Goal: Transaction & Acquisition: Purchase product/service

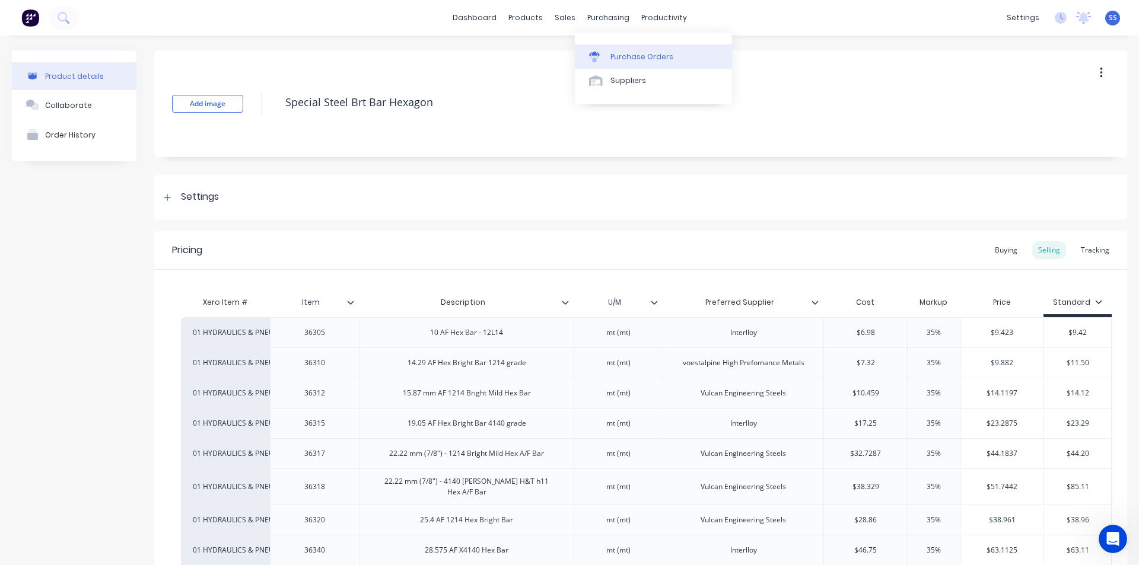
click at [635, 53] on div "Purchase Orders" at bounding box center [641, 57] width 63 height 11
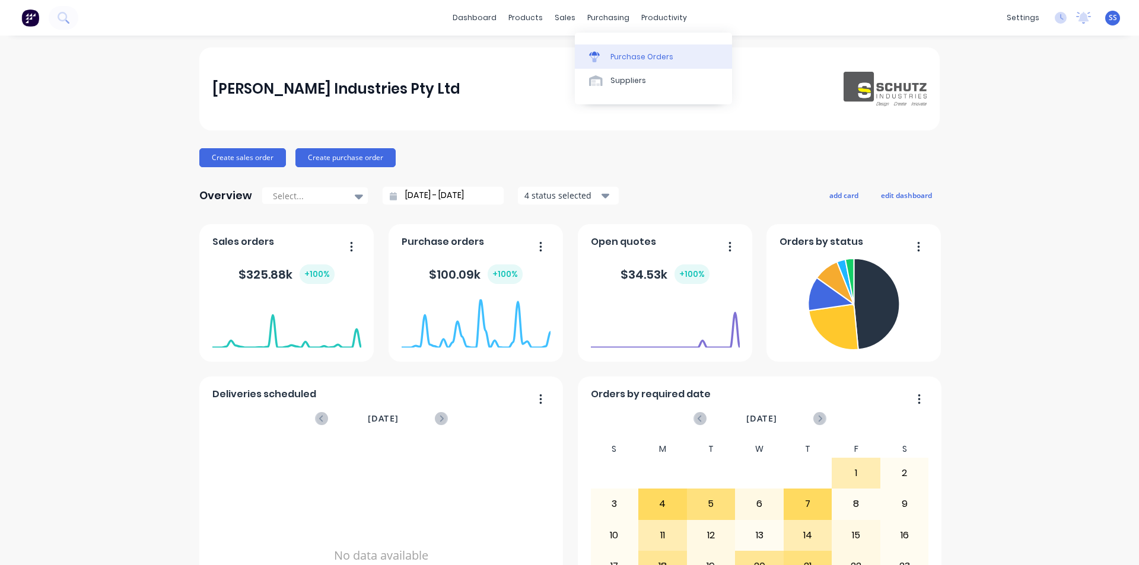
click at [610, 63] on link "Purchase Orders" at bounding box center [653, 56] width 157 height 24
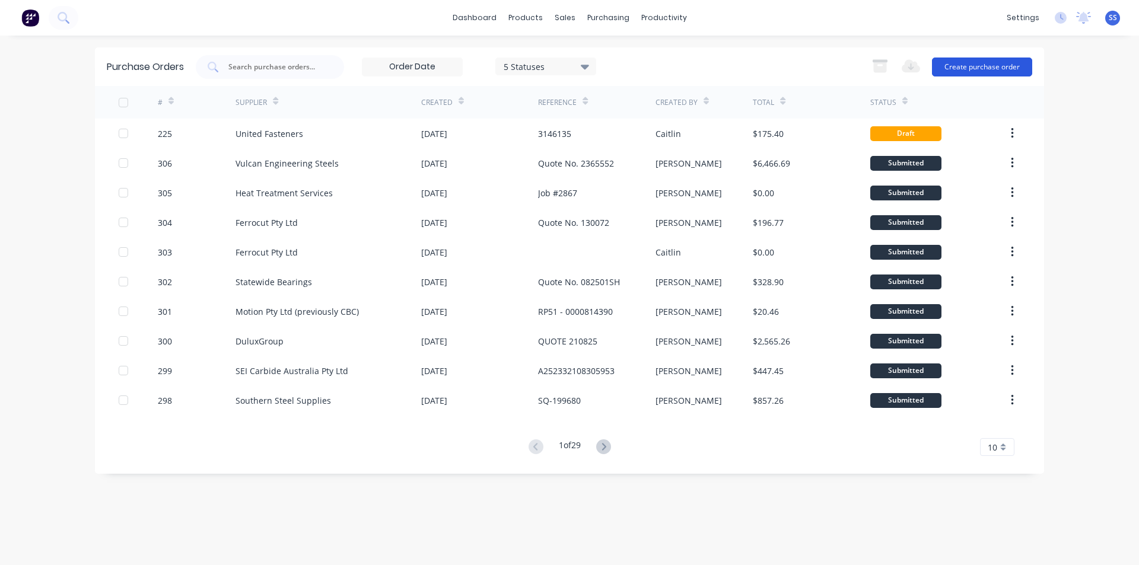
click at [965, 66] on button "Create purchase order" at bounding box center [982, 67] width 100 height 19
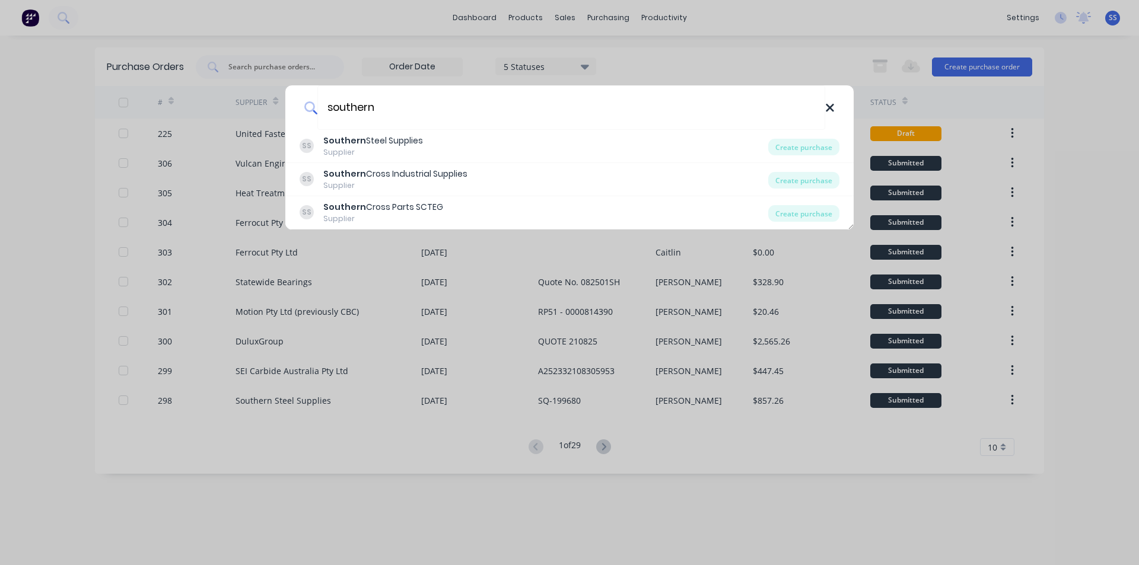
type input "southern"
click at [827, 113] on icon at bounding box center [829, 107] width 9 height 13
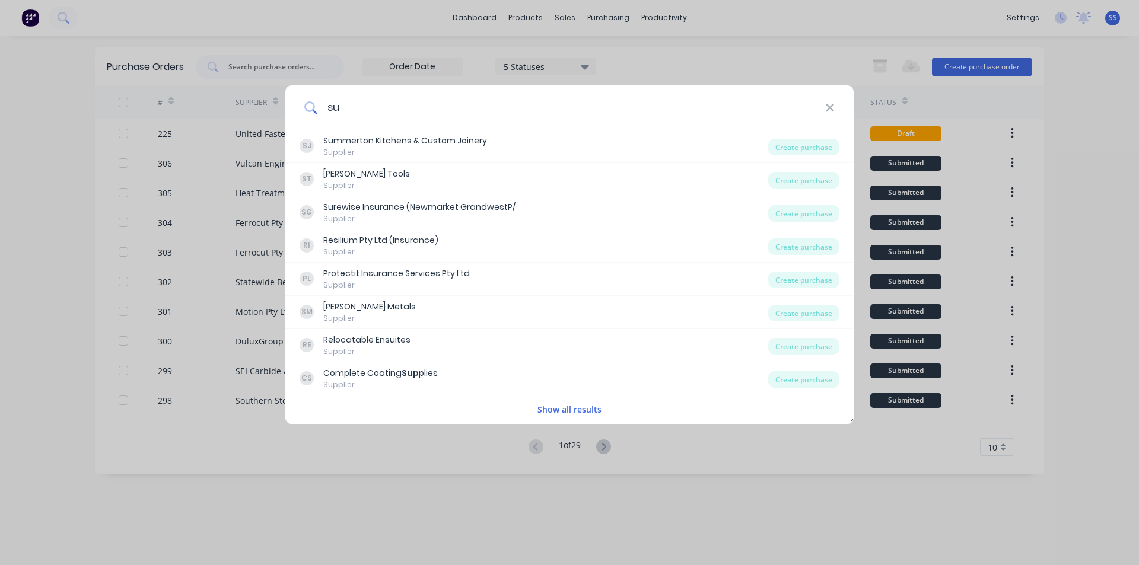
type input "s"
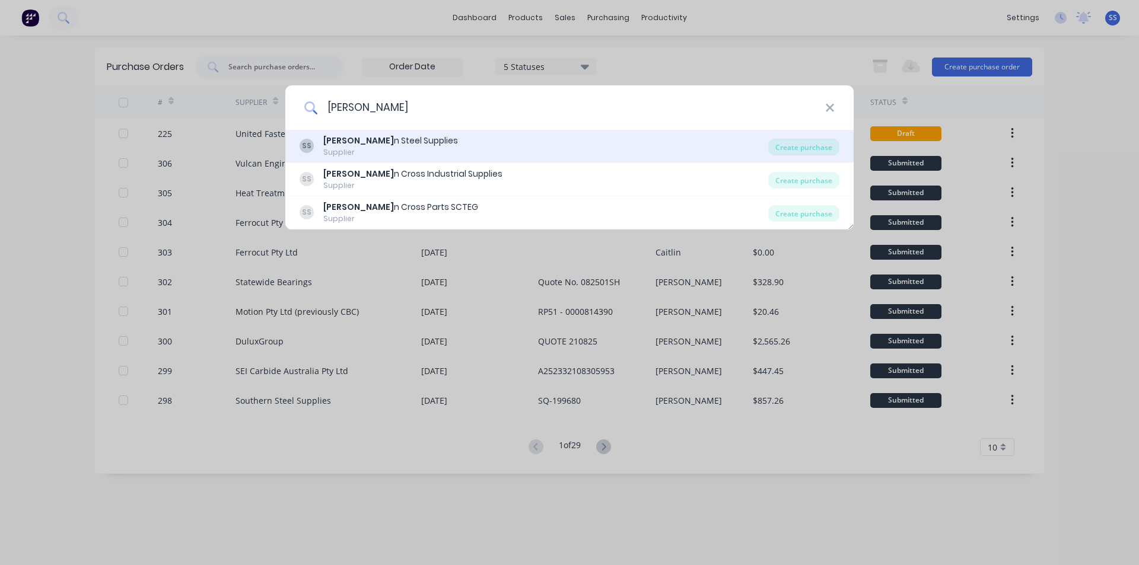
type input "[PERSON_NAME]"
click at [378, 149] on div "Supplier" at bounding box center [390, 152] width 135 height 11
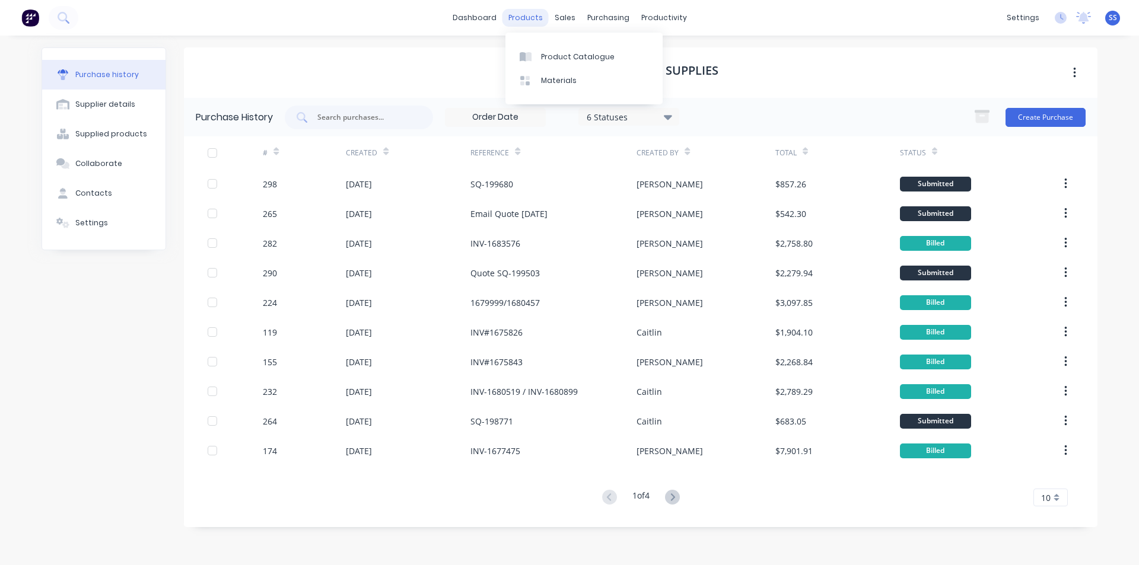
click at [520, 14] on div "products" at bounding box center [525, 18] width 46 height 18
click at [1017, 113] on button "Create Purchase" at bounding box center [1045, 117] width 80 height 19
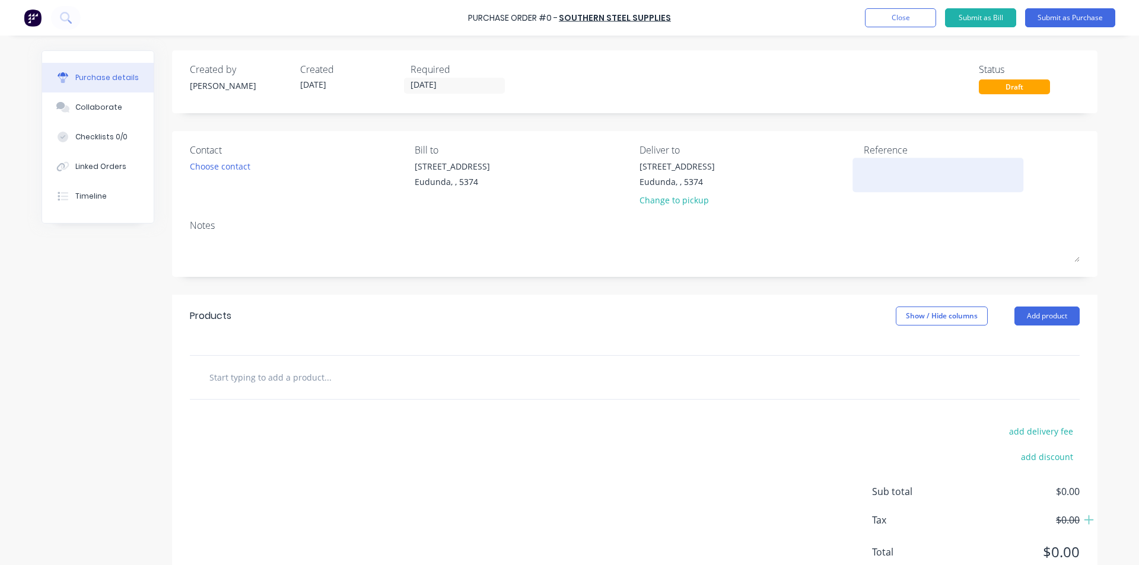
click at [896, 157] on div "Reference" at bounding box center [971, 177] width 216 height 69
click at [906, 173] on textarea at bounding box center [937, 173] width 148 height 27
paste textarea "Audi Q7 3.0 TDI Quattro 160kW Wagon MY17"
type textarea "Audi Q7 3.0 TDI Quattro 160kW Wagon MY17"
type textarea "x"
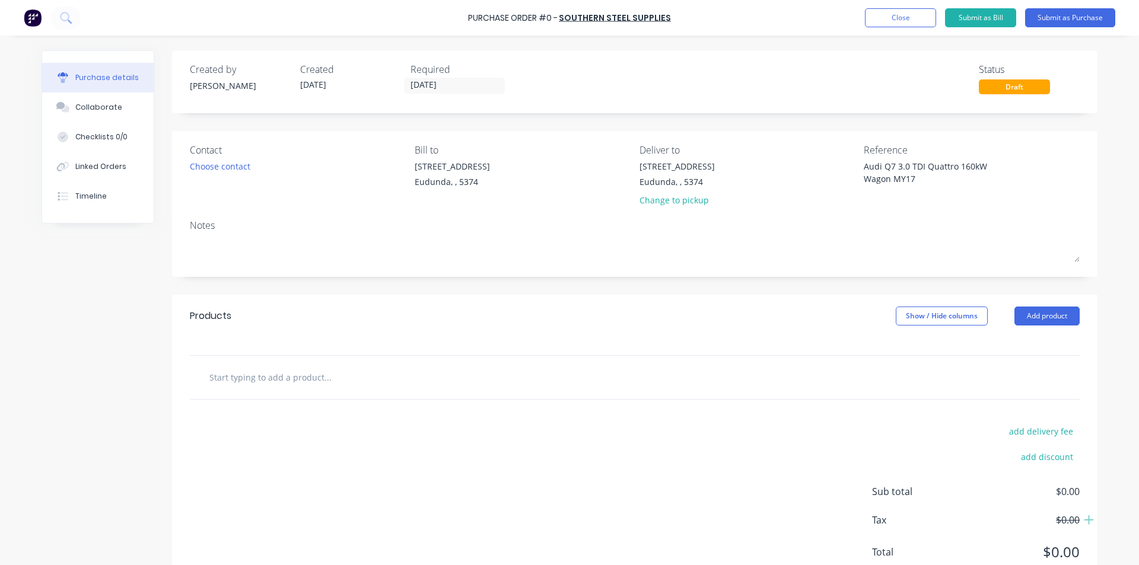
drag, startPoint x: 925, startPoint y: 173, endPoint x: 807, endPoint y: 161, distance: 118.6
click at [815, 158] on div "Contact Choose contact [PERSON_NAME] to [STREET_ADDRESS] Deliver to [STREET_ADD…" at bounding box center [635, 177] width 890 height 69
click at [919, 174] on textarea at bounding box center [937, 173] width 148 height 27
paste textarea "SQ-199805"
type textarea "SQ-199805"
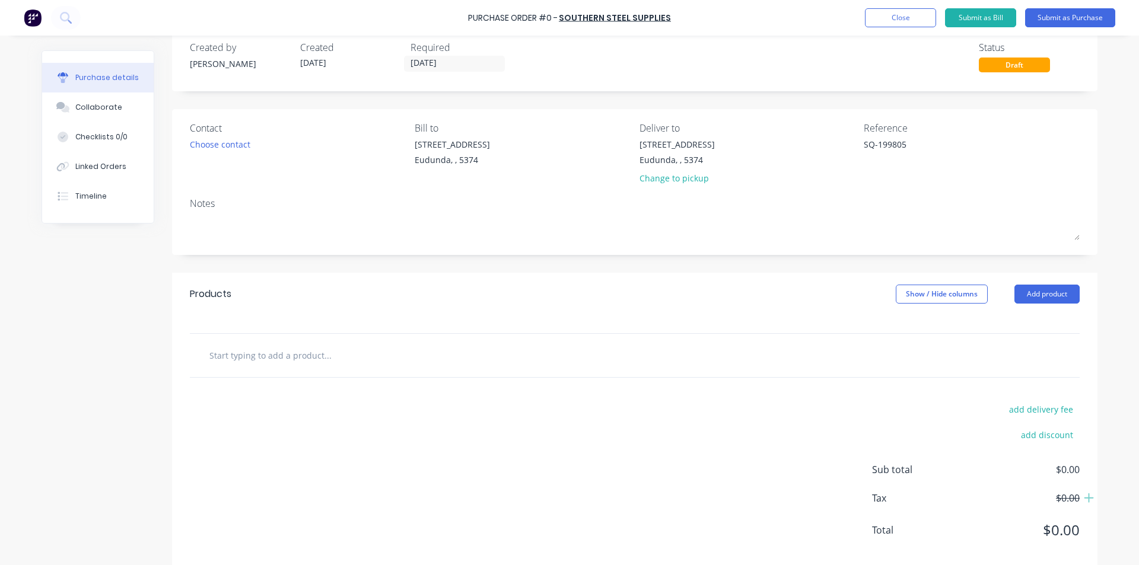
scroll to position [42, 0]
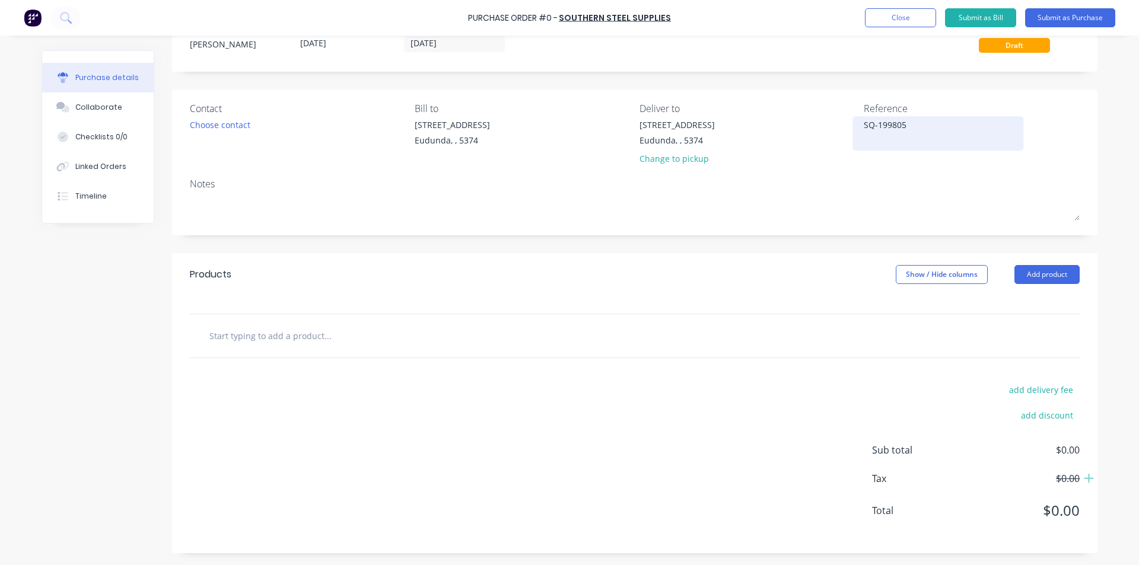
click at [878, 139] on textarea "SQ-199805" at bounding box center [937, 132] width 148 height 27
type textarea "x"
click at [911, 136] on textarea "SQ-199805" at bounding box center [937, 132] width 148 height 27
type textarea "SQ-199805"
type textarea "x"
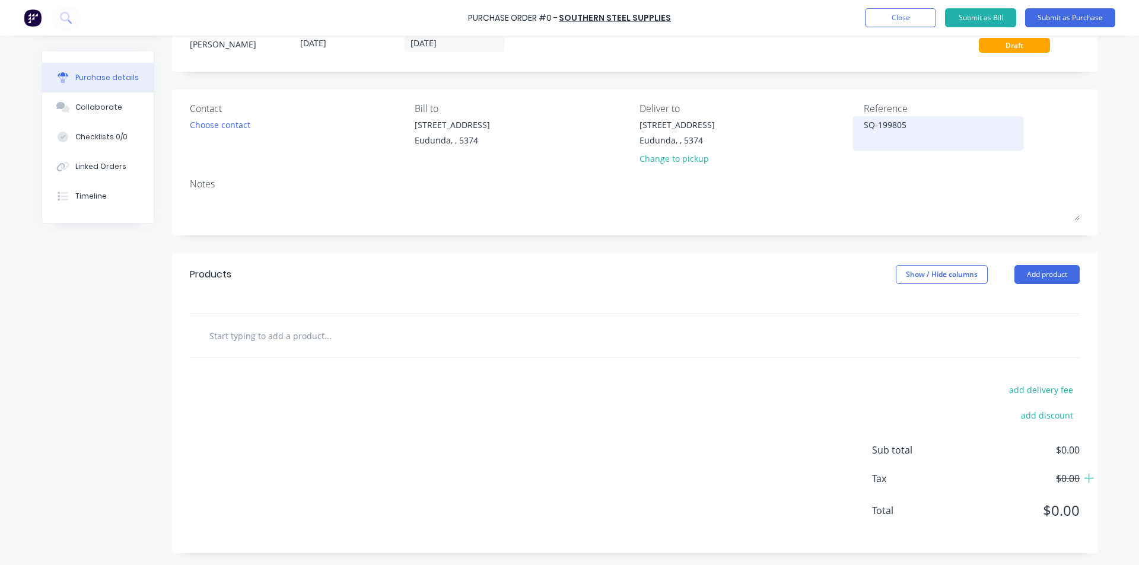
type textarea "SQ-199805"
click at [863, 148] on div "SQ-199805" at bounding box center [937, 134] width 148 height 30
click at [871, 138] on textarea "SQ-199805" at bounding box center [937, 132] width 148 height 27
drag, startPoint x: 868, startPoint y: 141, endPoint x: 914, endPoint y: 125, distance: 48.4
click at [868, 141] on textarea "SQ-199805" at bounding box center [937, 132] width 148 height 27
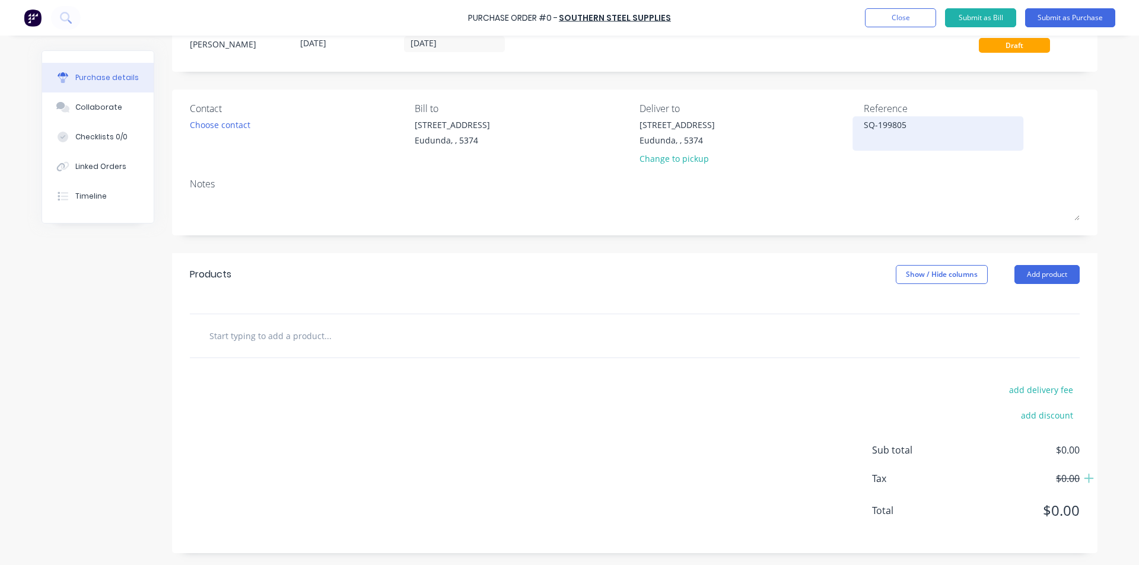
click at [909, 134] on textarea "SQ-199805" at bounding box center [937, 132] width 148 height 27
click at [866, 139] on textarea "SQ-199805" at bounding box center [937, 132] width 148 height 27
click at [906, 138] on textarea "SQ-199805" at bounding box center [937, 132] width 148 height 27
click at [863, 144] on textarea "SQ-199805" at bounding box center [937, 132] width 148 height 27
click at [894, 133] on textarea "SQ-199805" at bounding box center [937, 132] width 148 height 27
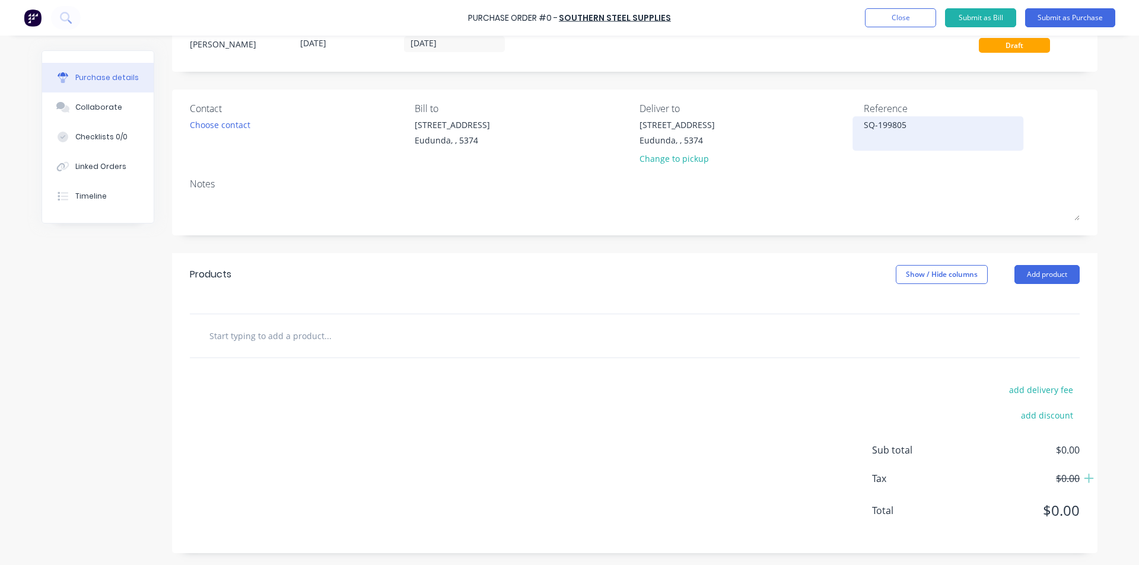
type textarea "x"
click at [919, 133] on textarea "SQ-199805" at bounding box center [937, 132] width 148 height 27
type textarea "SQ-199805 chicken coupe"
type textarea "x"
type textarea "SQ-199805 chicken coupe"
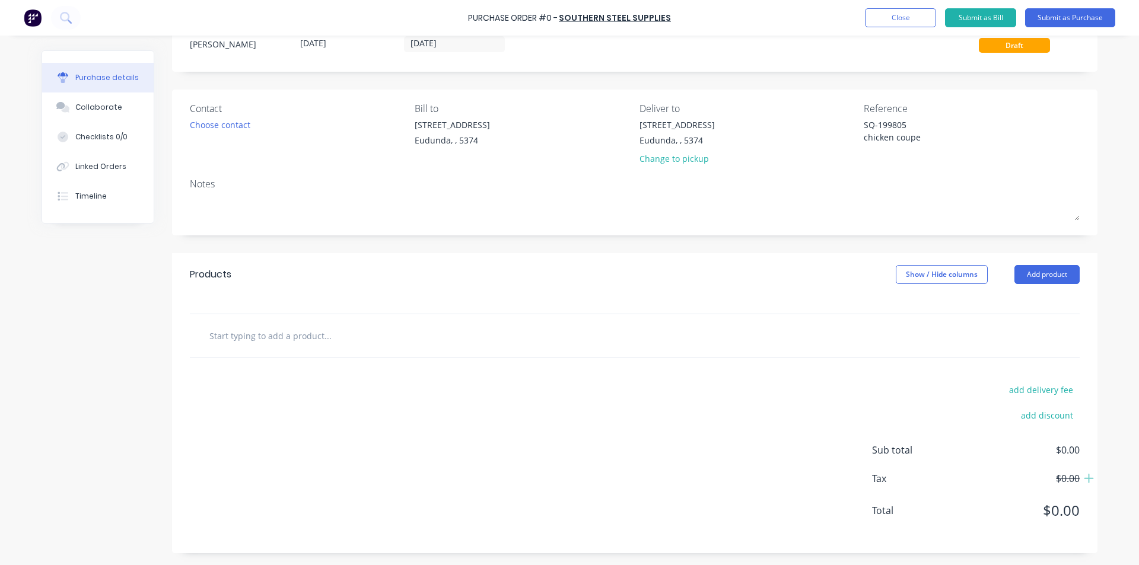
click at [299, 338] on input "text" at bounding box center [327, 336] width 237 height 24
click at [209, 335] on input "text" at bounding box center [327, 336] width 237 height 24
type textarea "x"
type input "7"
type textarea "x"
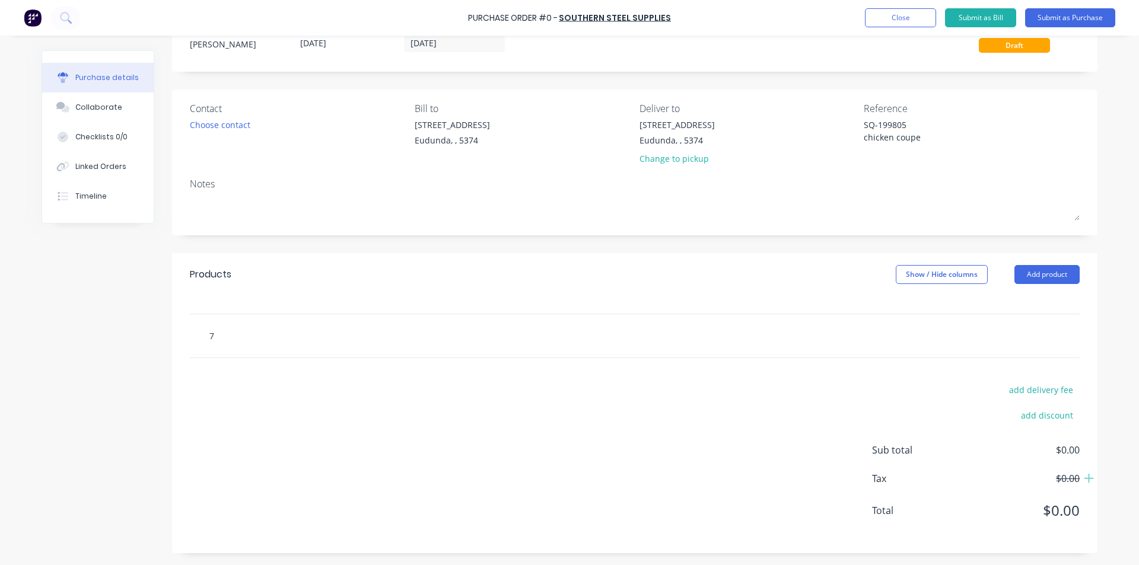
type input "75"
type textarea "x"
type input "75"
type textarea "x"
type input "75 x"
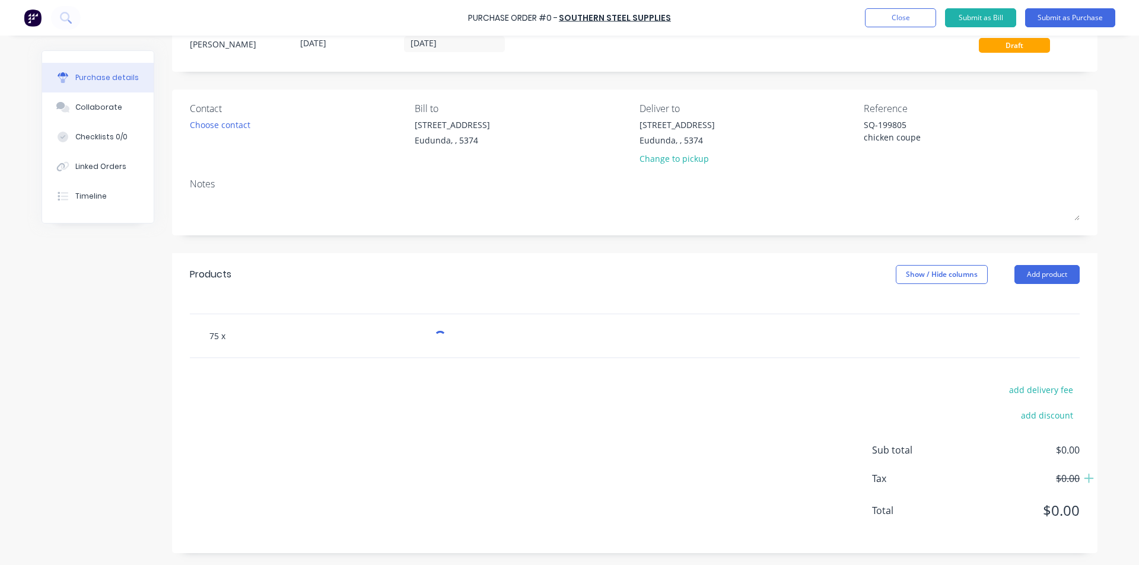
type textarea "x"
type input "75 x 5"
type textarea "x"
type input "75 x 50"
type textarea "x"
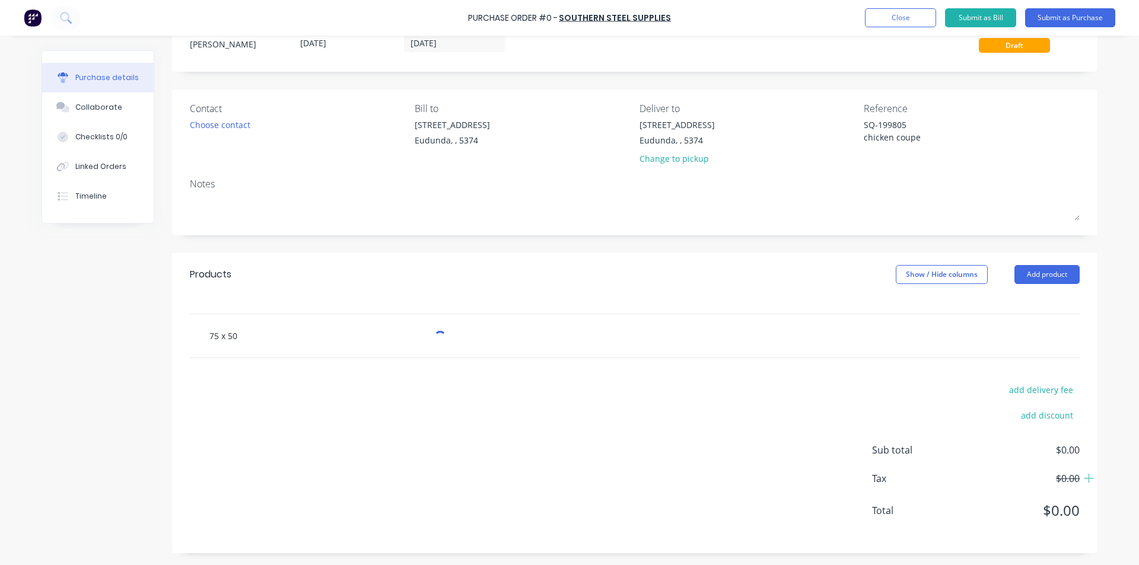
type input "75 x 50"
type textarea "x"
type input "75 x 50 3"
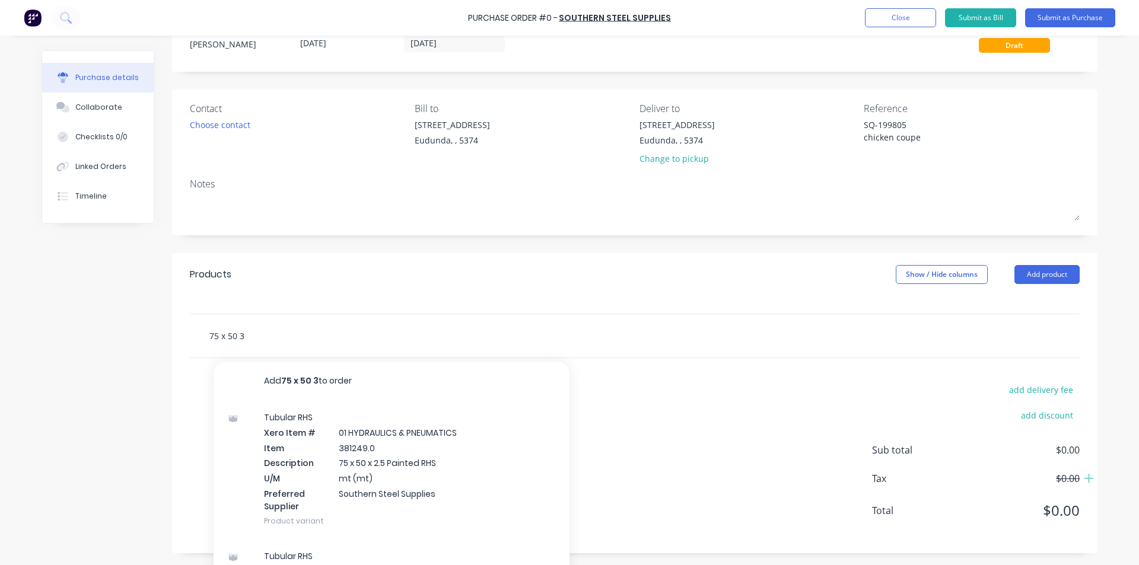
type textarea "x"
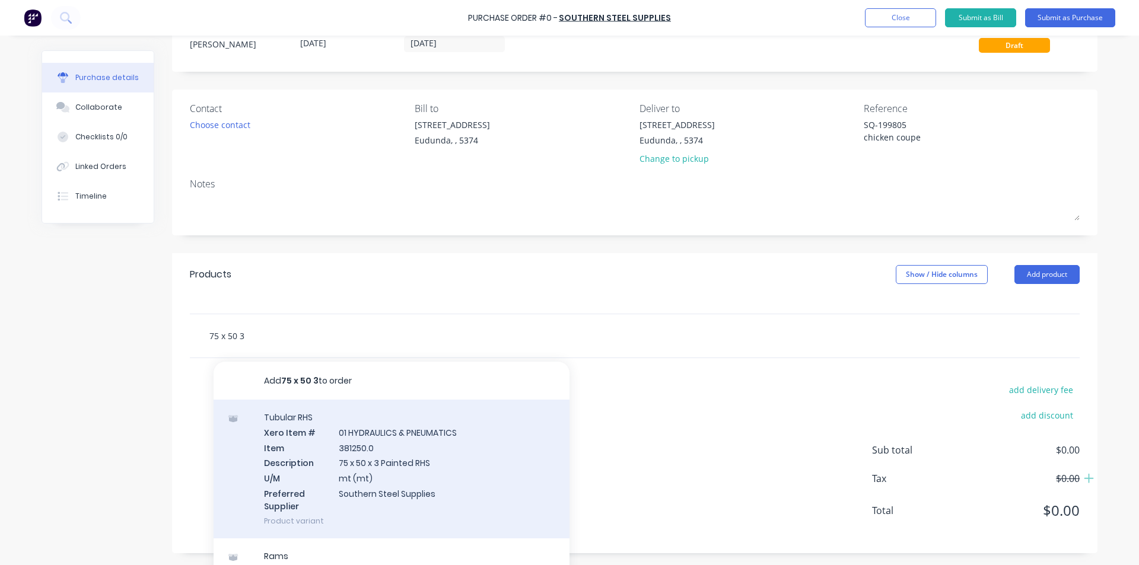
type input "75 x 50 3"
click at [364, 458] on div "Tubular RHS Xero Item # 01 HYDRAULICS & PNEUMATICS Item 381250.0 Description 75…" at bounding box center [391, 469] width 356 height 139
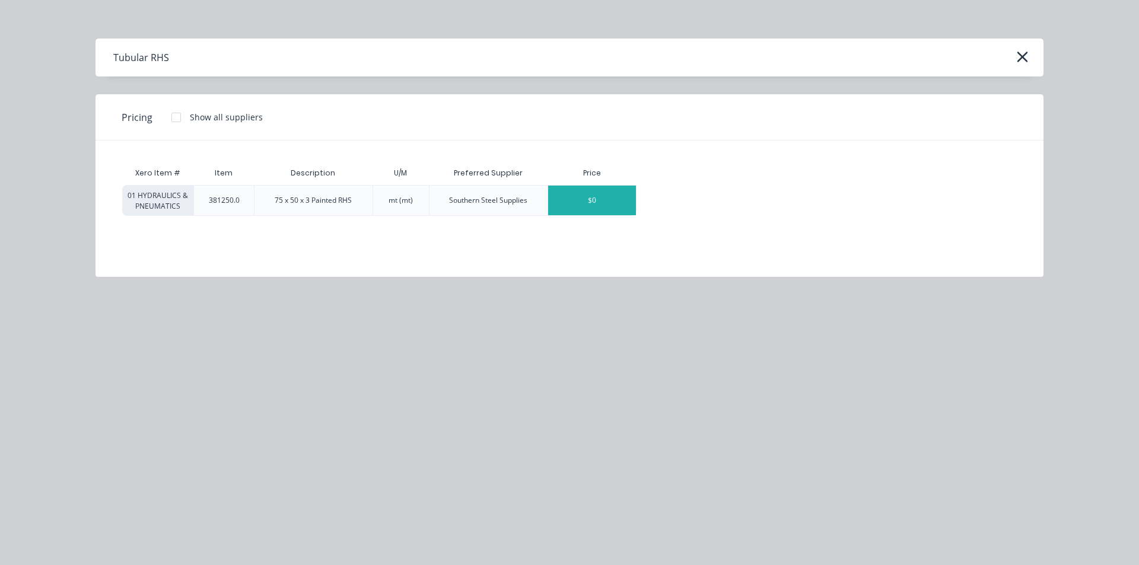
click at [562, 195] on div "$0" at bounding box center [592, 201] width 88 height 30
type textarea "x"
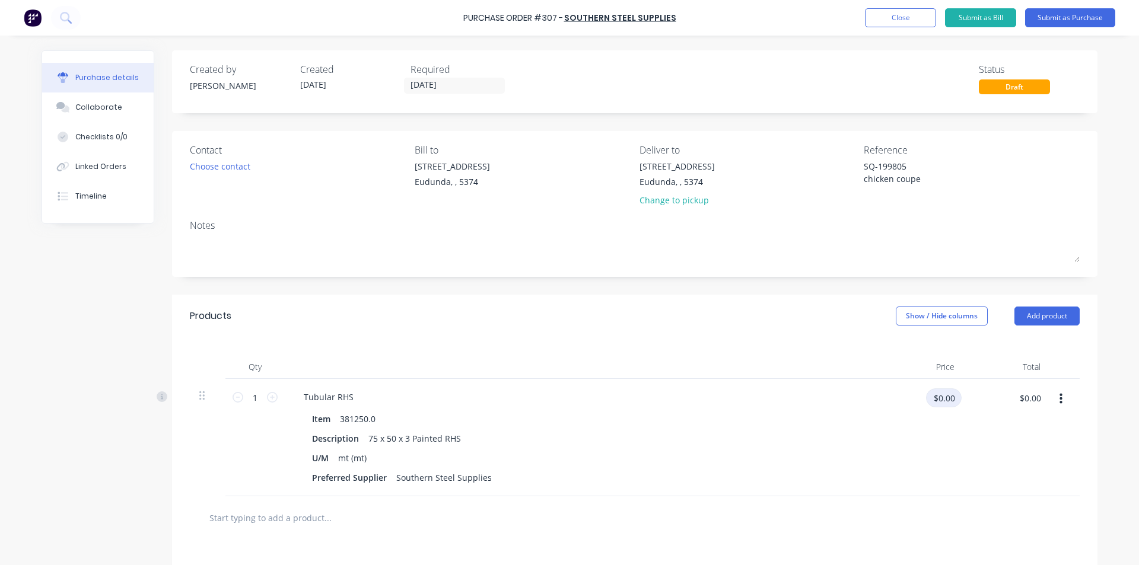
type textarea "x"
click at [950, 396] on input "$0.00" at bounding box center [944, 397] width 36 height 19
type input "11.92"
type textarea "x"
type input "$11.92"
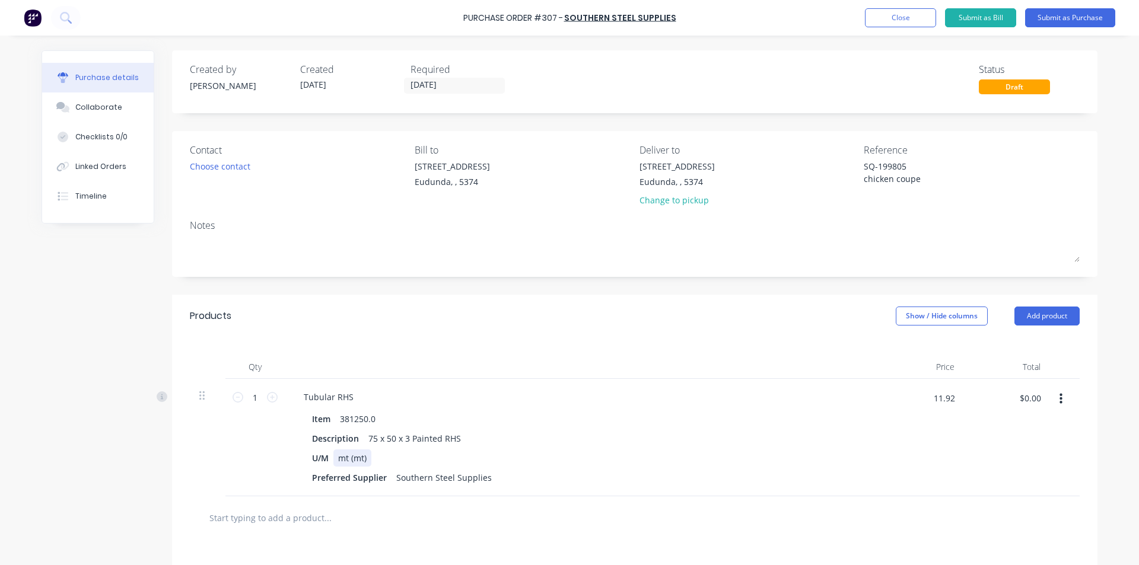
type input "$11.92"
click at [350, 458] on div "mt (mt)" at bounding box center [352, 458] width 38 height 17
drag, startPoint x: 255, startPoint y: 400, endPoint x: 241, endPoint y: 403, distance: 14.7
click at [243, 403] on input "1" at bounding box center [255, 397] width 24 height 18
type textarea "x"
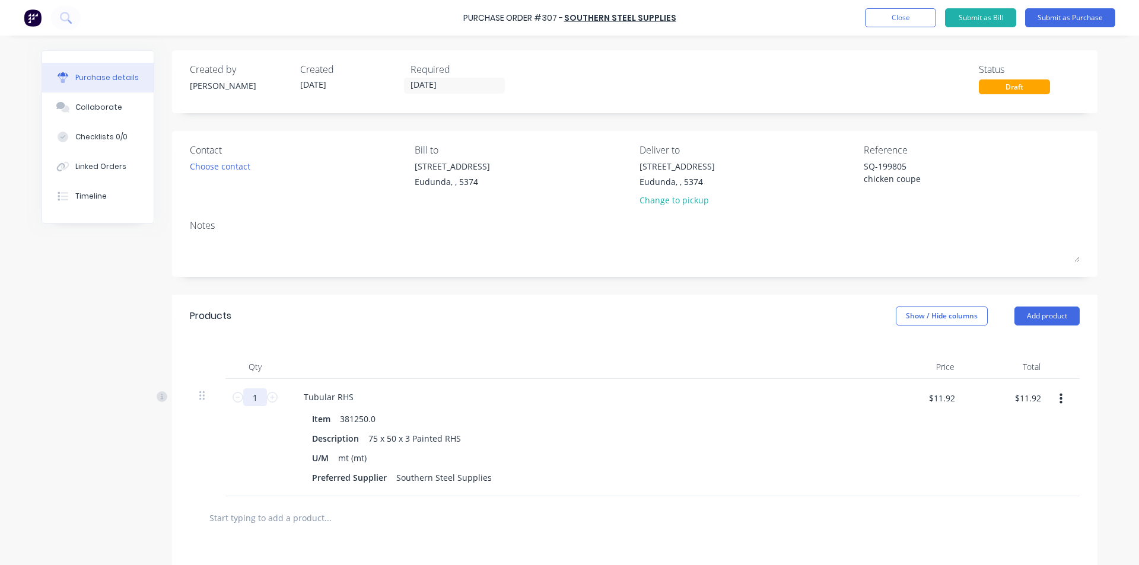
type input "16"
type textarea "x"
type input "$190.72"
type input "16"
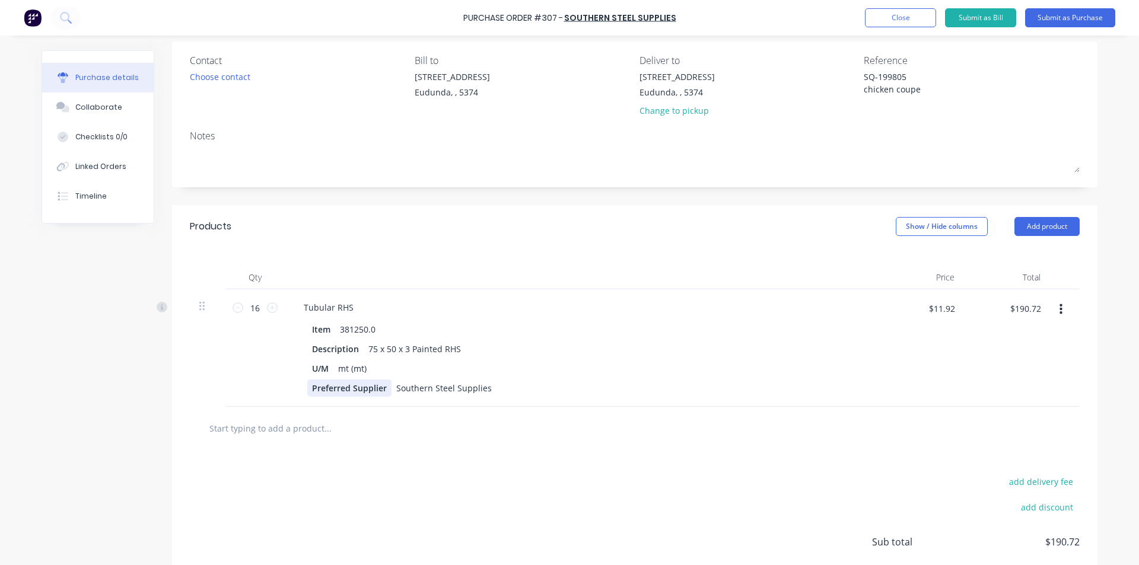
scroll to position [119, 0]
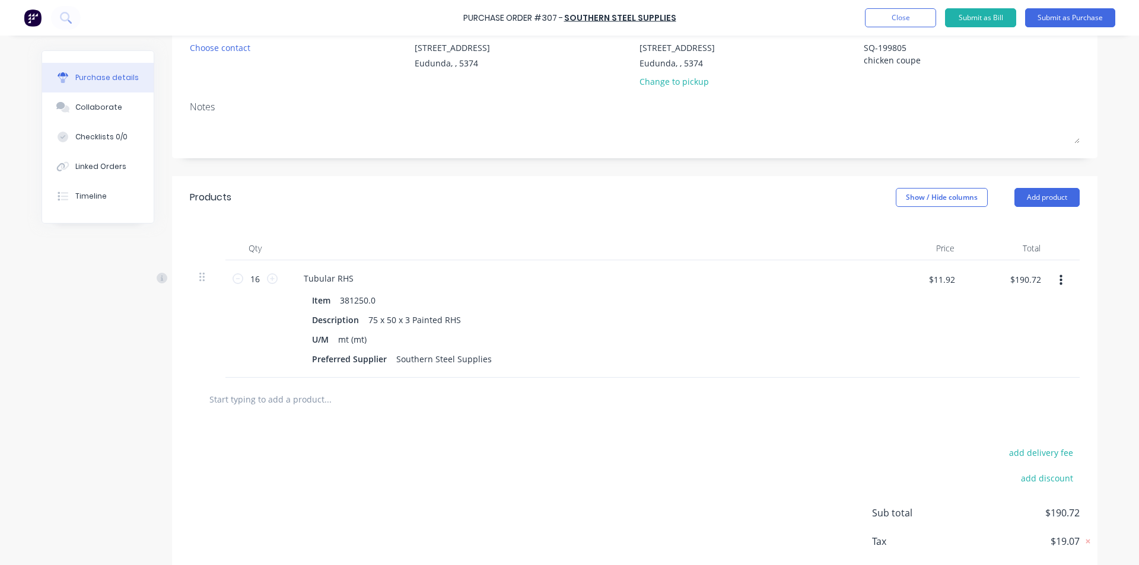
type textarea "x"
click at [248, 403] on input "text" at bounding box center [327, 399] width 237 height 24
type input "40"
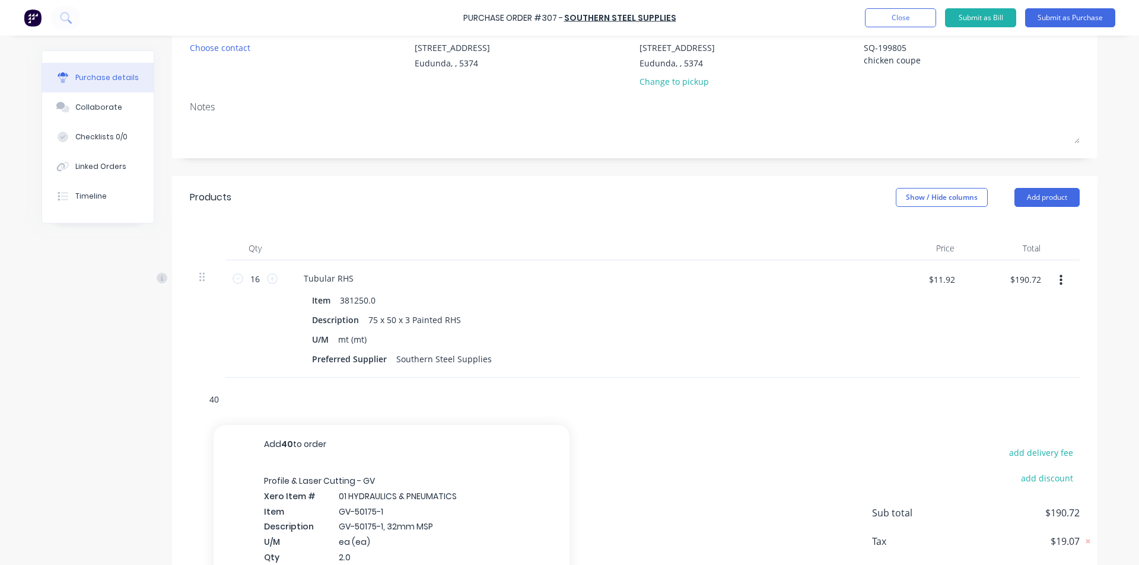
type textarea "x"
type input "40 x 40"
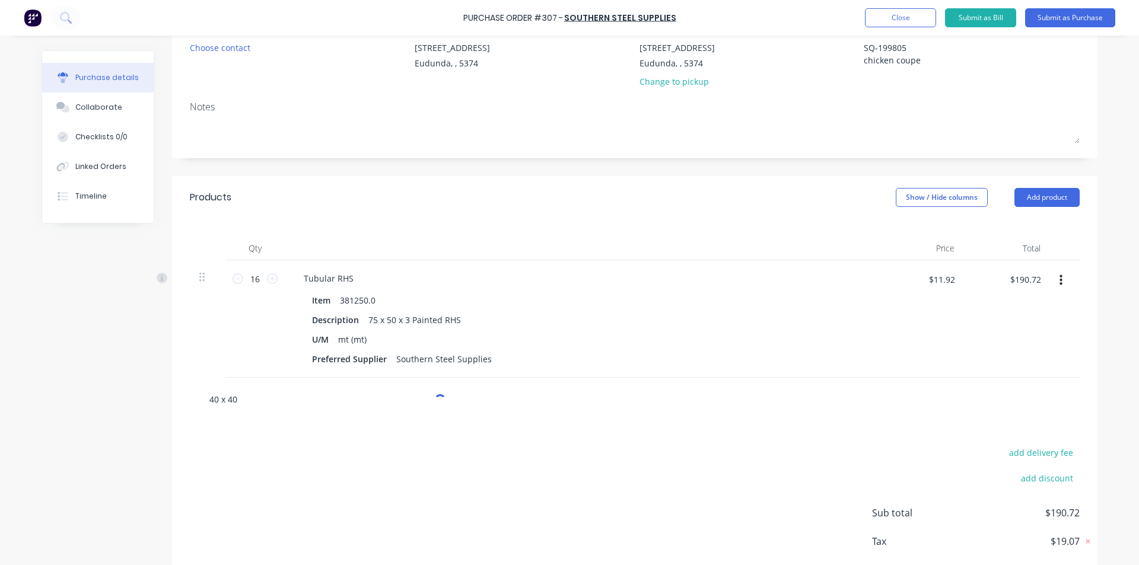
type textarea "x"
type input "40 x 40 x"
type textarea "x"
type input "40 x 40 x"
type textarea "x"
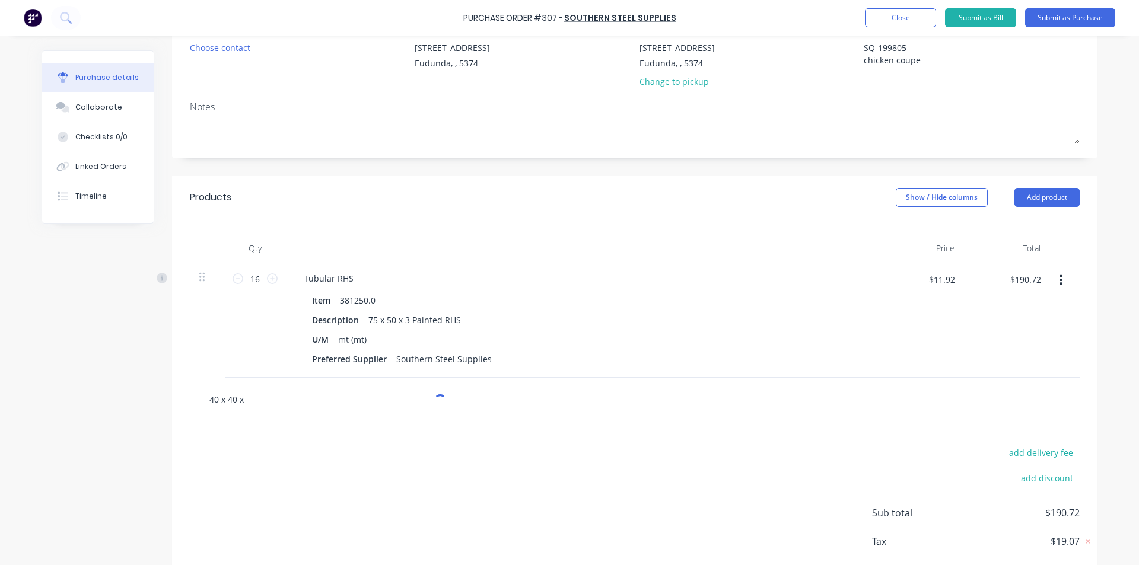
type input "40 x 40 x 2"
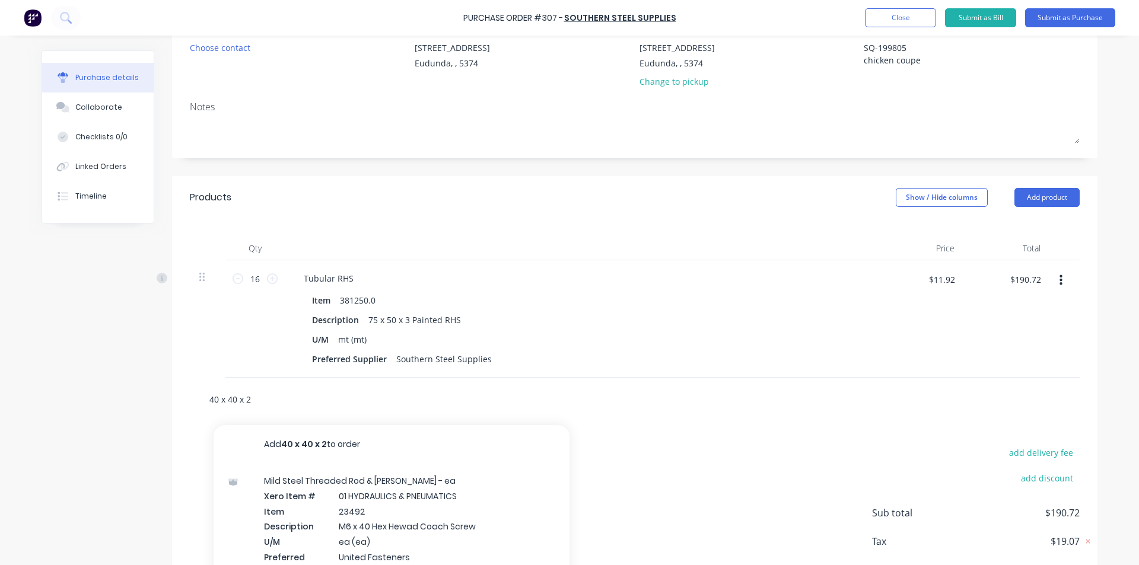
type textarea "x"
type input "40 x 40 x 2"
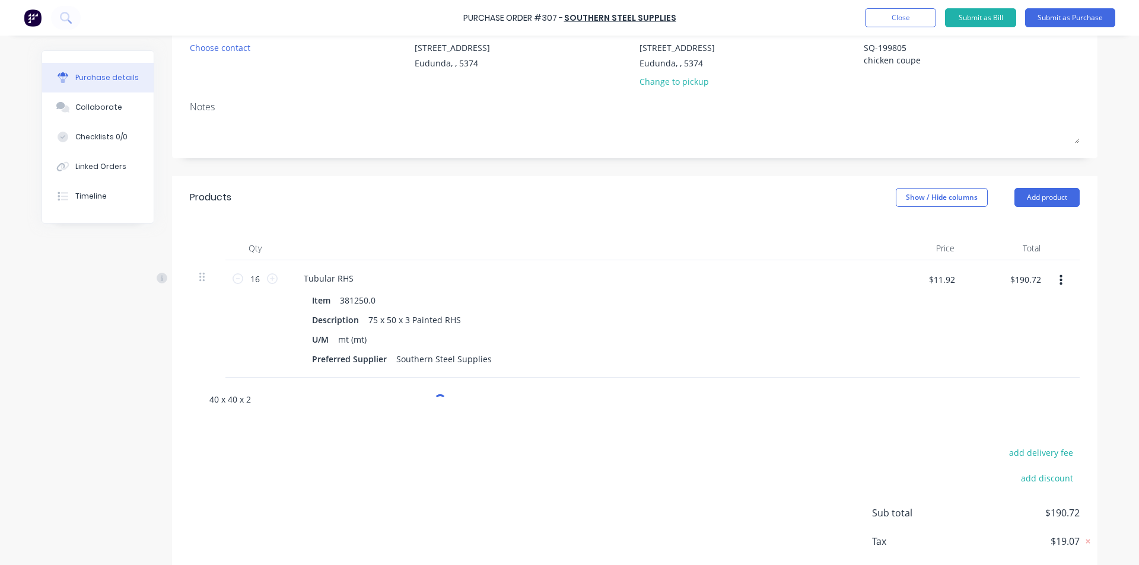
type textarea "x"
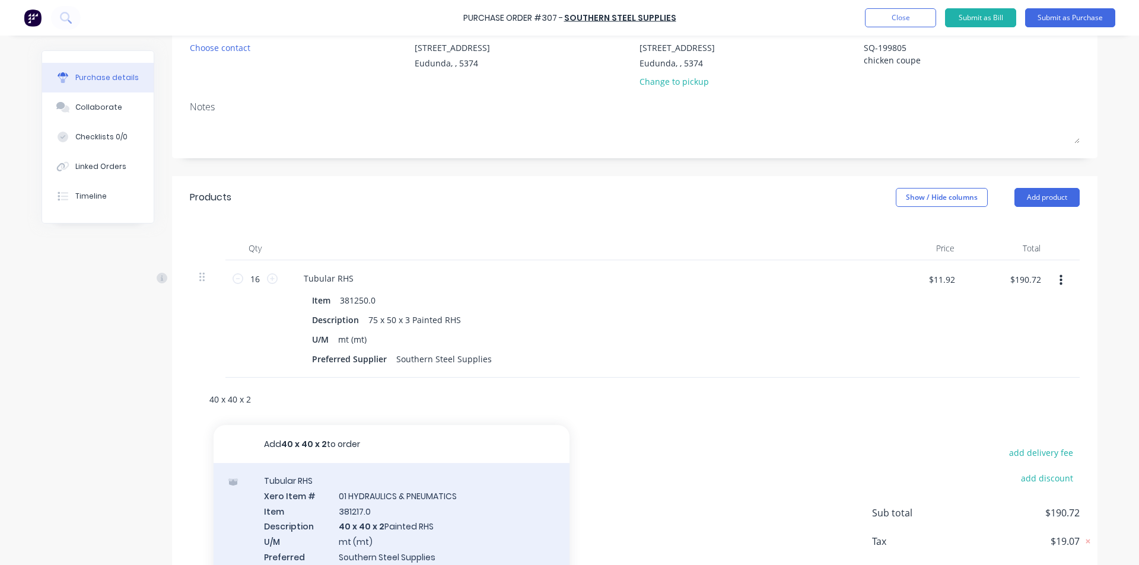
type input "40 x 40 x 2"
click at [372, 515] on div "Tubular RHS Xero Item # 01 HYDRAULICS & PNEUMATICS Item 381217.0 Description 40…" at bounding box center [391, 532] width 356 height 139
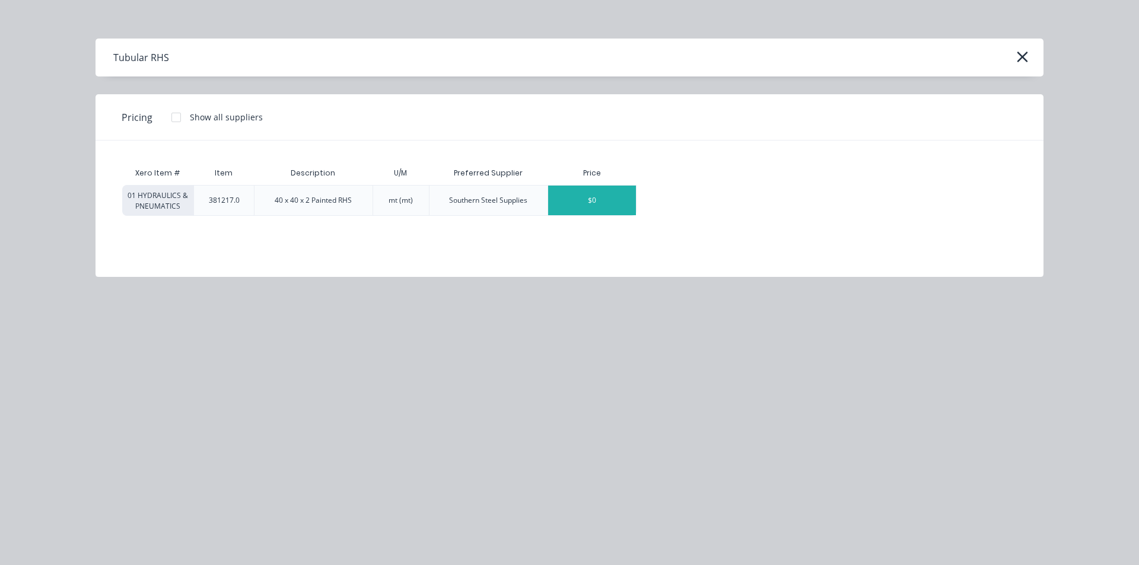
click at [560, 211] on div "$0" at bounding box center [592, 201] width 88 height 30
type textarea "x"
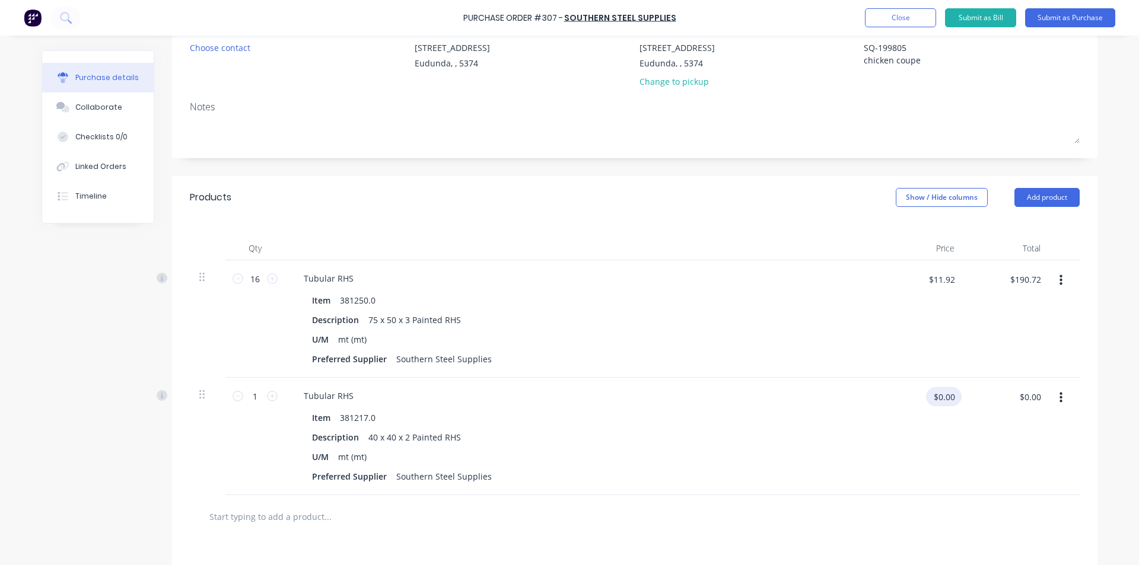
type textarea "x"
click at [948, 397] on input "$0.00" at bounding box center [944, 396] width 36 height 19
type input "5.2"
type textarea "x"
type input "$5.20"
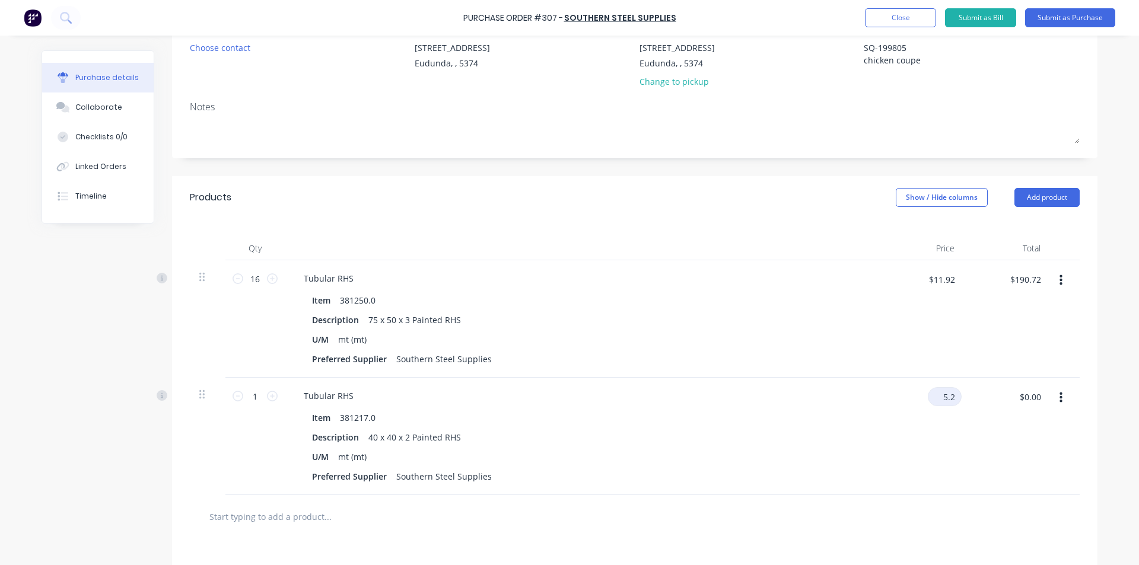
type input "$5.20"
click at [271, 396] on icon at bounding box center [272, 396] width 11 height 11
type textarea "x"
type input "2"
type input "$10.40"
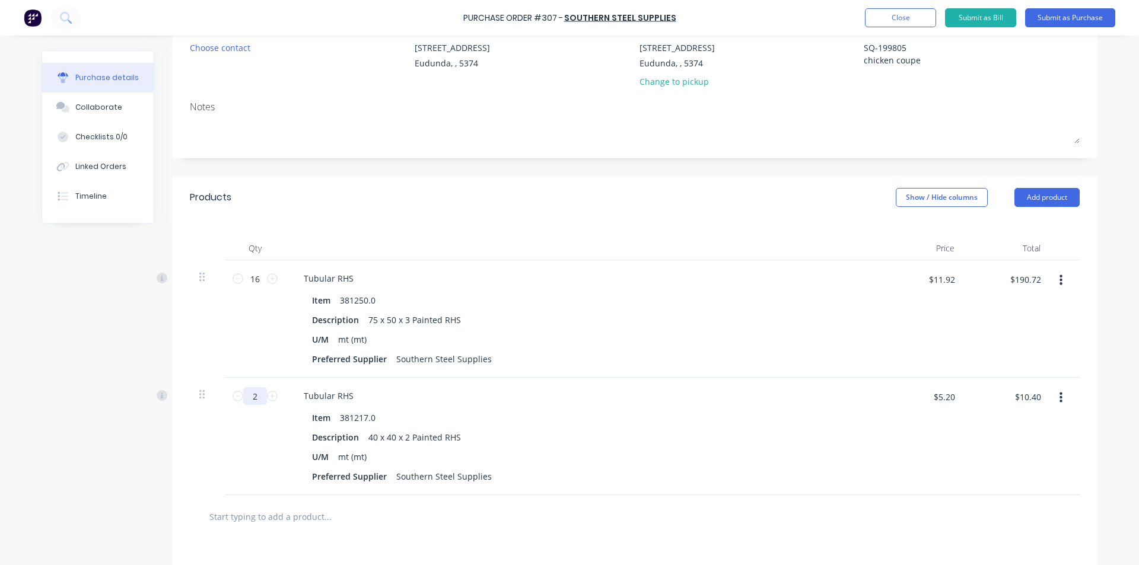
drag, startPoint x: 251, startPoint y: 396, endPoint x: 228, endPoint y: 403, distance: 24.2
click at [228, 403] on div "2 2" at bounding box center [254, 436] width 59 height 117
type textarea "x"
type input "3"
type textarea "x"
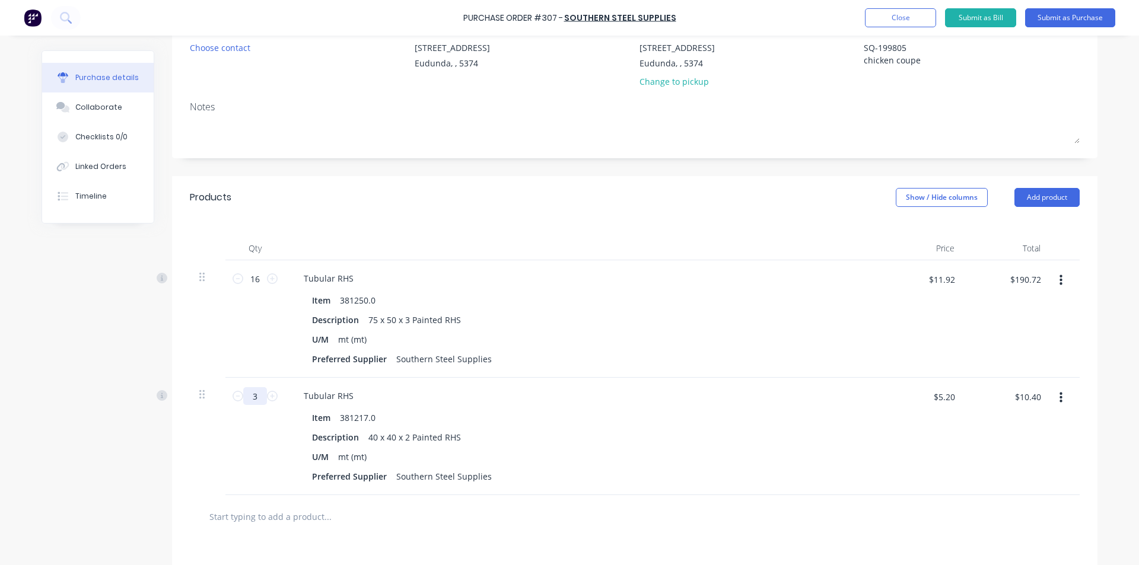
type input "$15.60"
type textarea "x"
type input "32"
type textarea "x"
type input "$166.40"
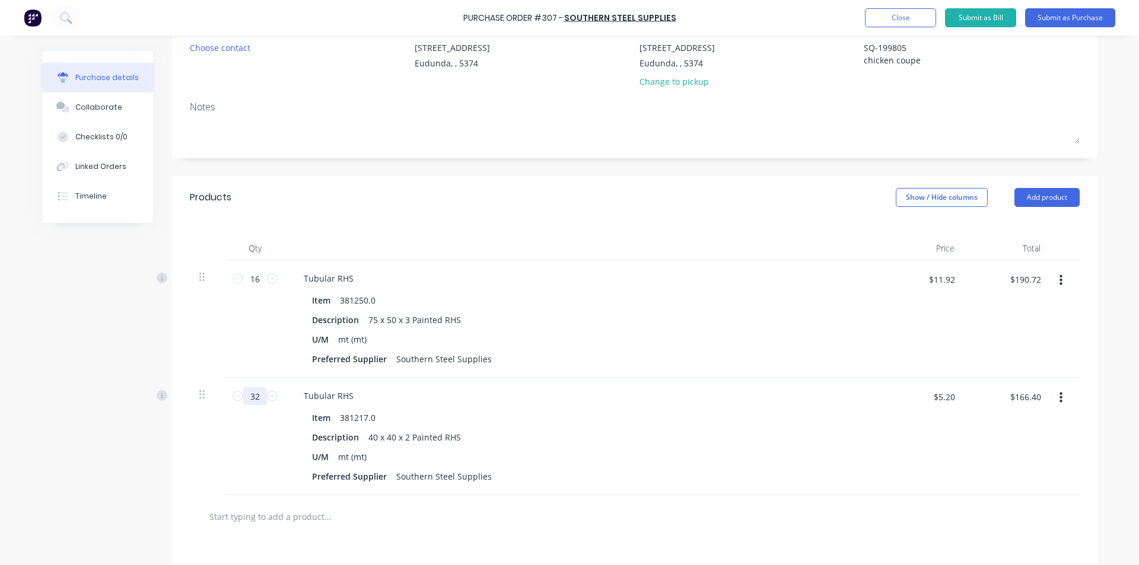
type input "32"
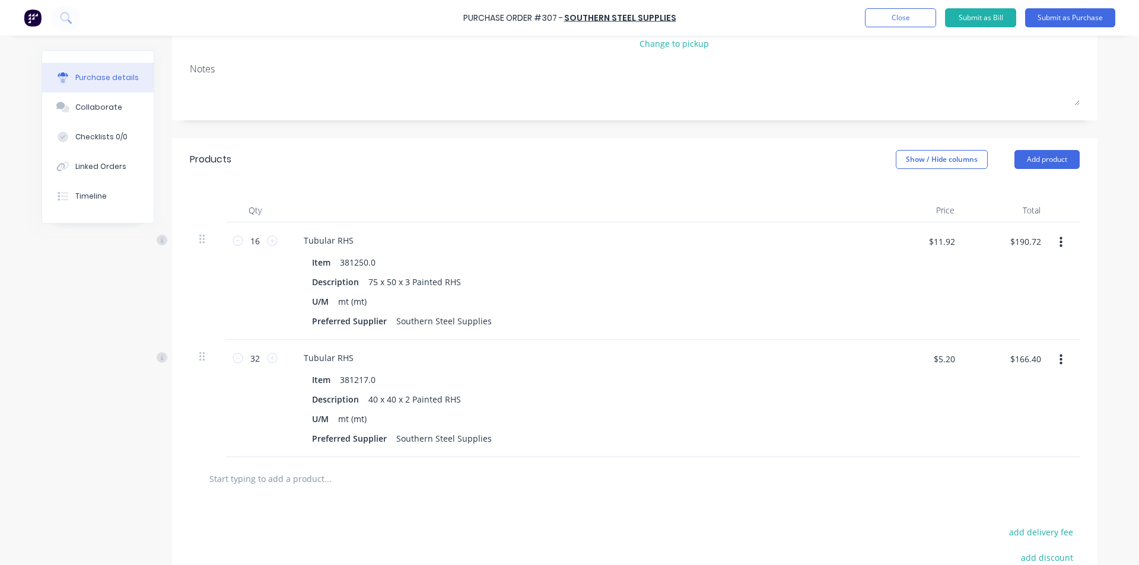
scroll to position [178, 0]
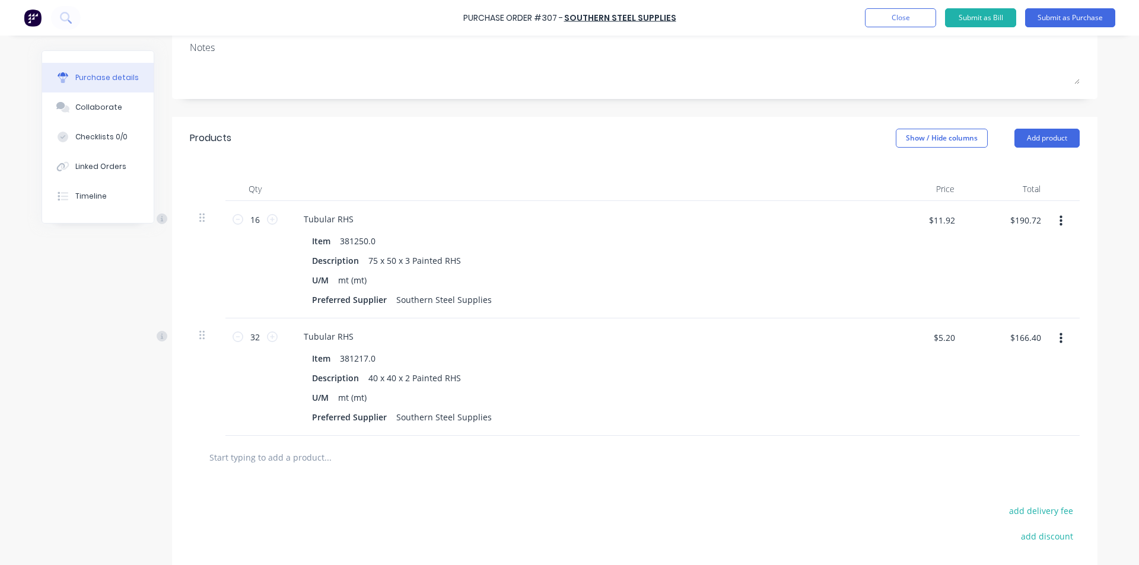
click at [295, 469] on div at bounding box center [635, 457] width 890 height 43
click at [277, 460] on input "text" at bounding box center [327, 457] width 237 height 24
type textarea "x"
type input "4"
type textarea "x"
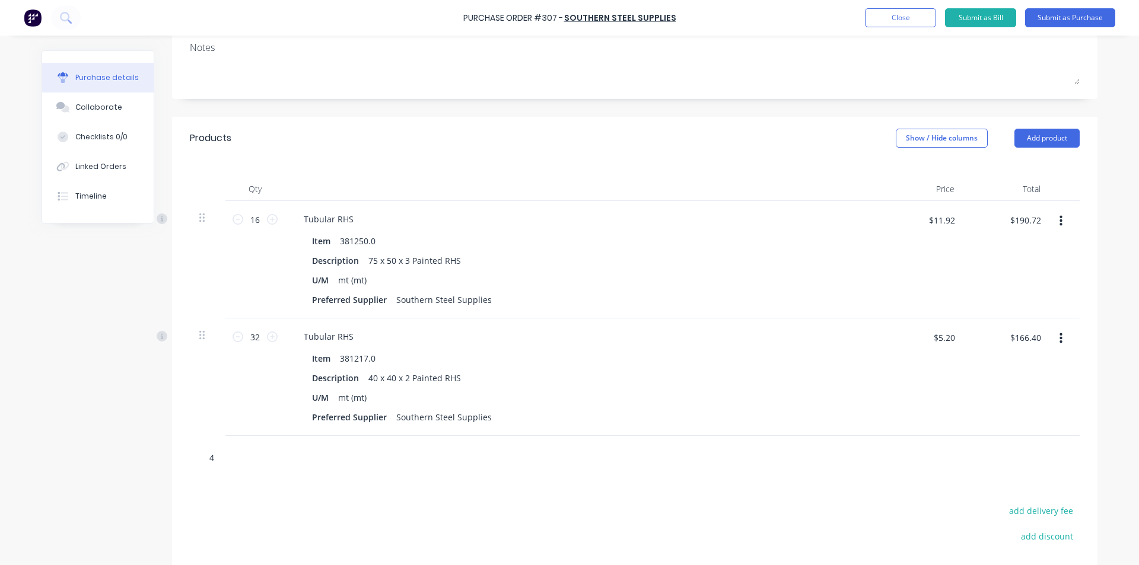
type input "40"
type textarea "x"
type input "40"
type textarea "x"
type input "40 x"
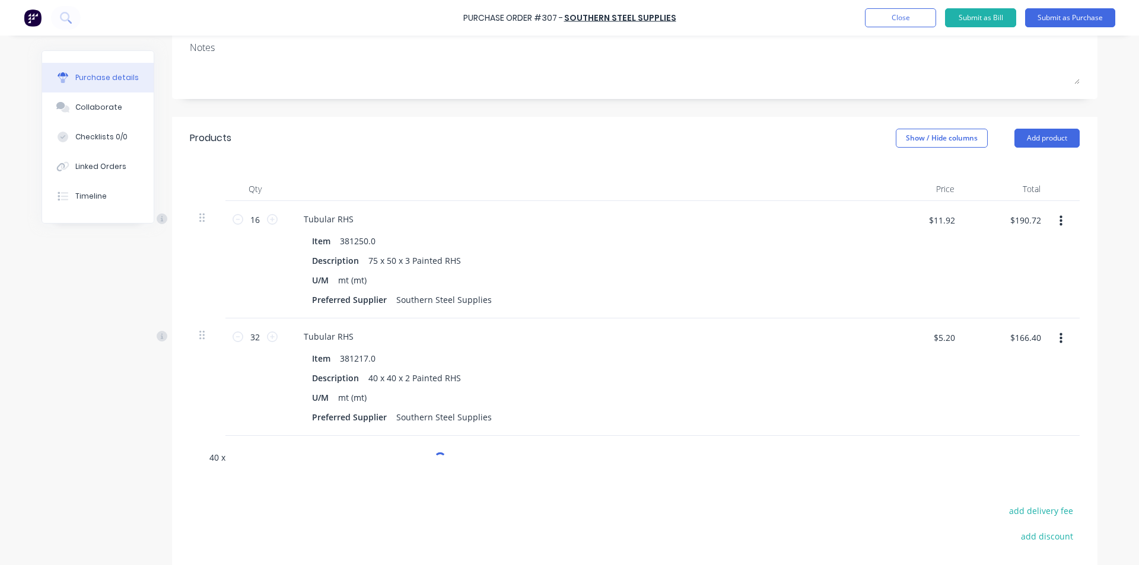
type textarea "x"
type input "40 x"
type textarea "x"
type input "40 x 4"
type textarea "x"
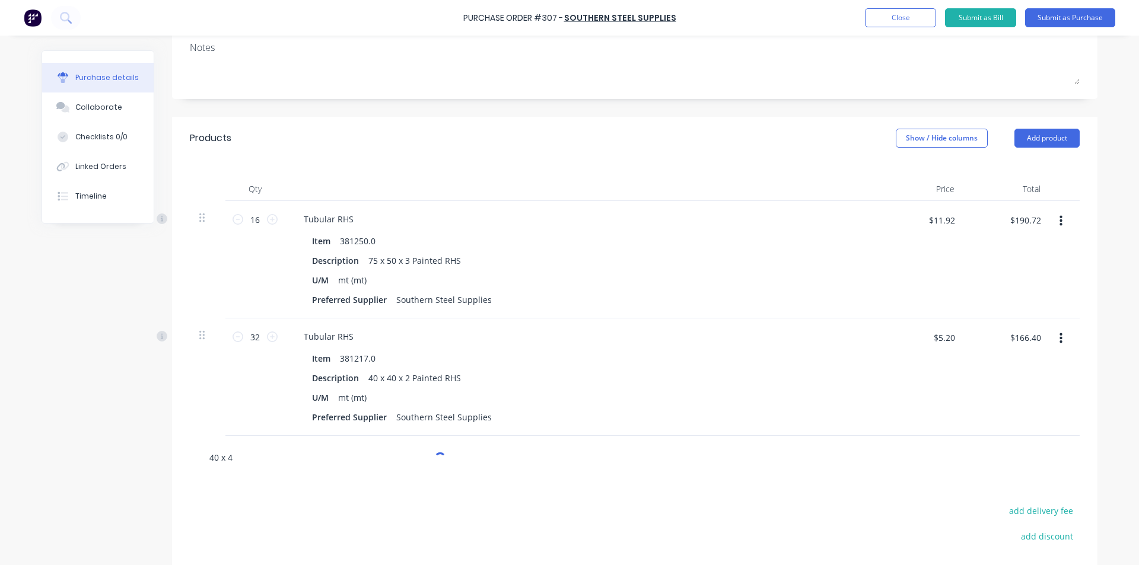
type input "40 x 40"
type textarea "x"
type input "40 x 40"
type textarea "x"
type input "40 x 40 x"
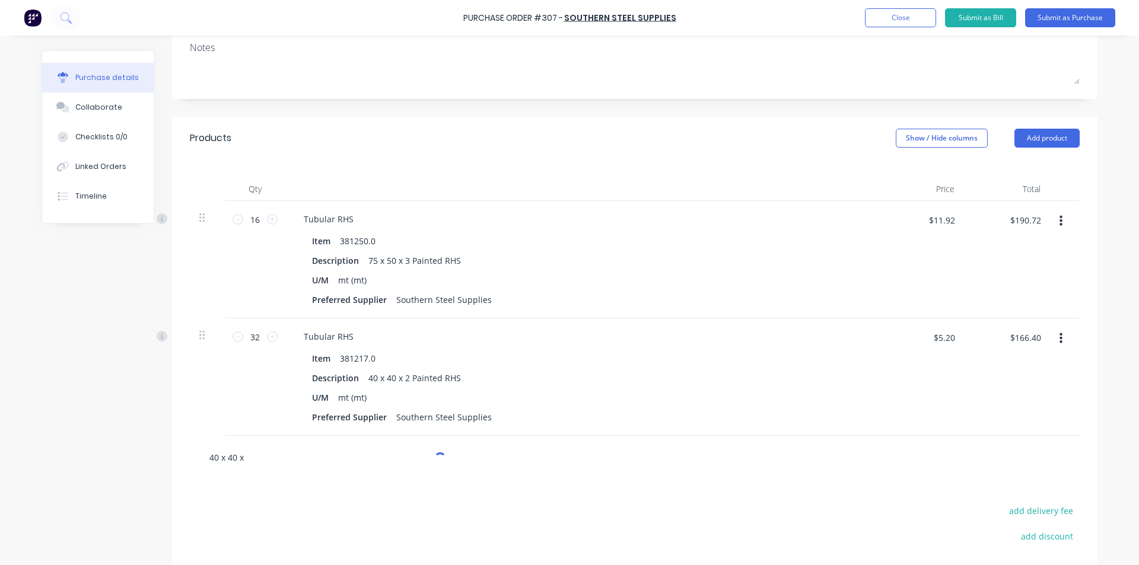
type textarea "x"
type input "40 x 40 x"
type textarea "x"
type input "40 x 40 x 1"
type textarea "x"
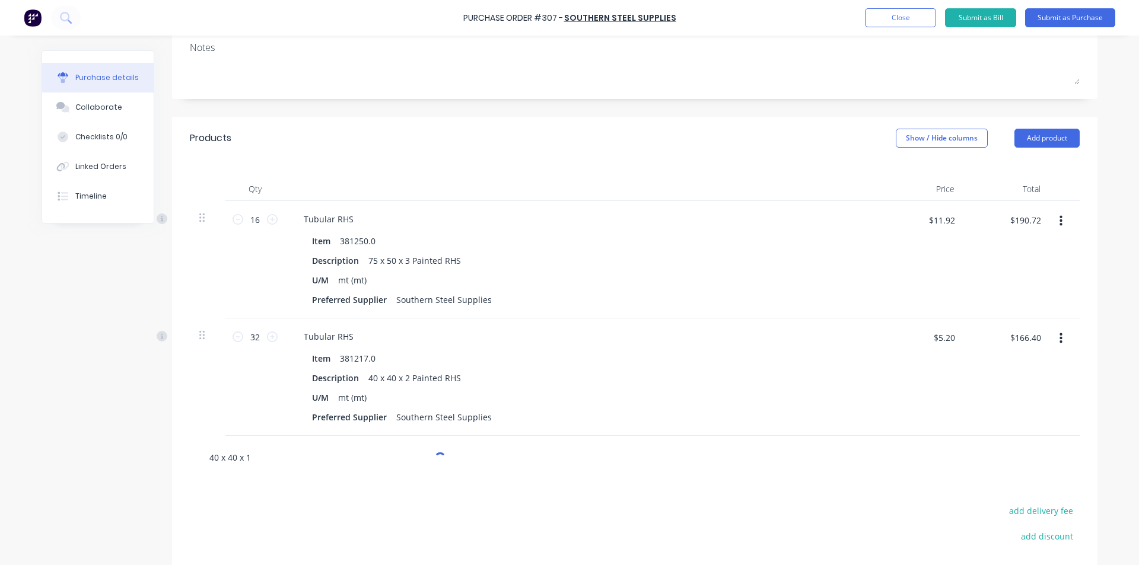
type input "40 x 40 x 1."
type textarea "x"
type input "40 x 40 x 1.6"
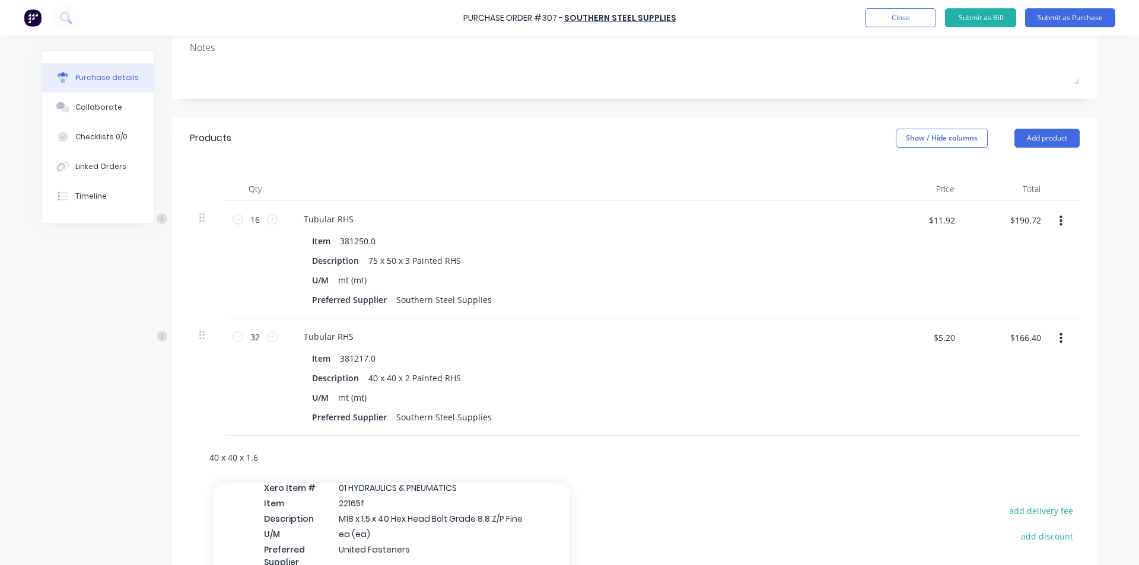
type textarea "x"
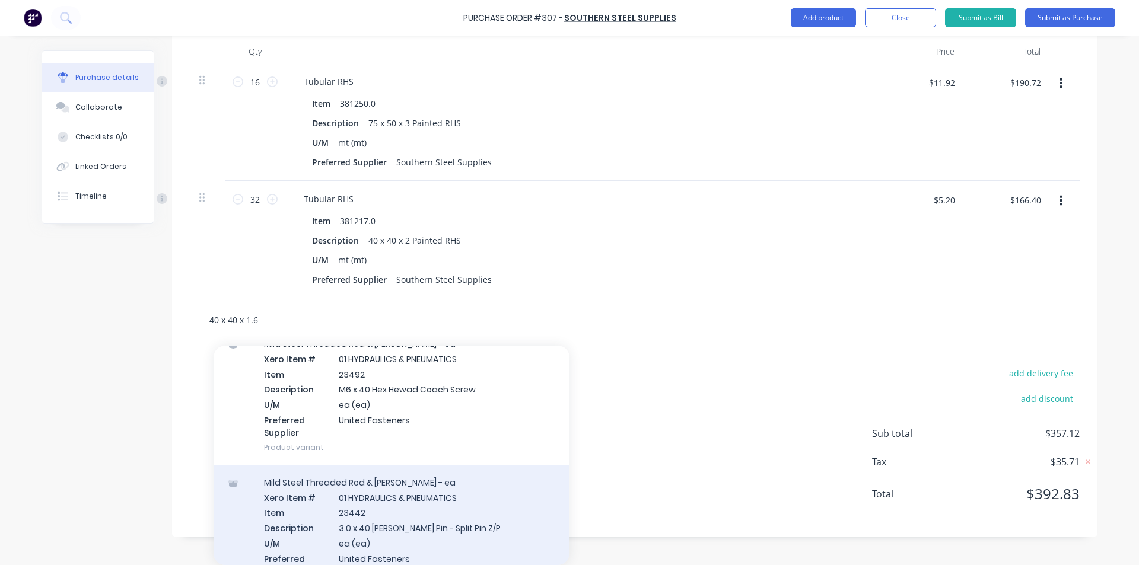
scroll to position [0, 0]
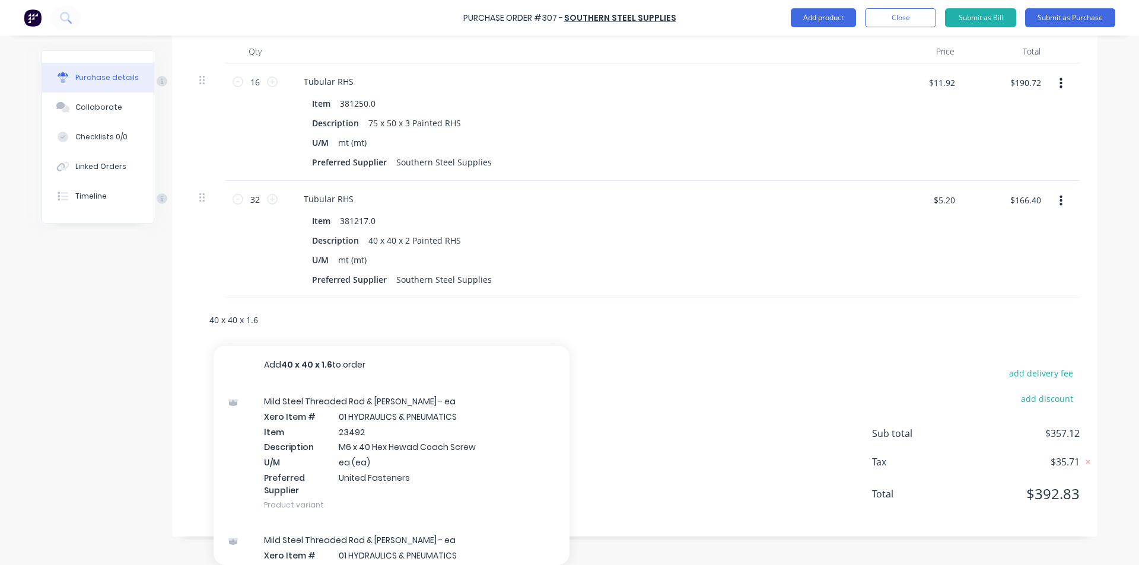
type input "40 x 40 x 1.6"
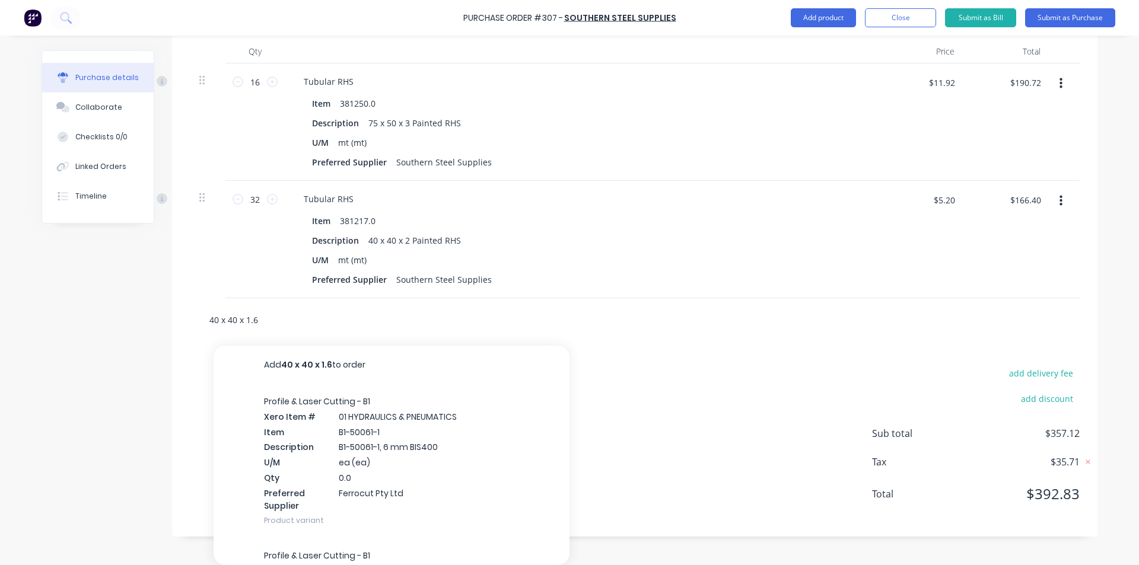
type textarea "x"
type input "40 x 40 x 1.6"
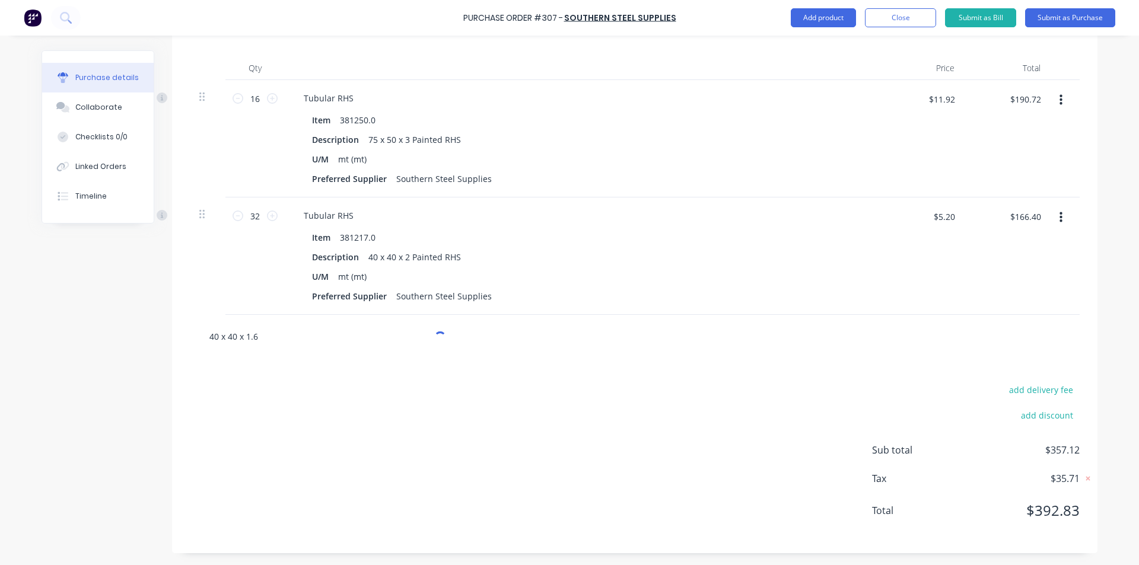
type textarea "x"
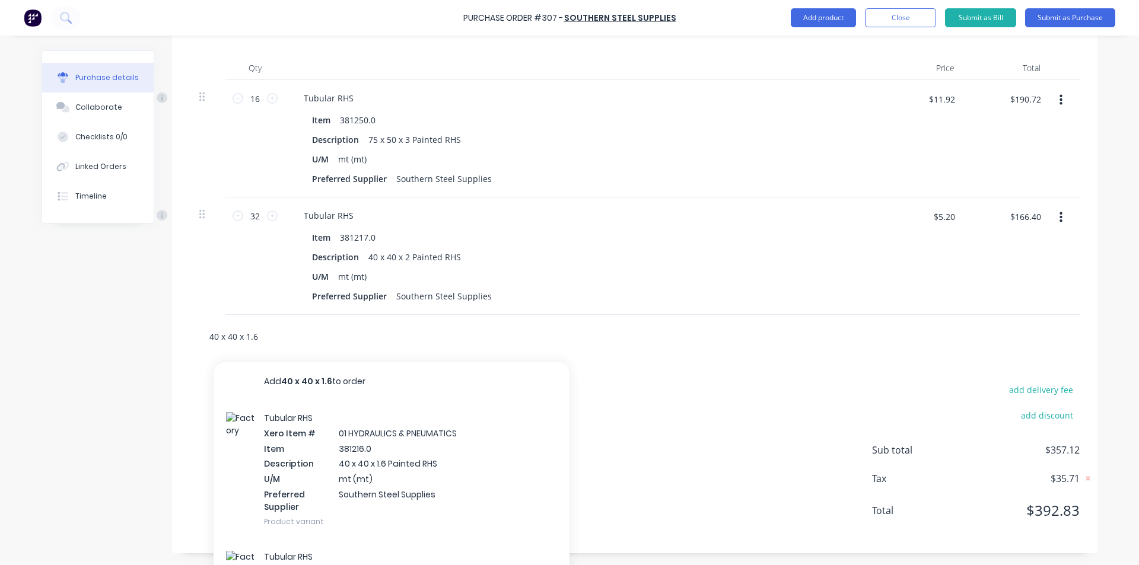
scroll to position [315, 0]
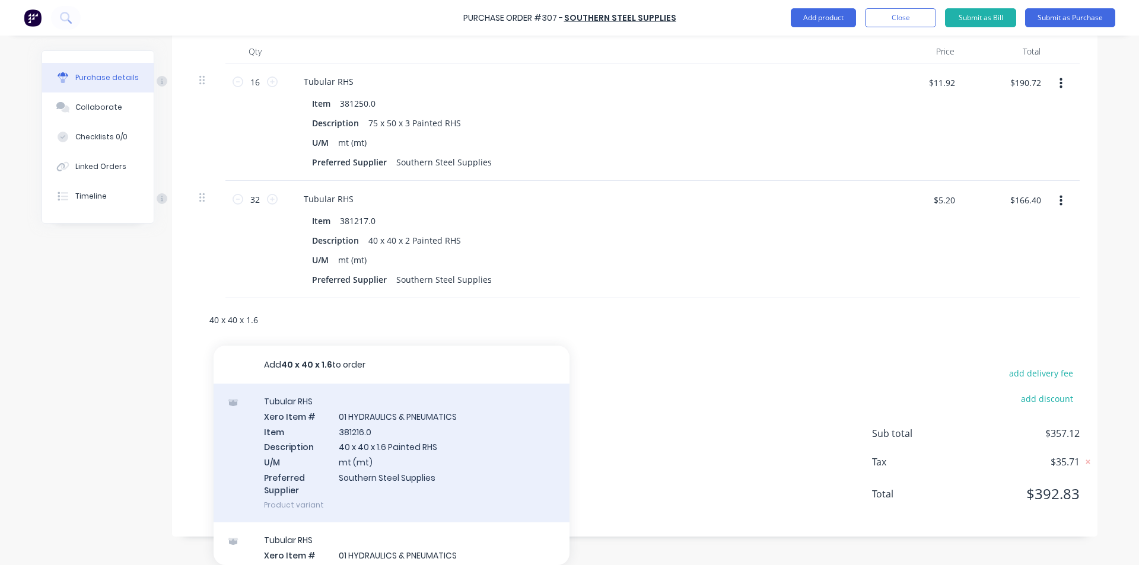
type input "40 x 40 x 1.6"
click at [374, 438] on div "Tubular RHS Xero Item # 01 HYDRAULICS & PNEUMATICS Item 381216.0 Description 40…" at bounding box center [391, 453] width 356 height 139
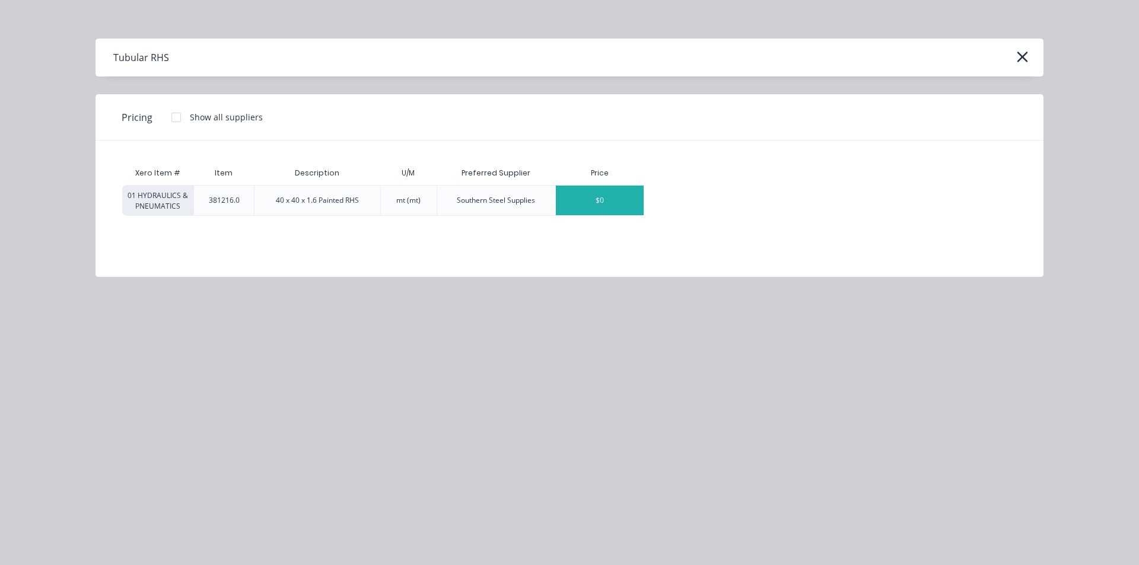
click at [585, 209] on div "$0" at bounding box center [600, 201] width 88 height 30
type textarea "x"
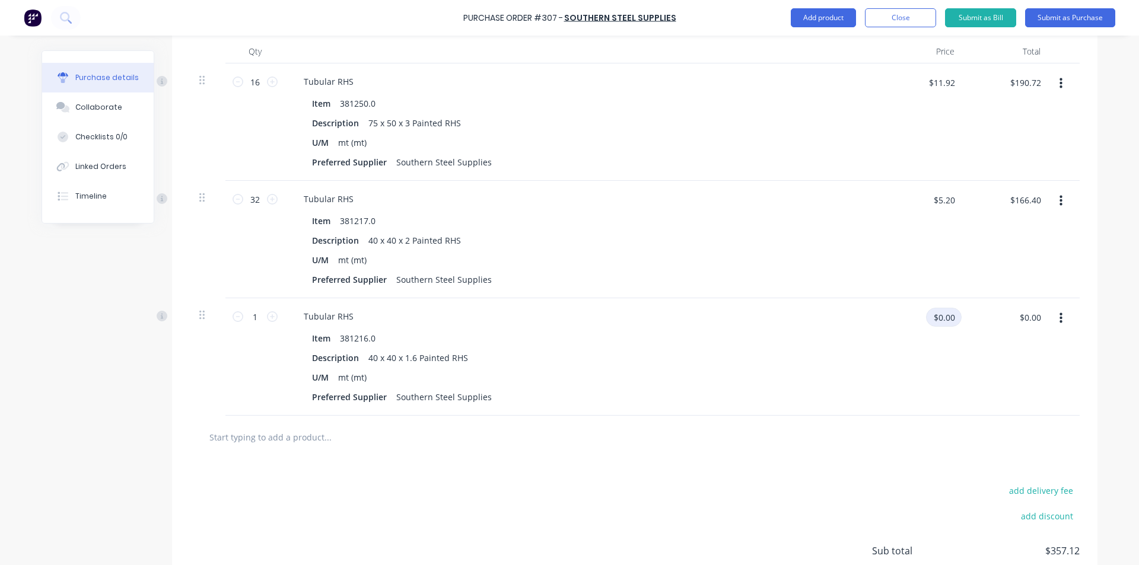
type textarea "x"
drag, startPoint x: 950, startPoint y: 319, endPoint x: 892, endPoint y: 329, distance: 58.9
click at [892, 329] on div "$0.00 $0.00" at bounding box center [924, 322] width 74 height 28
type input "4.32"
type textarea "x"
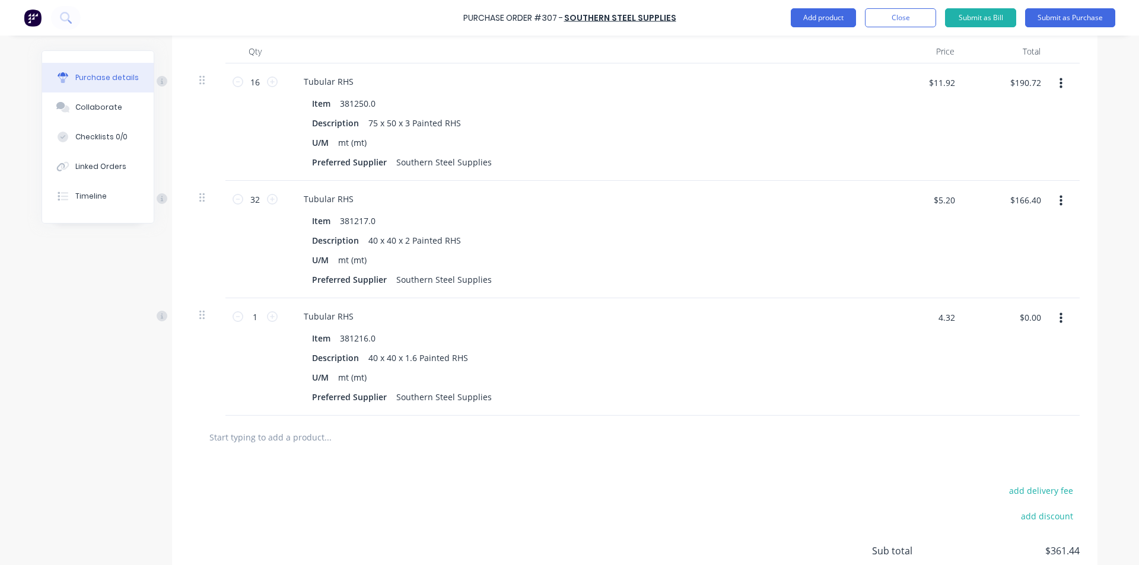
type input "$4.32"
drag, startPoint x: 257, startPoint y: 311, endPoint x: 234, endPoint y: 316, distance: 24.3
click at [235, 316] on div "1 1" at bounding box center [255, 317] width 40 height 18
type textarea "x"
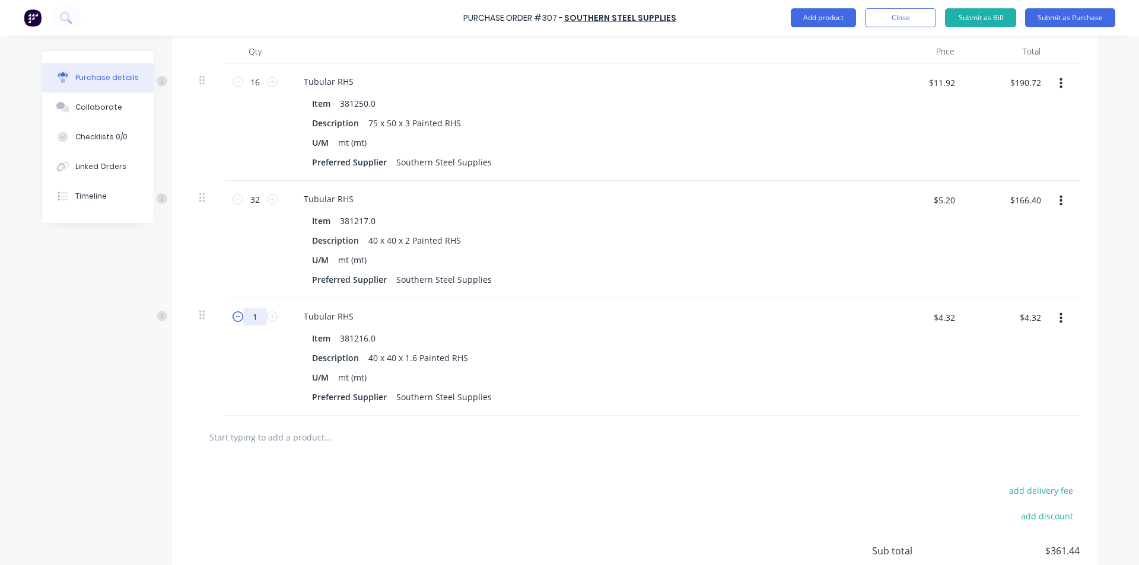
type input "3"
type textarea "x"
type input "$12.96"
type textarea "x"
type input "32"
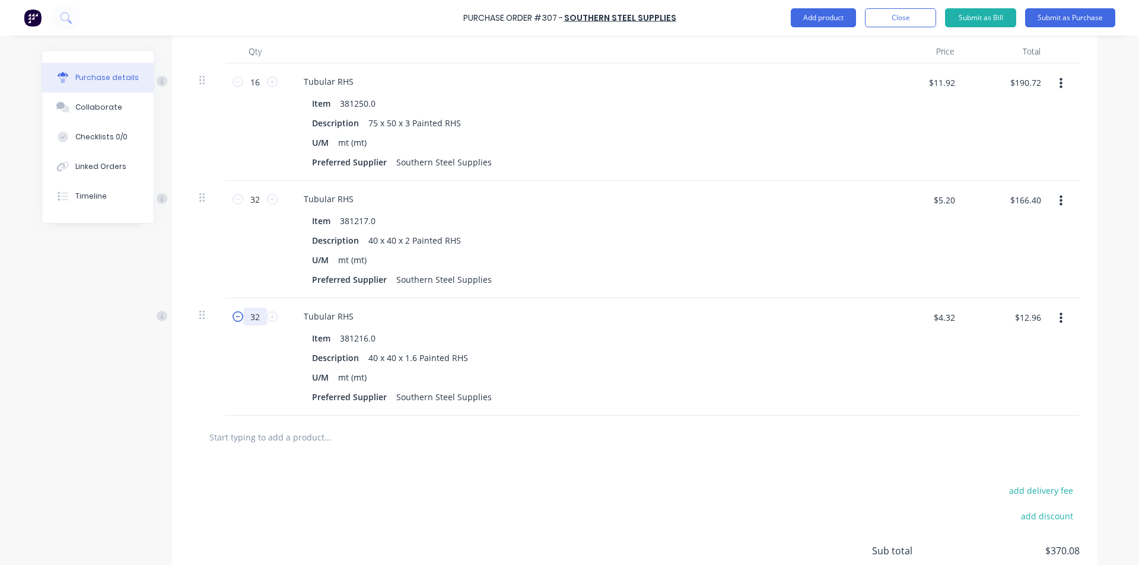
type textarea "x"
type input "$138.24"
type input "32"
click at [267, 436] on input "text" at bounding box center [327, 437] width 237 height 24
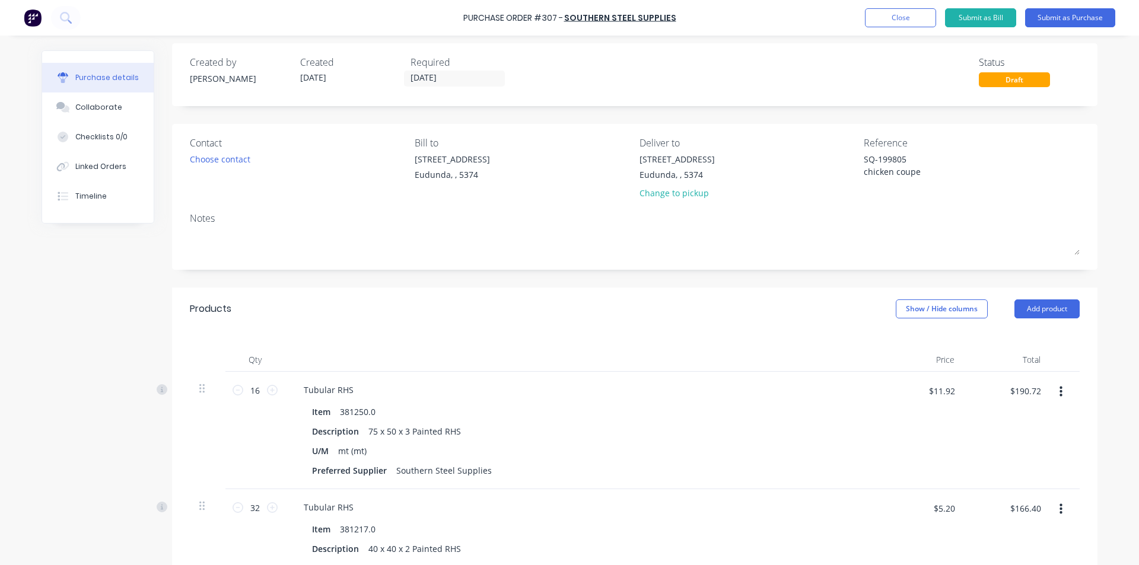
scroll to position [0, 0]
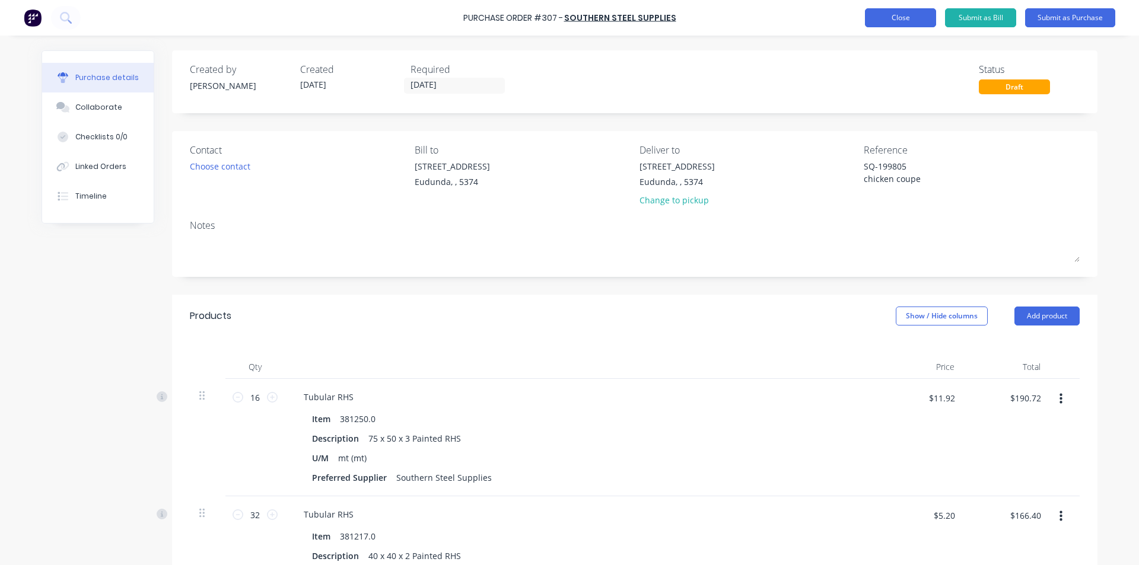
click at [899, 16] on button "Close" at bounding box center [900, 17] width 71 height 19
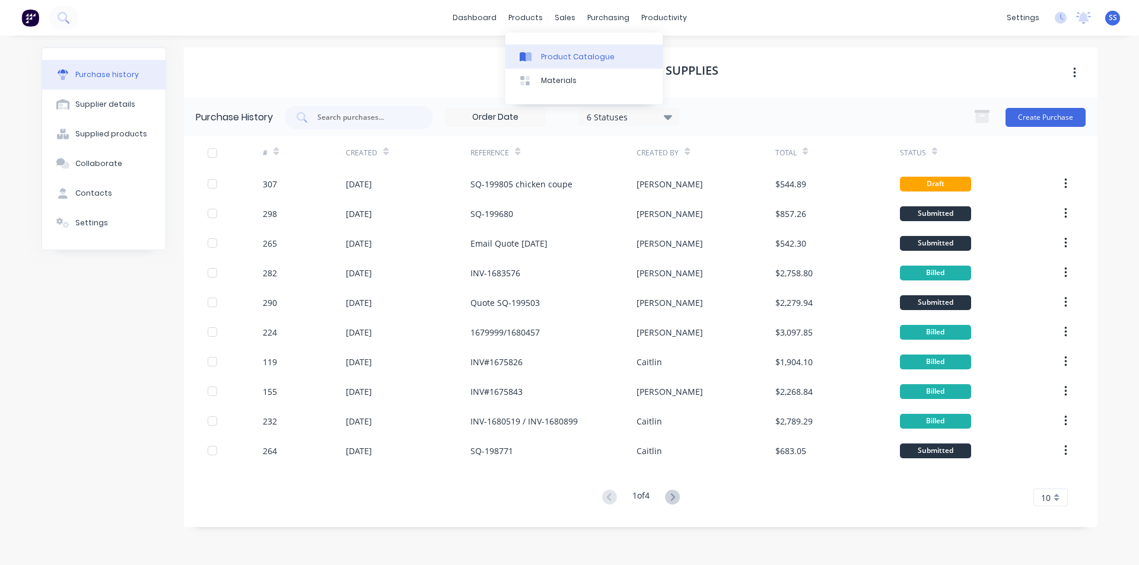
click at [538, 55] on link "Product Catalogue" at bounding box center [583, 56] width 157 height 24
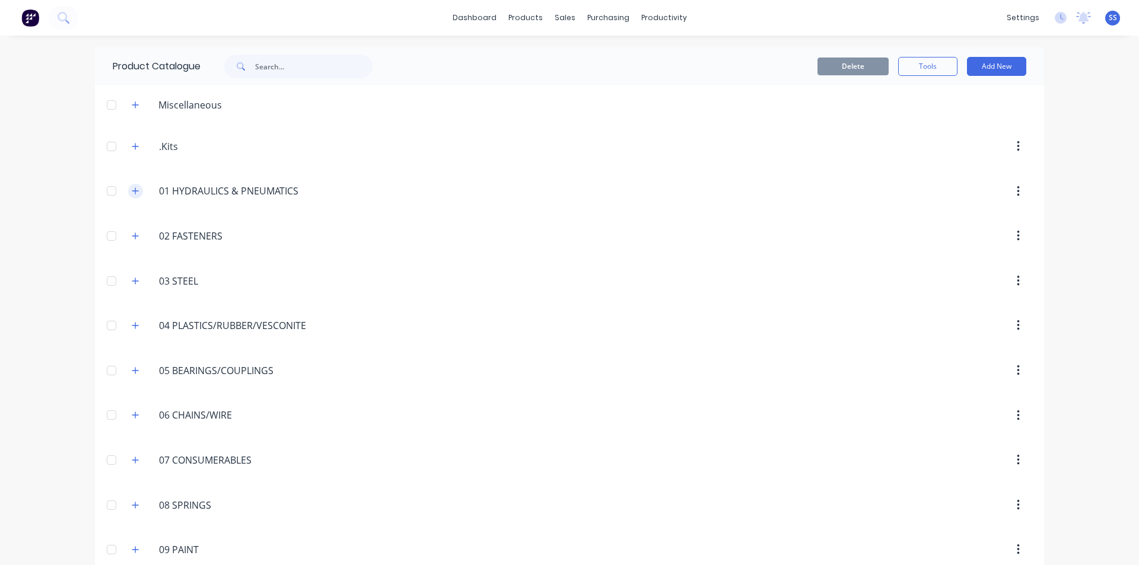
click at [132, 192] on icon "button" at bounding box center [135, 191] width 7 height 8
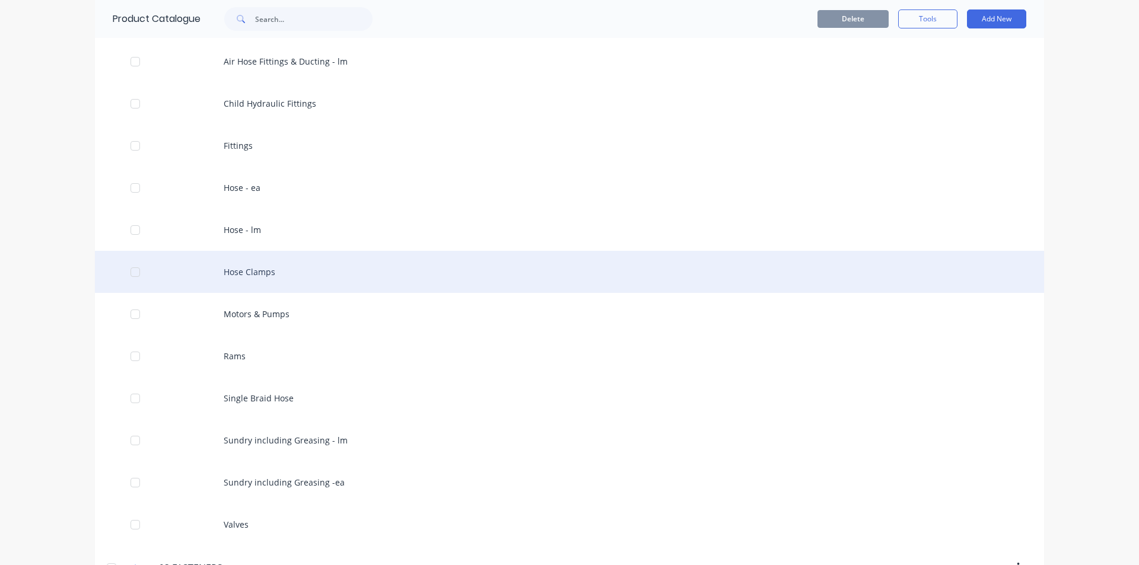
scroll to position [237, 0]
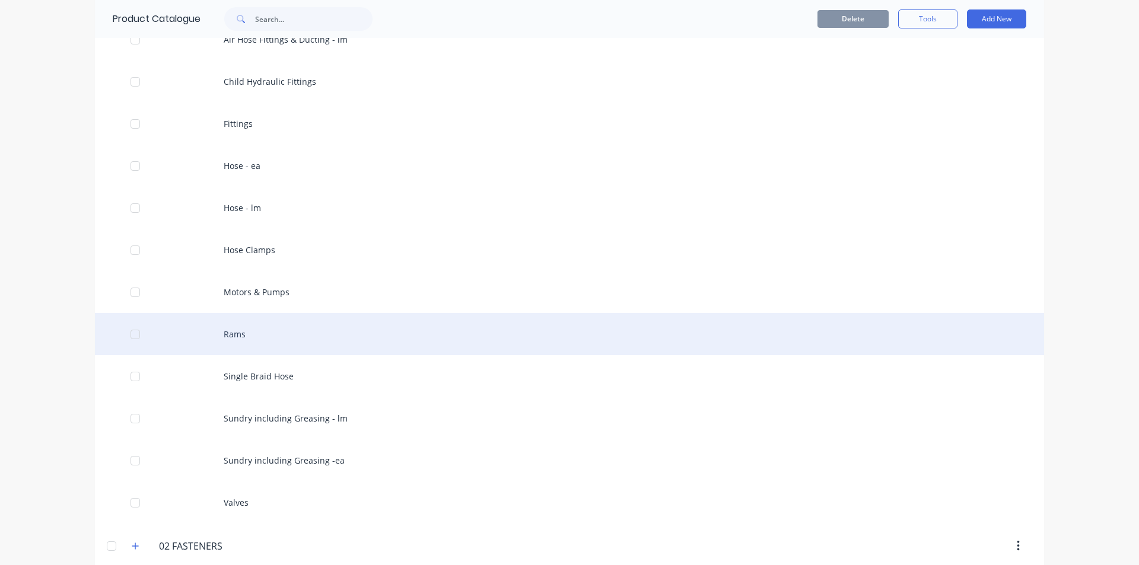
click at [253, 325] on div "Rams" at bounding box center [569, 334] width 949 height 42
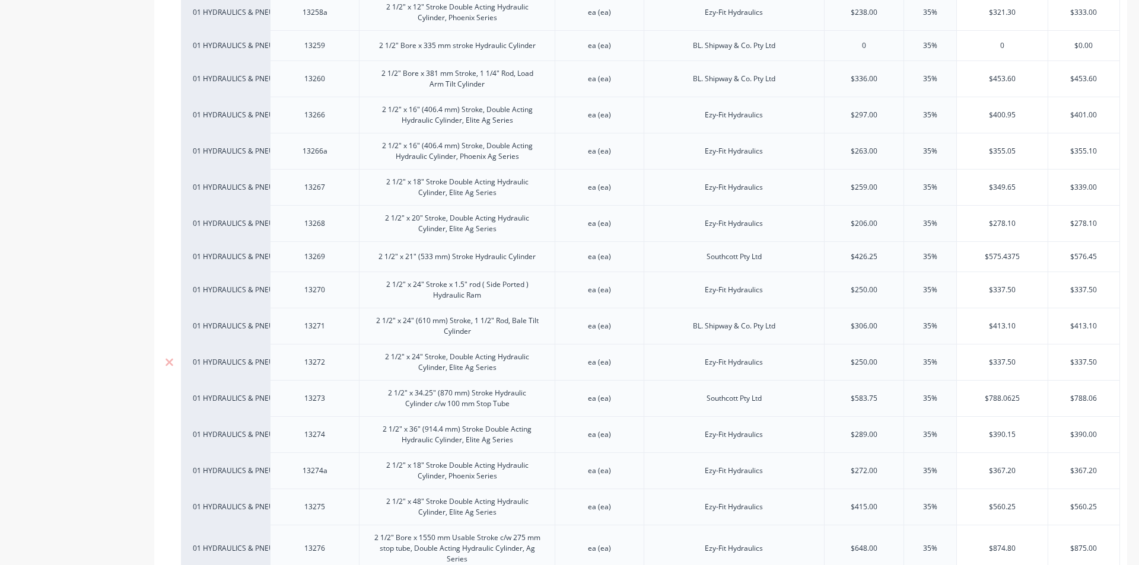
scroll to position [1898, 0]
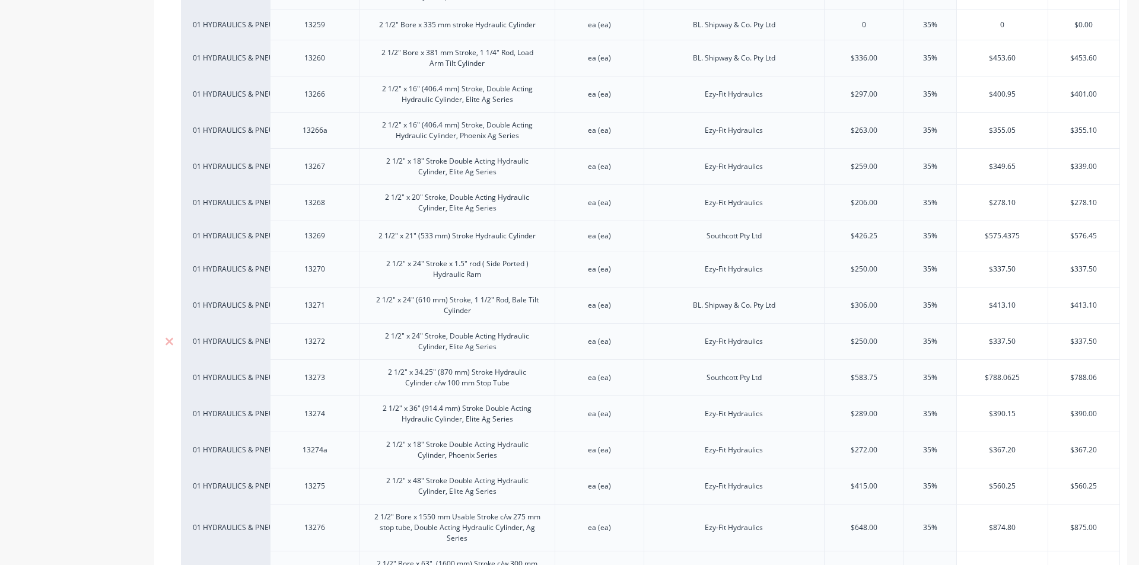
click at [334, 334] on div "13272" at bounding box center [314, 341] width 59 height 15
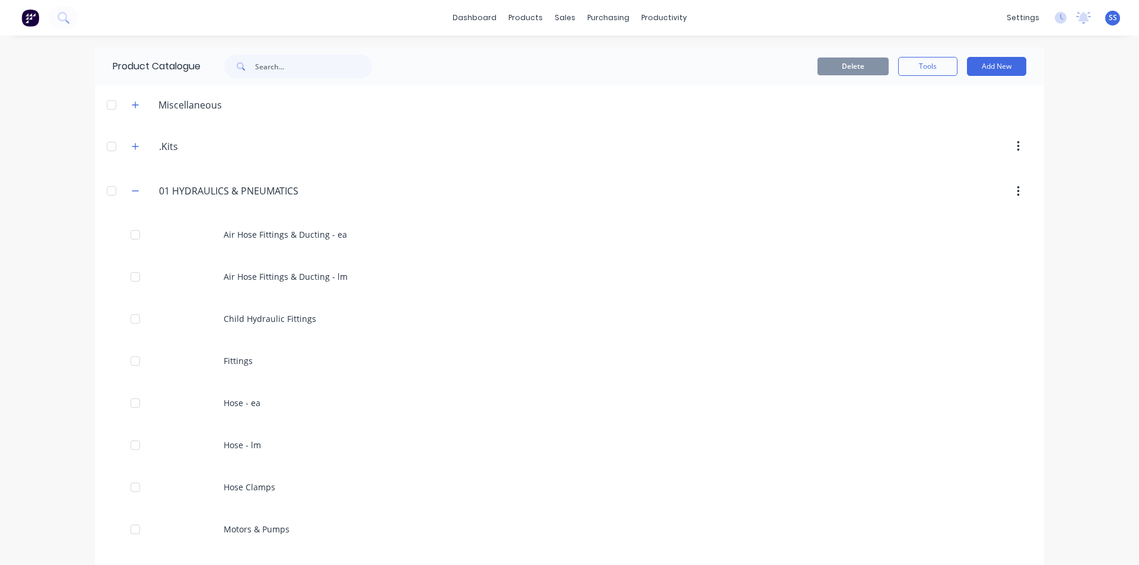
drag, startPoint x: 130, startPoint y: 189, endPoint x: 149, endPoint y: 232, distance: 47.0
click at [132, 189] on icon "button" at bounding box center [135, 191] width 7 height 8
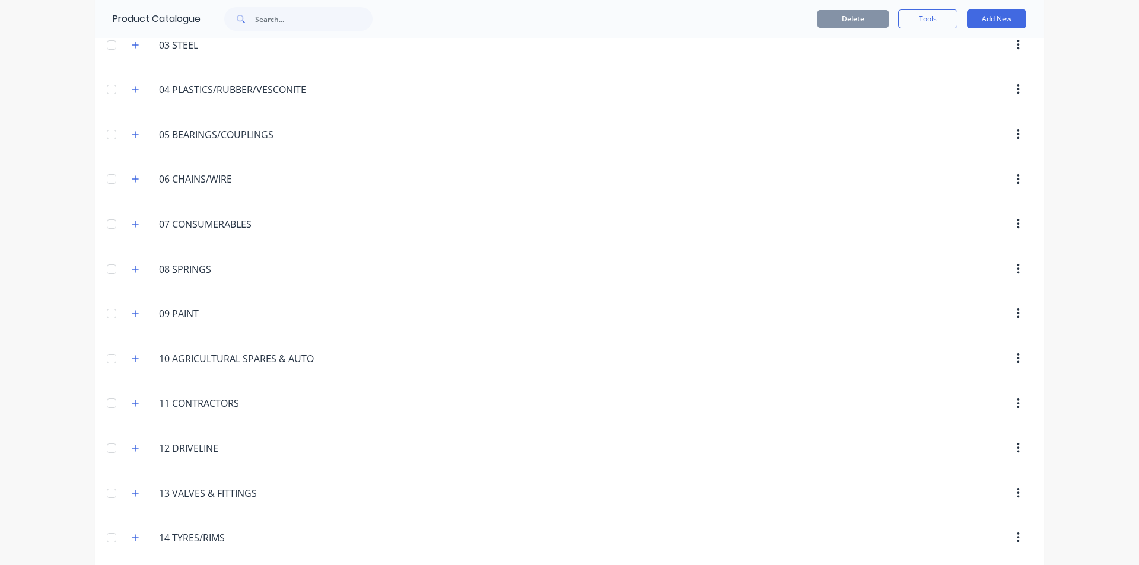
scroll to position [237, 0]
click at [132, 174] on icon "button" at bounding box center [135, 178] width 7 height 8
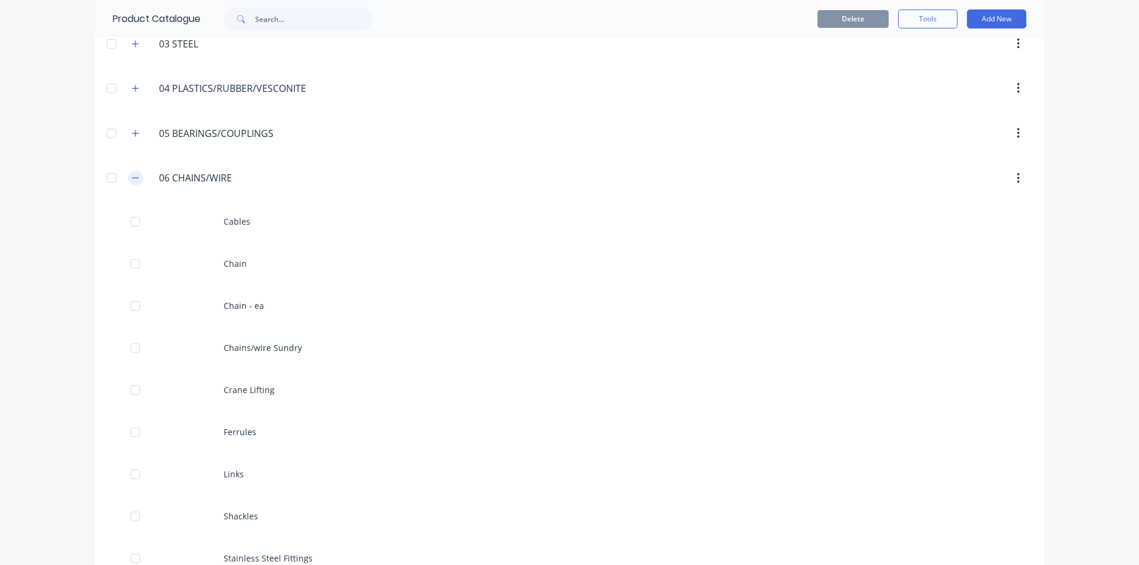
click at [132, 178] on icon "button" at bounding box center [135, 178] width 7 height 1
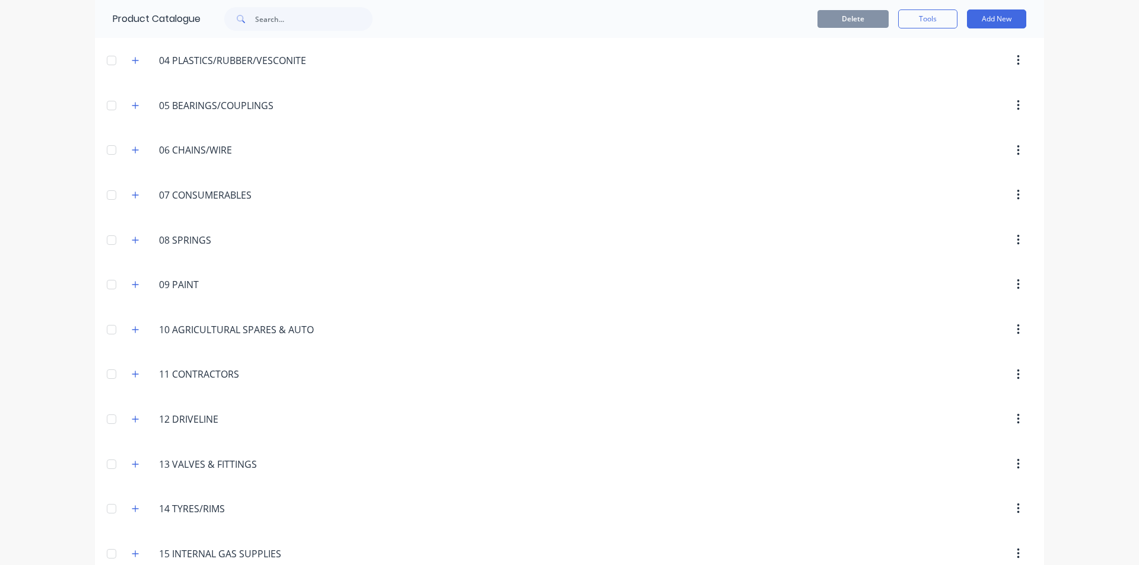
scroll to position [297, 0]
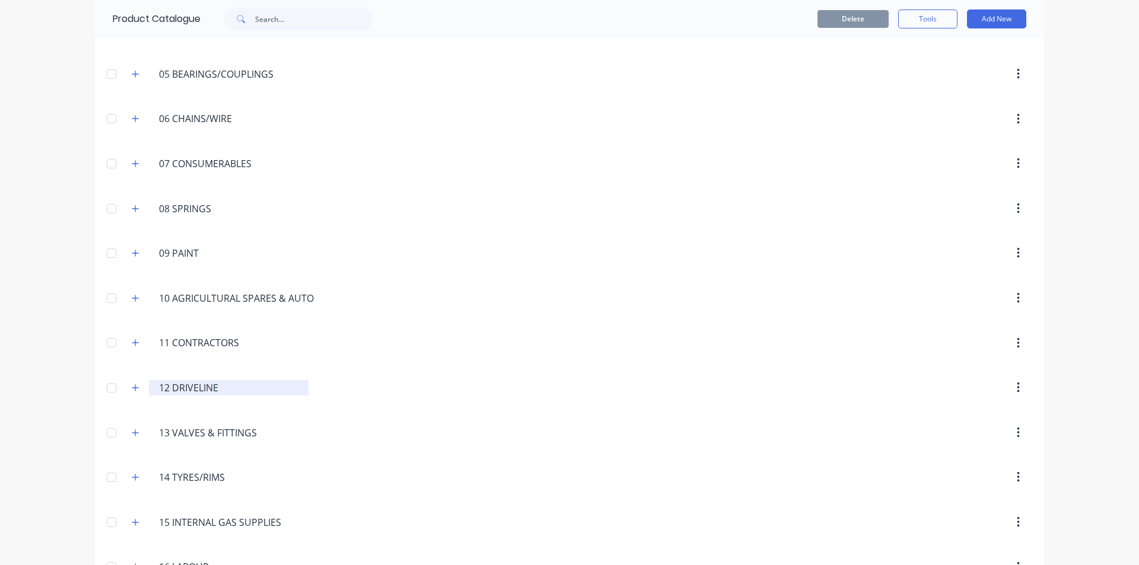
click at [189, 390] on input "12 DRIVELINE" at bounding box center [229, 388] width 141 height 14
click at [128, 393] on button "button" at bounding box center [135, 387] width 15 height 15
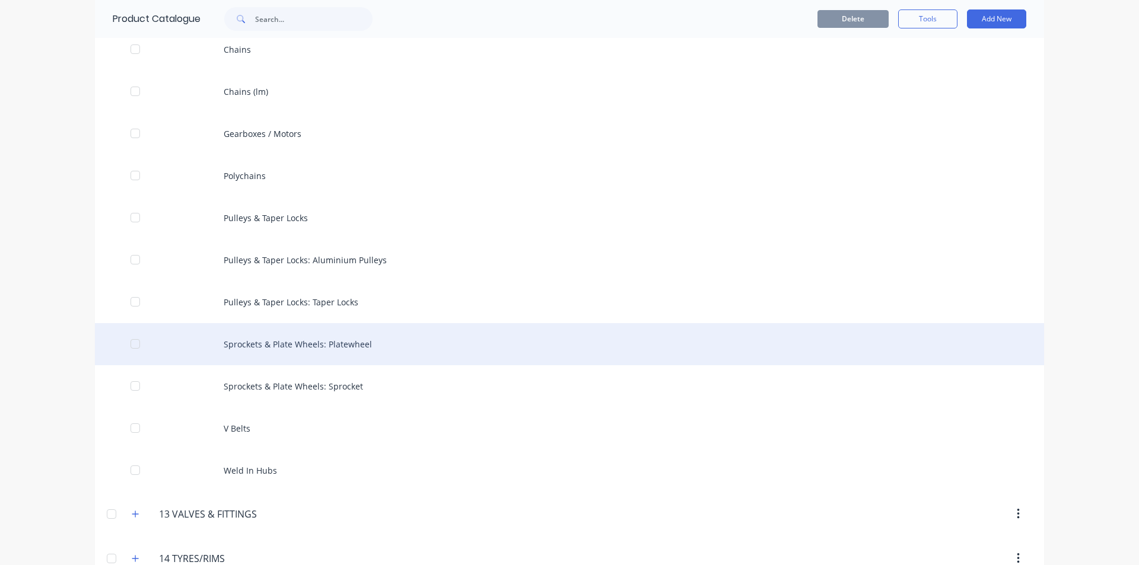
scroll to position [890, 0]
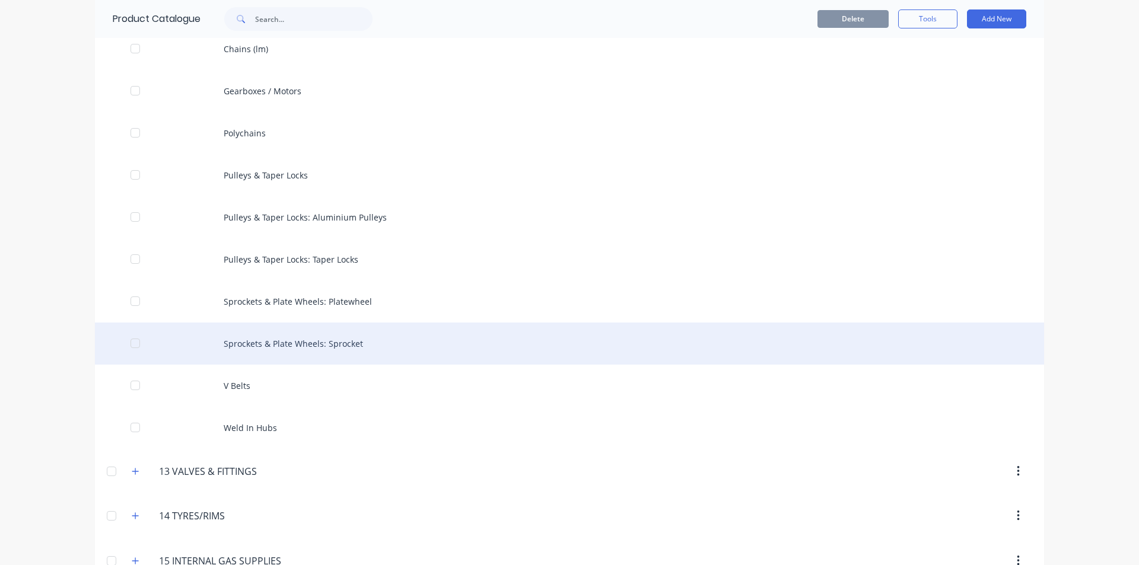
click at [235, 351] on div "Sprockets & Plate Wheels: Sprocket" at bounding box center [569, 344] width 949 height 42
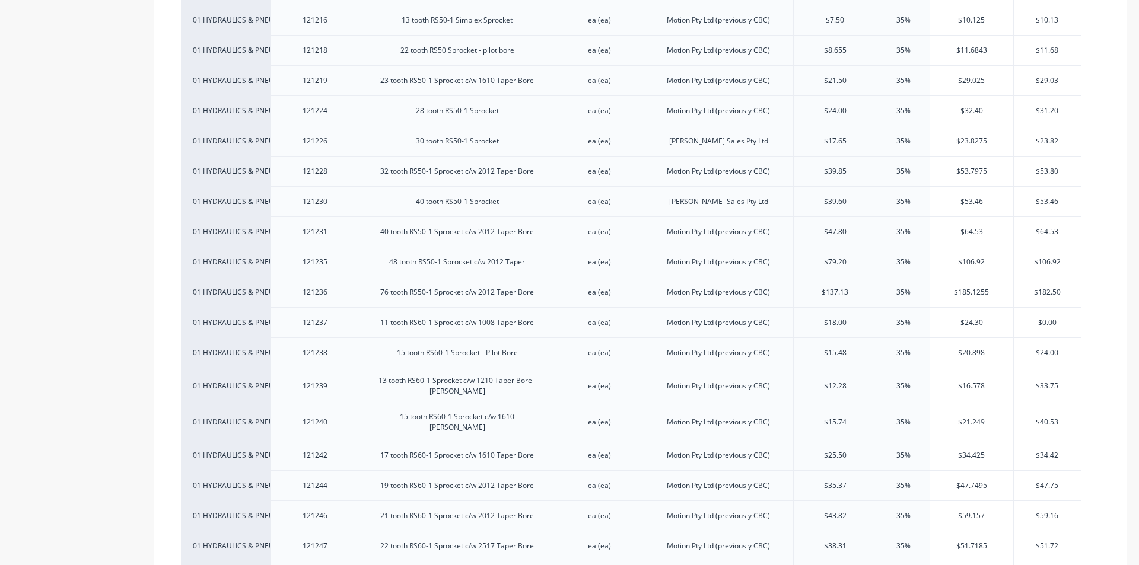
scroll to position [3736, 0]
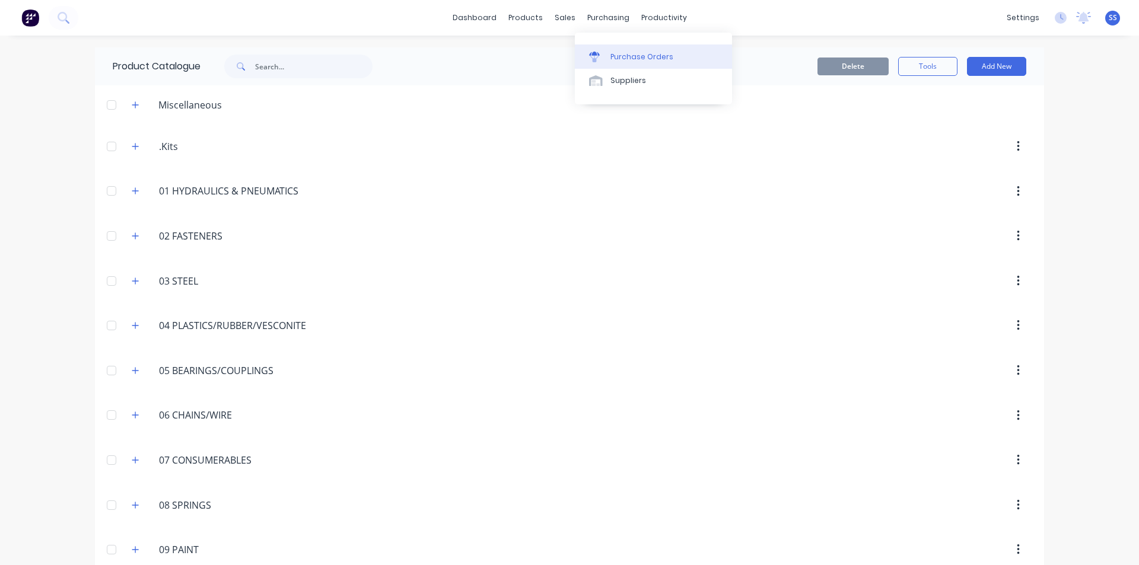
click at [614, 60] on div "Purchase Orders" at bounding box center [641, 57] width 63 height 11
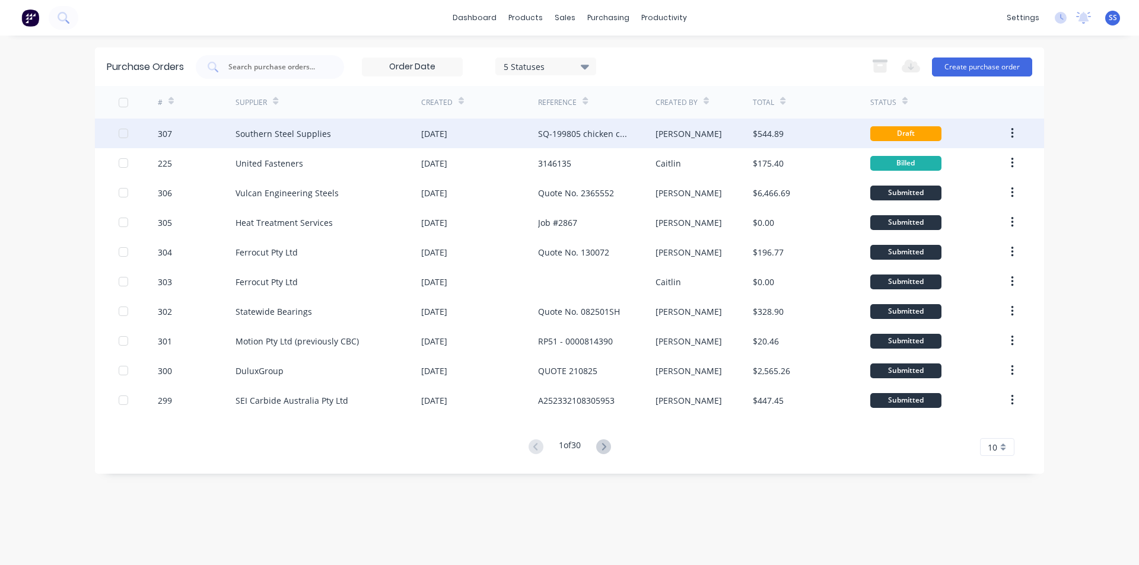
click at [526, 145] on div "[DATE]" at bounding box center [479, 134] width 117 height 30
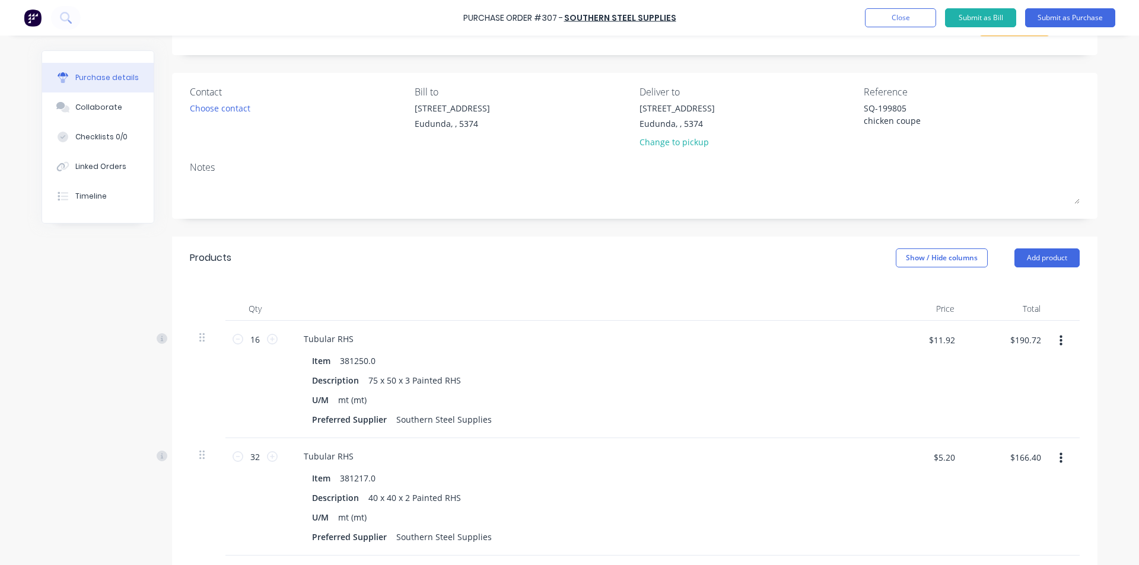
scroll to position [415, 0]
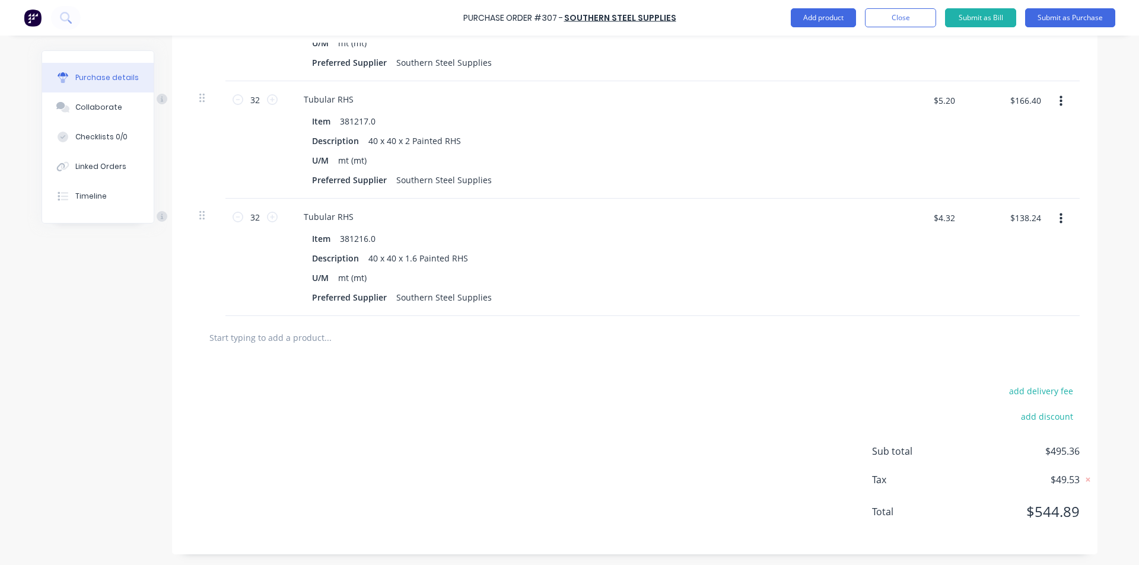
click at [292, 339] on input "text" at bounding box center [327, 338] width 237 height 24
type textarea "x"
type input "2"
type textarea "x"
type input "25"
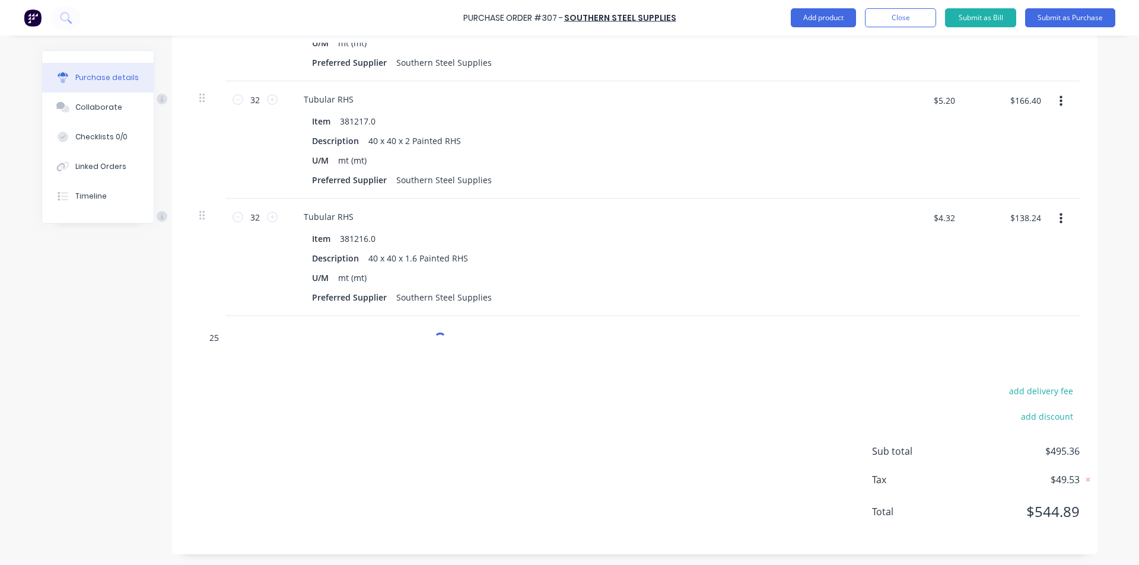
type textarea "x"
type input "25."
type textarea "x"
type input "25.2"
type textarea "x"
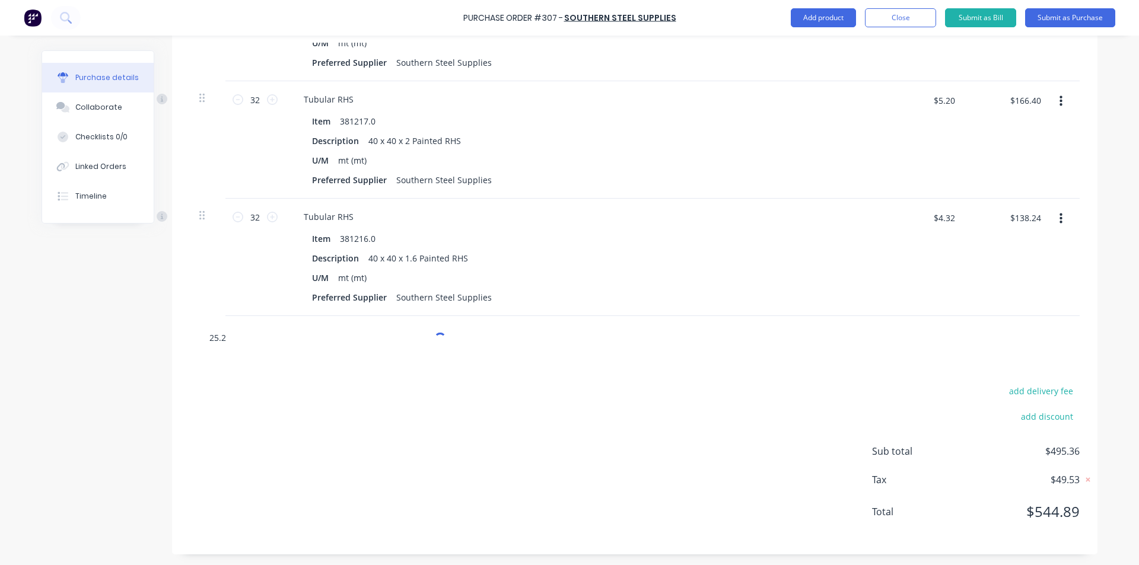
type input "25.25"
type textarea "x"
type input "25.2"
type textarea "x"
type input "25."
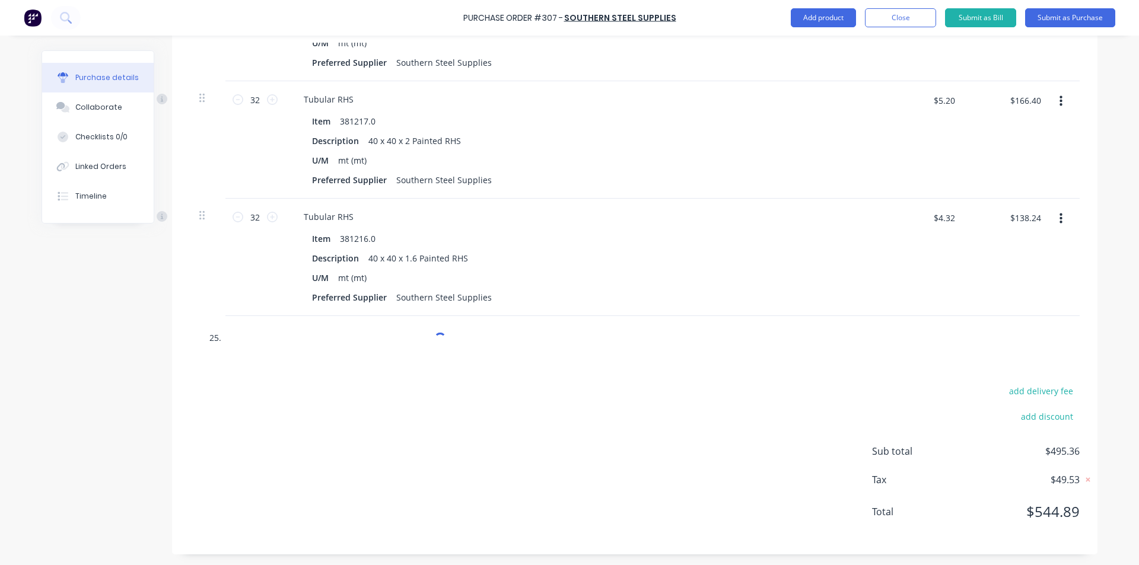
type textarea "x"
type input "25"
type textarea "x"
type input "25"
type textarea "x"
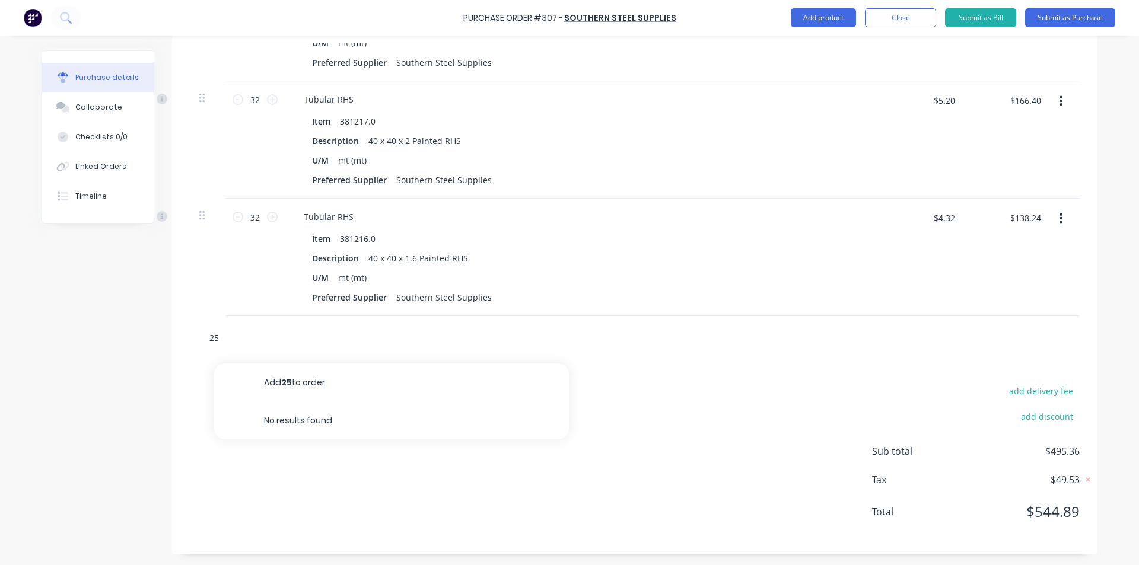
type input "25 x"
type textarea "x"
type input "25 x"
type textarea "x"
type input "25 x 2"
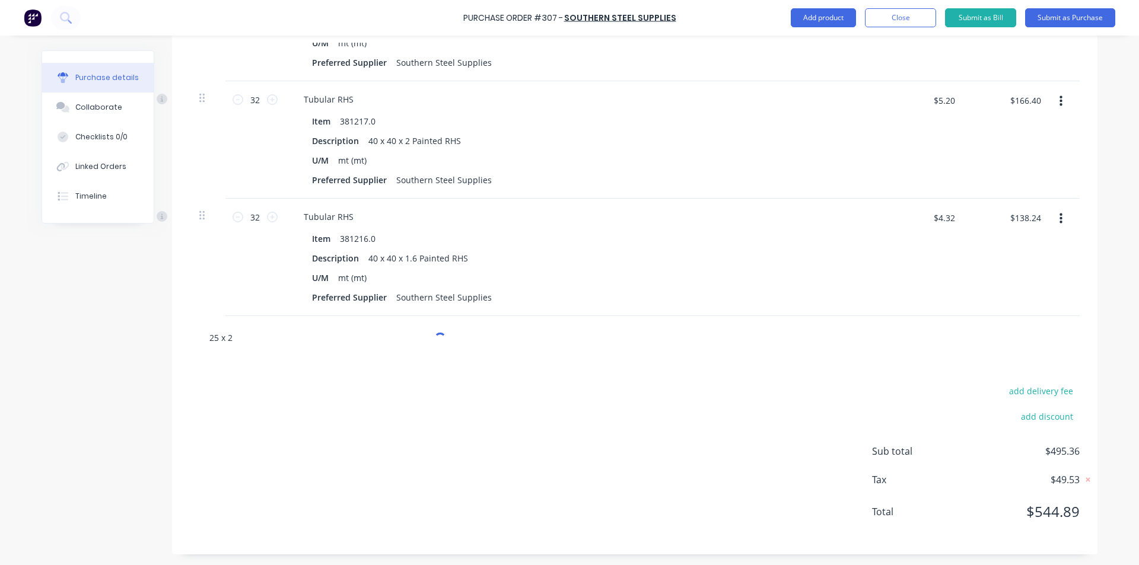
type textarea "x"
type input "25 x 25"
type textarea "x"
type input "25 x 25"
type textarea "x"
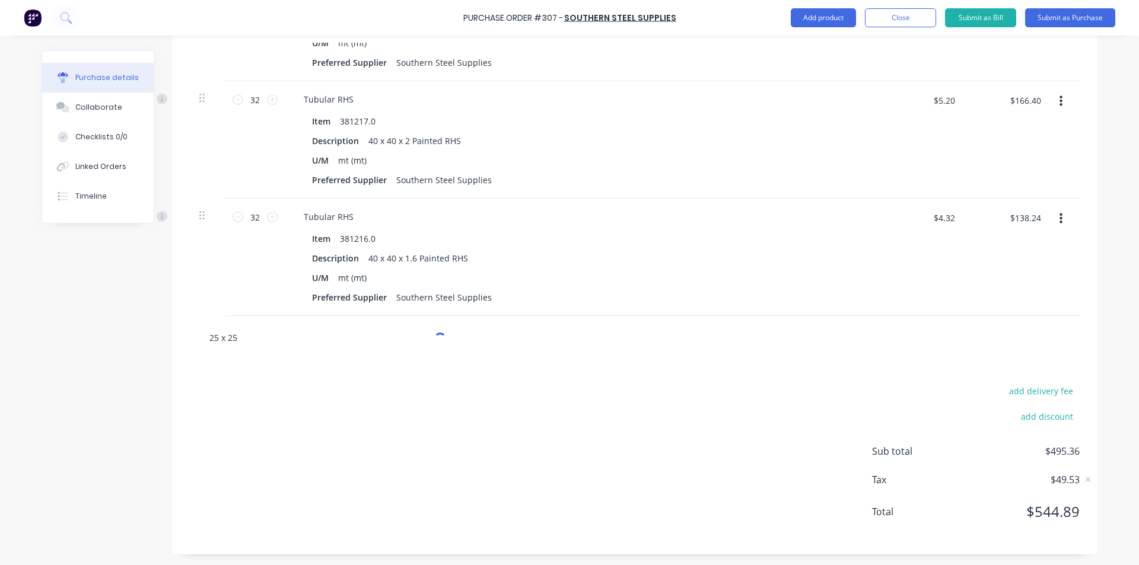
type input "25 x 25 x"
type textarea "x"
type input "25 x 25 x"
type textarea "x"
type input "25 x 25 x 3"
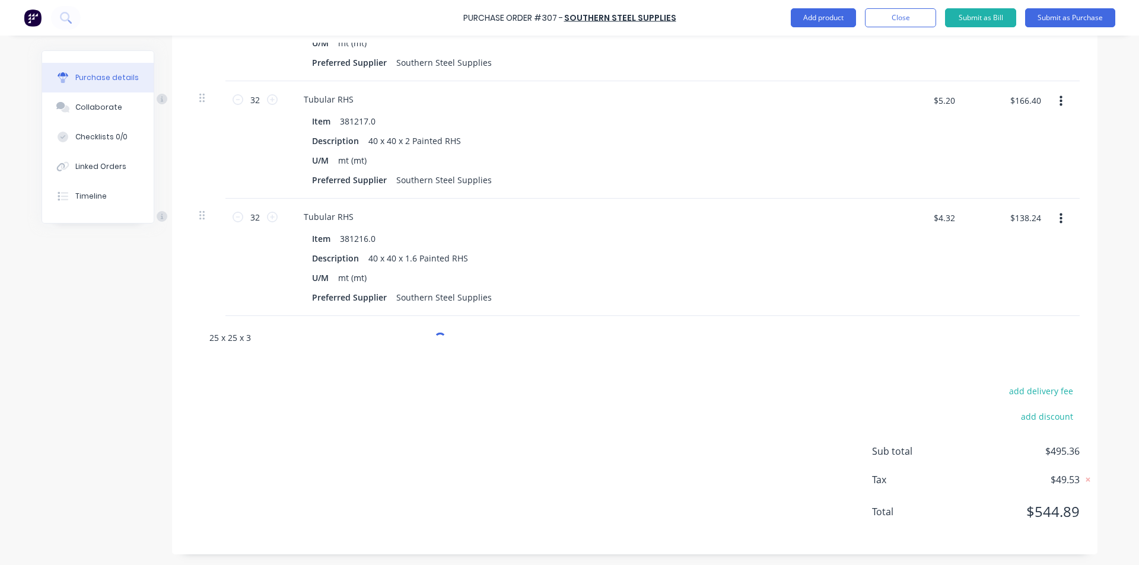
type textarea "x"
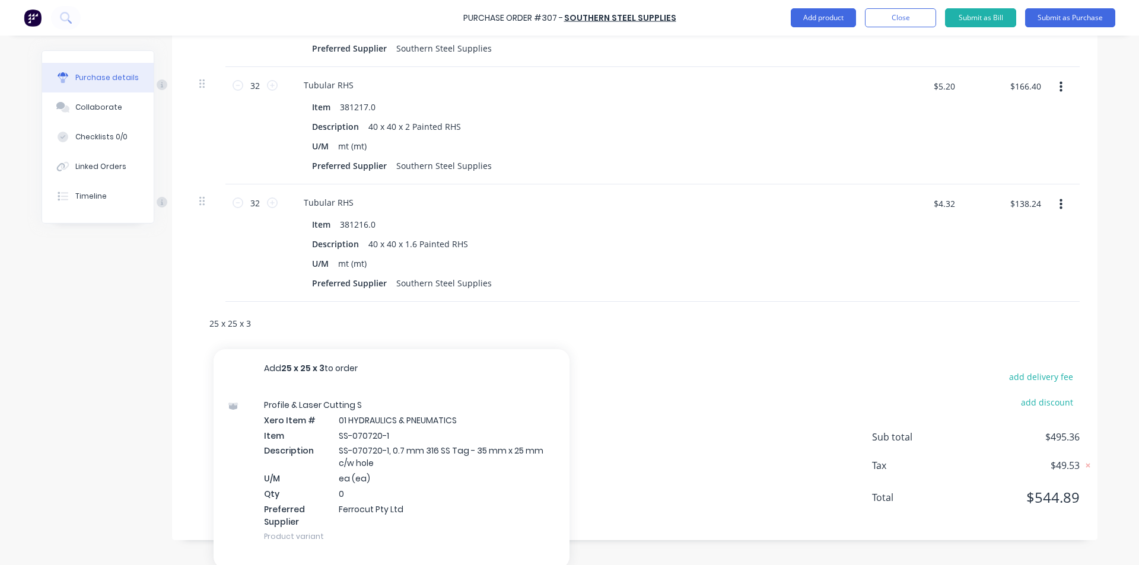
scroll to position [433, 0]
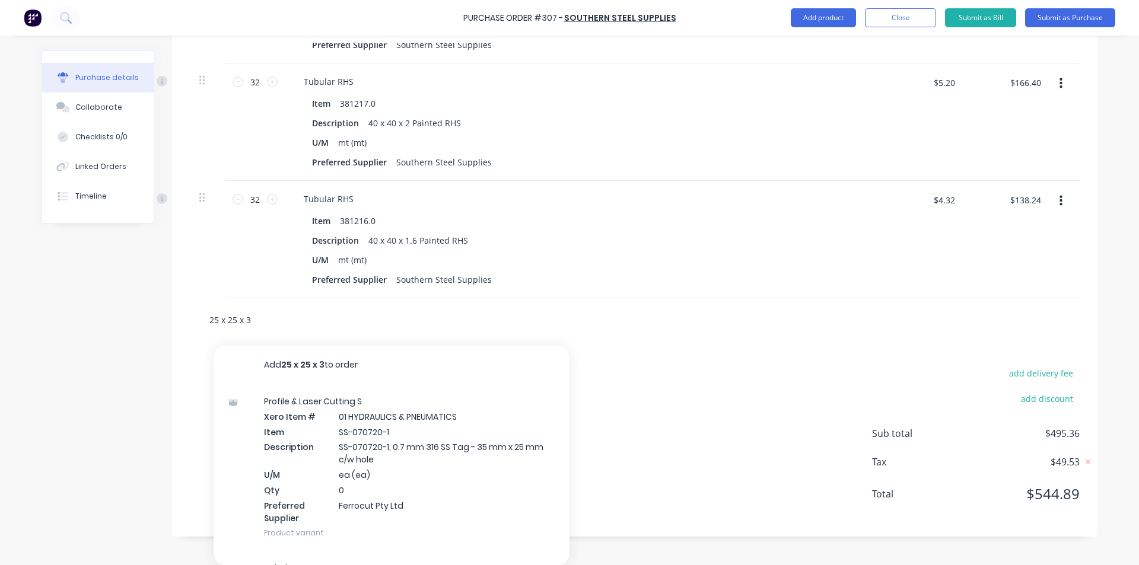
type input "25 x 25 x 3"
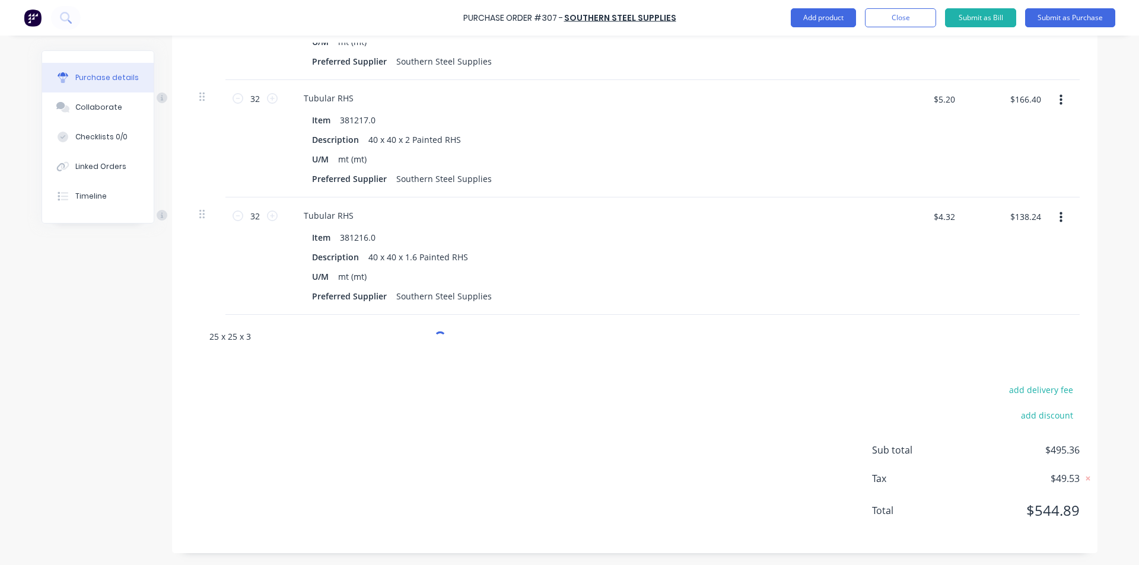
type textarea "x"
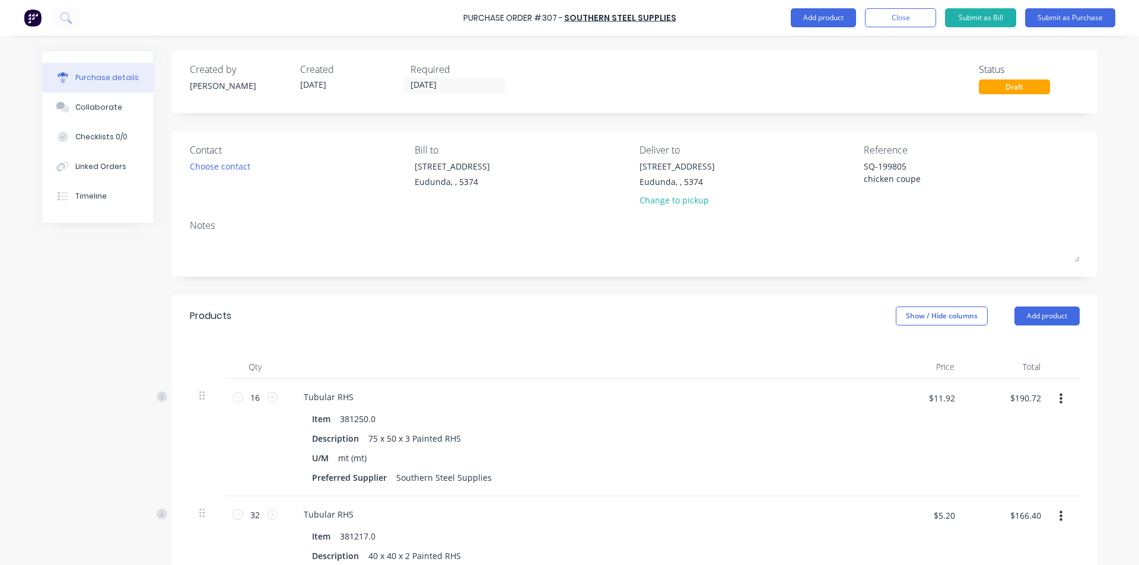
scroll to position [433, 0]
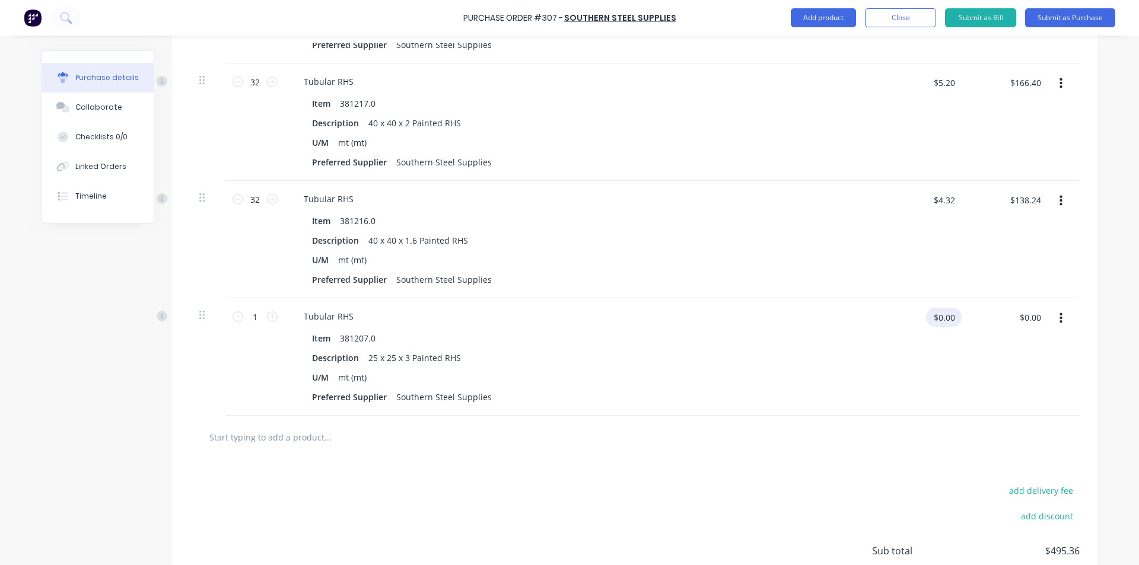
type textarea "x"
drag, startPoint x: 952, startPoint y: 317, endPoint x: 846, endPoint y: 339, distance: 107.8
click at [846, 339] on div "1 1 Tubular RHS Item 381207.0 Description 25 x 25 x 3 Painted RHS U/M mt (mt) P…" at bounding box center [635, 356] width 890 height 117
type input "$3.6075"
type input "$3.61"
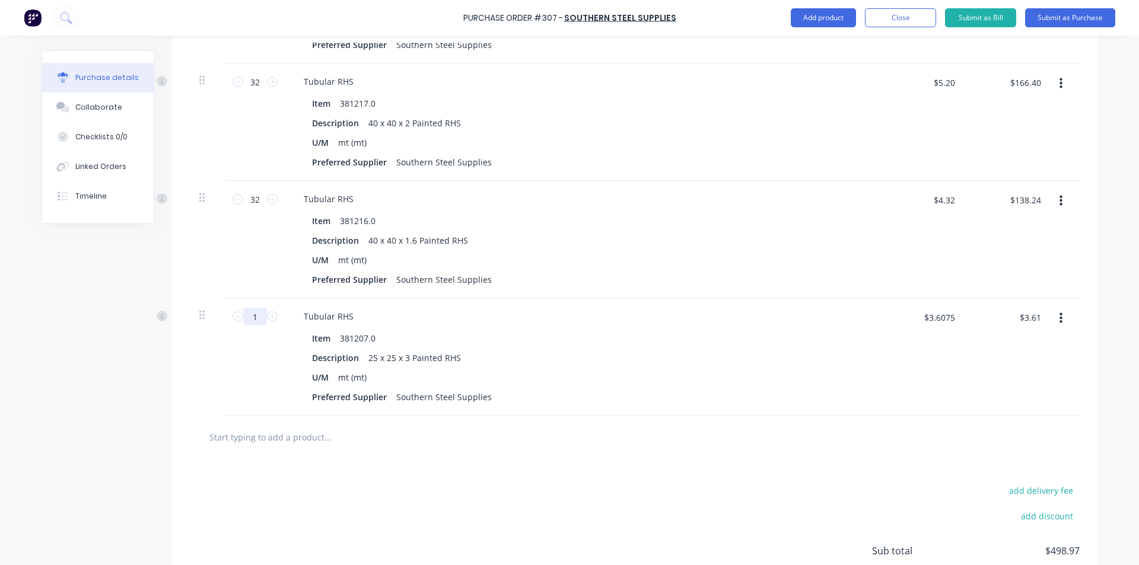
type textarea "x"
drag, startPoint x: 253, startPoint y: 315, endPoint x: 235, endPoint y: 320, distance: 18.6
click at [235, 320] on div "1 1" at bounding box center [255, 317] width 40 height 18
type input "4"
type textarea "x"
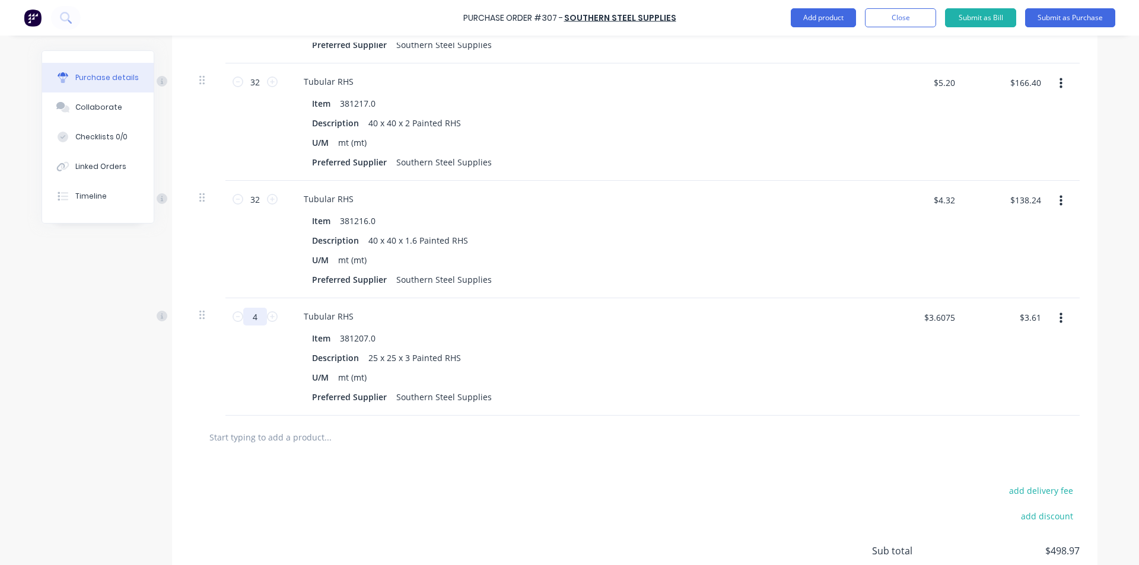
type input "$14.44"
type textarea "x"
type input "48"
type textarea "x"
type input "$173.28"
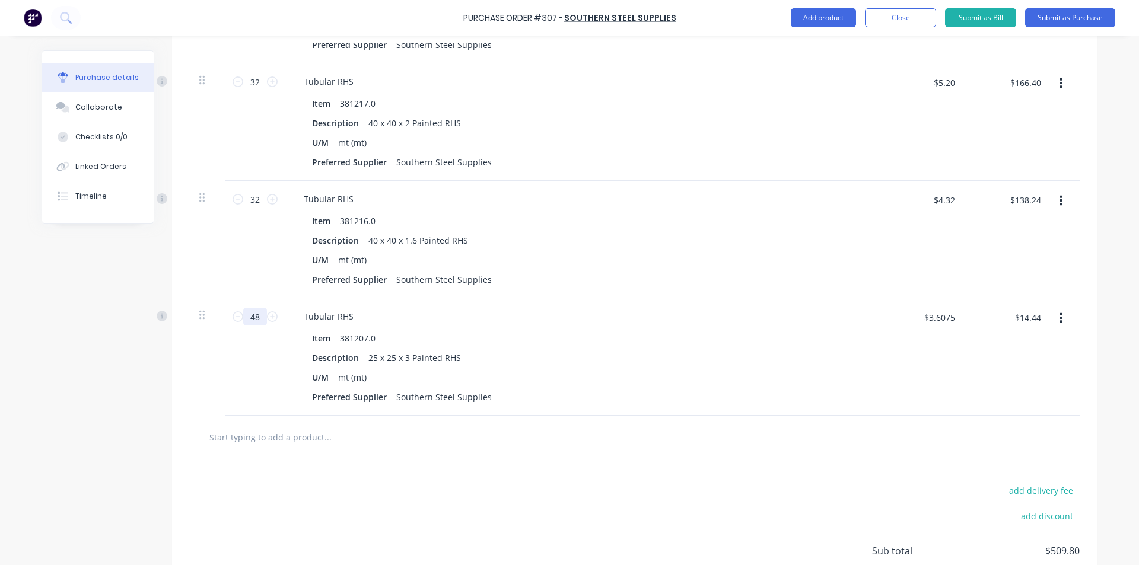
type textarea "x"
type input "48"
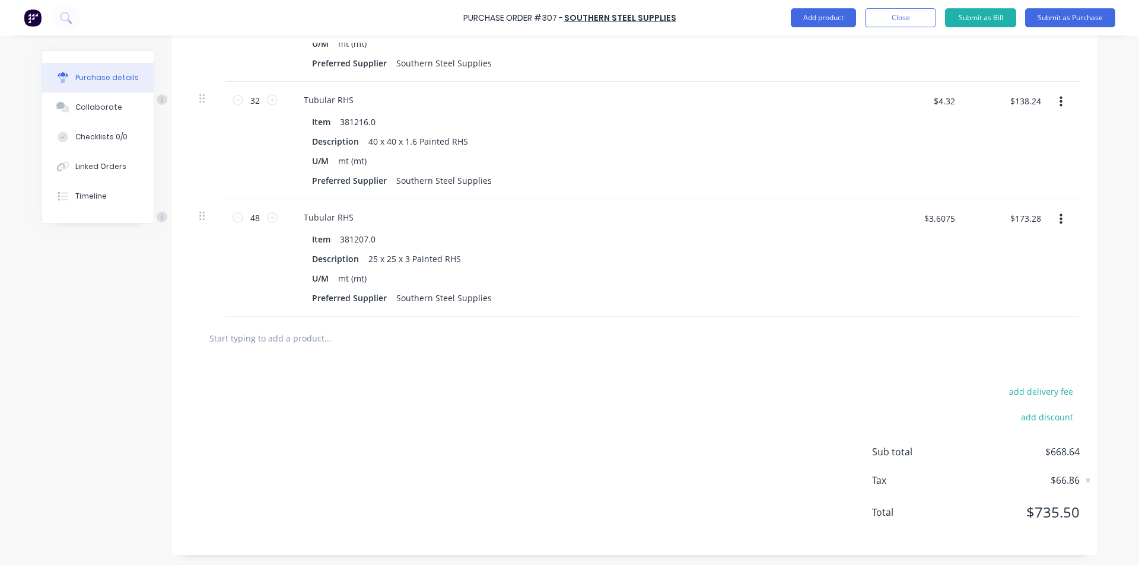
scroll to position [534, 0]
type textarea "x"
click at [310, 337] on input "text" at bounding box center [327, 336] width 237 height 24
type input "2"
type textarea "x"
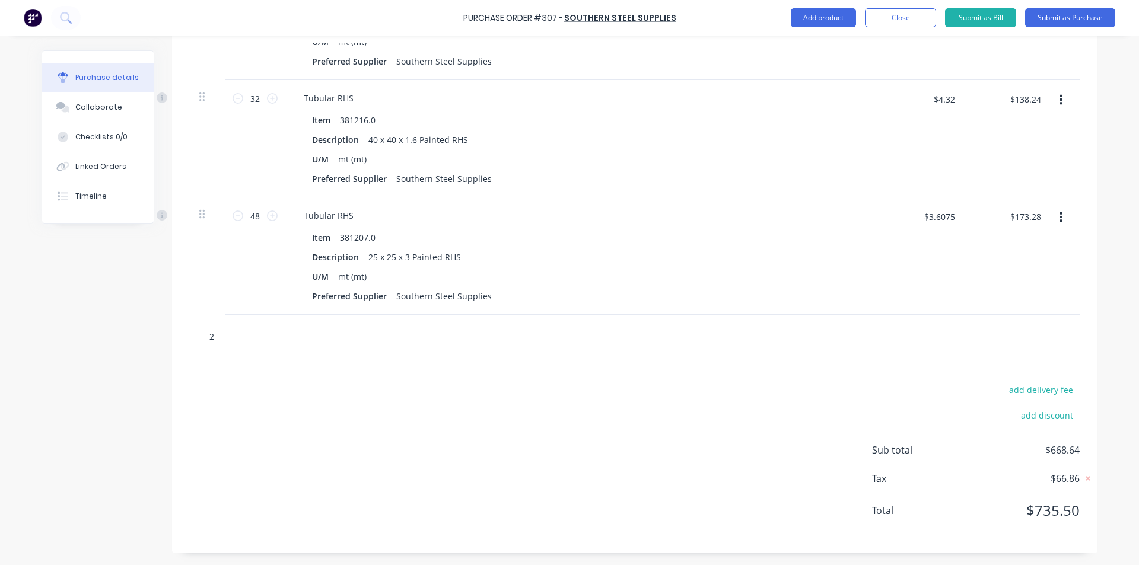
type input "25"
type textarea "x"
type input "25"
type textarea "x"
type input "25 x"
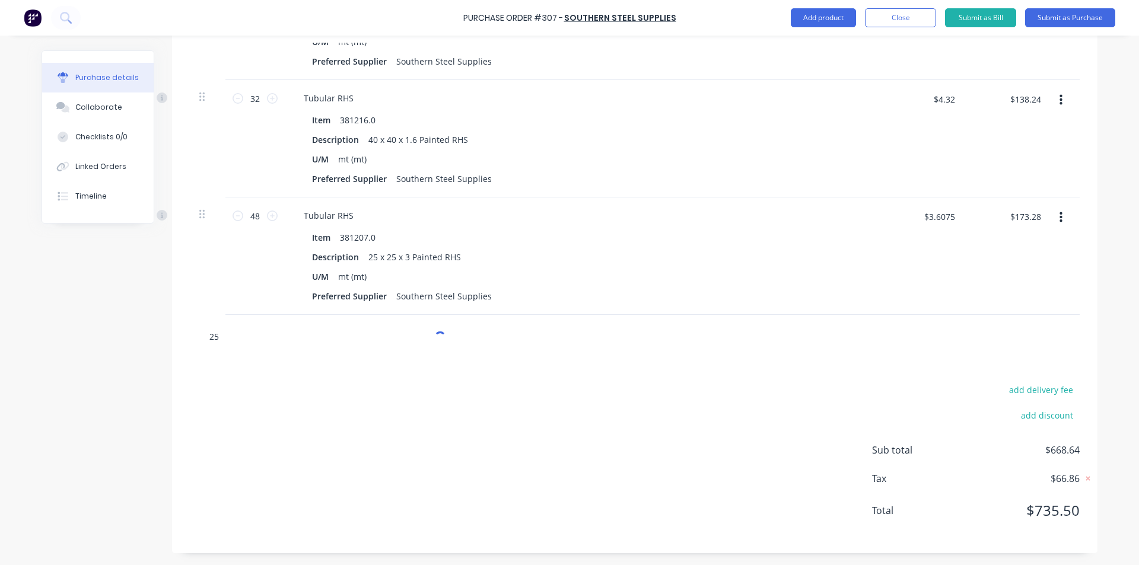
type textarea "x"
type input "25 x"
type textarea "x"
type input "25 x 2"
type textarea "x"
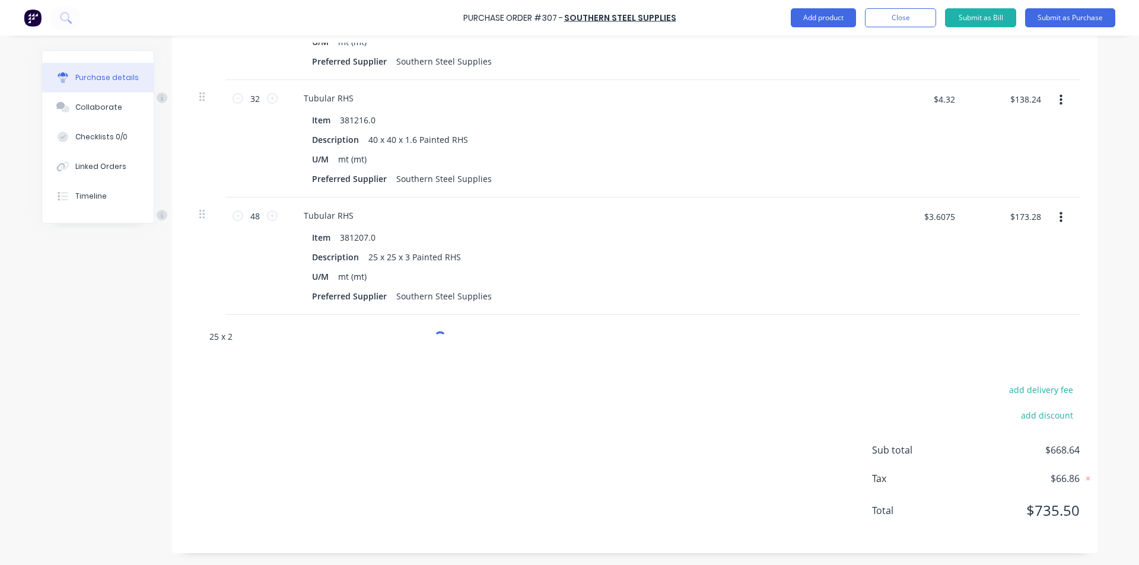
type input "25 x 25"
type textarea "x"
type input "25 x 25"
type textarea "x"
type input "25 x 25 x"
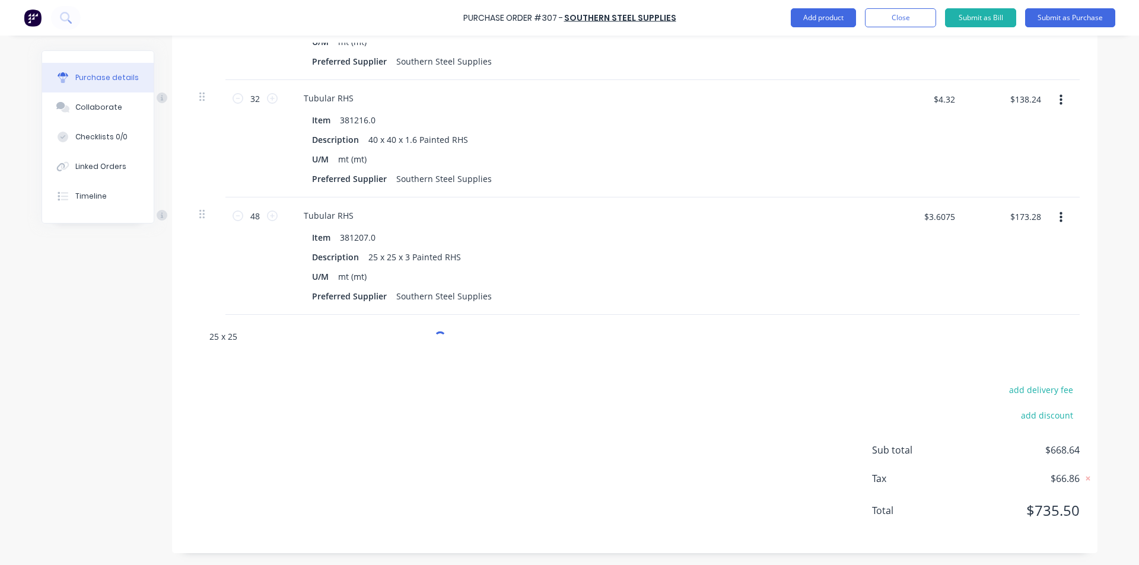
type textarea "x"
type input "25 x 25 x"
type textarea "x"
type input "25 x 25 x 3"
type textarea "x"
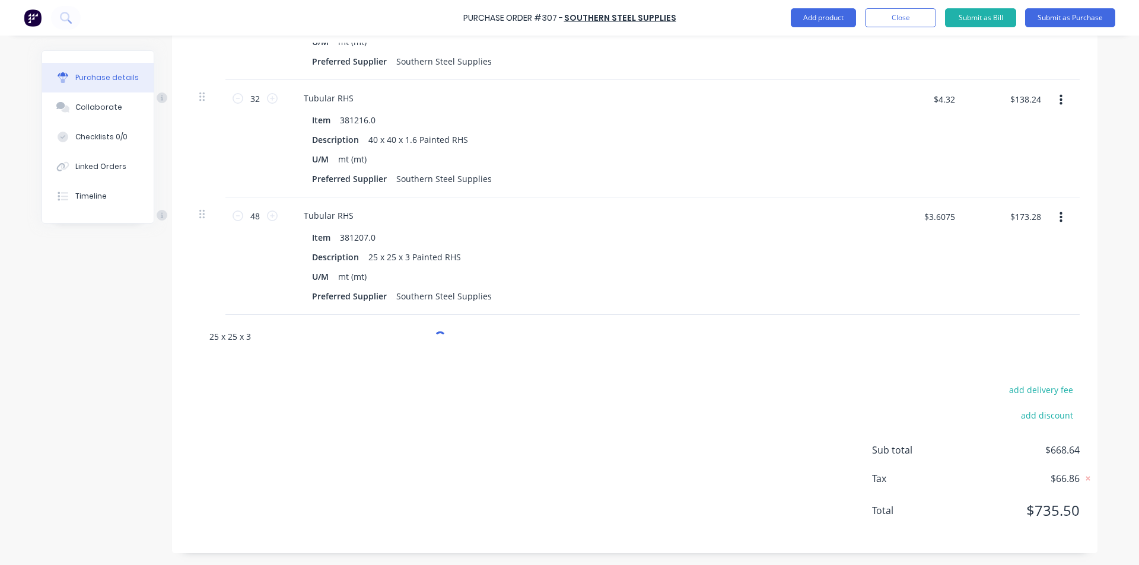
type input "25 x 25 x 3"
type textarea "x"
type input "25 x 25 x 3 g"
type textarea "x"
type input "25 x 25 x 3 ga"
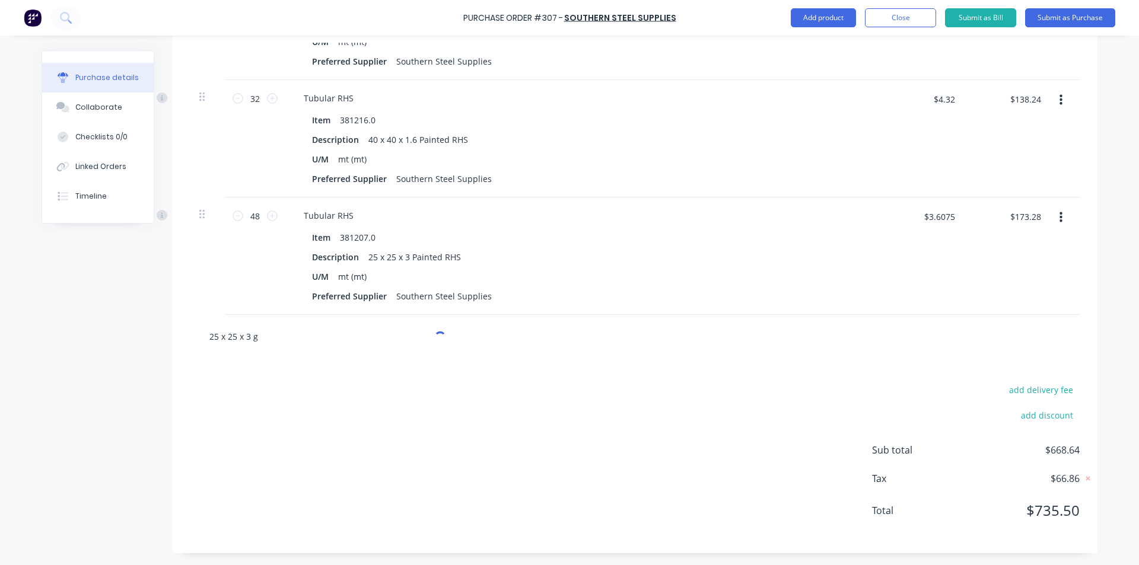
type textarea "x"
type input "25 x 25 x 3 gal"
type textarea "x"
type input "25 x 25 x 3 galv"
type textarea "x"
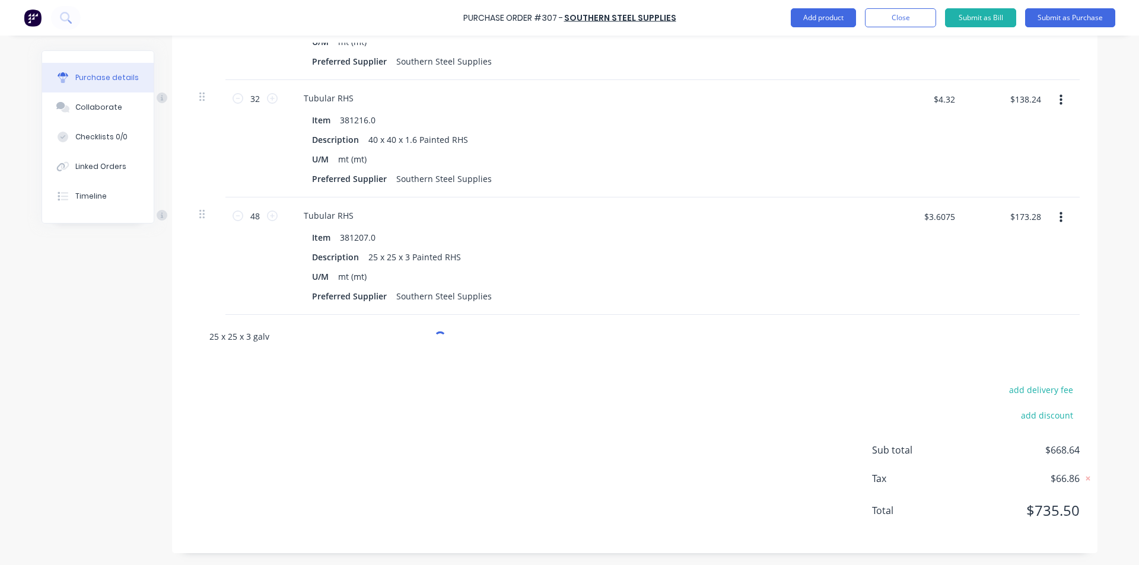
type input "25 x 25 x 3 galv"
type textarea "x"
type input "25 x 25 x 3 galv m"
type textarea "x"
type input "25 x 25 x 3 galv me"
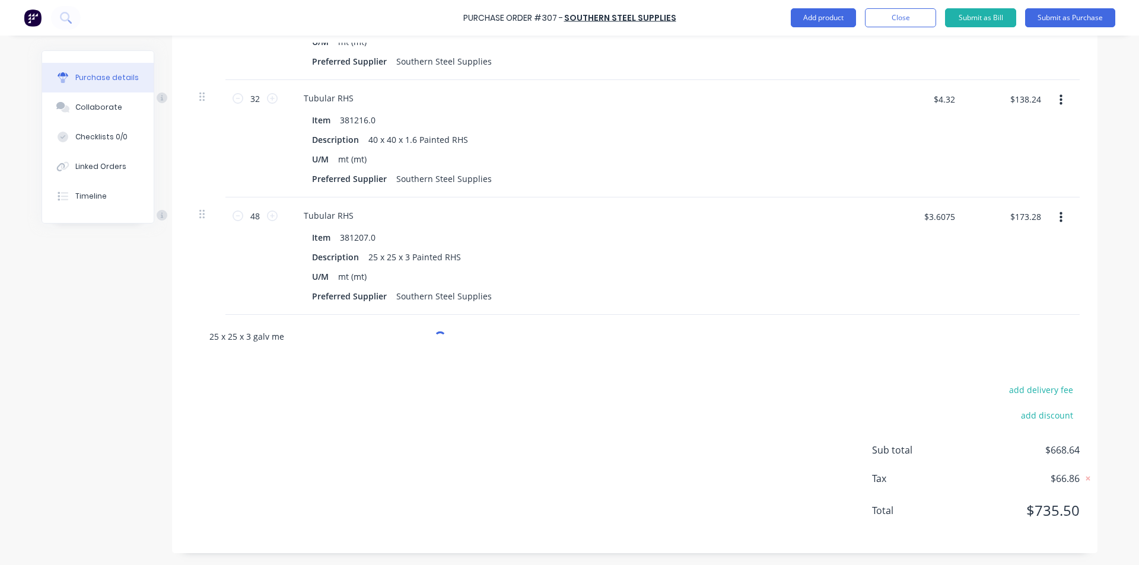
type textarea "x"
type input "25 x 25 x 3 galv"
type textarea "x"
type input "25 x 25 x 3 galv"
type textarea "x"
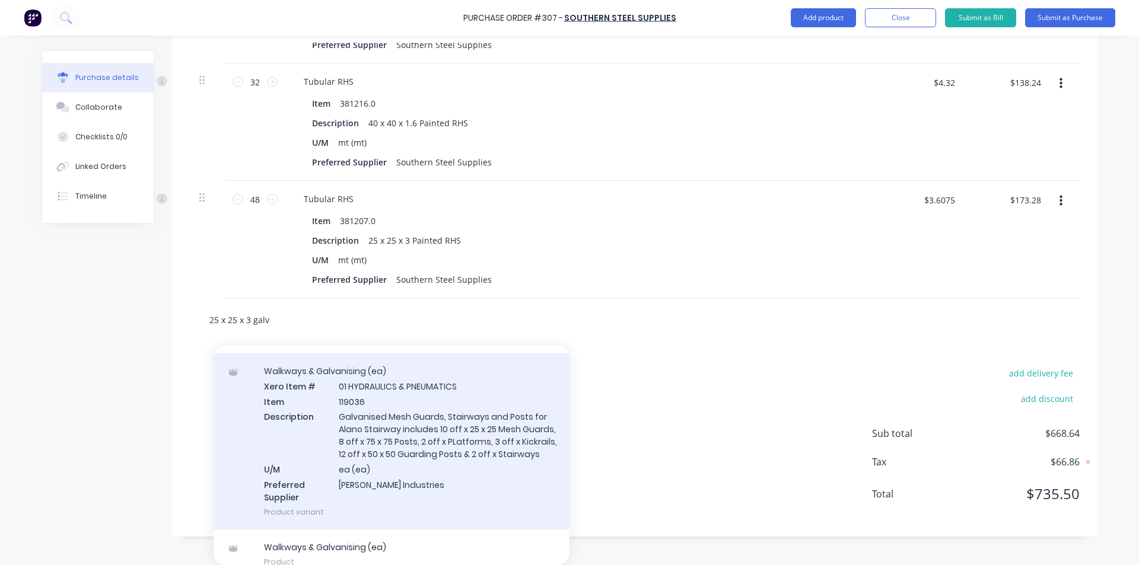
scroll to position [57, 0]
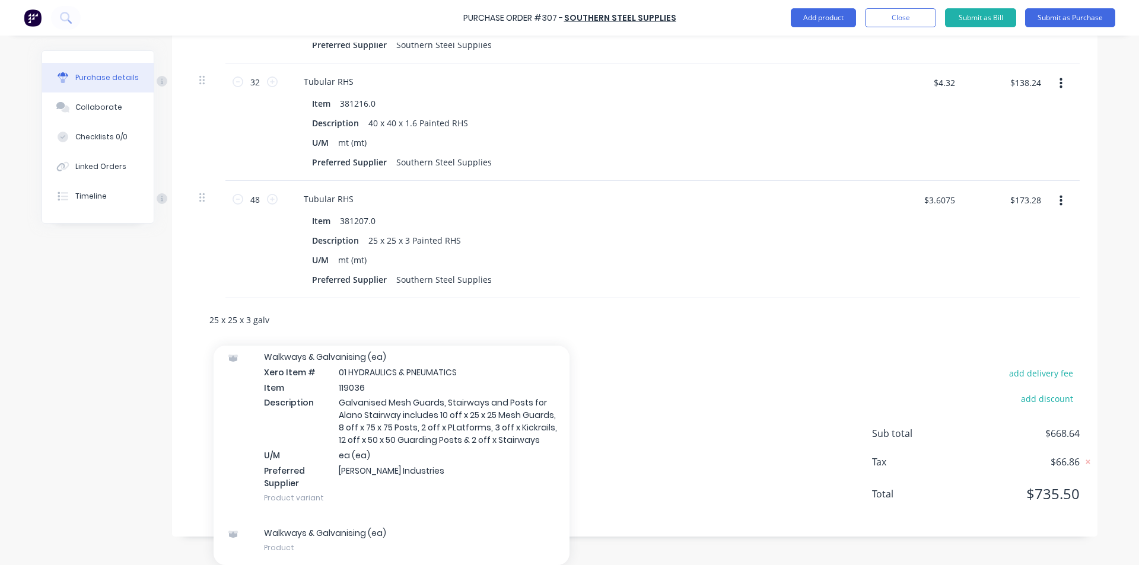
click at [270, 323] on input "25 x 25 x 3 galv" at bounding box center [327, 320] width 237 height 24
type input "25 x 25 x 3 gal"
type textarea "x"
type input "25 x 25 x 3 ga"
type textarea "x"
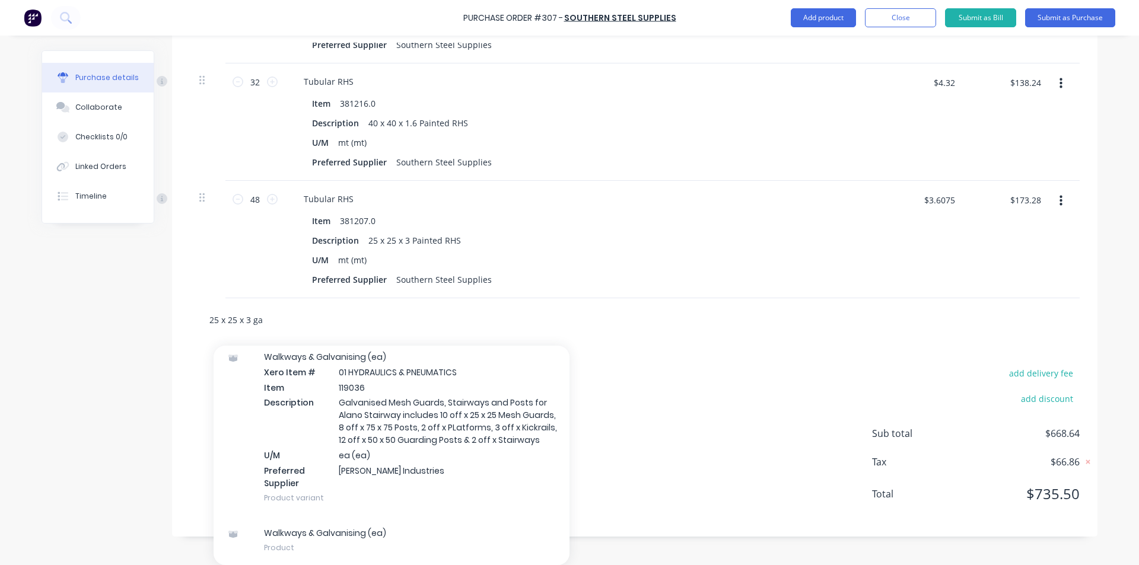
type input "25 x 25 x 3 g"
type textarea "x"
type input "25 x 25 x 3"
type textarea "x"
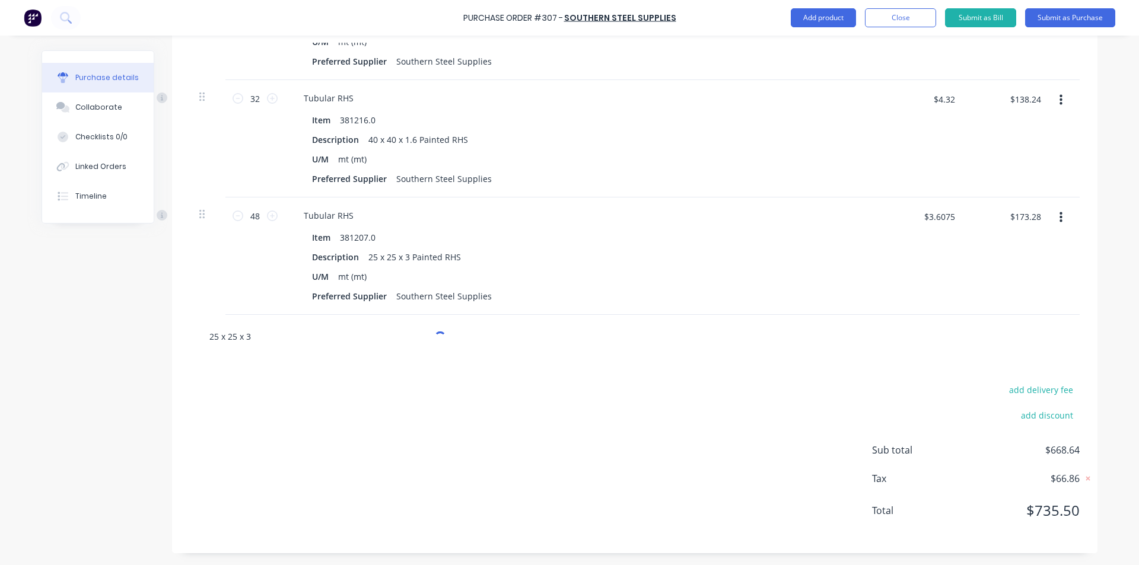
type input "25 x 25 x 3 m"
type textarea "x"
type input "25 x 25 x 3 me"
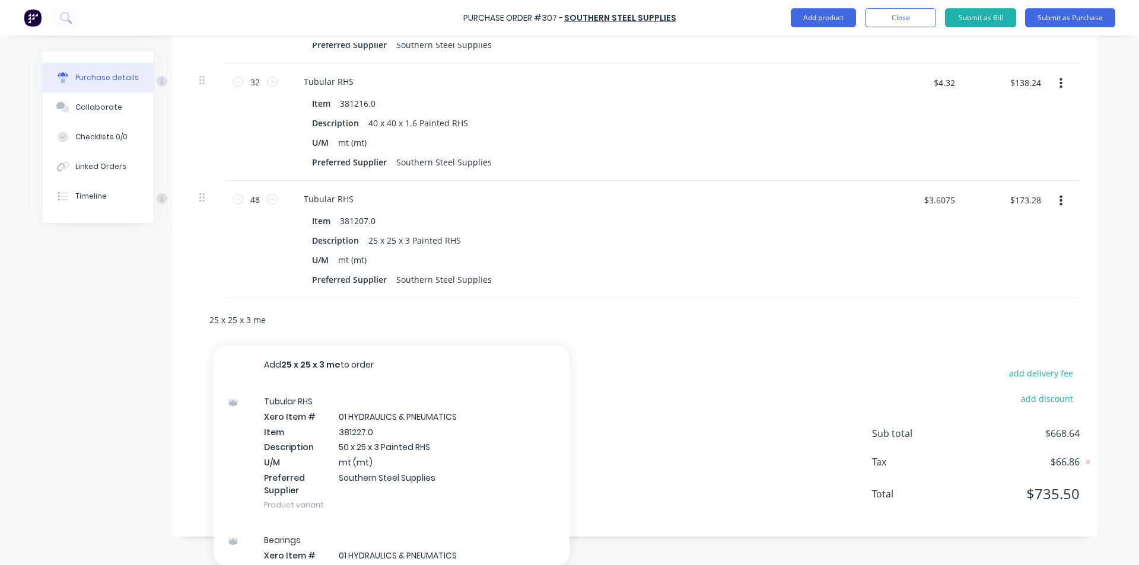
type textarea "x"
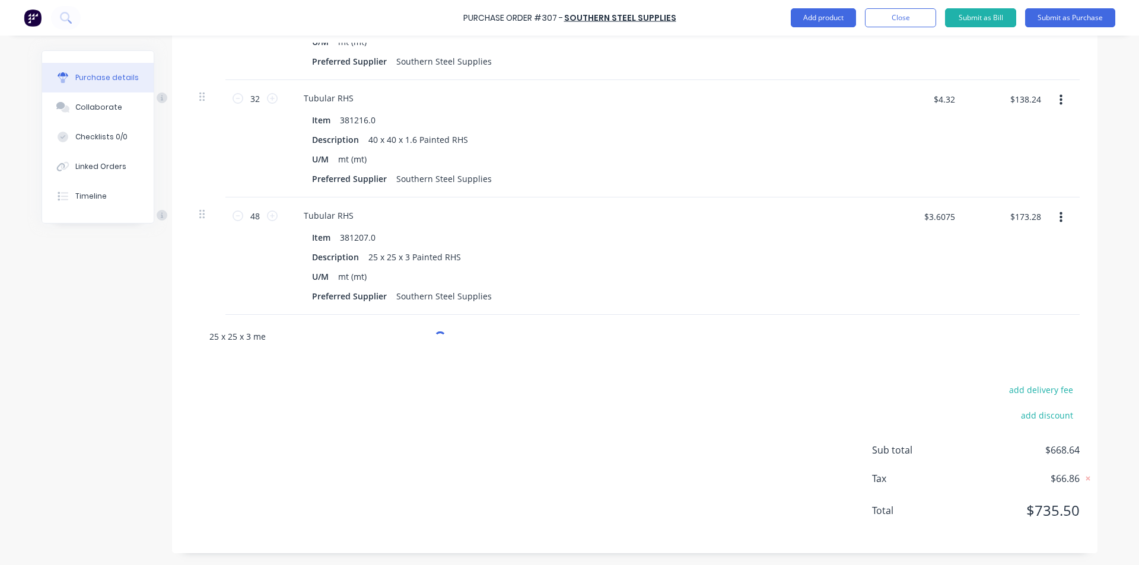
type input "25 x 25 x 3 mes"
type textarea "x"
type input "25 x 25 x 3 mesh"
type textarea "x"
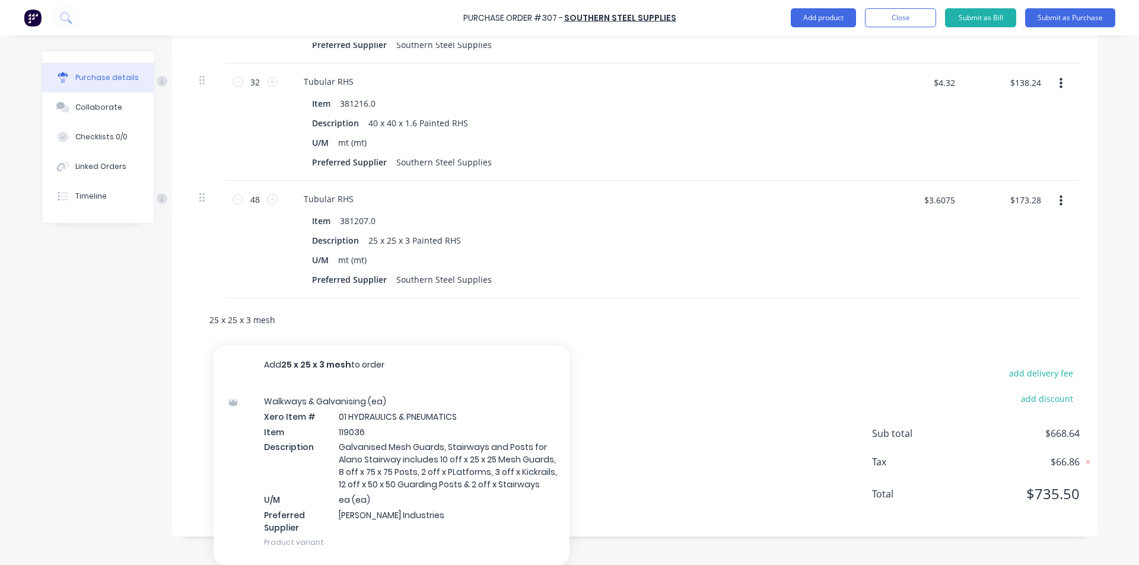
type input "25 x 25 x 3 mesh"
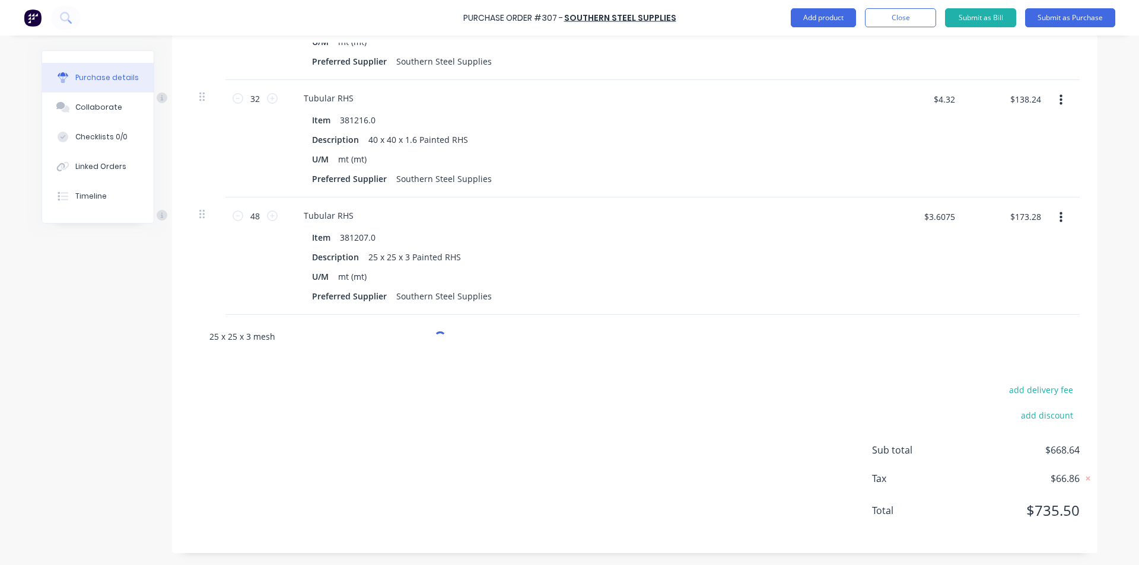
type textarea "x"
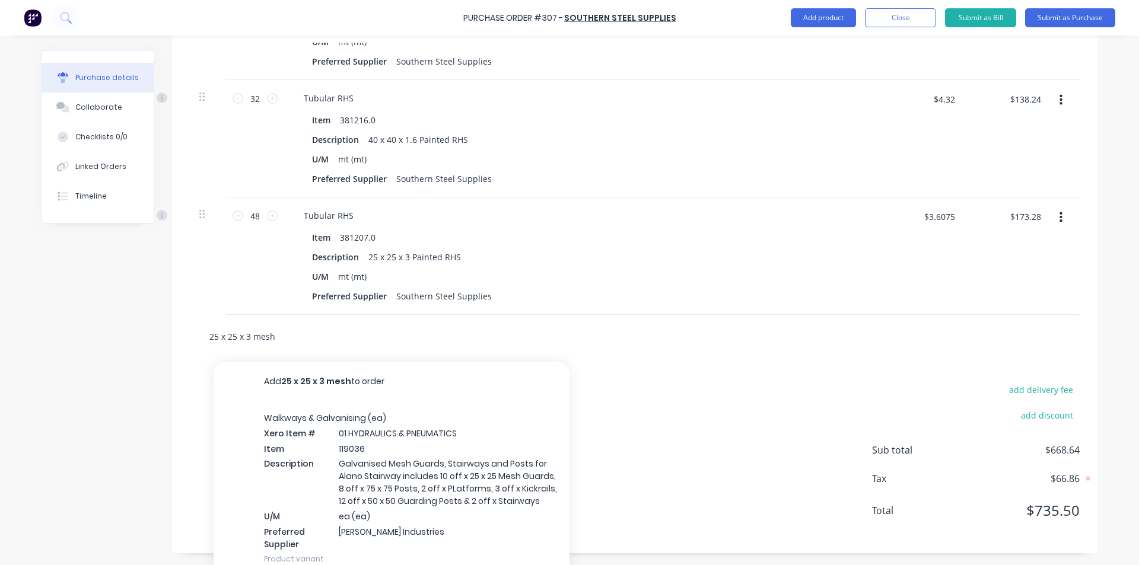
scroll to position [550, 0]
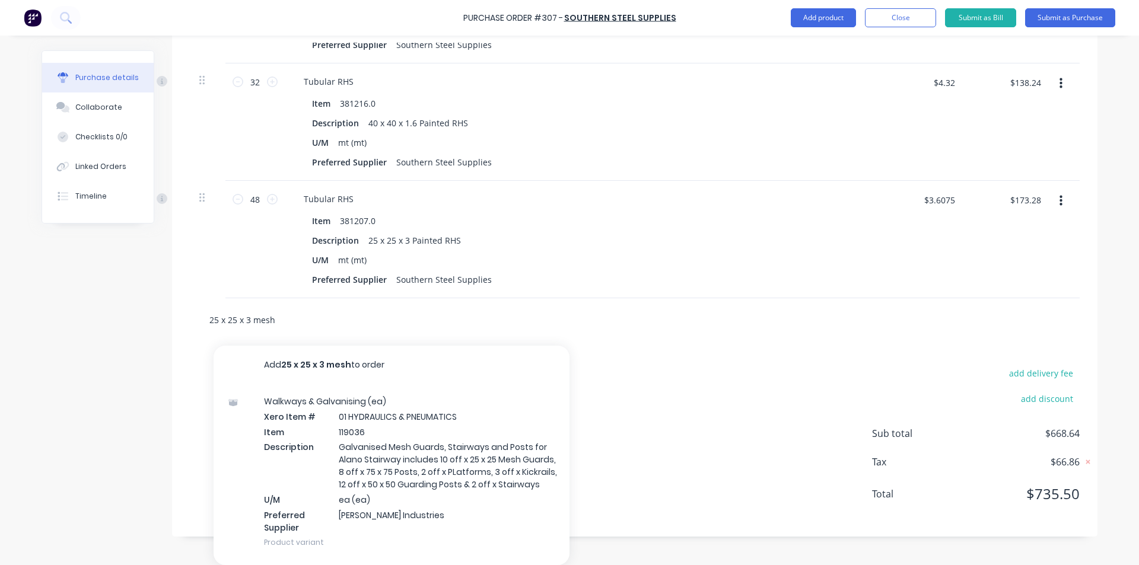
type input "25 x 25 x 3 mesh s"
type textarea "x"
type input "25 x 25 x 3 mesh sh"
type textarea "x"
type input "25 x 25 x 3 mesh she"
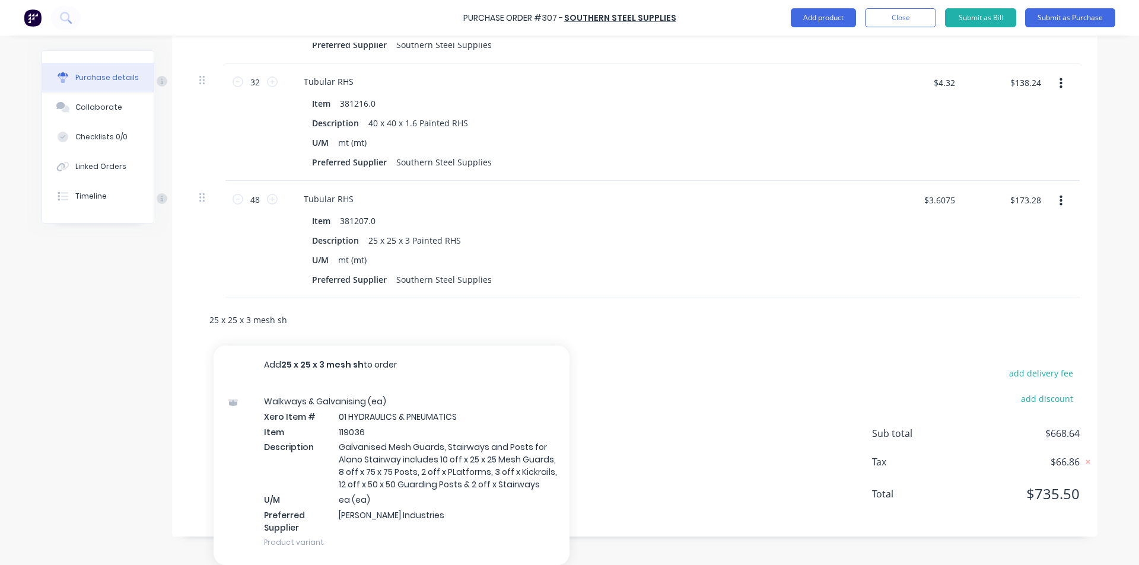
type textarea "x"
type input "25 x 25 x 3 mesh shee"
type textarea "x"
type input "25 x 25 x 3 mesh sheet"
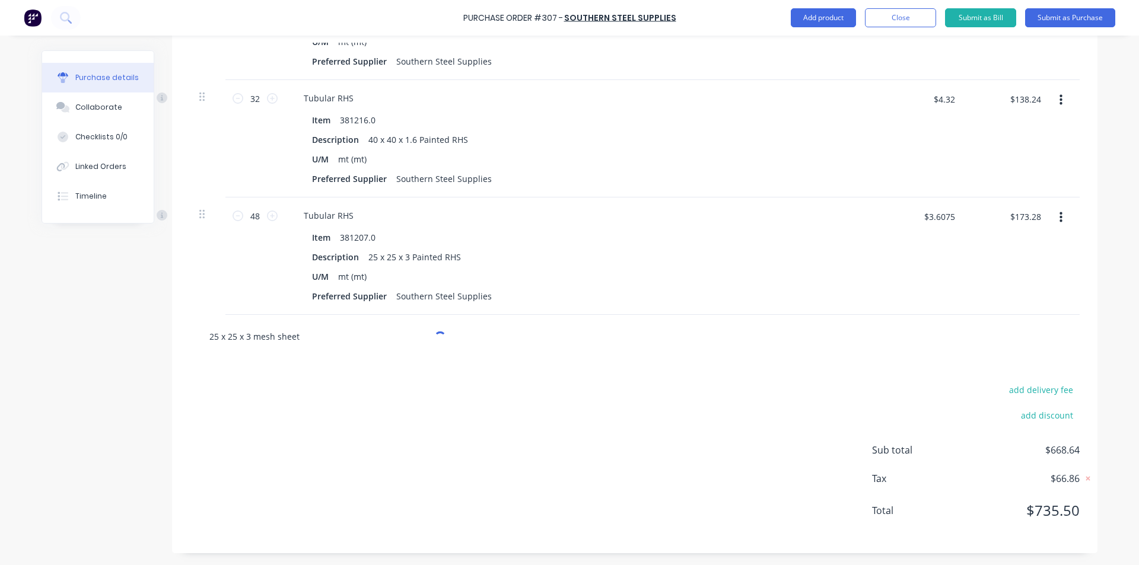
type textarea "x"
type input "25 x 25 x 3 mesh shee"
type textarea "x"
type input "25 x 25 x 3 mesh she"
type textarea "x"
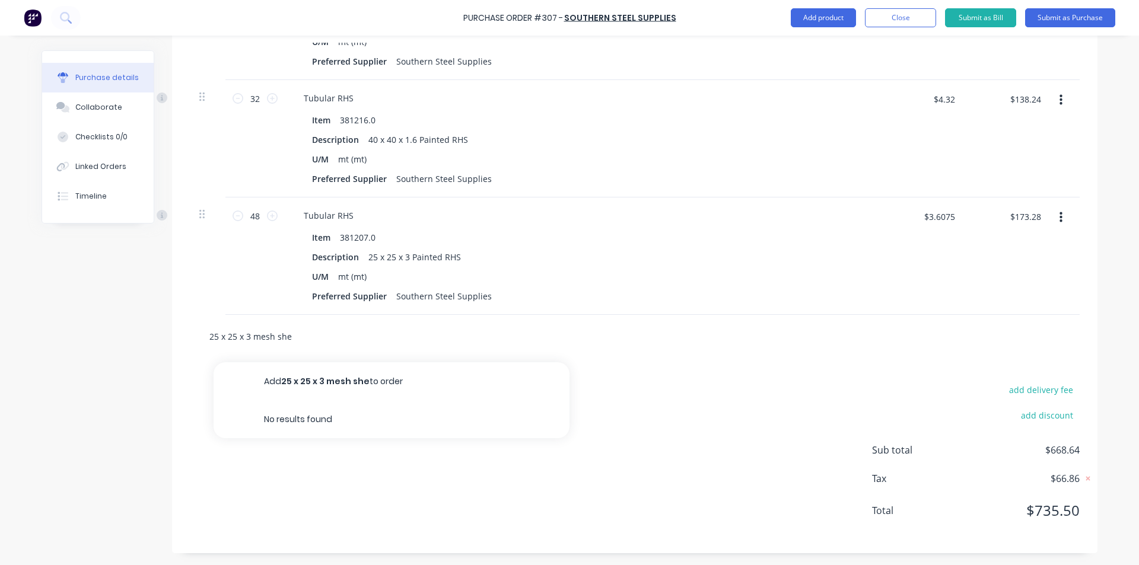
type input "25 x 25 x 3 mesh sh"
type textarea "x"
type input "25 x 25 x 3 mesh s"
type textarea "x"
type input "25 x 25 x 3 mesh"
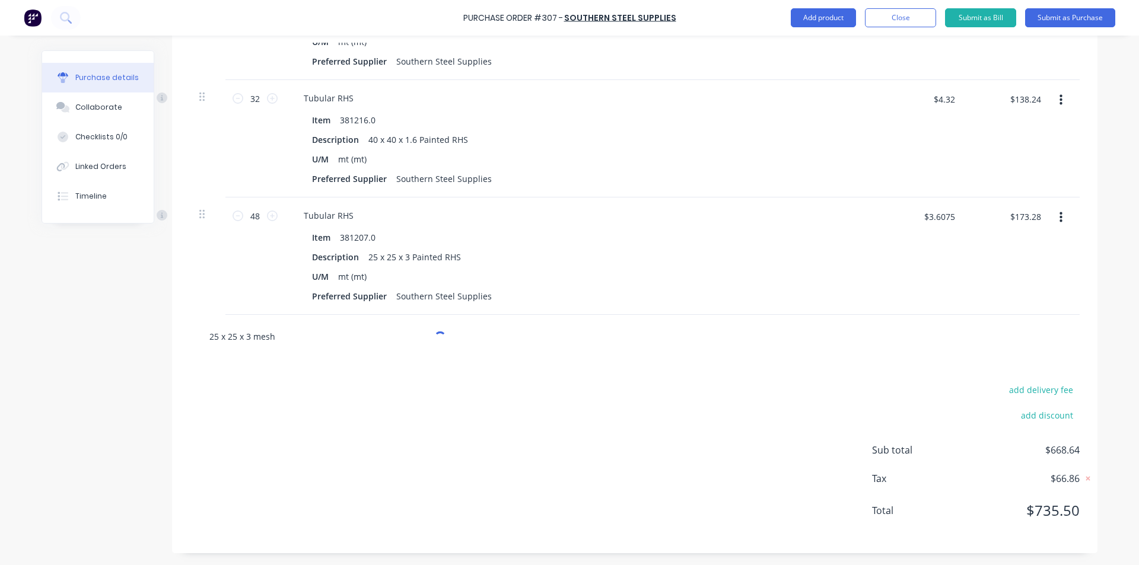
type textarea "x"
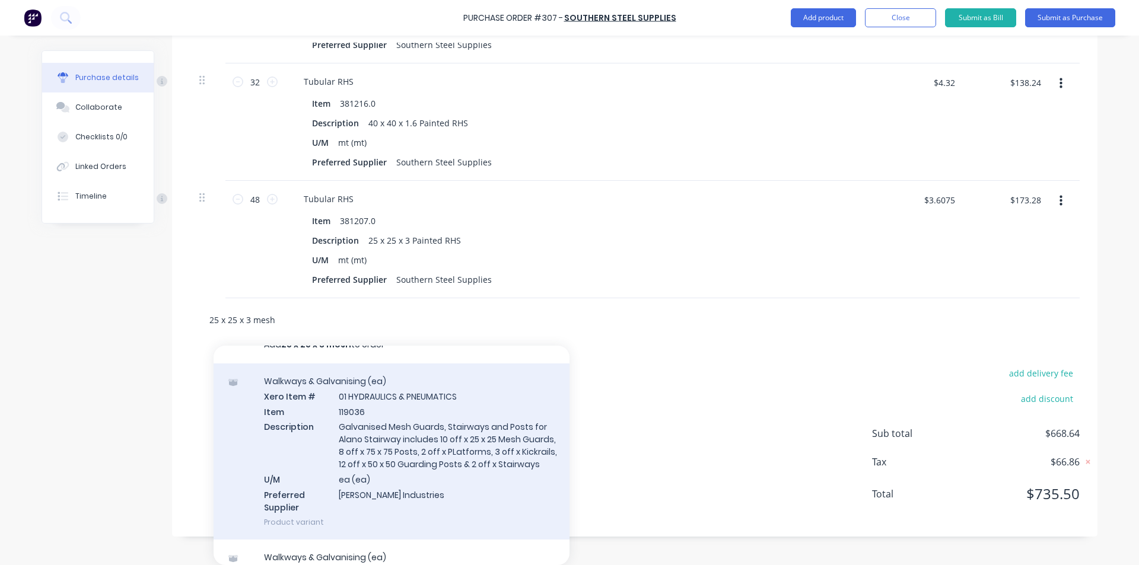
scroll to position [0, 0]
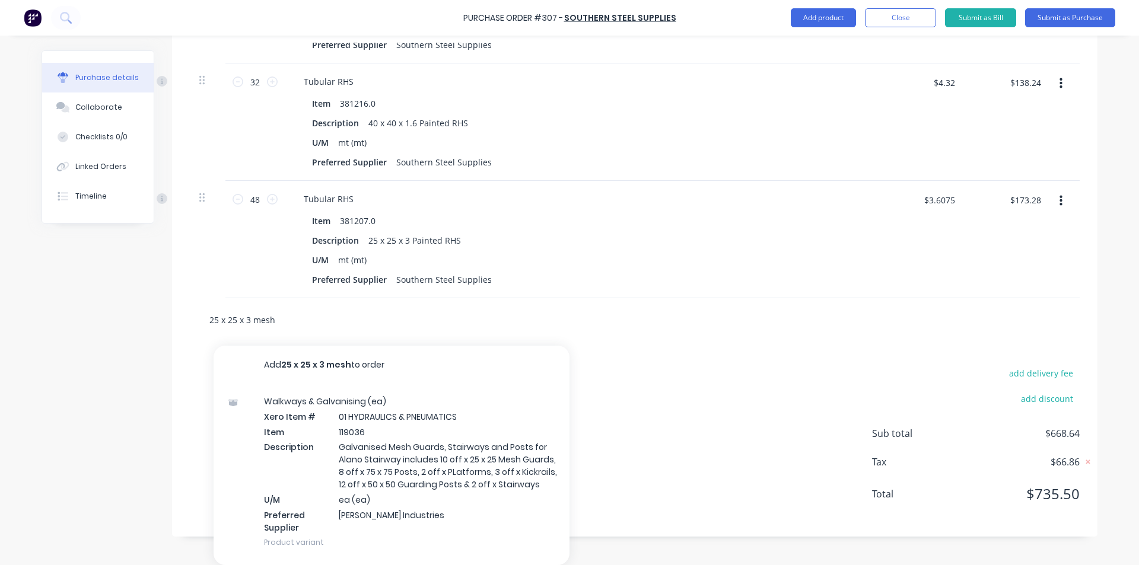
type input "25 x 25 x 3 mesh"
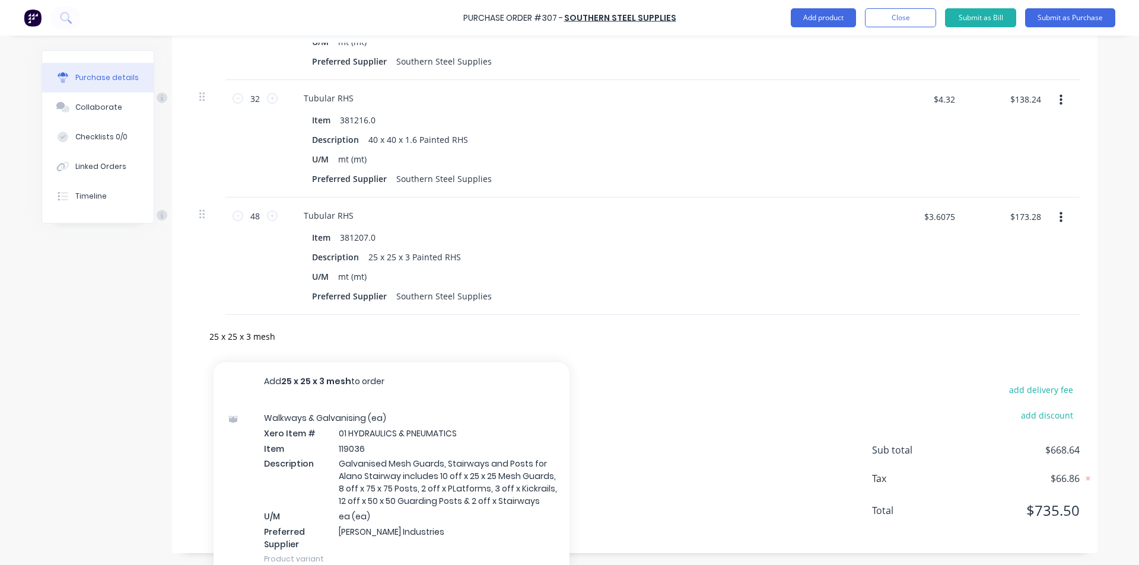
click at [628, 362] on div "add delivery fee add discount Sub total $668.64 Tax $66.86 Total $735.50" at bounding box center [634, 455] width 925 height 195
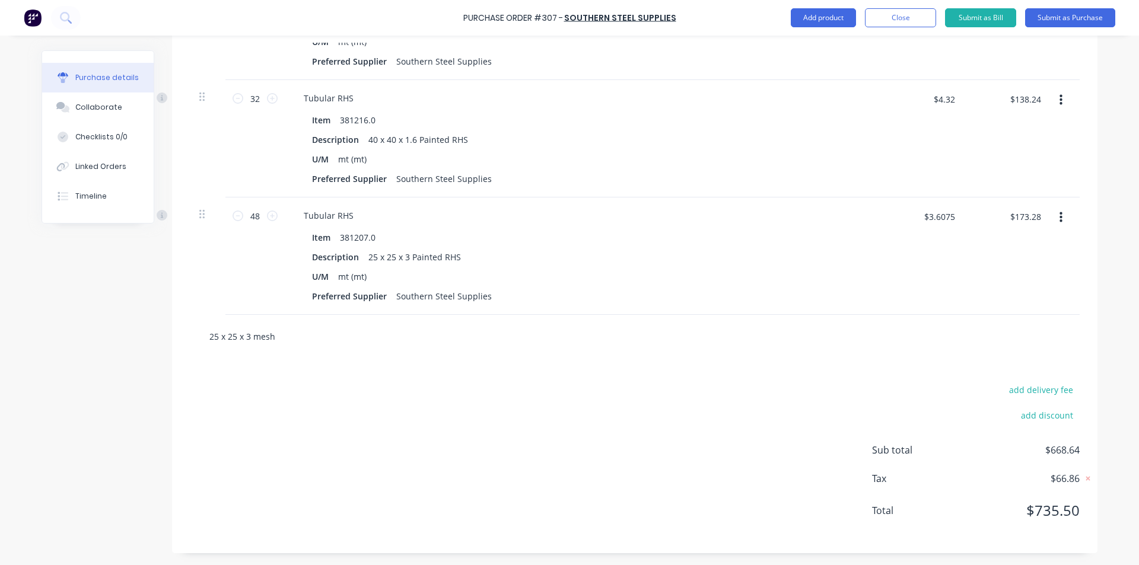
type textarea "x"
drag, startPoint x: 282, startPoint y: 332, endPoint x: 262, endPoint y: 342, distance: 22.8
click at [281, 332] on input "25 x 25 x 3 mesh" at bounding box center [327, 336] width 237 height 24
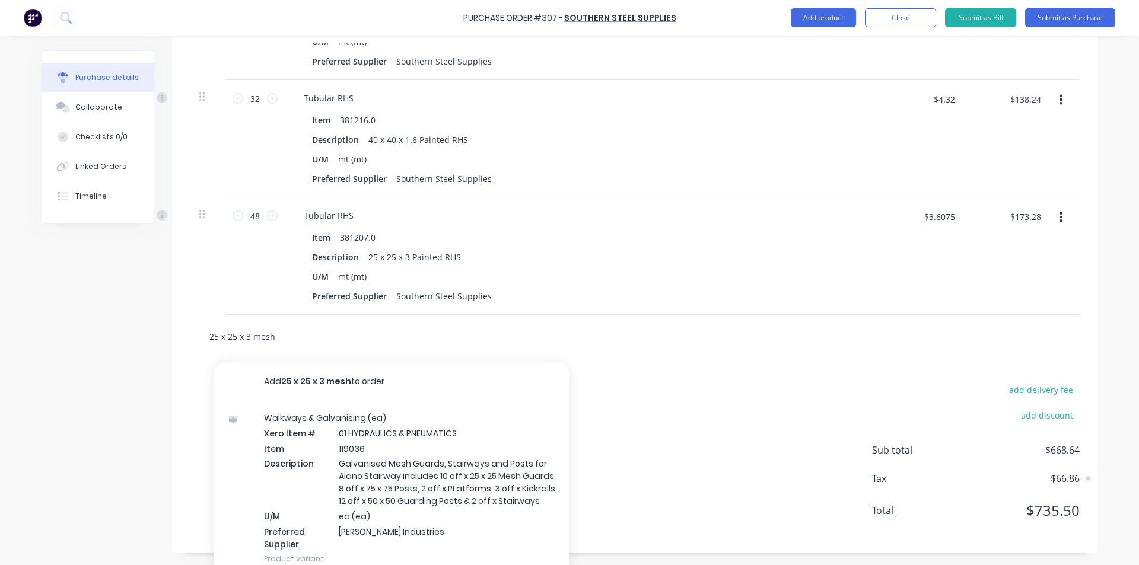
drag, startPoint x: 276, startPoint y: 333, endPoint x: 110, endPoint y: 368, distance: 170.3
click at [115, 365] on div "Created by Simon Created 26/08/25 Required 26/08/25 Status Draft Contact Choose…" at bounding box center [570, 35] width 1056 height 1037
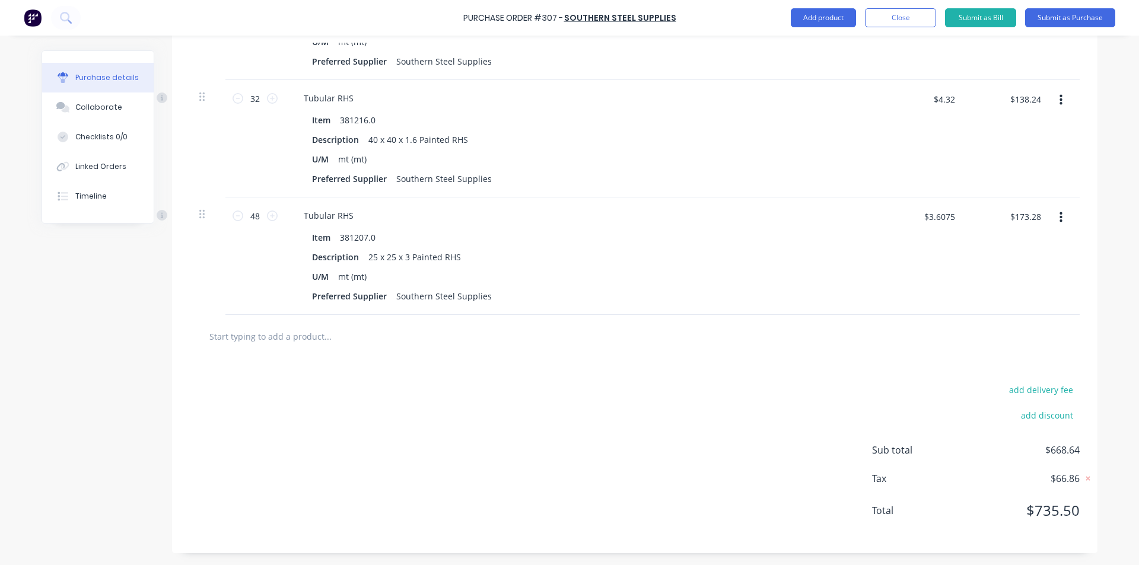
type textarea "x"
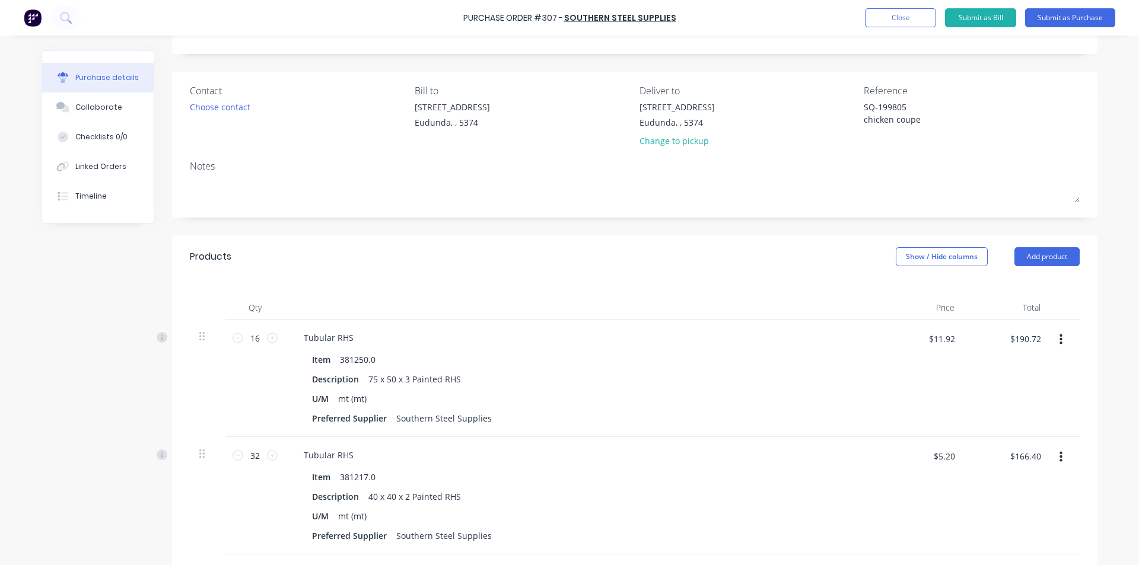
scroll to position [0, 0]
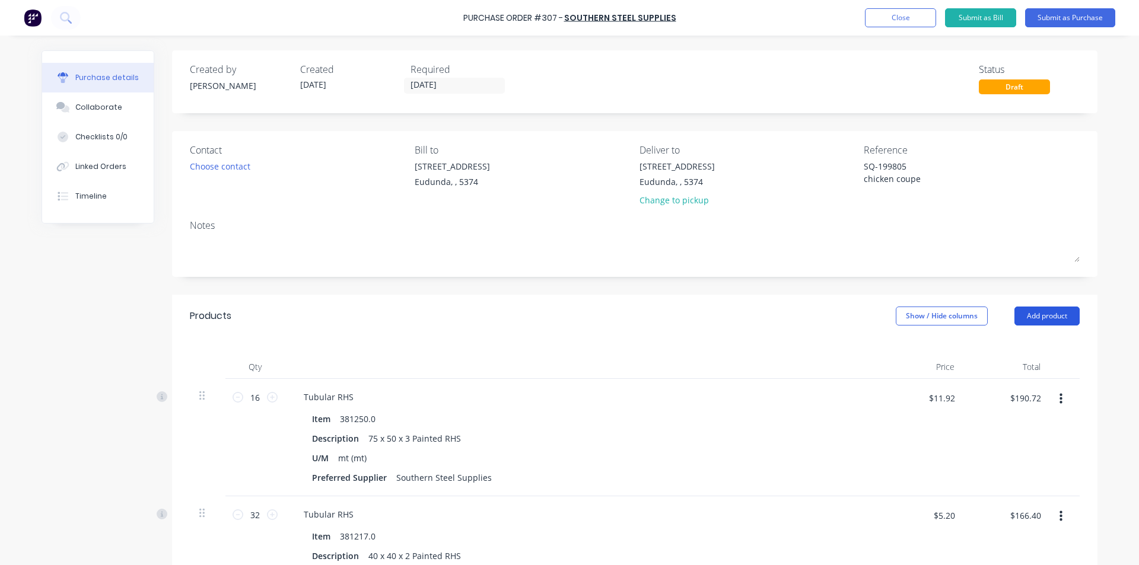
click at [1027, 313] on button "Add product" at bounding box center [1046, 316] width 65 height 19
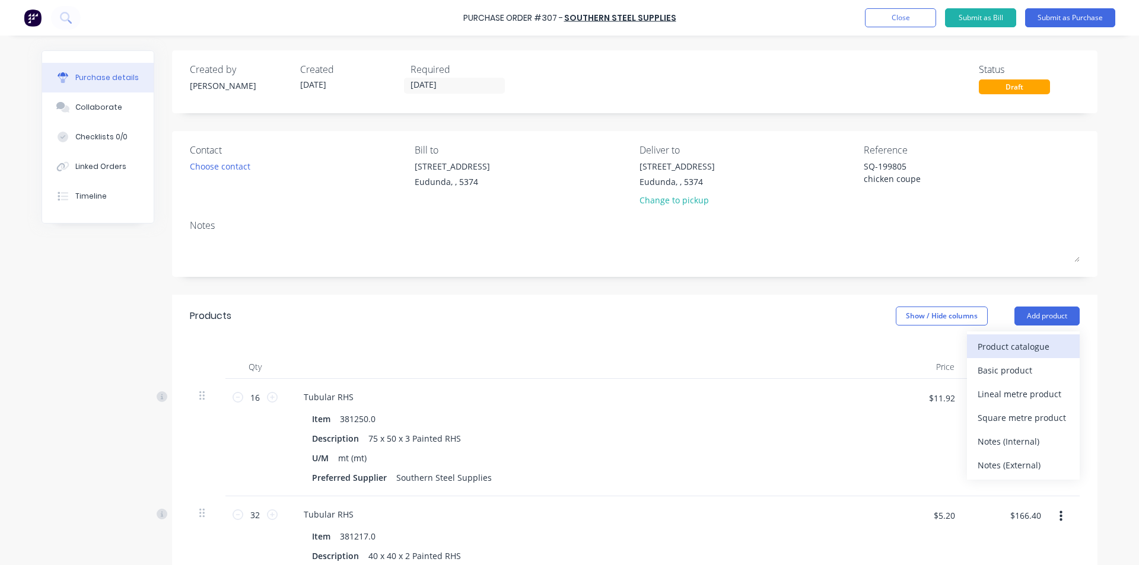
click at [1002, 351] on div "Product catalogue" at bounding box center [1022, 346] width 91 height 17
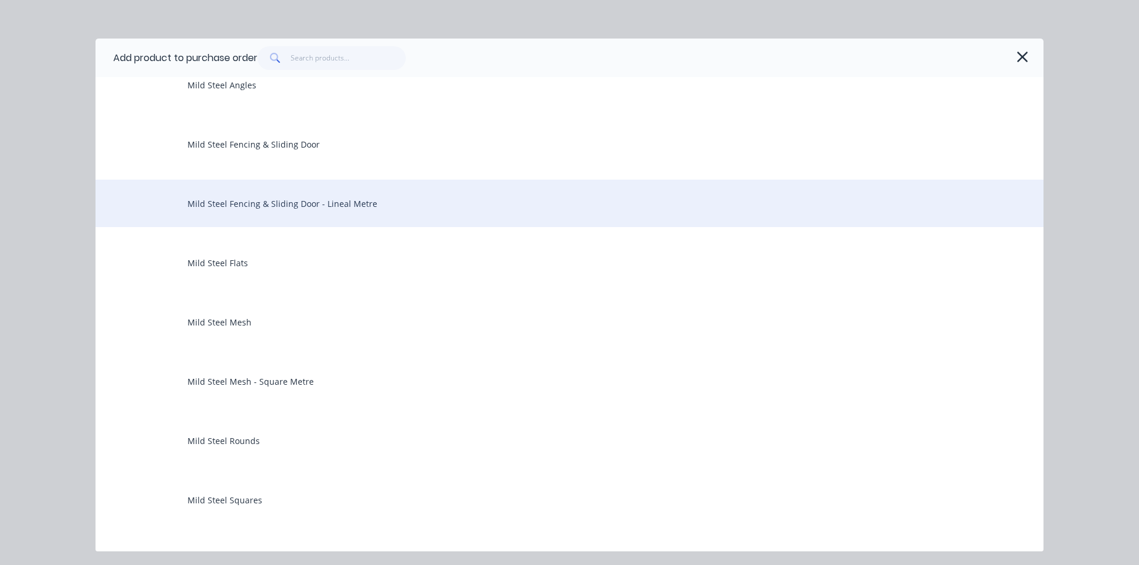
scroll to position [1008, 0]
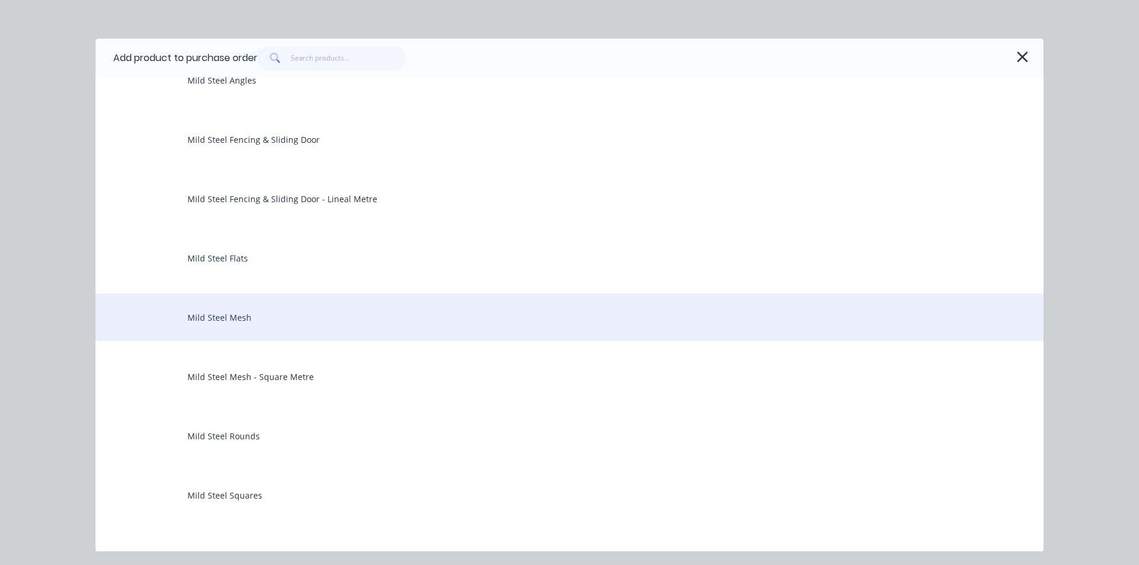
click at [218, 320] on div "Mild Steel Mesh" at bounding box center [569, 317] width 948 height 47
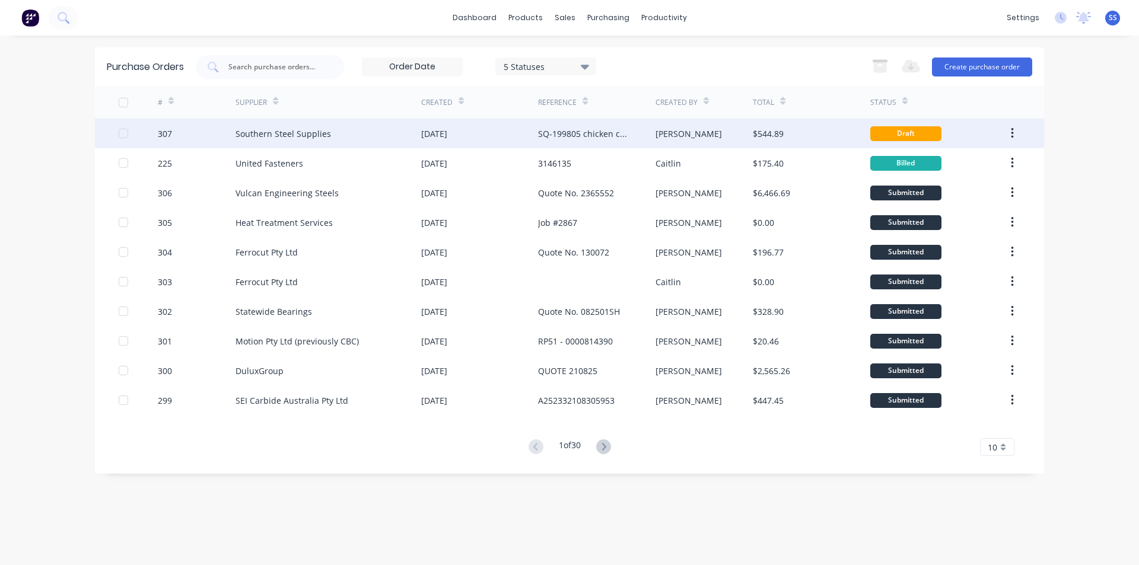
click at [885, 132] on div "Draft" at bounding box center [905, 133] width 71 height 15
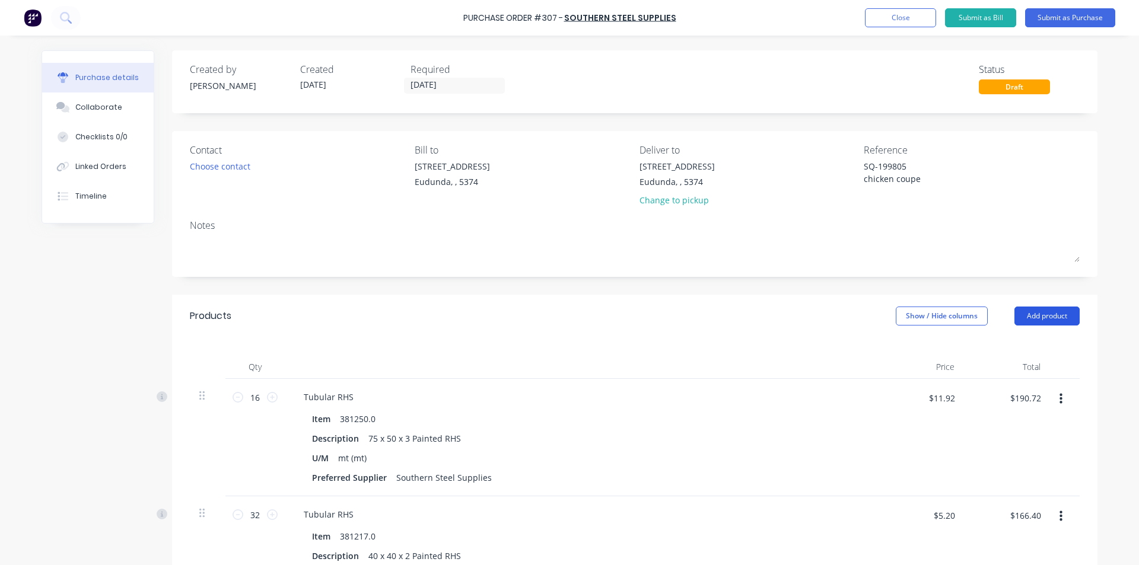
click at [1056, 312] on button "Add product" at bounding box center [1046, 316] width 65 height 19
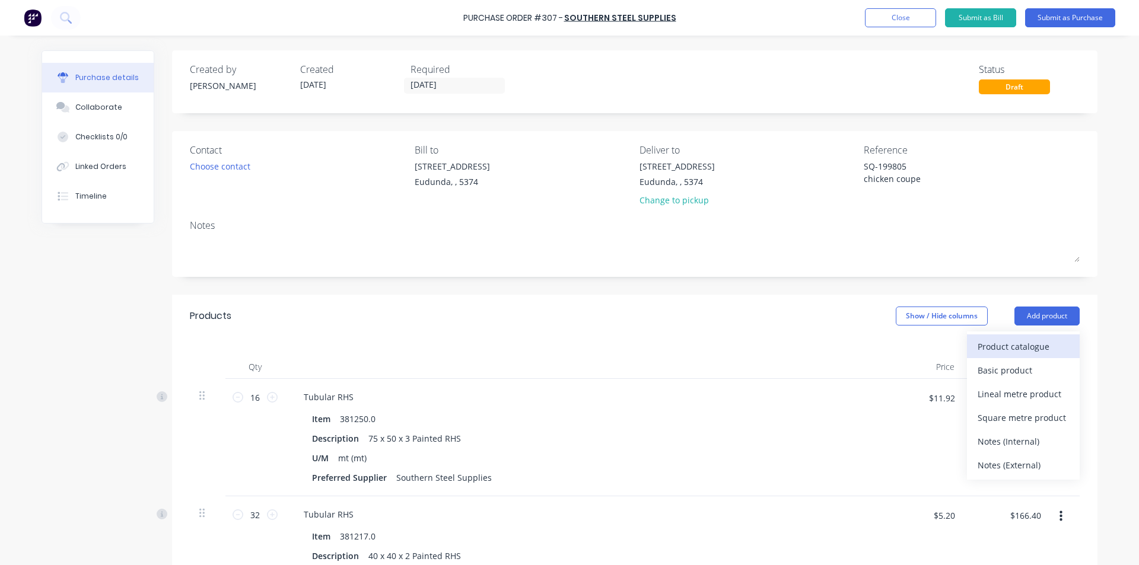
click at [1026, 344] on div "Product catalogue" at bounding box center [1022, 346] width 91 height 17
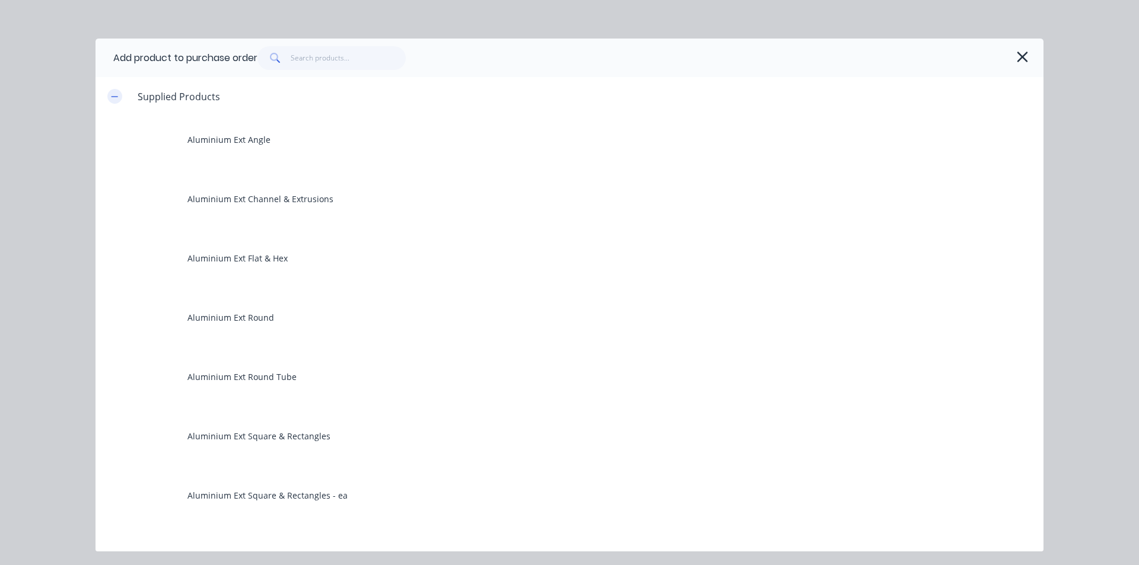
click at [112, 97] on icon "button" at bounding box center [114, 97] width 7 height 8
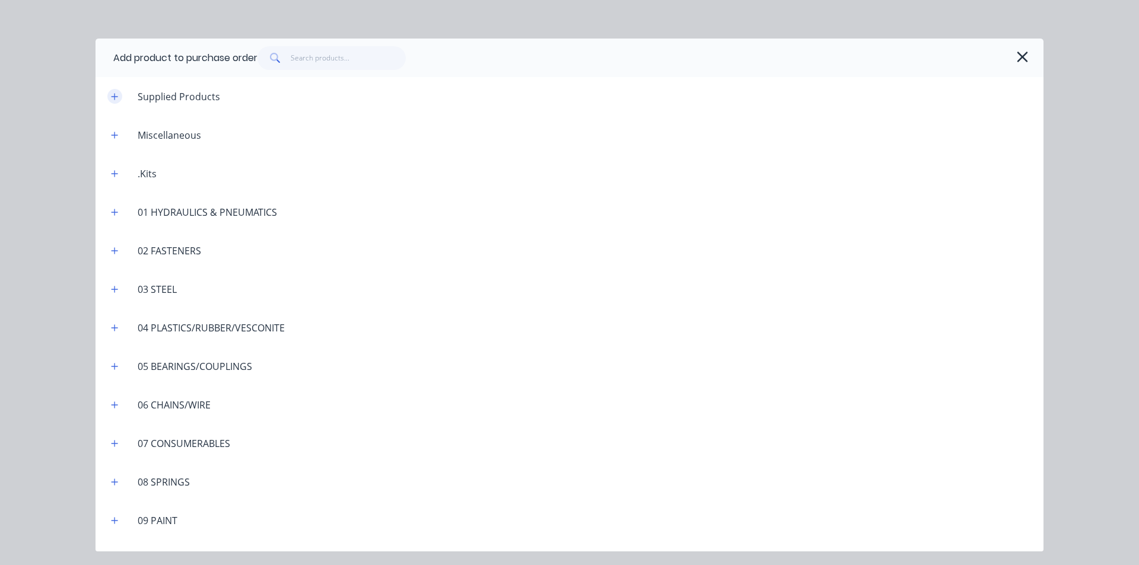
click at [113, 96] on icon "button" at bounding box center [114, 96] width 7 height 7
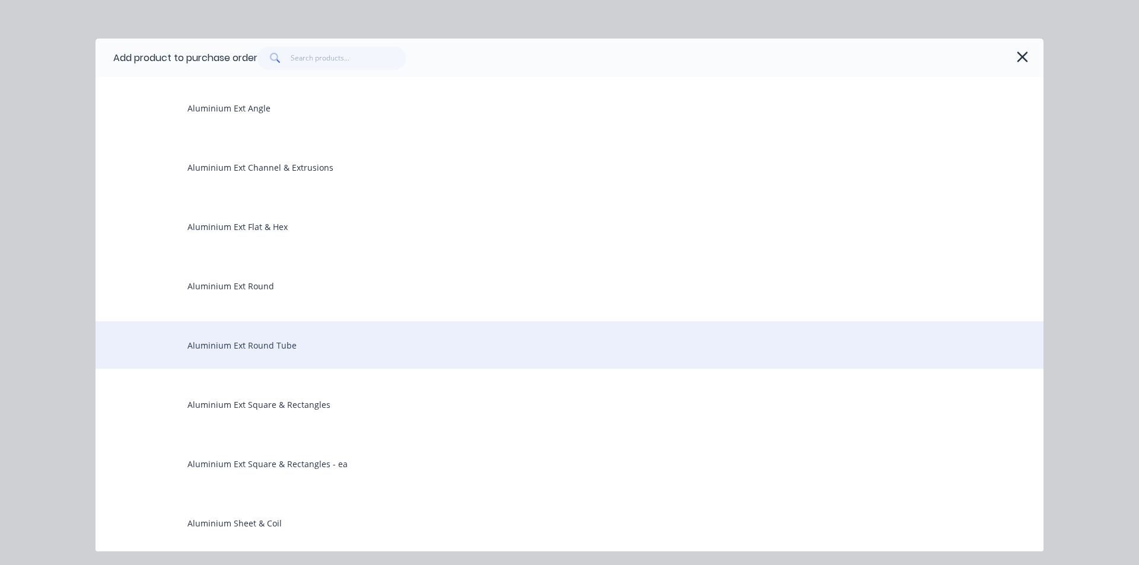
scroll to position [59, 0]
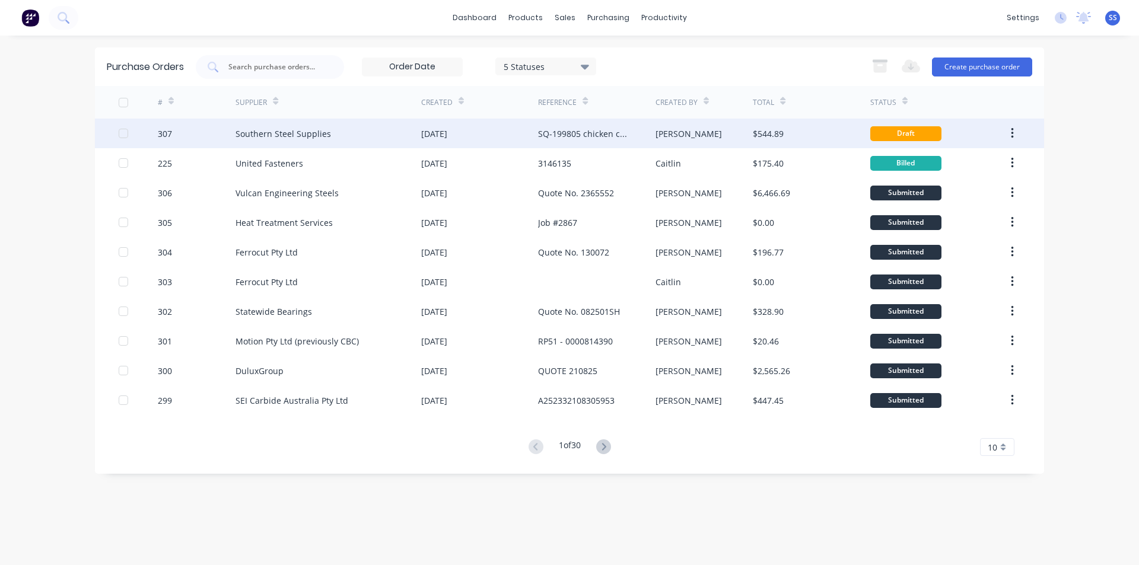
click at [904, 130] on div "Draft" at bounding box center [905, 133] width 71 height 15
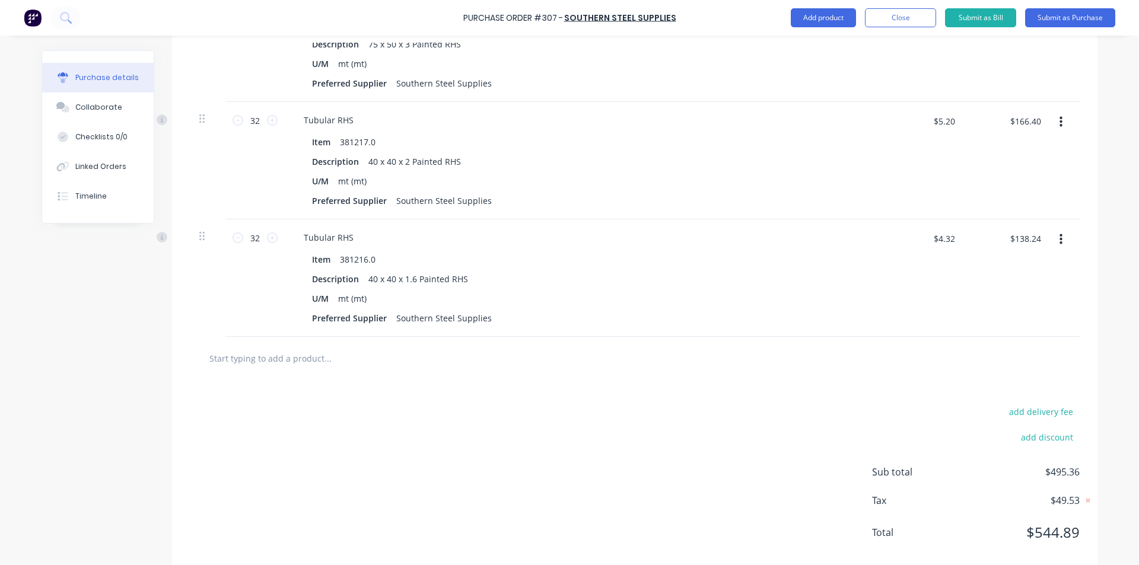
scroll to position [416, 0]
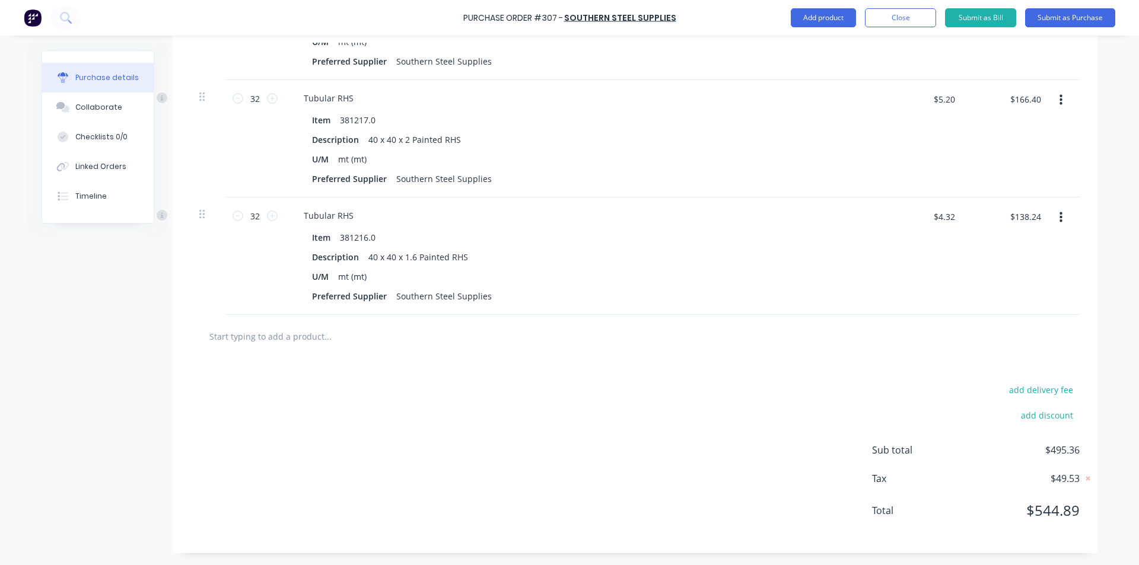
click at [308, 329] on input "text" at bounding box center [327, 336] width 237 height 24
type textarea "x"
type input "3"
type textarea "x"
type input "33"
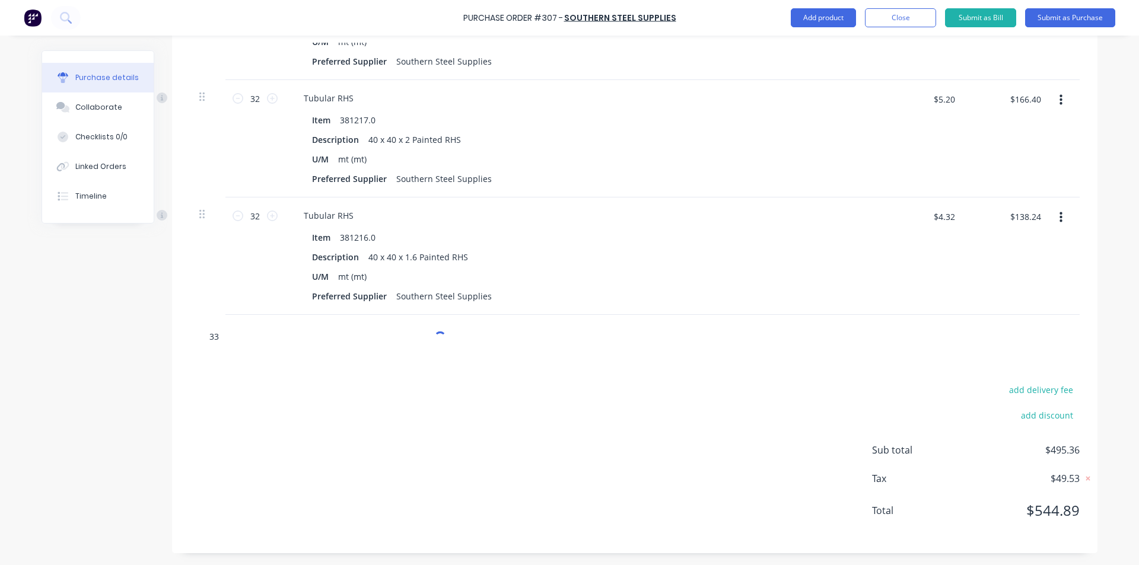
type textarea "x"
type input "336"
type textarea "x"
type input "3361"
type textarea "x"
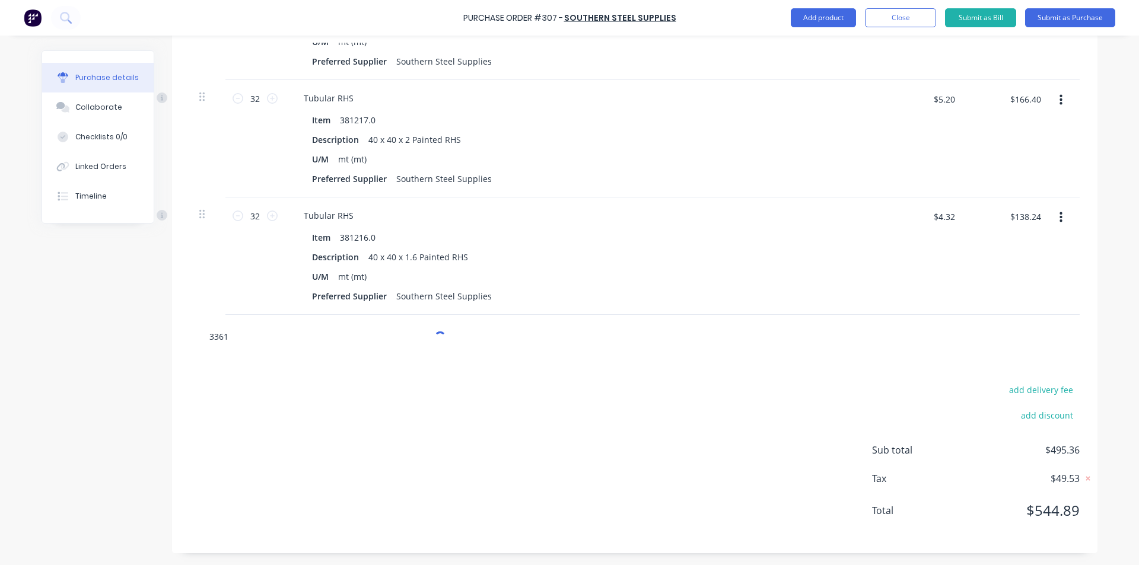
type input "33610"
type textarea "x"
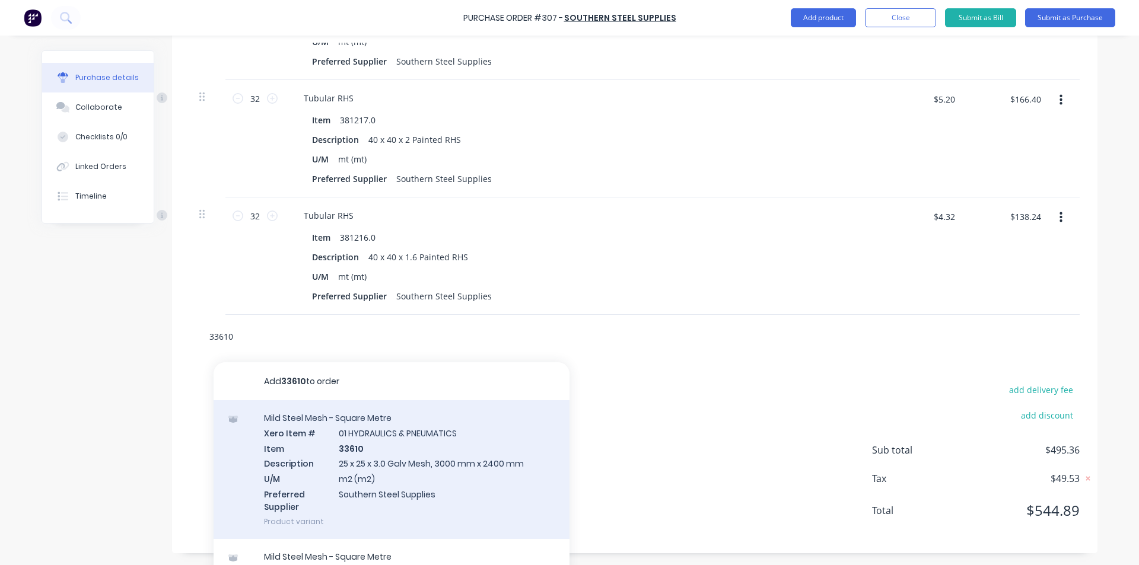
type input "33610"
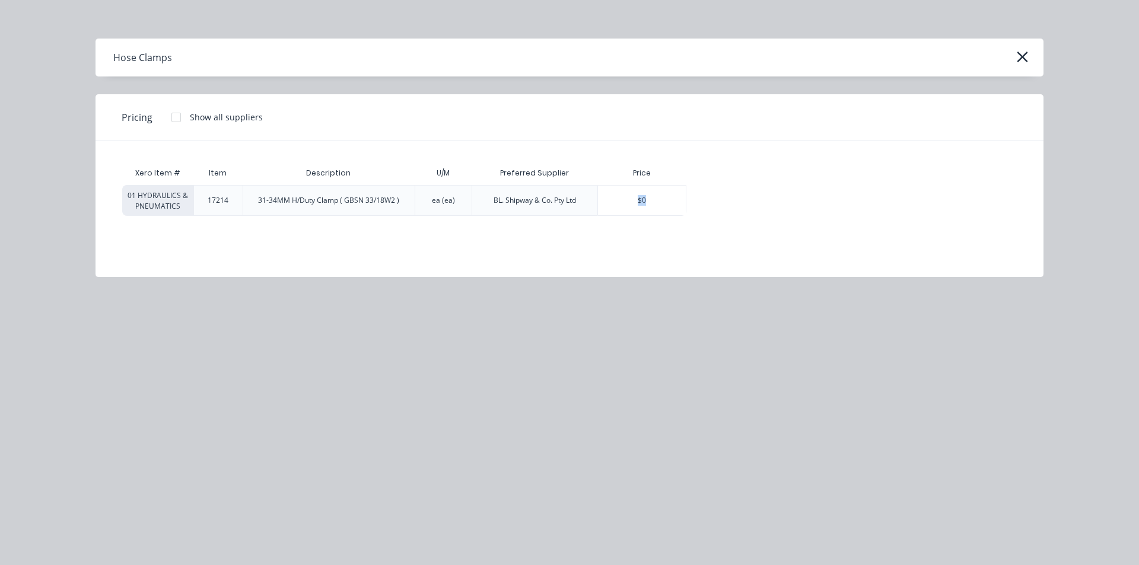
drag, startPoint x: 652, startPoint y: 198, endPoint x: 621, endPoint y: 273, distance: 81.6
click at [621, 273] on div "Pricing Show all suppliers Xero Item # Item Description U/M Preferred Supplier …" at bounding box center [569, 185] width 948 height 183
click at [1011, 55] on div "Hose Clamps" at bounding box center [569, 58] width 948 height 38
click at [1025, 58] on icon "button" at bounding box center [1022, 57] width 12 height 17
type textarea "x"
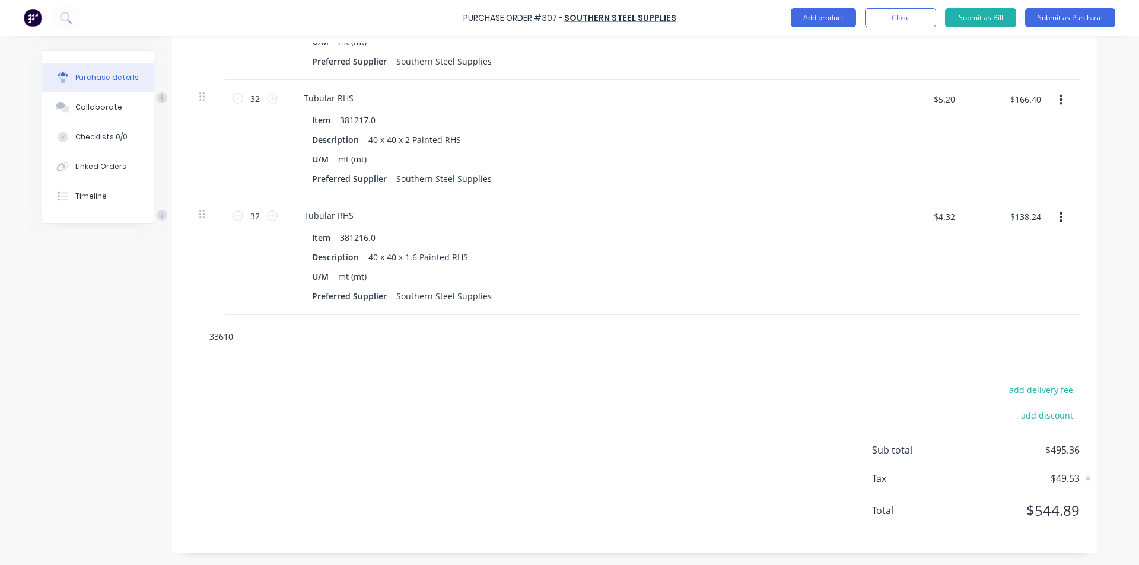
click at [234, 336] on input "33610" at bounding box center [327, 336] width 237 height 24
type input "33610"
click at [228, 334] on input "33610" at bounding box center [327, 336] width 237 height 24
type textarea "x"
type input "33610"
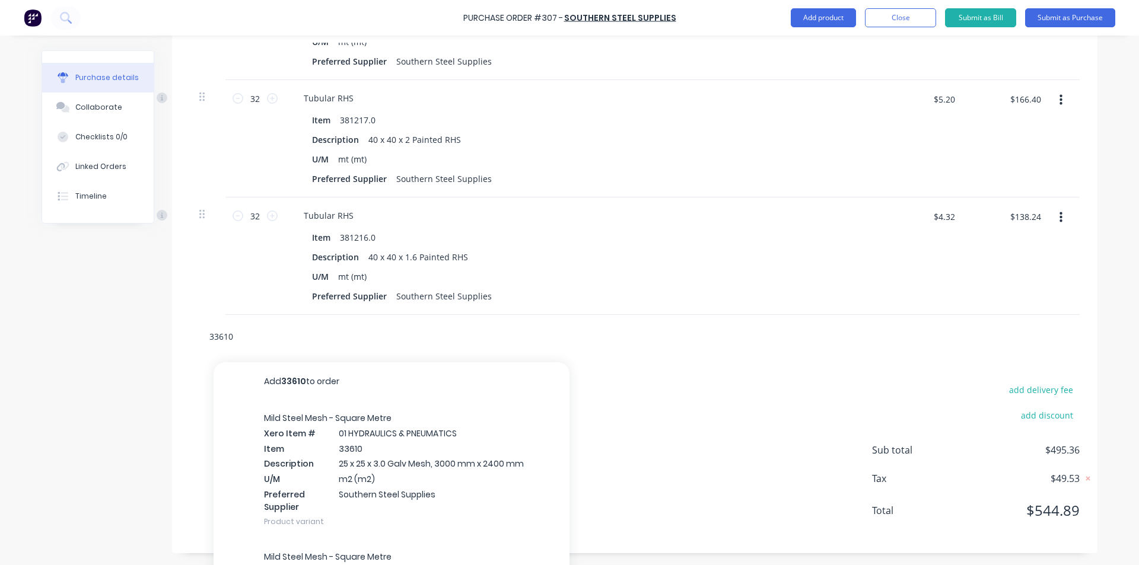
type textarea "x"
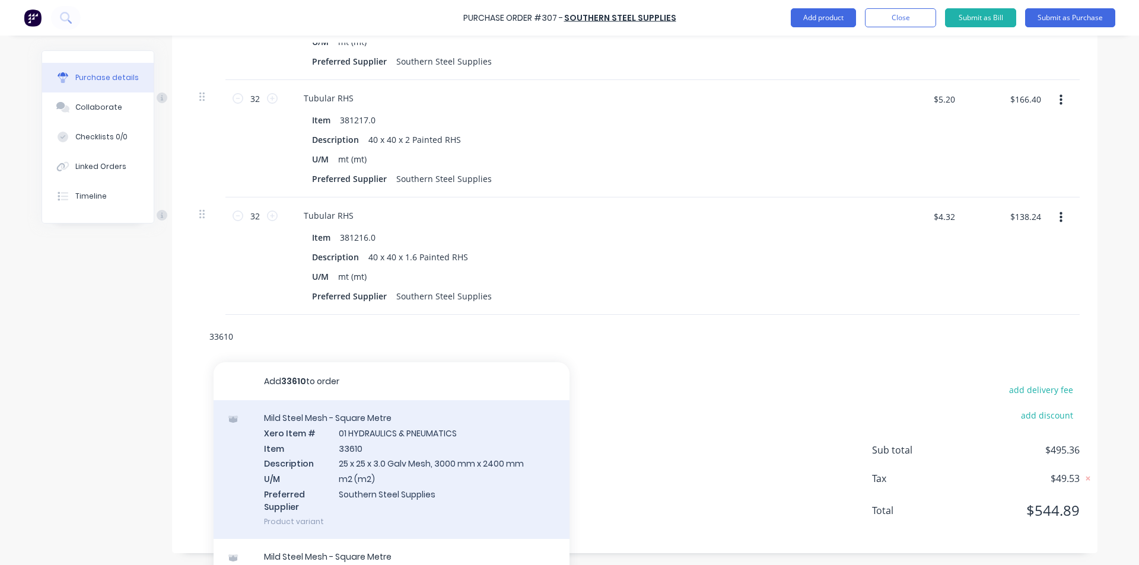
type input "33610"
click at [363, 455] on div "Mild Steel Mesh - Square Metre Xero Item # 01 HYDRAULICS & PNEUMATICS Item 3361…" at bounding box center [391, 469] width 356 height 139
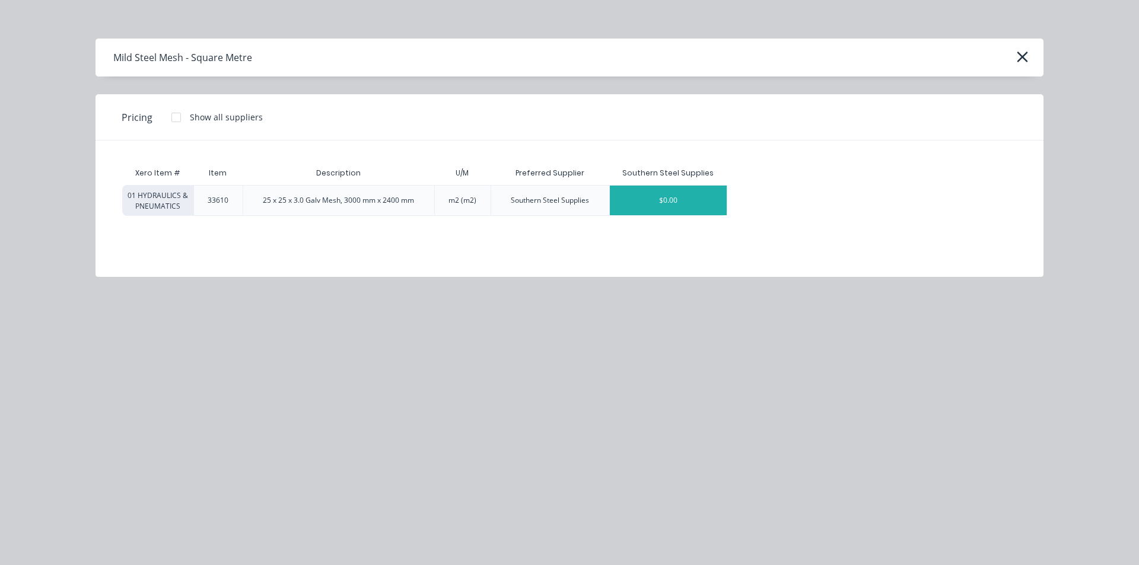
click at [648, 197] on div "$0.00" at bounding box center [668, 201] width 117 height 30
type textarea "x"
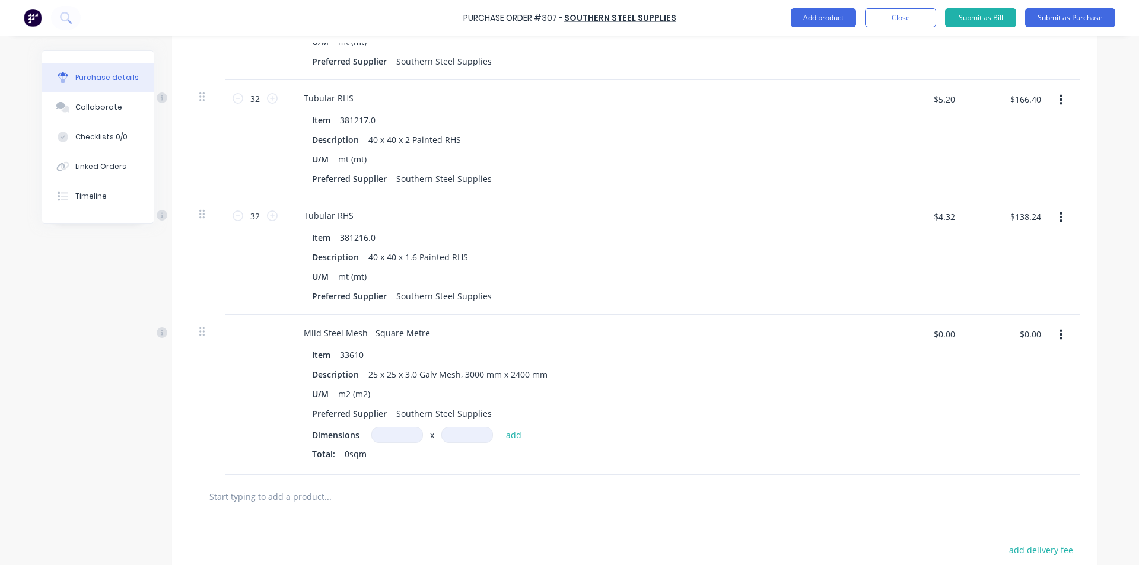
type textarea "x"
click at [394, 438] on input at bounding box center [397, 435] width 52 height 16
type input "2400m"
type textarea "x"
type input "m"
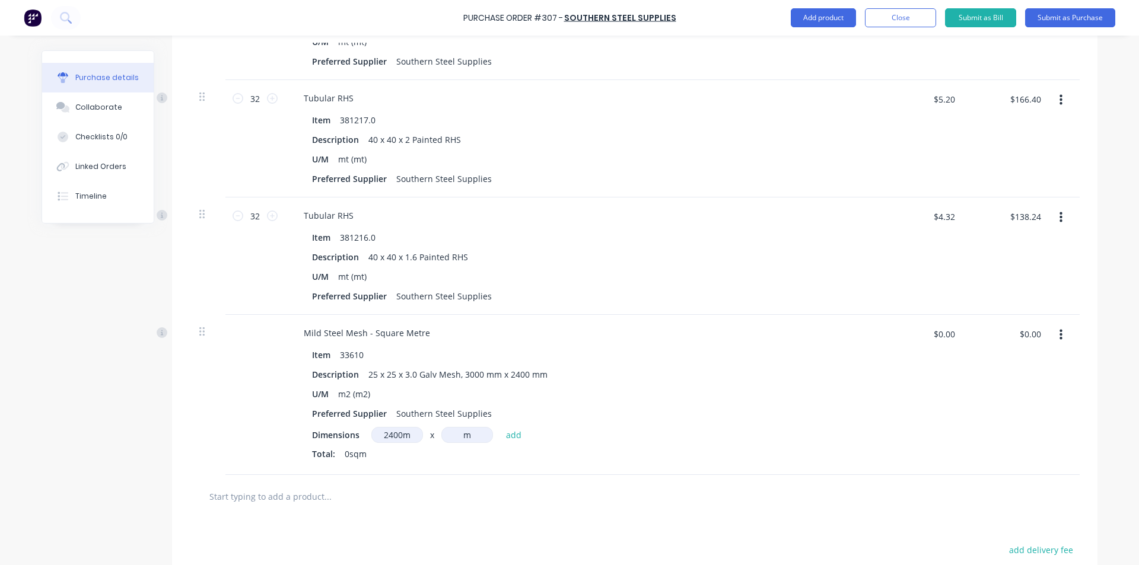
drag, startPoint x: 404, startPoint y: 436, endPoint x: 313, endPoint y: 440, distance: 91.4
click at [313, 440] on div "Dimensions 2400m 2400m x m m add" at bounding box center [581, 435] width 538 height 16
type input "3000m"
type input "2400m"
drag, startPoint x: 950, startPoint y: 335, endPoint x: 914, endPoint y: 336, distance: 35.6
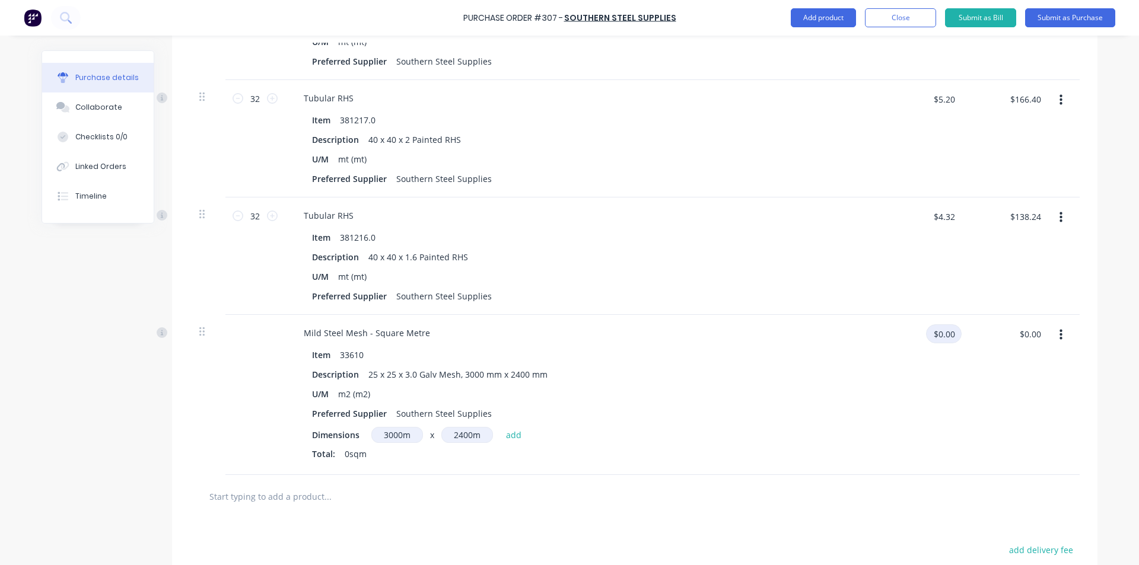
click at [915, 336] on div "$0.00 $0.00" at bounding box center [924, 338] width 74 height 28
click at [508, 441] on button "add" at bounding box center [514, 435] width 28 height 14
type textarea "x"
click at [508, 441] on button "add" at bounding box center [514, 435] width 28 height 14
type textarea "x"
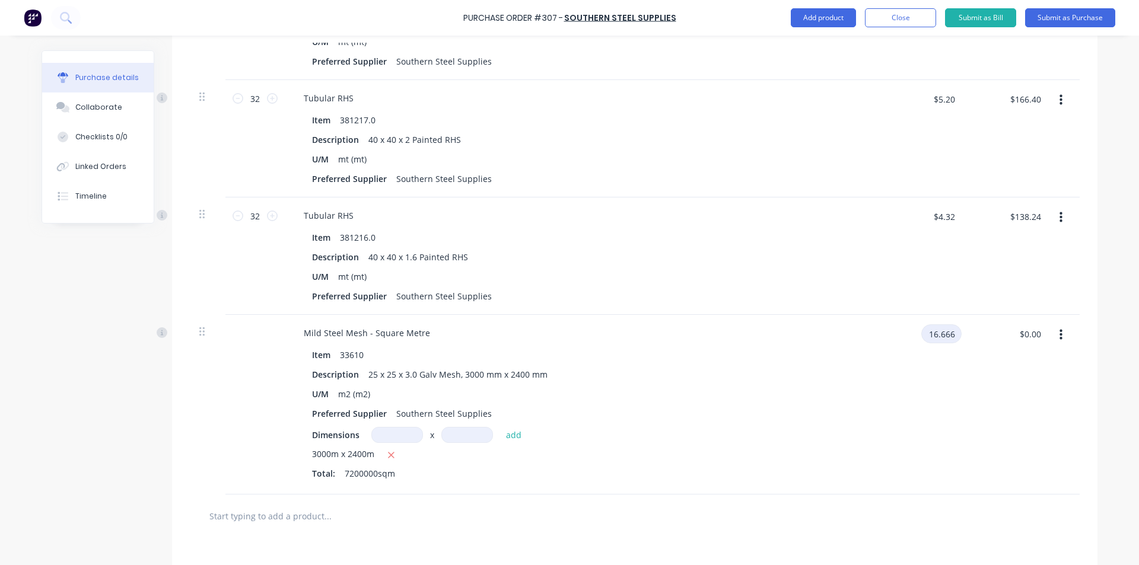
type input "16.666"
type textarea "x"
type input "$16.666"
type input "$119,995,200.00"
click at [804, 429] on div "Dimensions x add" at bounding box center [581, 435] width 538 height 16
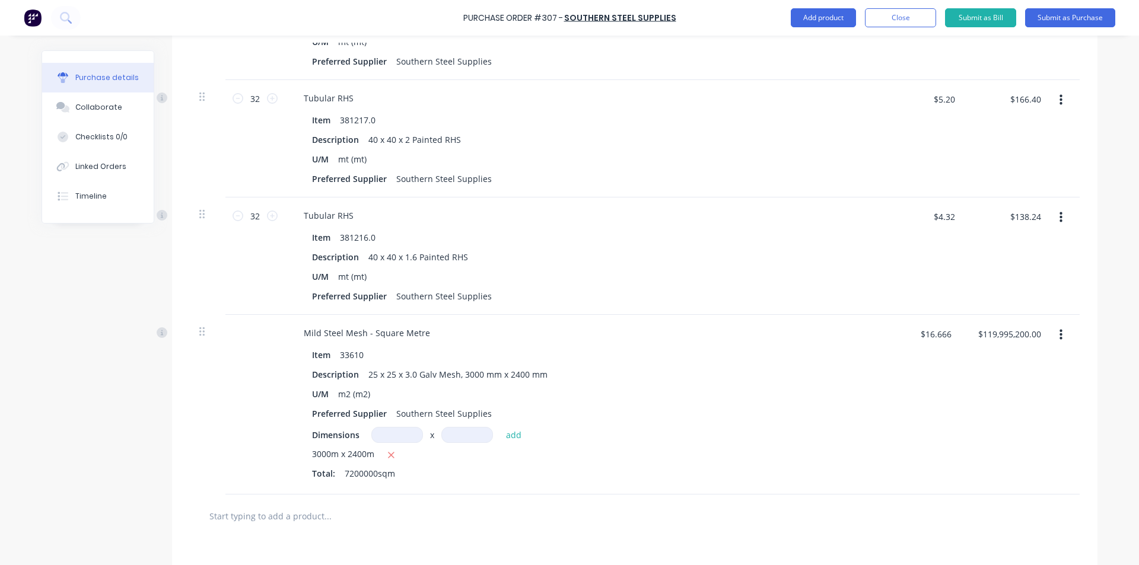
click at [397, 439] on input at bounding box center [397, 435] width 52 height 16
type textarea "x"
type input "m"
click at [387, 451] on icon "button" at bounding box center [391, 455] width 8 height 11
type textarea "x"
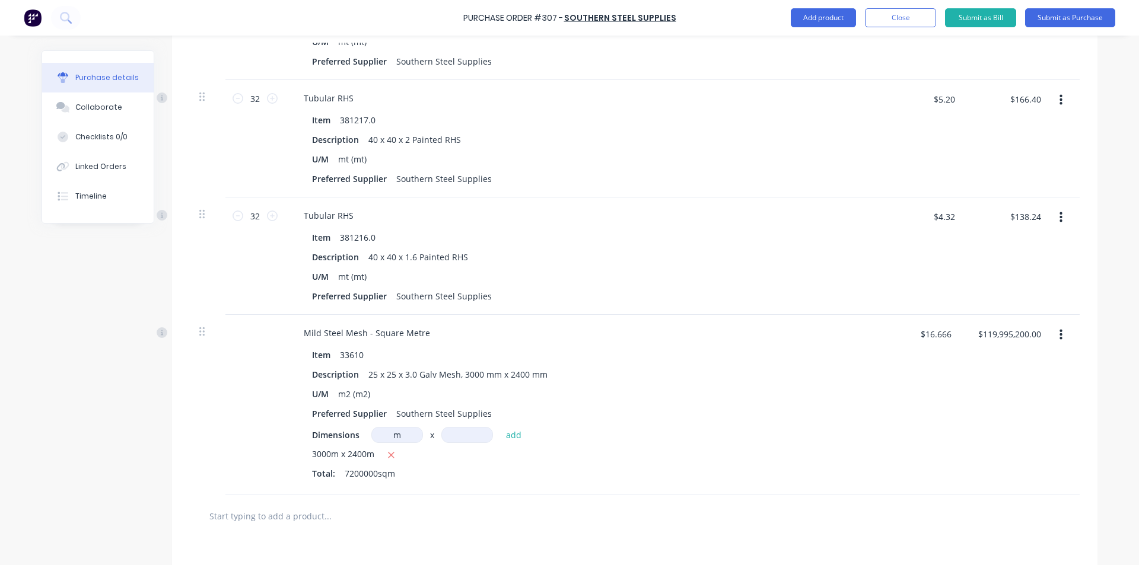
type input "$0.00"
type textarea "x"
click at [394, 427] on input "m" at bounding box center [397, 435] width 52 height 16
type input "3m"
type input "2.4"
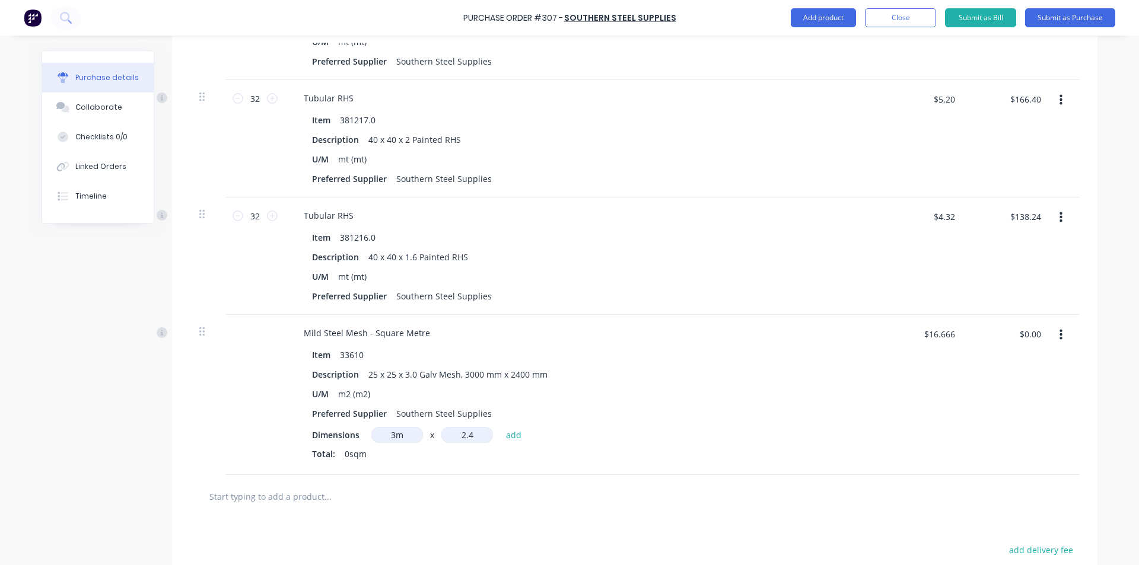
type textarea "x"
type input "$120.02"
type textarea "x"
click at [409, 434] on input at bounding box center [397, 435] width 52 height 16
type input "3m"
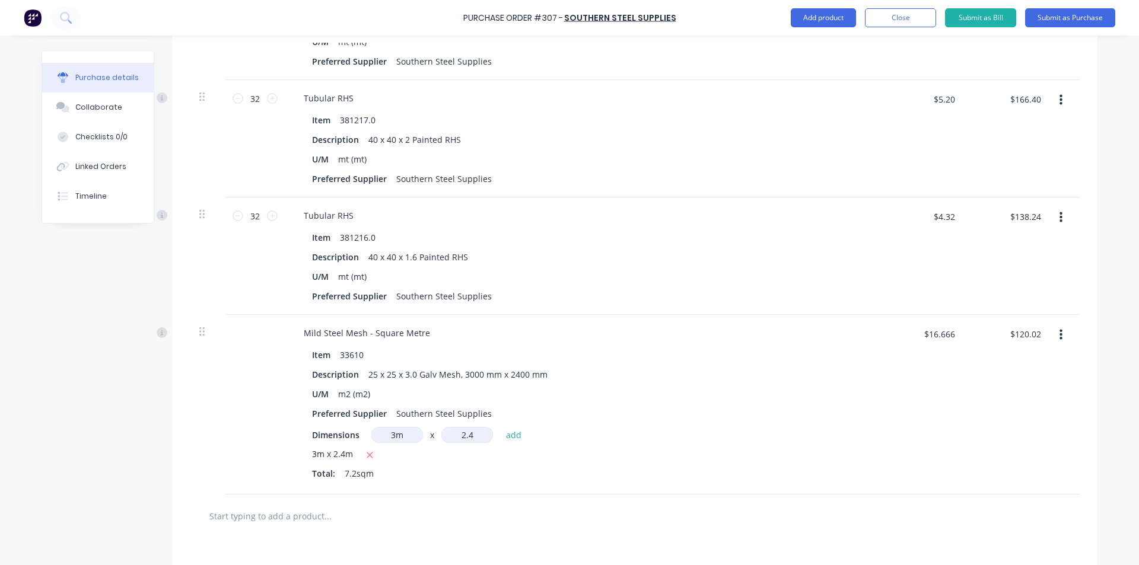
type input "2.4"
type textarea "x"
type input "$240.05"
type textarea "x"
click at [409, 434] on input at bounding box center [397, 435] width 52 height 16
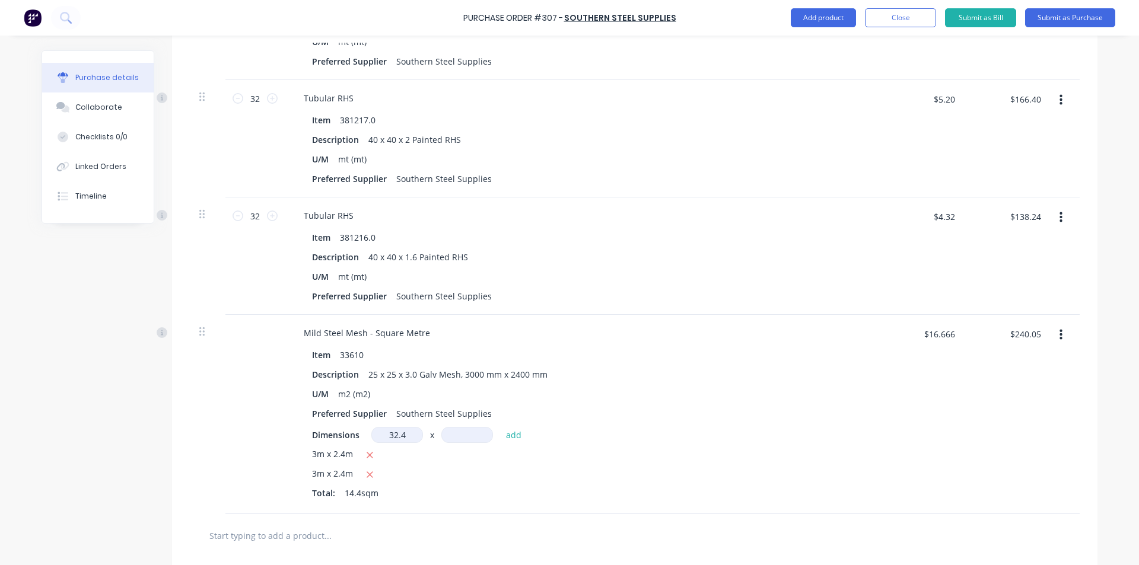
type input "32.4"
type textarea "x"
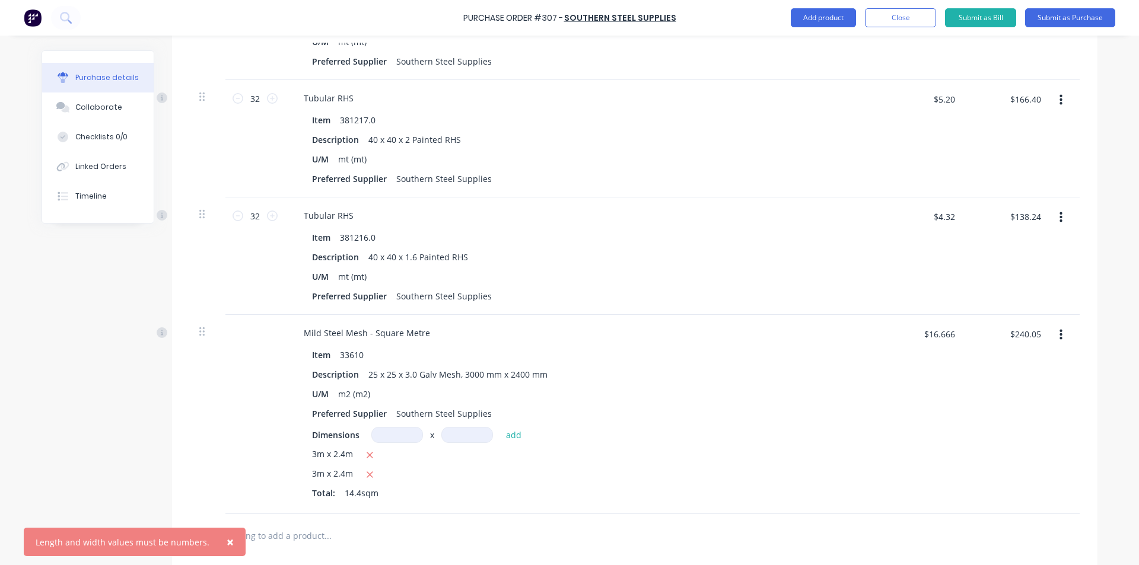
type textarea "x"
click at [409, 434] on input at bounding box center [397, 435] width 52 height 16
type input "3m"
type textarea "x"
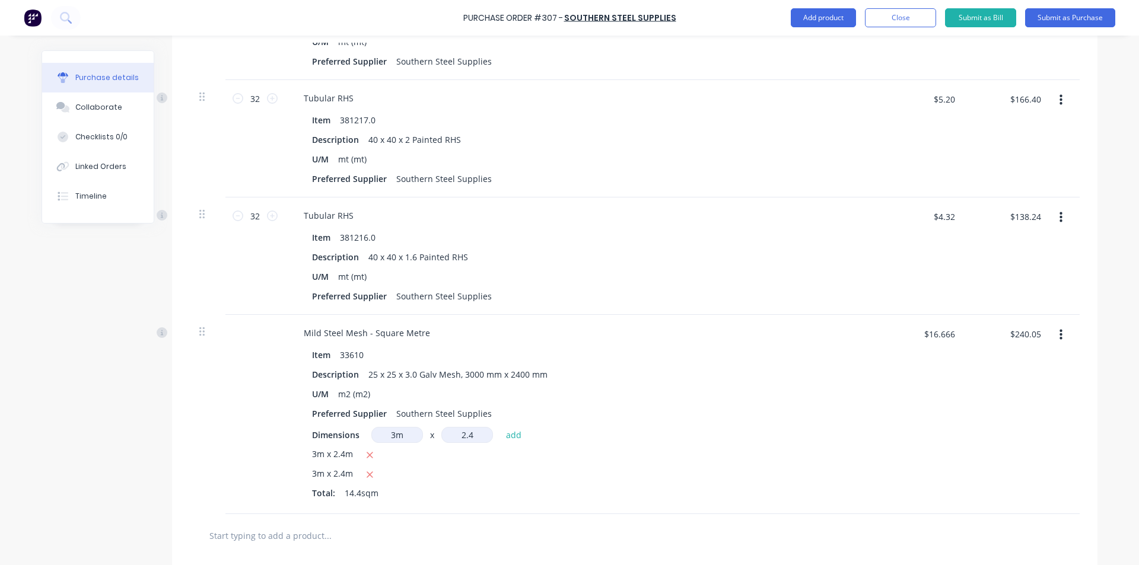
type input "2.4"
type textarea "x"
type input "$360.07"
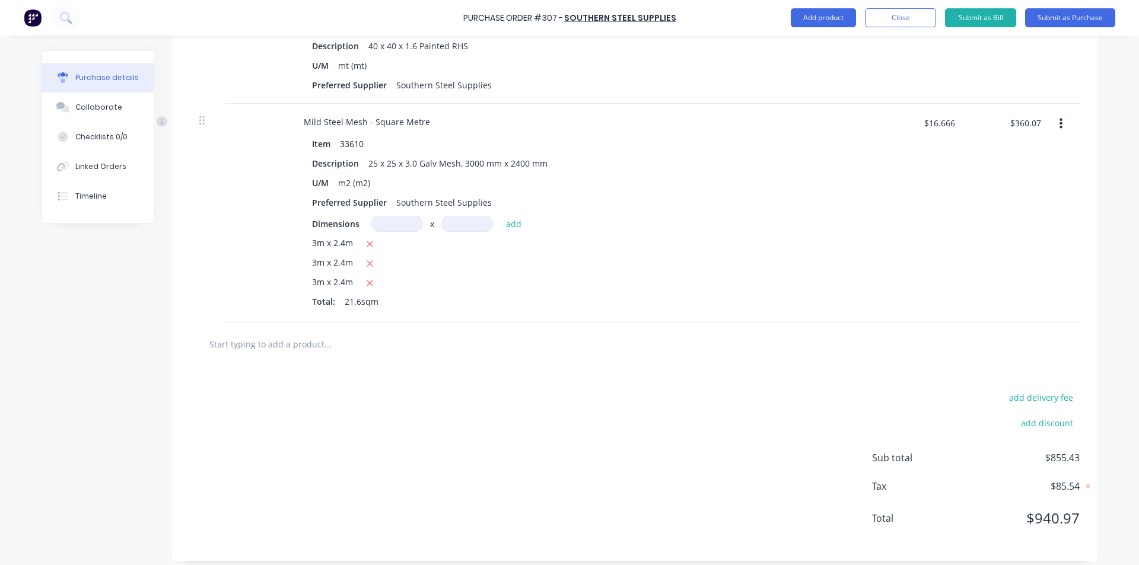
scroll to position [635, 0]
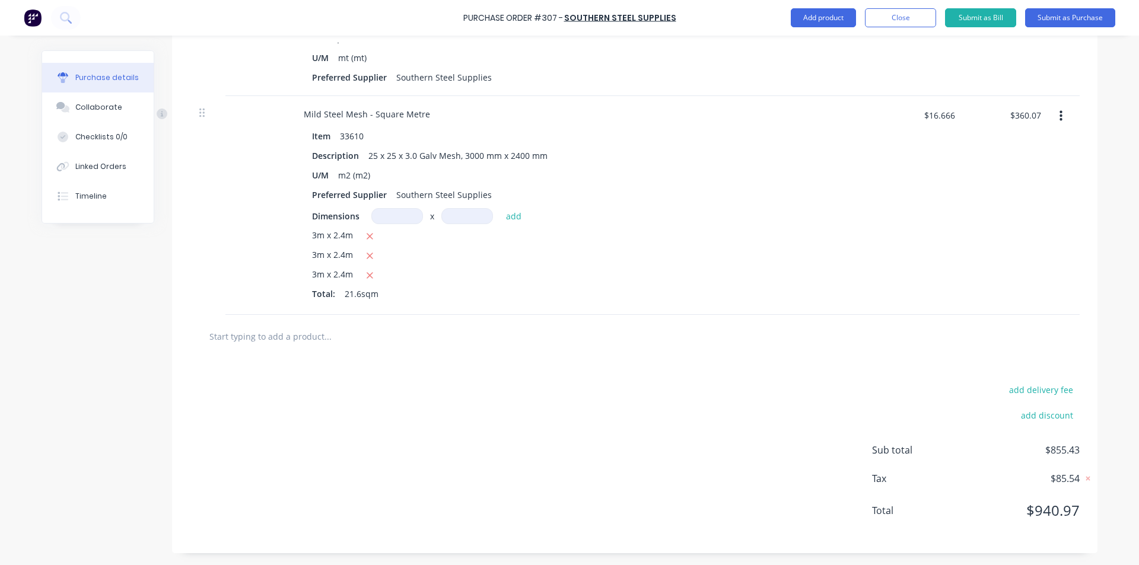
click at [291, 334] on input "text" at bounding box center [327, 336] width 237 height 24
click at [812, 12] on button "Add product" at bounding box center [822, 17] width 65 height 19
click at [808, 51] on div "Product catalogue" at bounding box center [799, 48] width 91 height 17
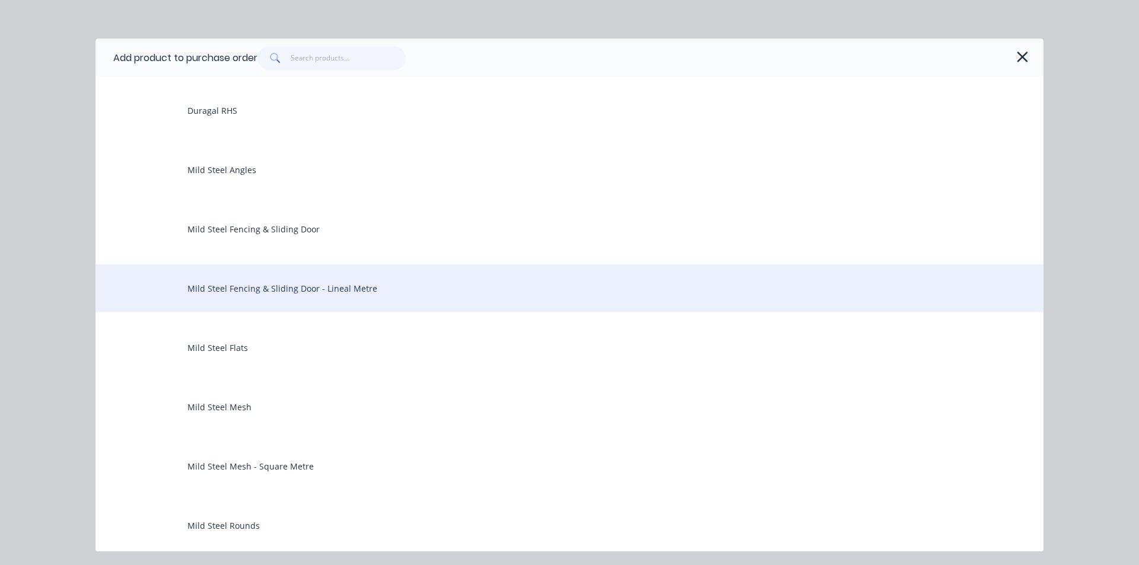
scroll to position [949, 0]
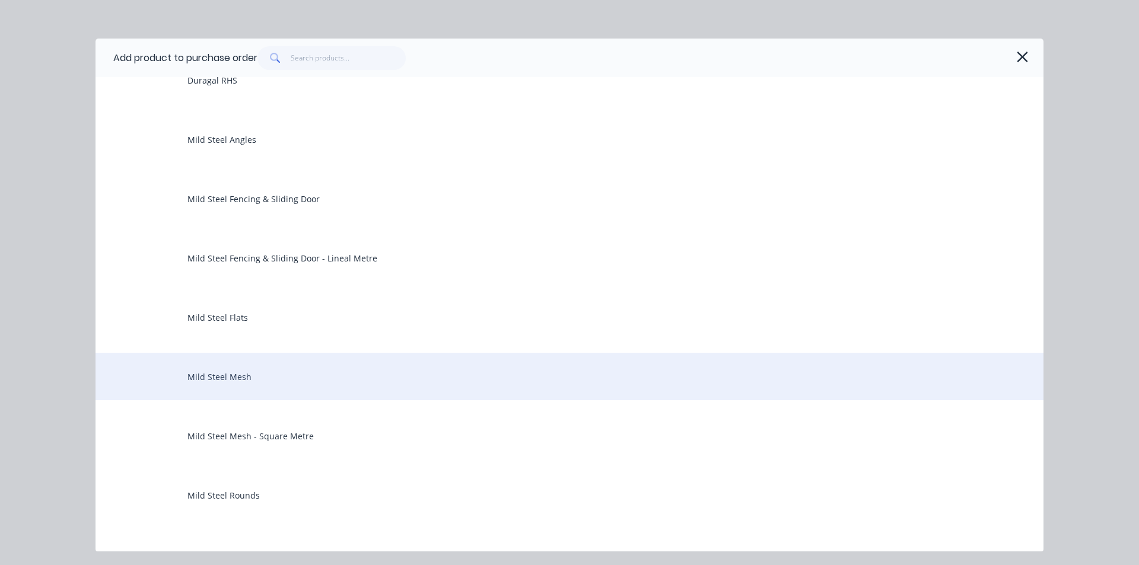
click at [214, 380] on div "Mild Steel Mesh" at bounding box center [569, 376] width 948 height 47
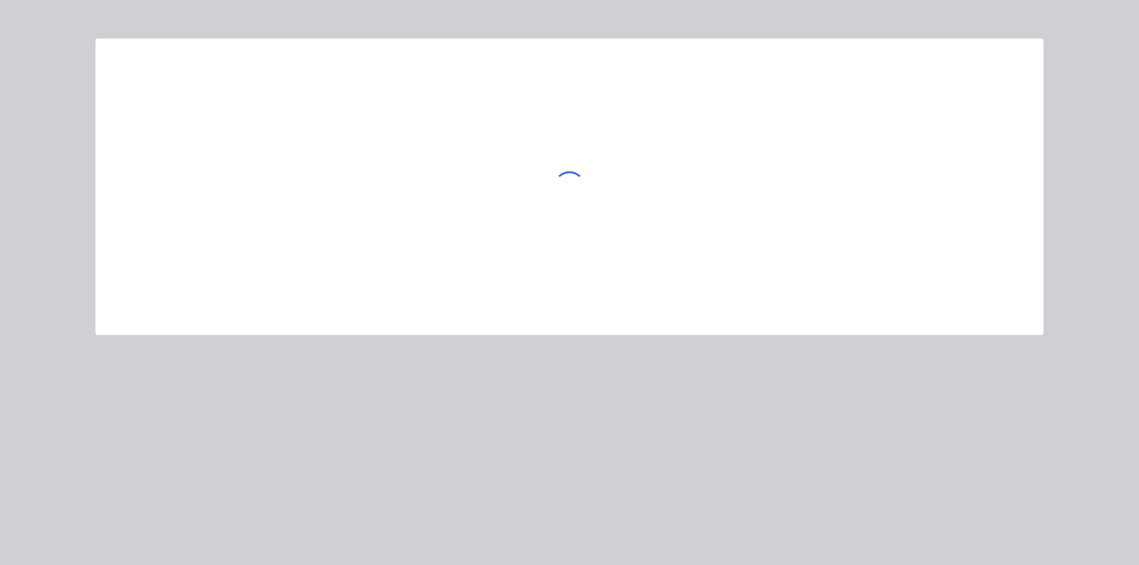
type textarea "x"
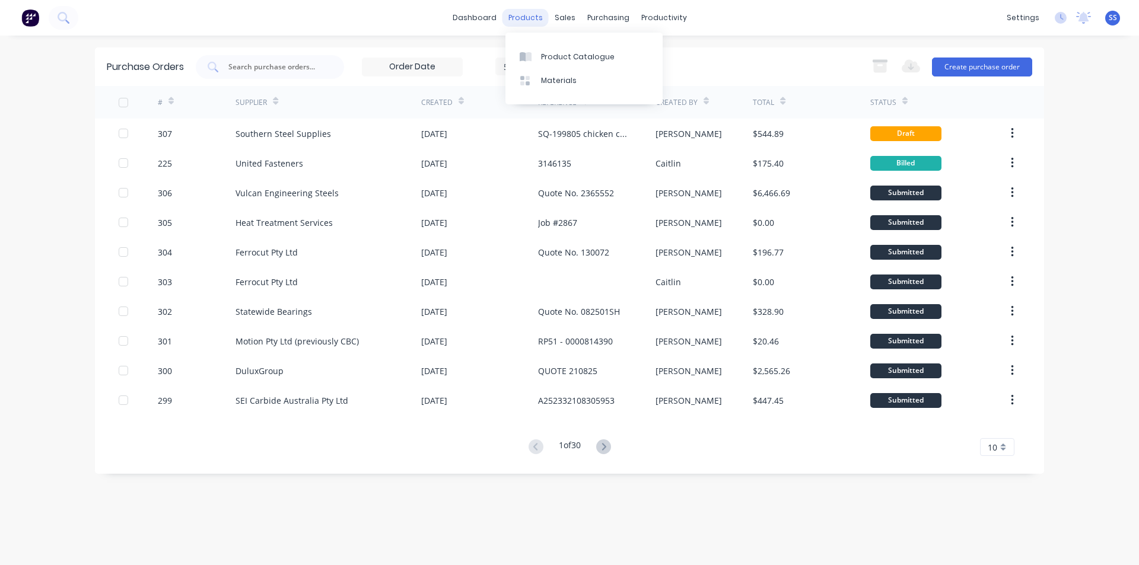
click at [513, 15] on div "products" at bounding box center [525, 18] width 46 height 18
click at [533, 49] on link "Product Catalogue" at bounding box center [583, 56] width 157 height 24
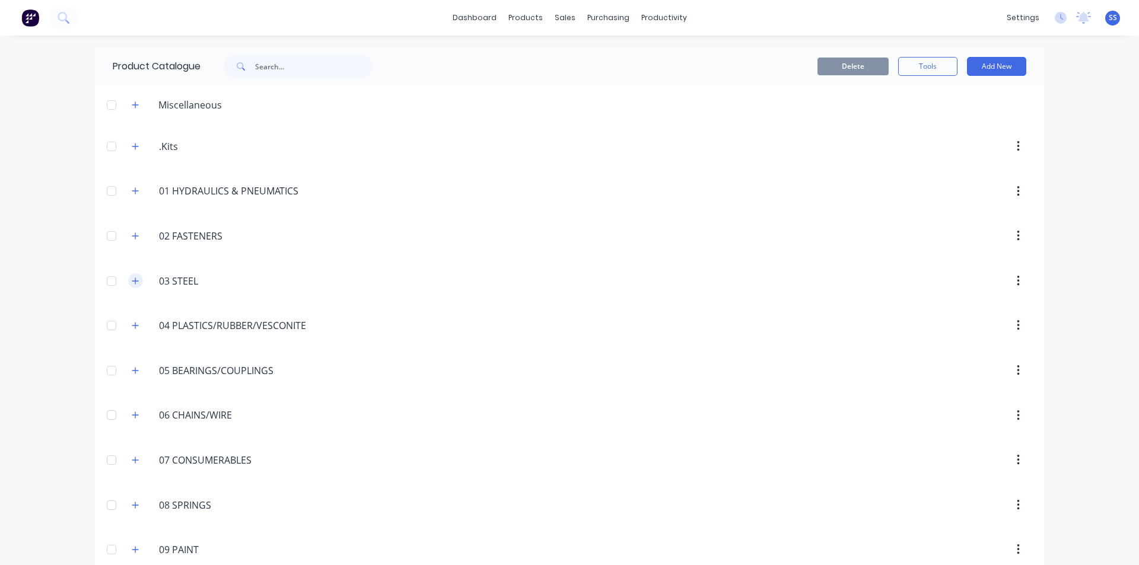
click at [133, 278] on icon "button" at bounding box center [135, 281] width 7 height 8
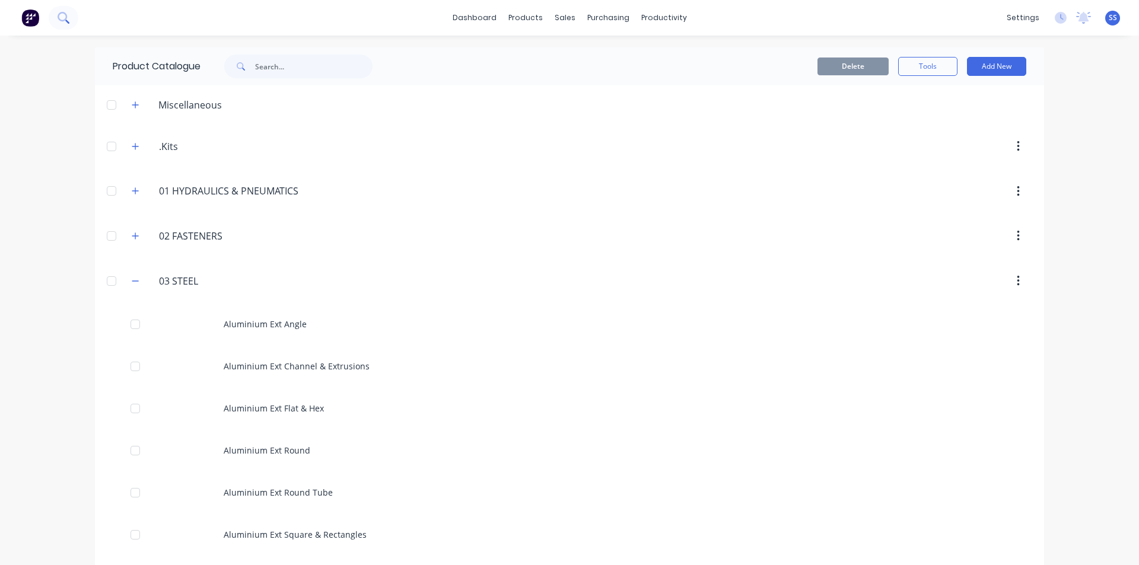
click at [57, 10] on button at bounding box center [64, 18] width 30 height 24
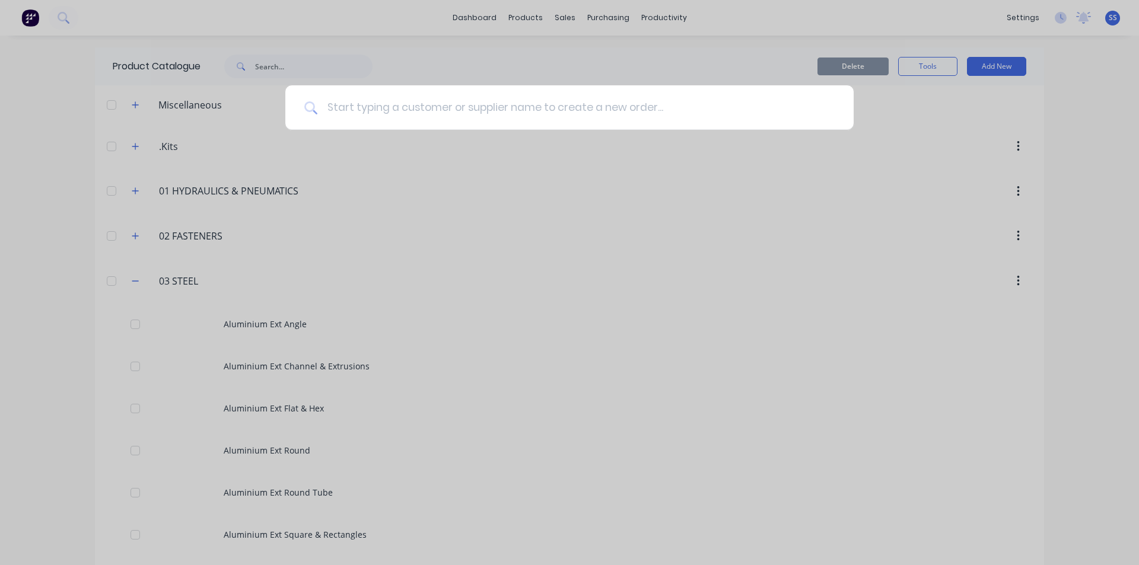
type input "3"
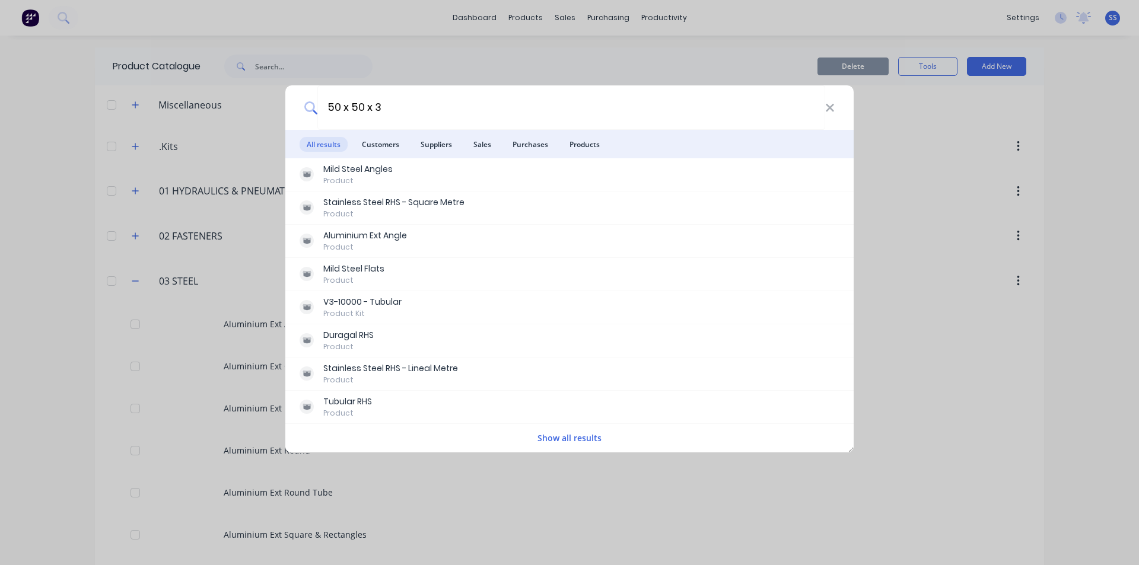
drag, startPoint x: 378, startPoint y: 101, endPoint x: 305, endPoint y: 104, distance: 73.0
click at [305, 104] on div "50 x 50 x 3" at bounding box center [569, 107] width 568 height 44
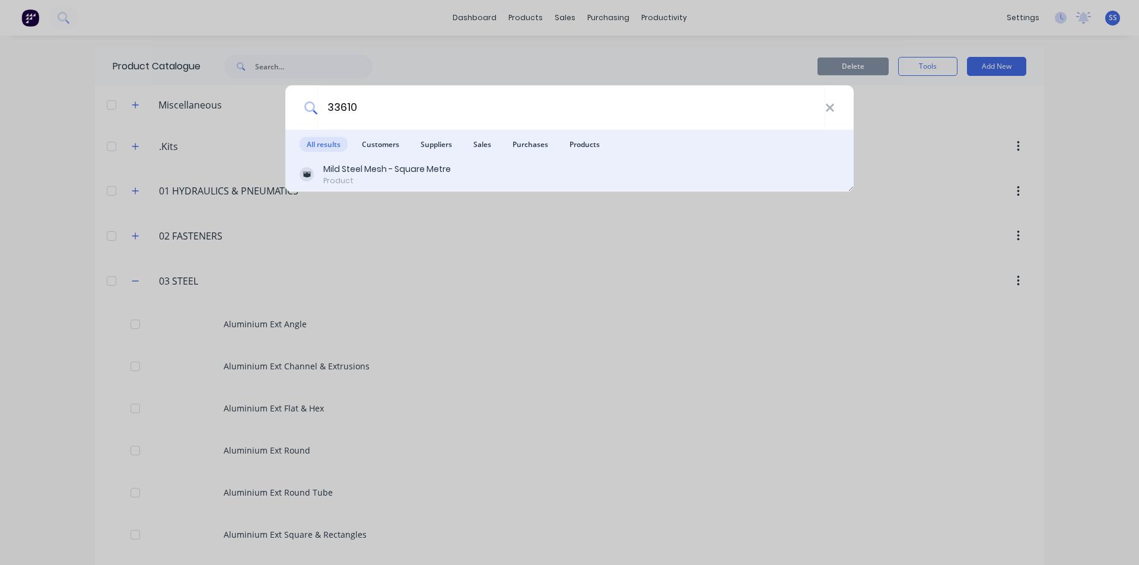
type input "33610"
click at [358, 173] on div "Mild Steel Mesh - Square Metre" at bounding box center [386, 169] width 127 height 12
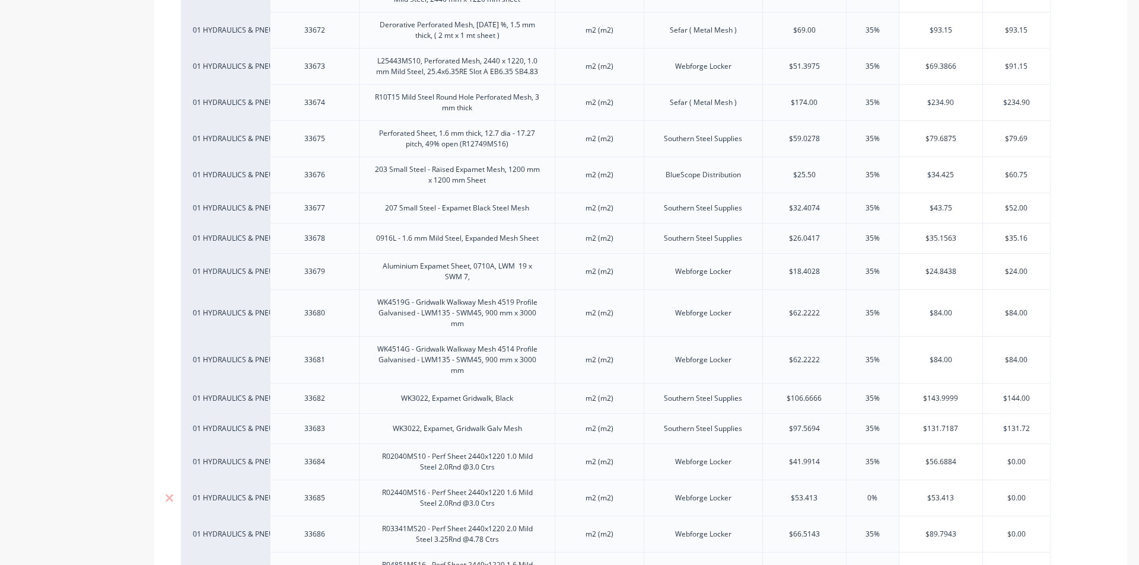
scroll to position [1365, 0]
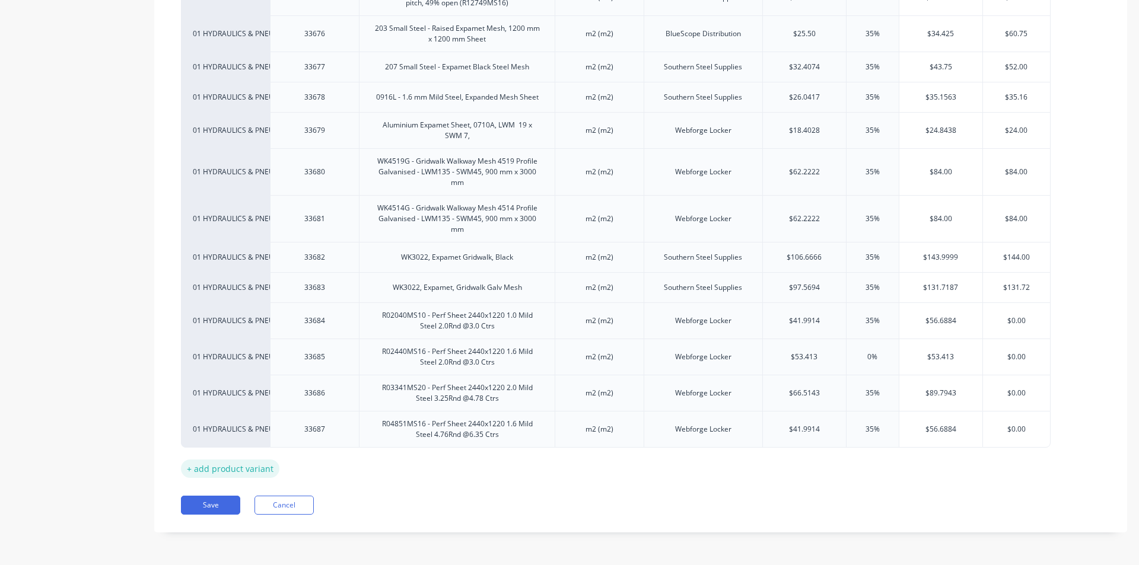
click at [233, 468] on div "+ add product variant" at bounding box center [230, 469] width 98 height 18
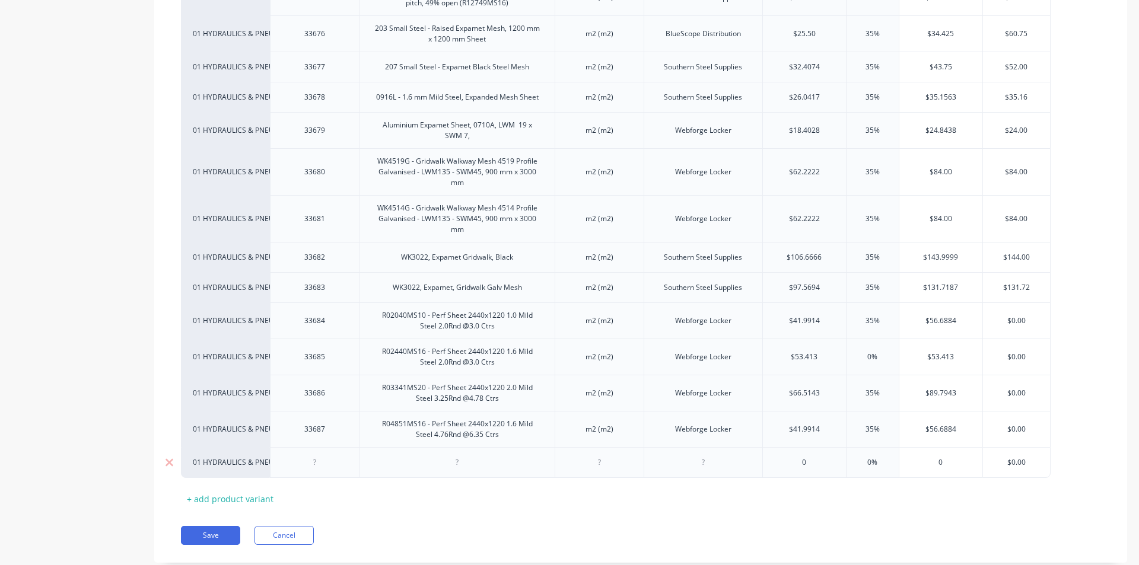
click at [454, 470] on div at bounding box center [457, 462] width 59 height 15
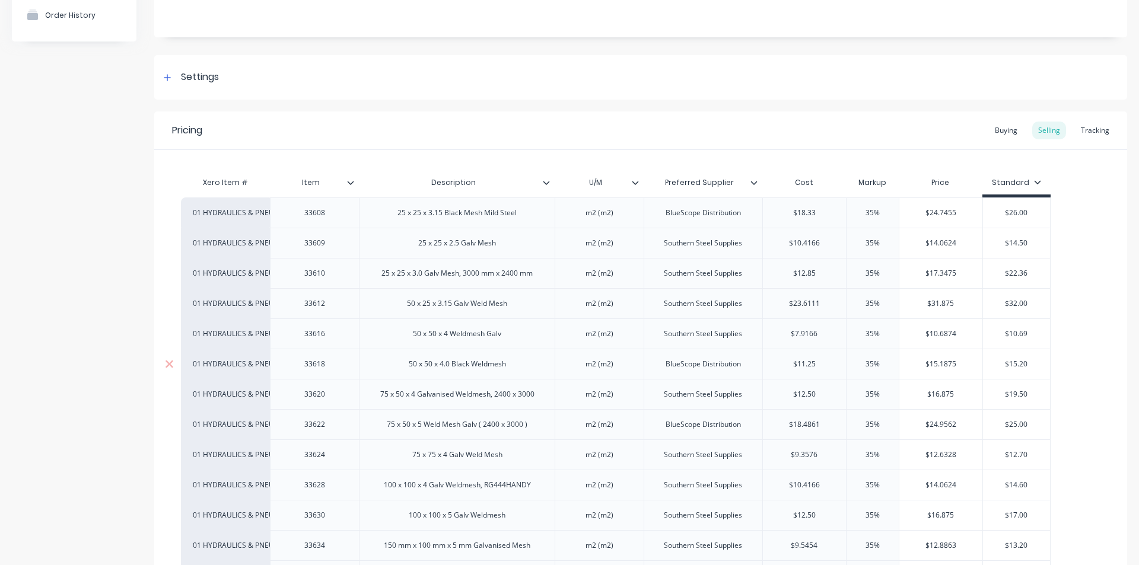
scroll to position [179, 0]
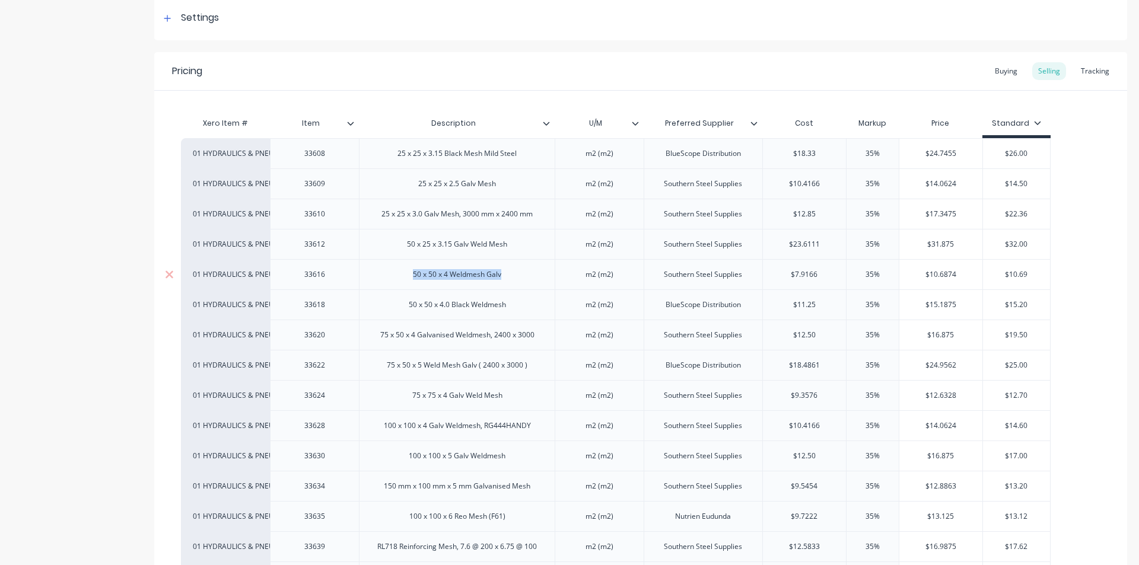
drag, startPoint x: 499, startPoint y: 277, endPoint x: 409, endPoint y: 275, distance: 90.2
click at [409, 275] on div "50 x 50 x 4 Weldmesh Galv" at bounding box center [456, 274] width 107 height 15
copy div "50 x 50 x 4 Weldmesh Galv"
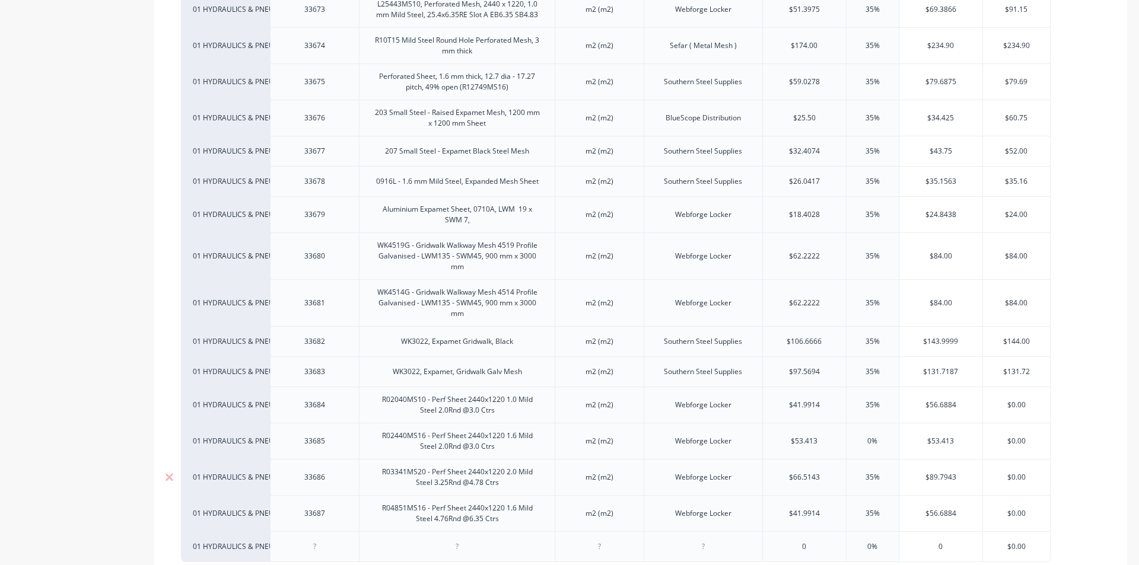
scroll to position [1395, 0]
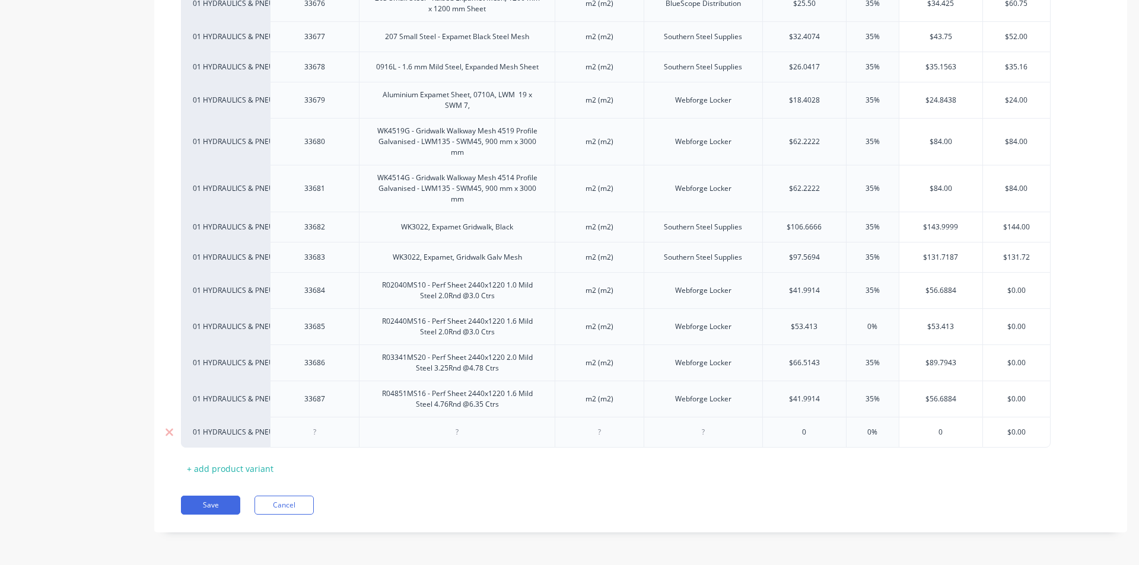
click at [444, 442] on div at bounding box center [457, 432] width 196 height 31
click at [453, 437] on div at bounding box center [457, 432] width 59 height 15
type textarea "x"
click at [453, 437] on div at bounding box center [457, 432] width 59 height 15
paste div
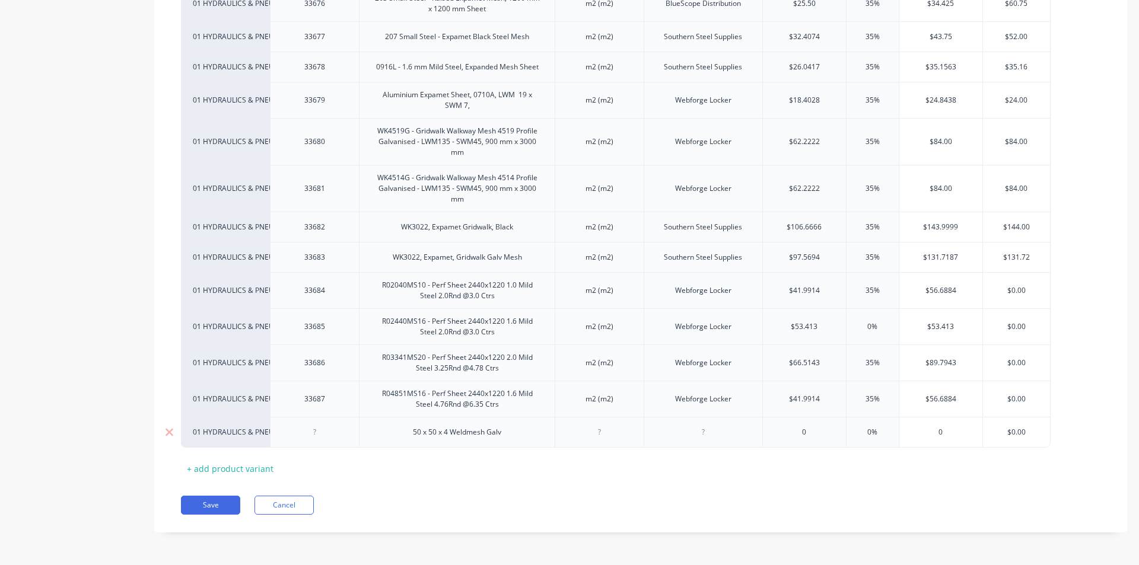
click at [603, 435] on div at bounding box center [599, 432] width 59 height 15
type textarea "x"
click at [526, 441] on div "50 x 50 x 4 Weldmesh Galv" at bounding box center [457, 432] width 196 height 31
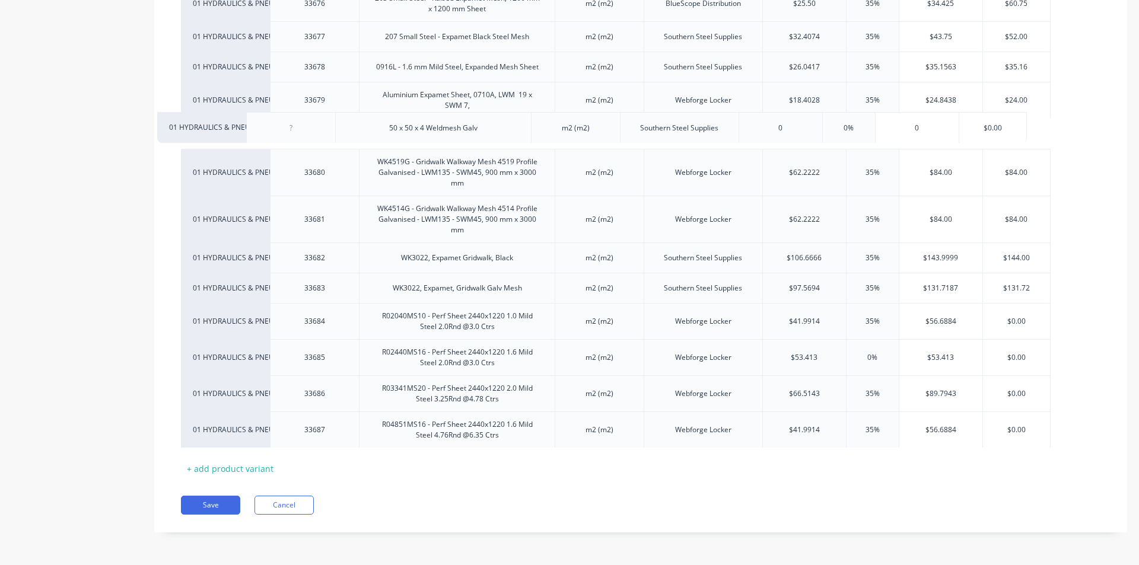
drag, startPoint x: 512, startPoint y: 435, endPoint x: 490, endPoint y: 129, distance: 306.8
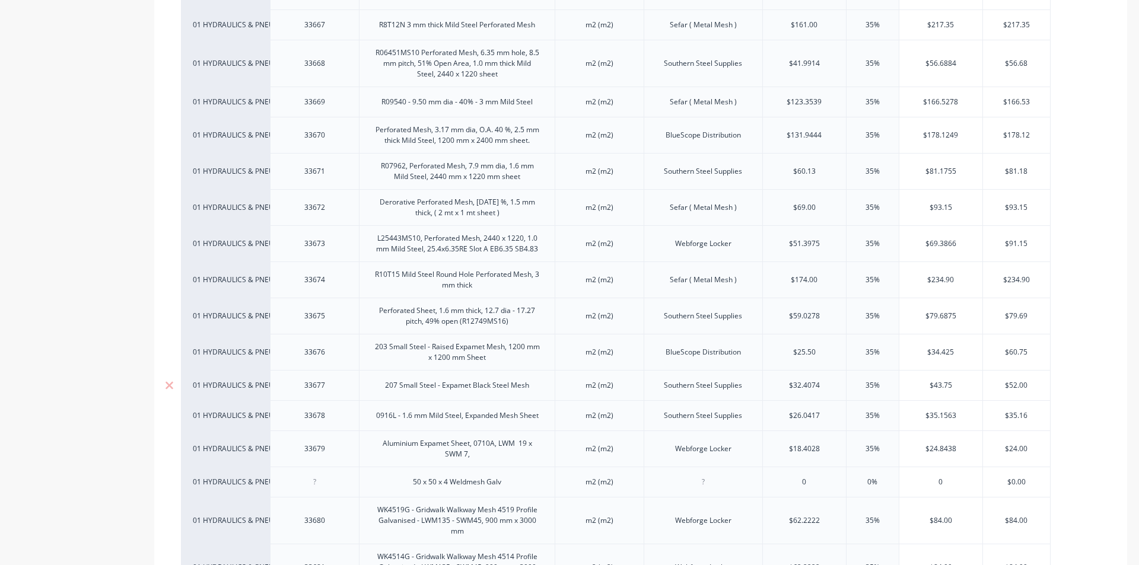
scroll to position [1040, 0]
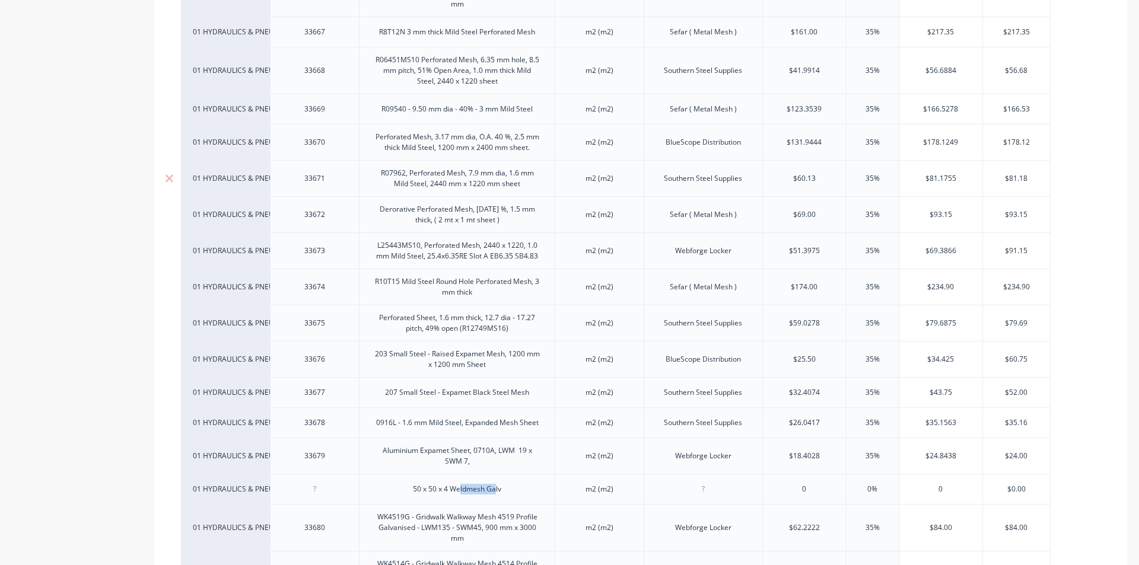
click at [460, 184] on div "01 HYDRAULICS & PNEUMATICS 33608 25 x 25 x 3.15 Black Mesh Mild Steel m2 (m2) B…" at bounding box center [640, 41] width 919 height 1526
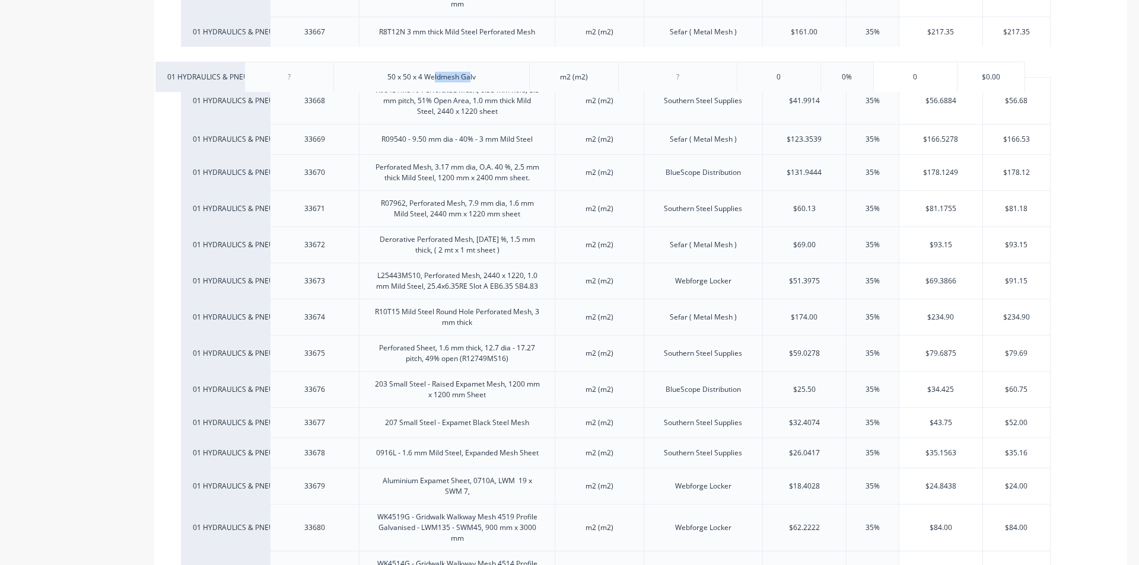
drag, startPoint x: 540, startPoint y: 493, endPoint x: 519, endPoint y: 75, distance: 418.6
click at [519, 75] on div "01 HYDRAULICS & PNEUMATICS 33608 25 x 25 x 3.15 Black Mesh Mild Steel m2 (m2) B…" at bounding box center [640, 40] width 919 height 1525
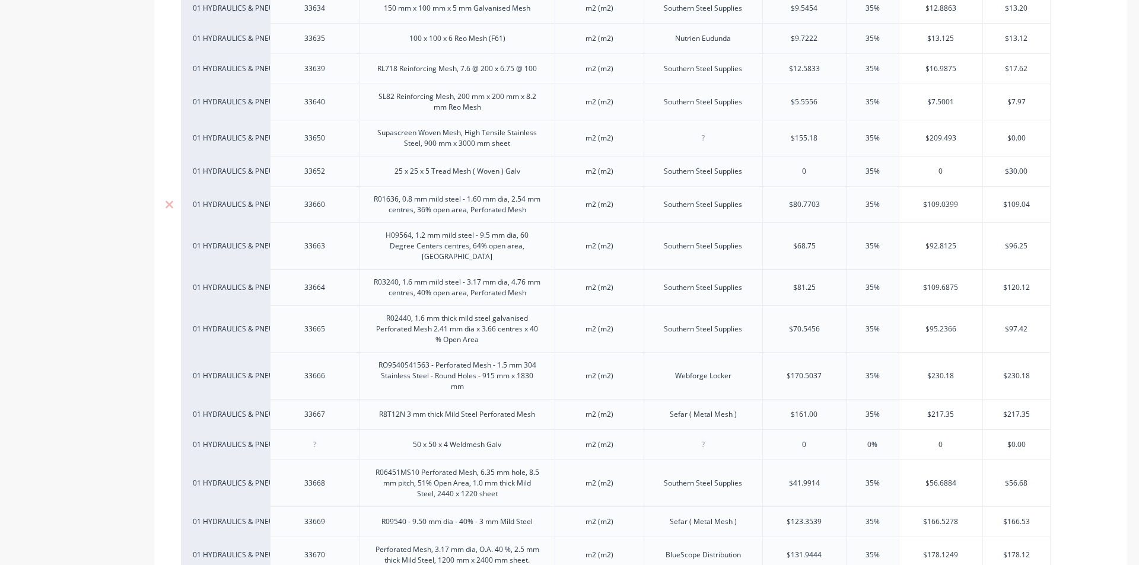
scroll to position [684, 0]
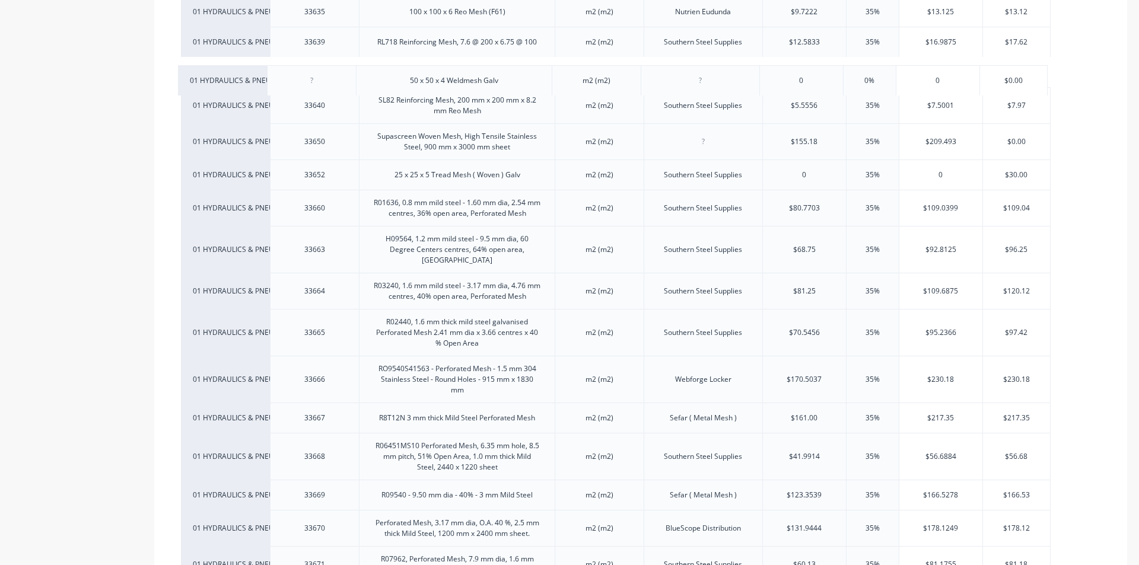
drag, startPoint x: 523, startPoint y: 424, endPoint x: 518, endPoint y: 75, distance: 349.3
click at [518, 75] on div "01 HYDRAULICS & PNEUMATICS 33608 25 x 25 x 3.15 Black Mesh Mild Steel m2 (m2) B…" at bounding box center [640, 396] width 919 height 1525
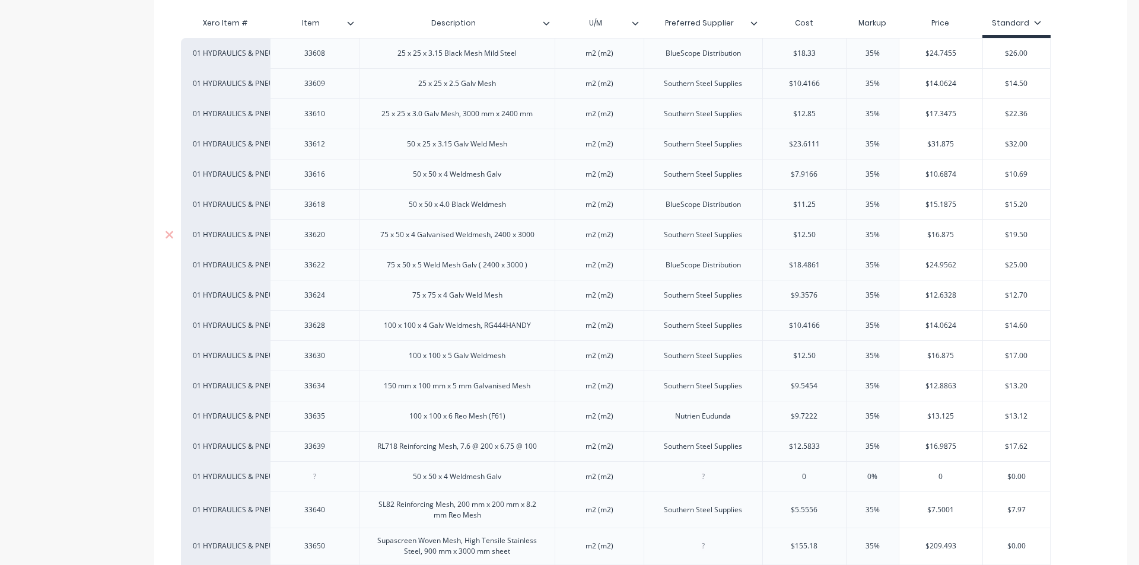
scroll to position [269, 0]
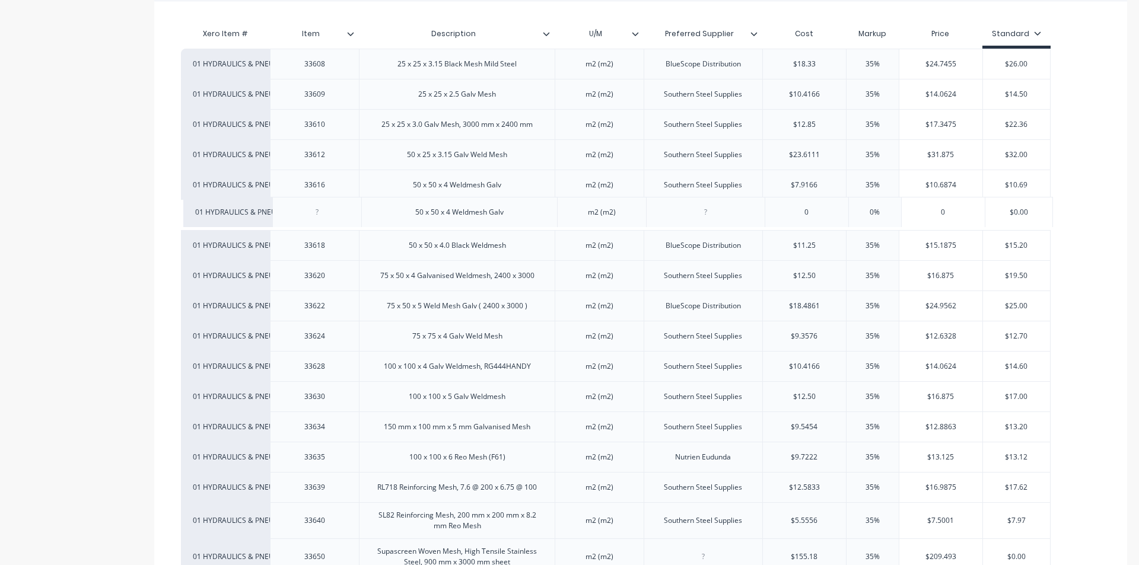
drag, startPoint x: 514, startPoint y: 493, endPoint x: 514, endPoint y: 220, distance: 273.4
drag, startPoint x: 475, startPoint y: 180, endPoint x: 468, endPoint y: 216, distance: 37.4
click at [474, 216] on div "50 x 50 x 4 Weldmesh Galv" at bounding box center [456, 215] width 107 height 15
drag, startPoint x: 466, startPoint y: 220, endPoint x: 482, endPoint y: 199, distance: 26.3
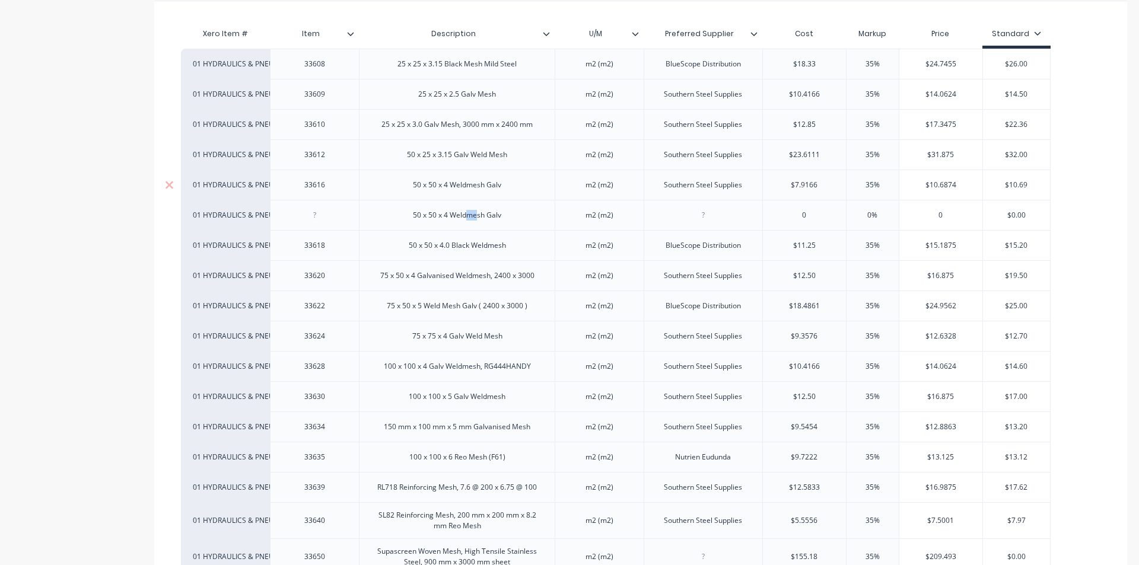
drag, startPoint x: 533, startPoint y: 225, endPoint x: 521, endPoint y: 200, distance: 28.1
click at [310, 208] on div "33616" at bounding box center [314, 215] width 59 height 15
click at [449, 185] on div "50 x 50 x 4 Weldmesh Galv" at bounding box center [456, 184] width 107 height 15
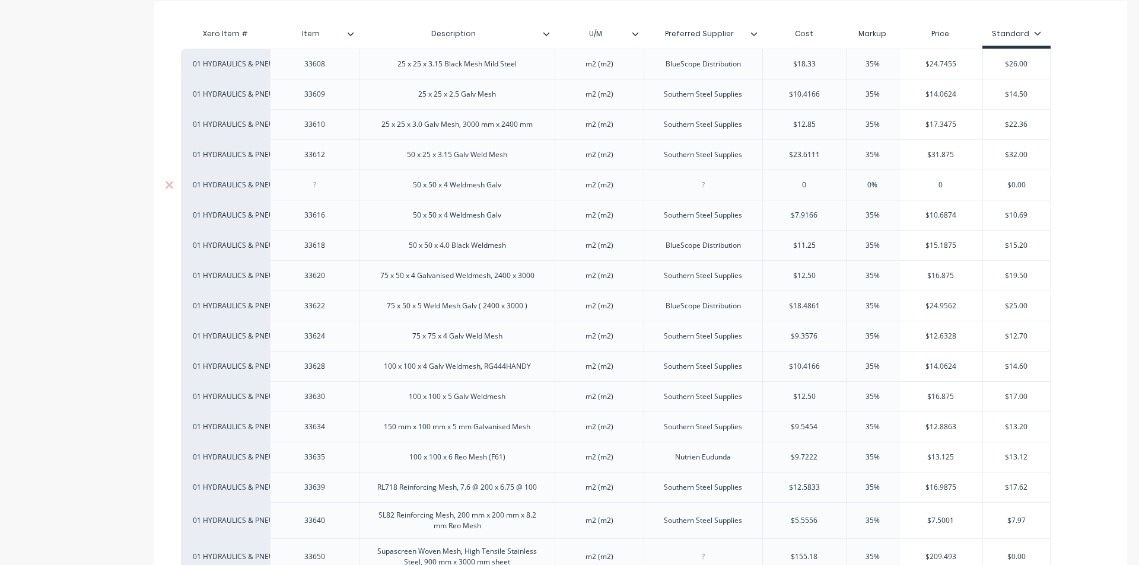
click at [449, 185] on div "50 x 50 x 4 Weldmesh Galv" at bounding box center [456, 184] width 107 height 15
type textarea "x"
click at [445, 183] on div "50 x 50 x 4 Weldmesh Galv" at bounding box center [456, 184] width 107 height 15
drag, startPoint x: 450, startPoint y: 186, endPoint x: 525, endPoint y: 247, distance: 97.8
click at [450, 186] on div "50 x 50 x 4 Weldmesh Galv" at bounding box center [456, 184] width 107 height 15
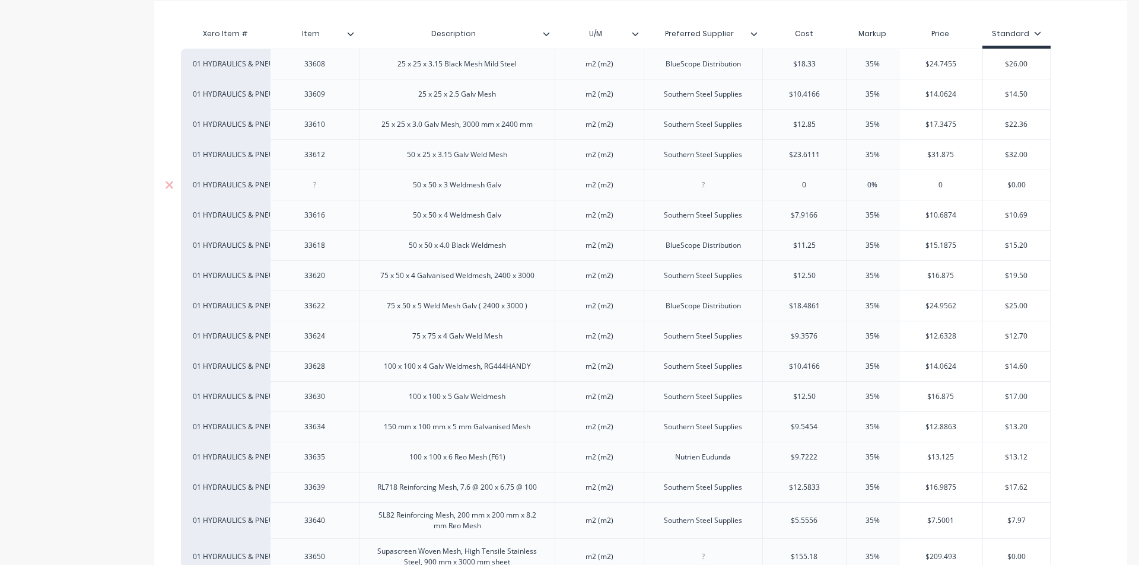
type textarea "x"
drag, startPoint x: 324, startPoint y: 190, endPoint x: 295, endPoint y: 195, distance: 30.1
click at [295, 195] on div at bounding box center [314, 185] width 89 height 30
drag, startPoint x: 331, startPoint y: 273, endPoint x: 678, endPoint y: 203, distance: 353.8
click at [331, 273] on div "33620" at bounding box center [314, 275] width 59 height 15
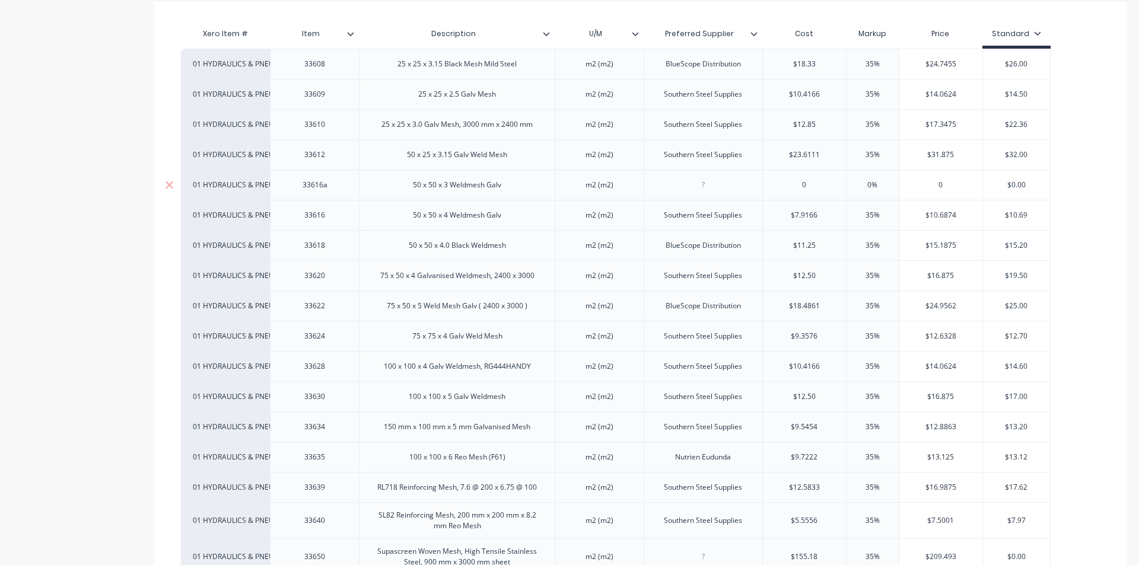
click at [693, 190] on div at bounding box center [702, 184] width 59 height 15
type textarea "x"
drag, startPoint x: 706, startPoint y: 184, endPoint x: 754, endPoint y: 177, distance: 48.6
click at [706, 185] on div at bounding box center [702, 184] width 59 height 15
click at [697, 243] on div "BlueScope Distribution" at bounding box center [703, 245] width 94 height 15
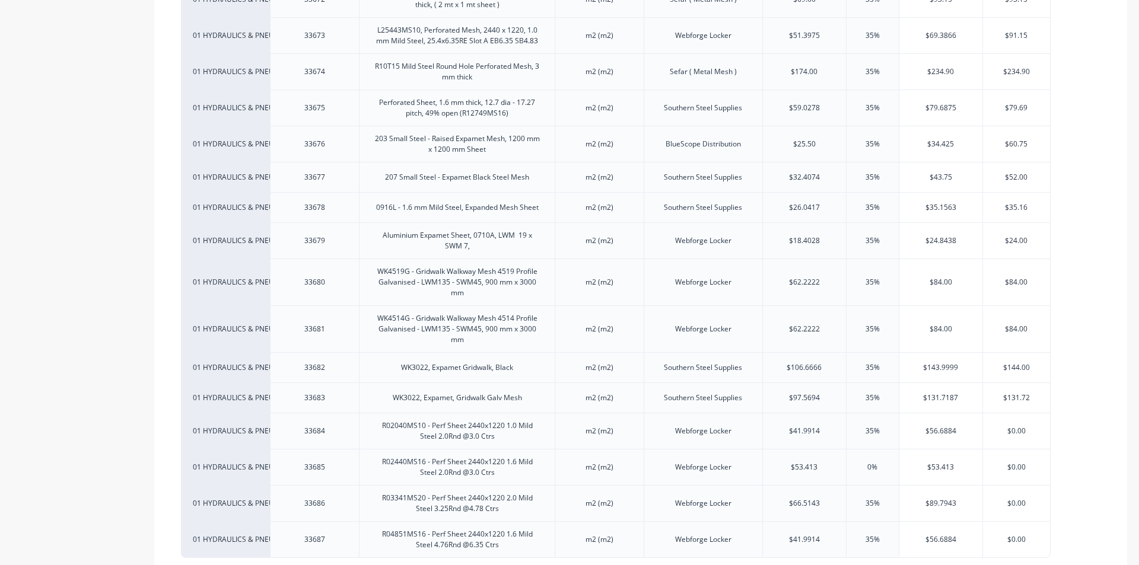
scroll to position [1395, 0]
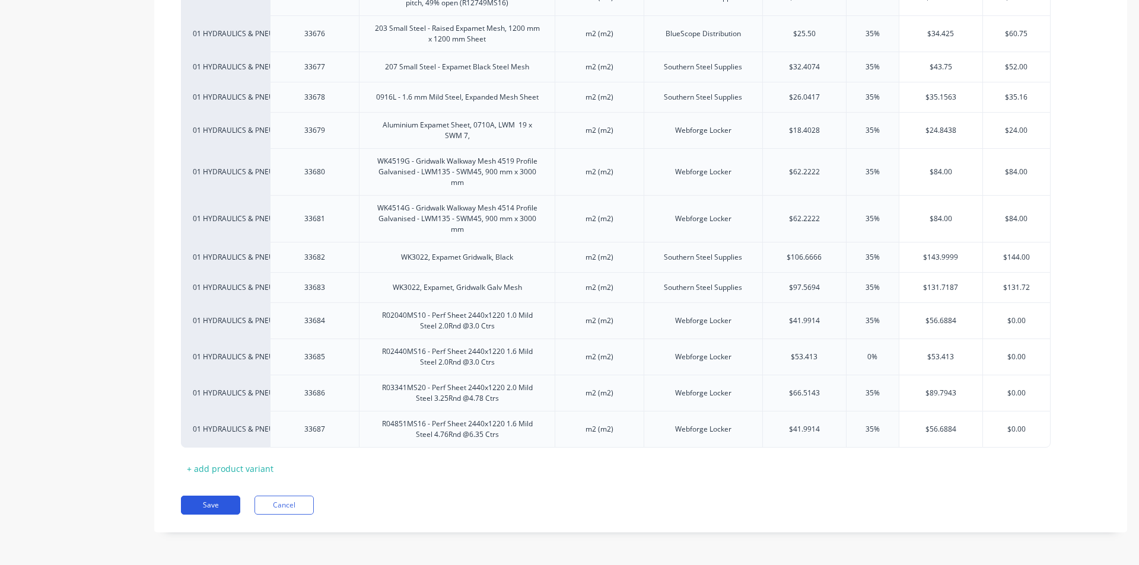
click at [212, 506] on button "Save" at bounding box center [210, 505] width 59 height 19
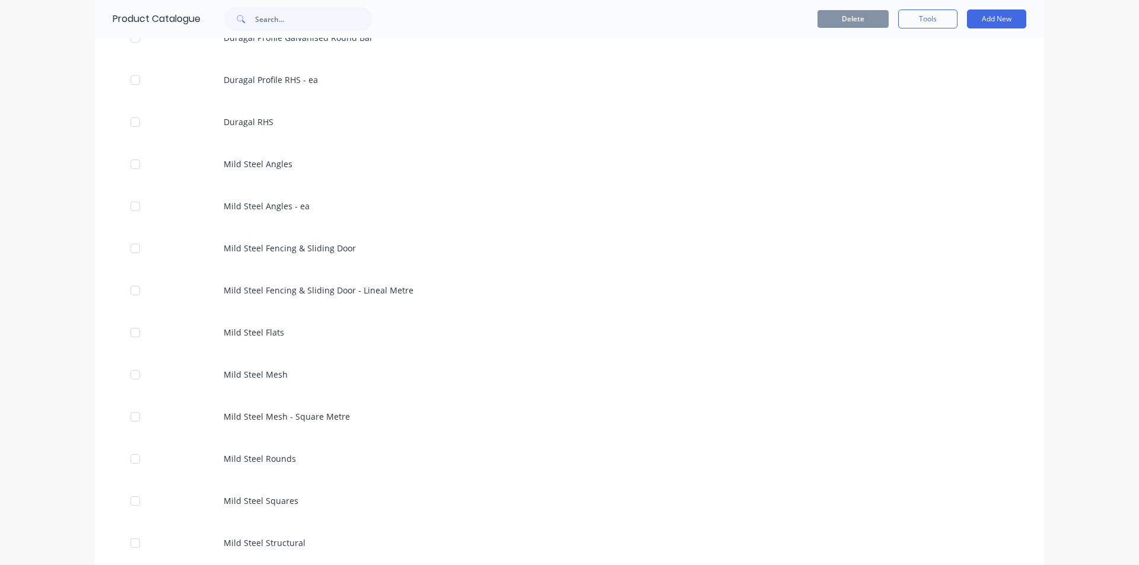
scroll to position [1186, 0]
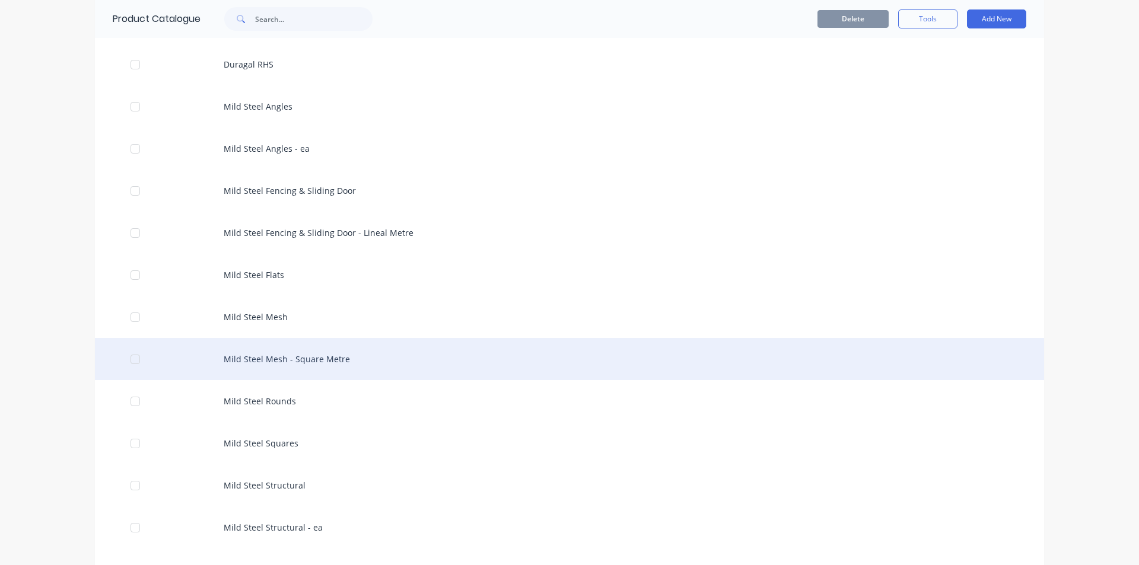
click at [273, 368] on div "Mild Steel Mesh - Square Metre" at bounding box center [569, 359] width 949 height 42
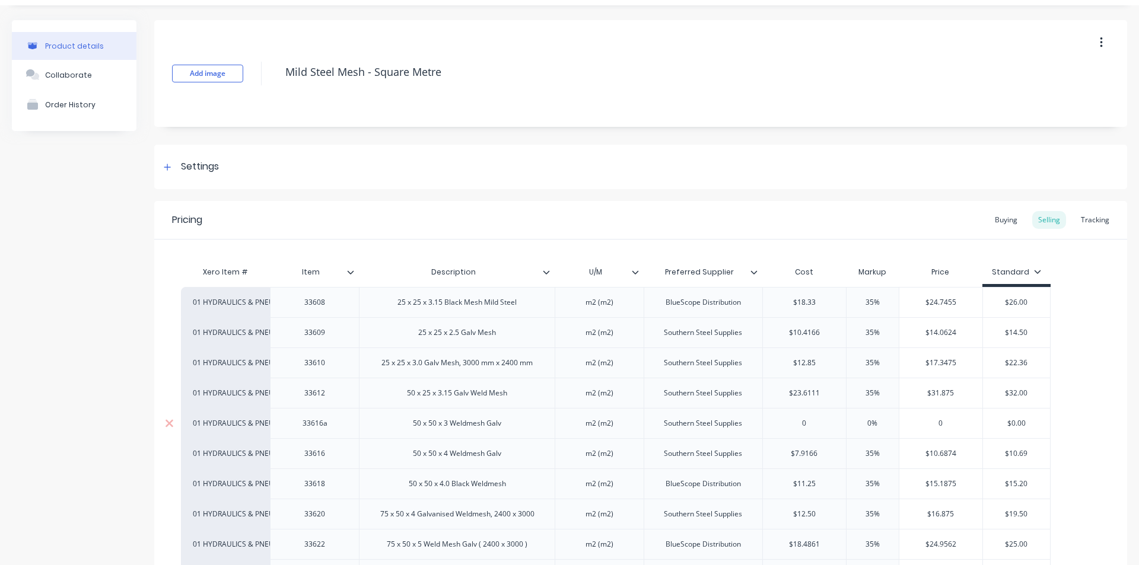
scroll to position [59, 0]
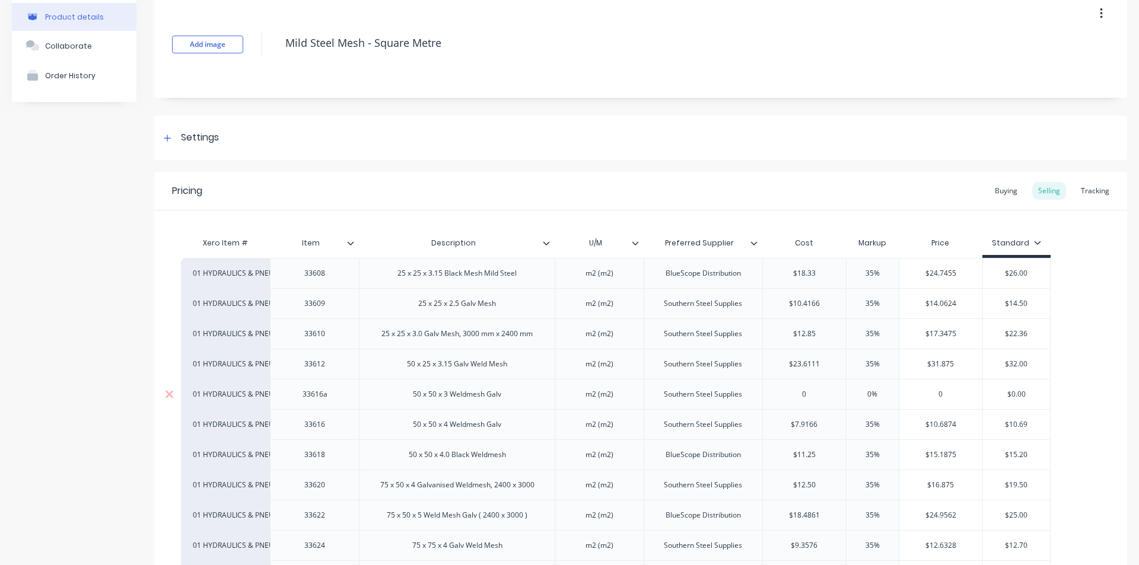
click at [485, 397] on div "50 x 50 x 3 Weldmesh Galv" at bounding box center [456, 394] width 107 height 15
click at [359, 403] on div "50 x 50 x 3 Weldmesh Galv" at bounding box center [457, 394] width 196 height 30
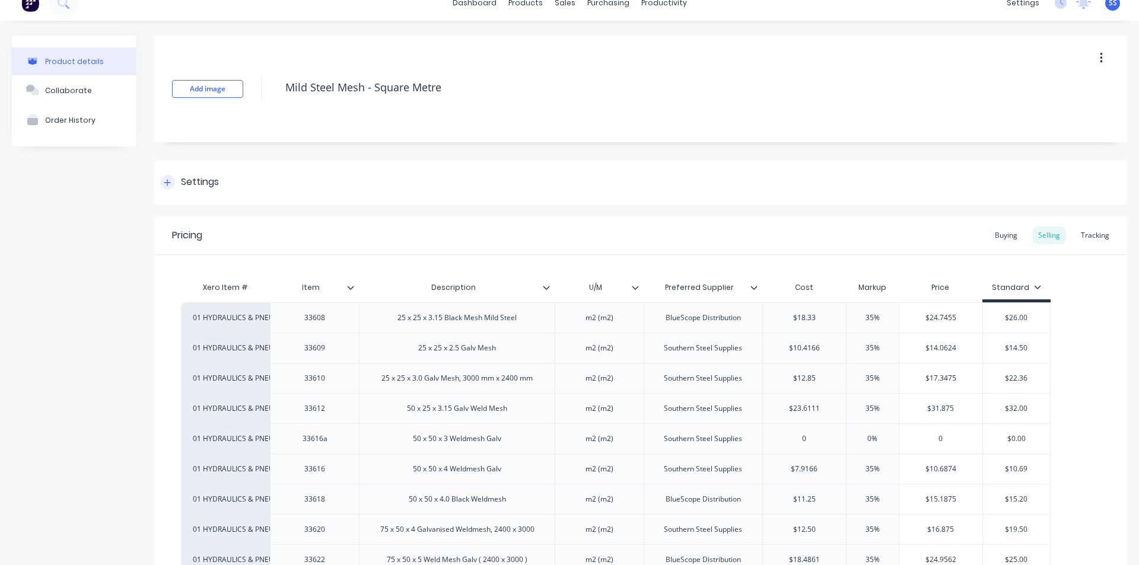
scroll to position [0, 0]
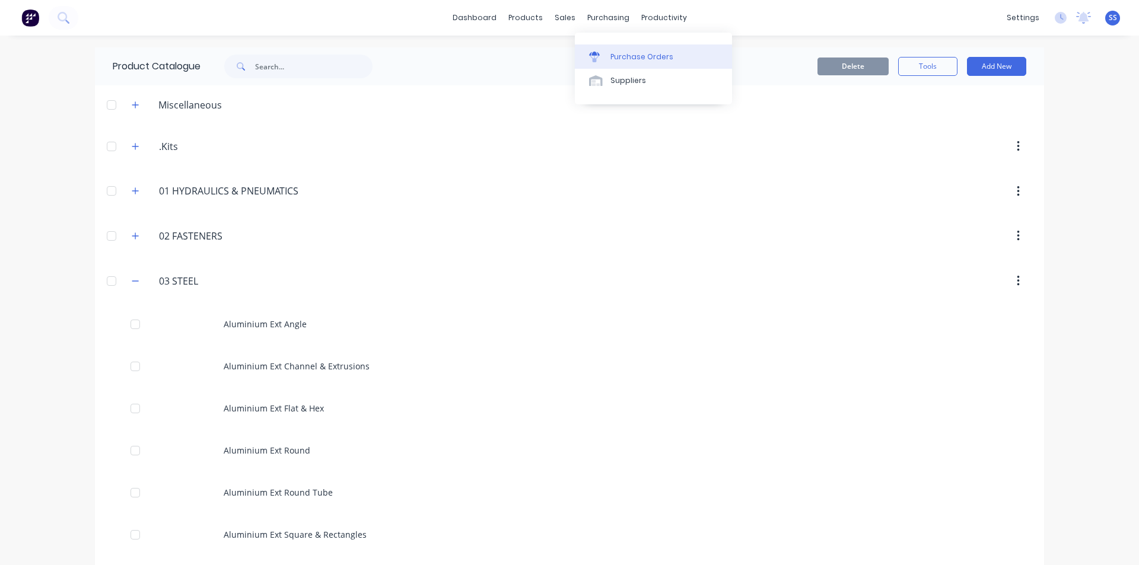
click at [624, 54] on div "Purchase Orders" at bounding box center [641, 57] width 63 height 11
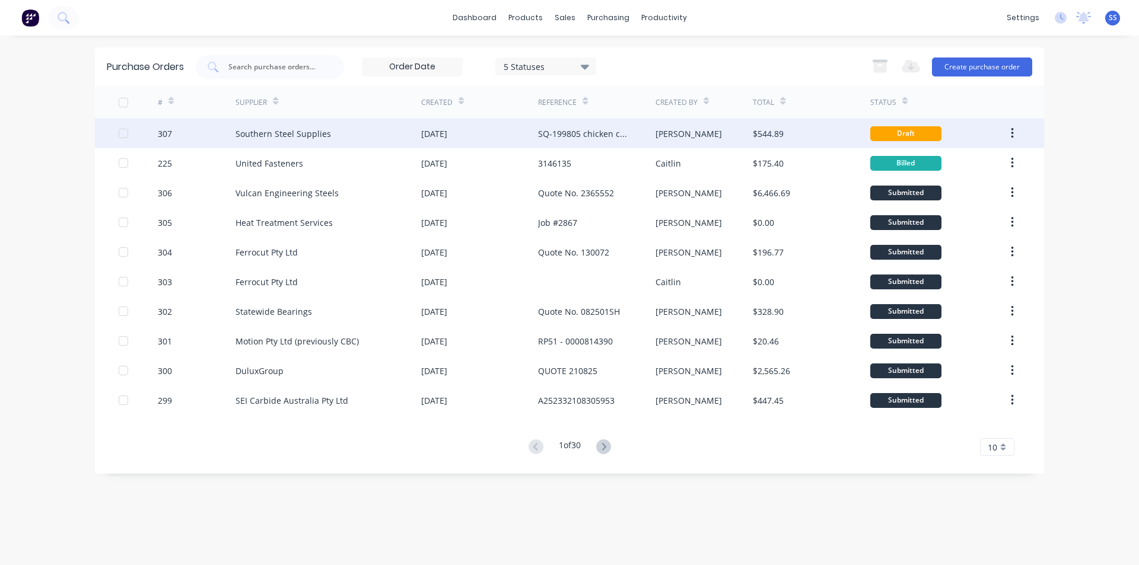
click at [550, 129] on div "SQ-199805 chicken coupe" at bounding box center [584, 133] width 93 height 12
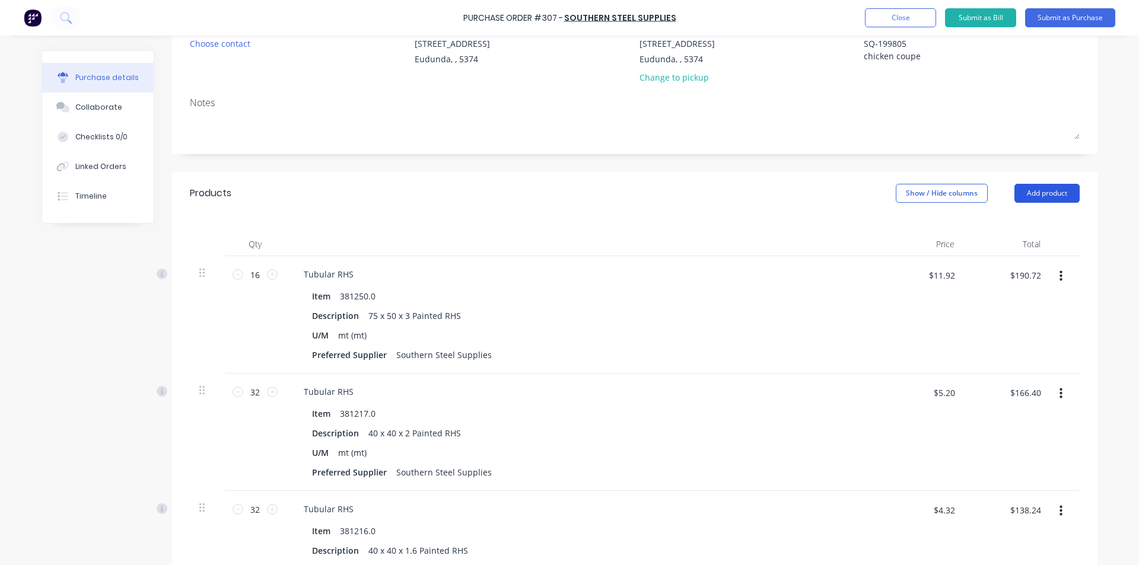
scroll to position [120, 0]
click at [1042, 197] on button "Add product" at bounding box center [1046, 196] width 65 height 19
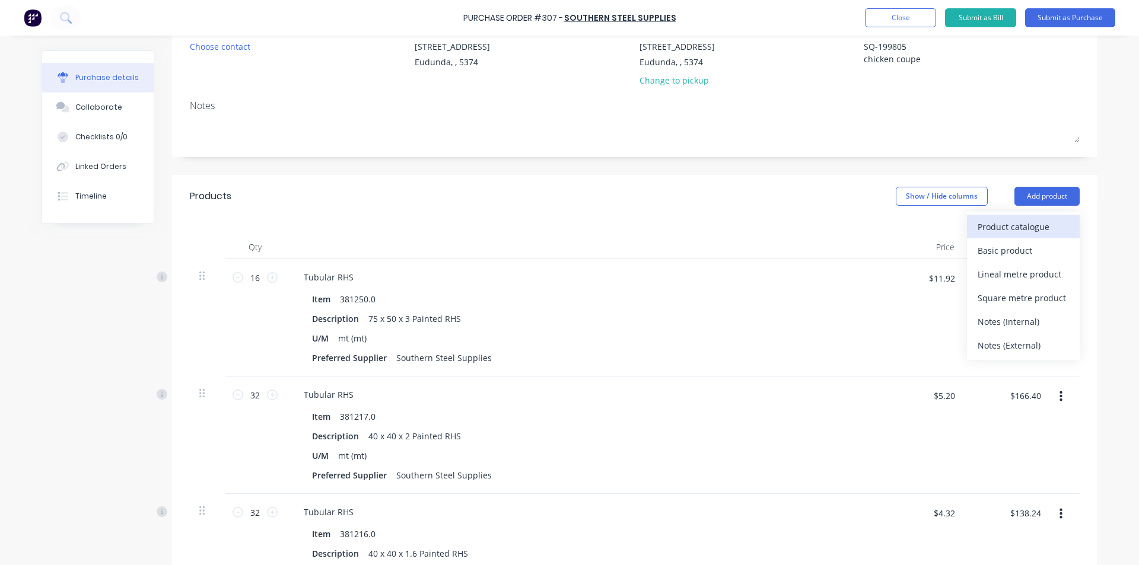
click at [1002, 235] on div "Product catalogue" at bounding box center [1022, 226] width 91 height 17
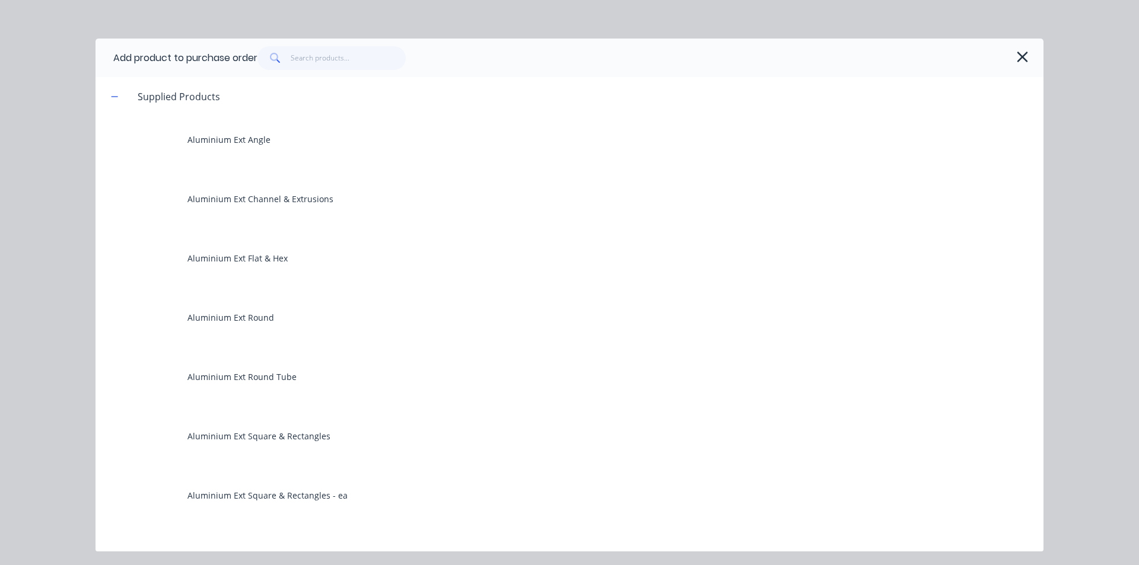
click at [293, 53] on div at bounding box center [331, 58] width 148 height 24
click at [1020, 60] on icon "button" at bounding box center [1022, 57] width 12 height 17
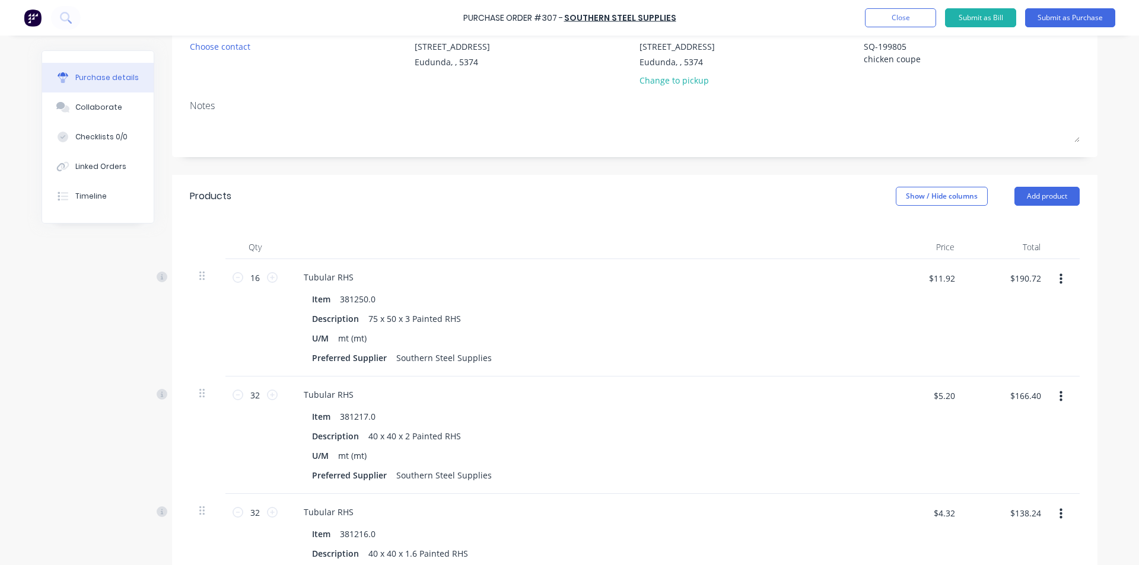
scroll to position [416, 0]
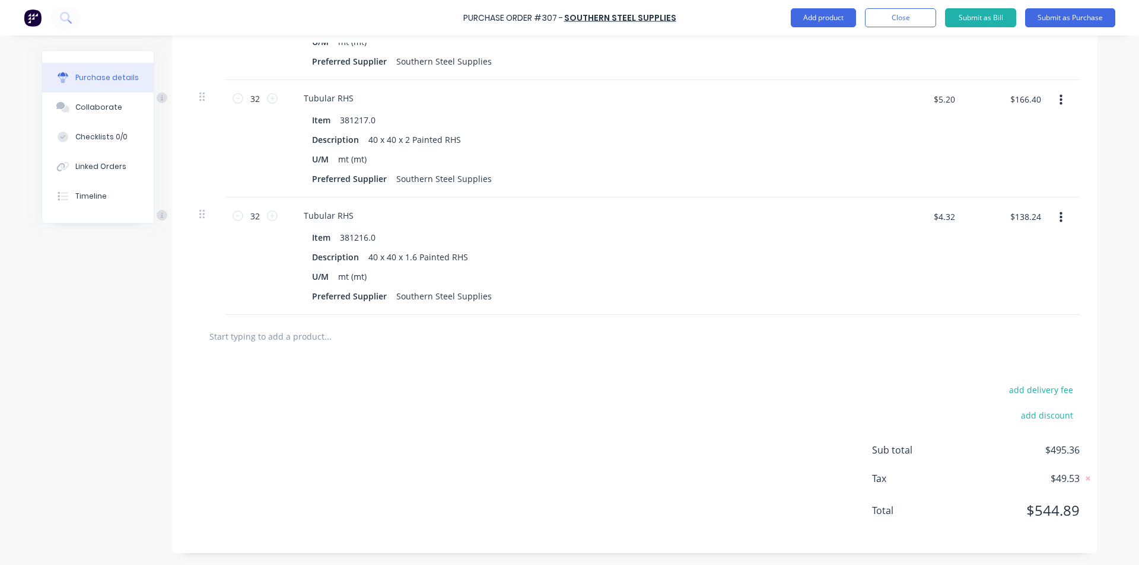
click at [257, 330] on input "text" at bounding box center [327, 336] width 237 height 24
type textarea "x"
type input "3"
type textarea "x"
type input "33"
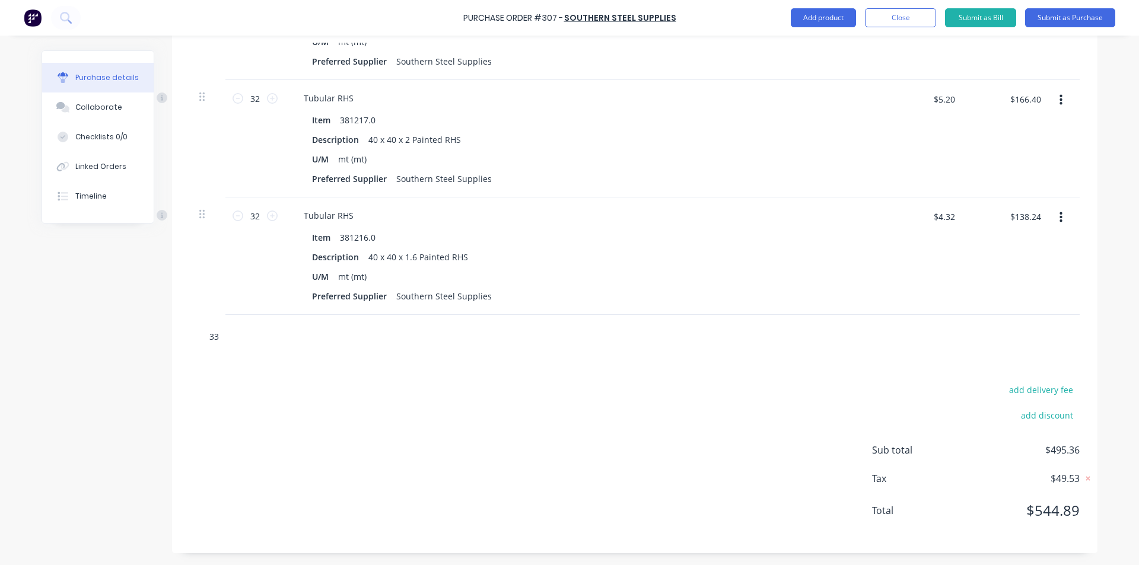
type textarea "x"
type input "331"
type textarea "x"
type input "3316"
type textarea "x"
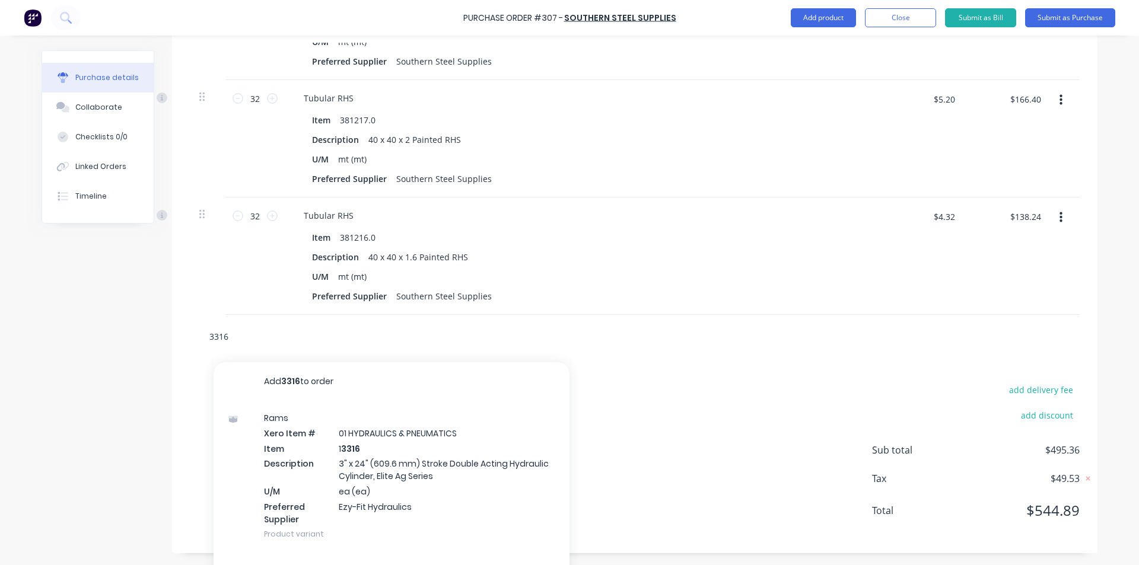
type input "3316"
type textarea "x"
type input "331"
type textarea "x"
type input "33"
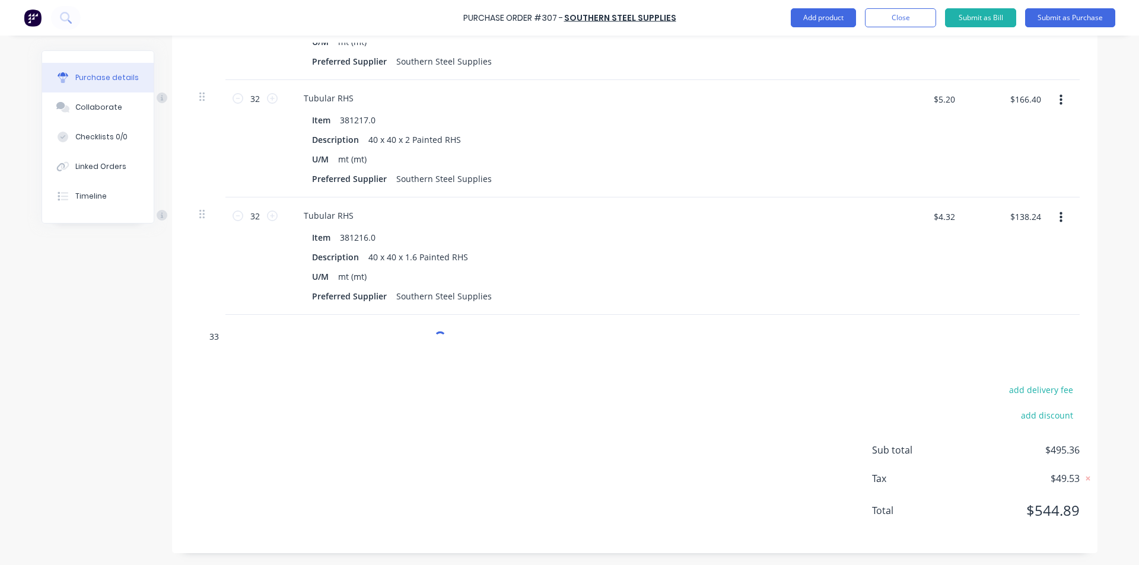
type textarea "x"
type input "336"
type textarea "x"
type input "3361"
type textarea "x"
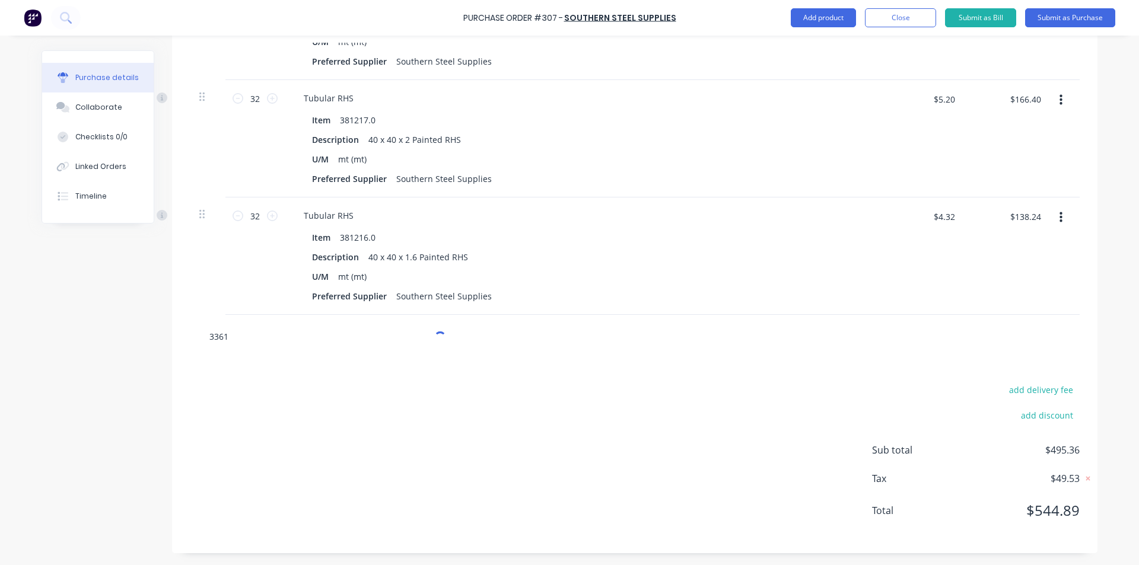
type input "33616"
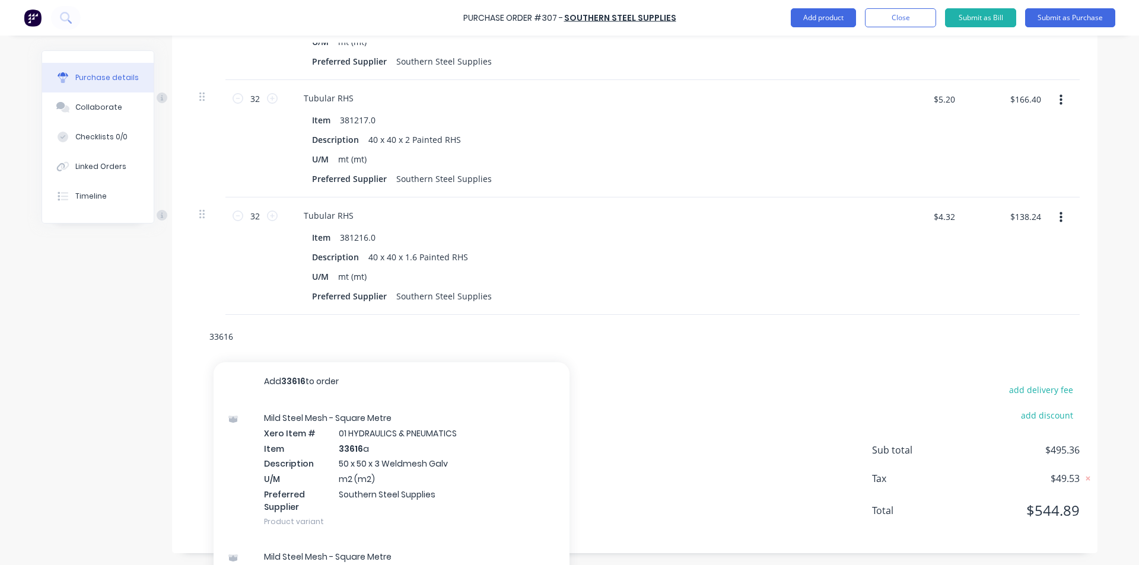
type textarea "x"
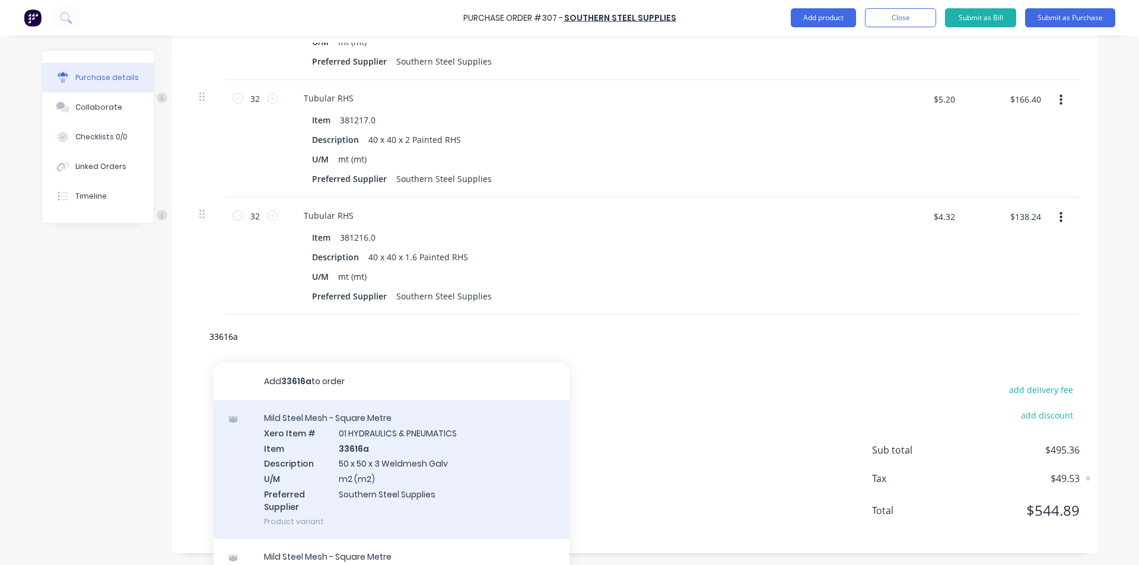
click at [381, 474] on div "Mild Steel Mesh - Square Metre Xero Item # 01 HYDRAULICS & PNEUMATICS Item 3361…" at bounding box center [391, 469] width 356 height 139
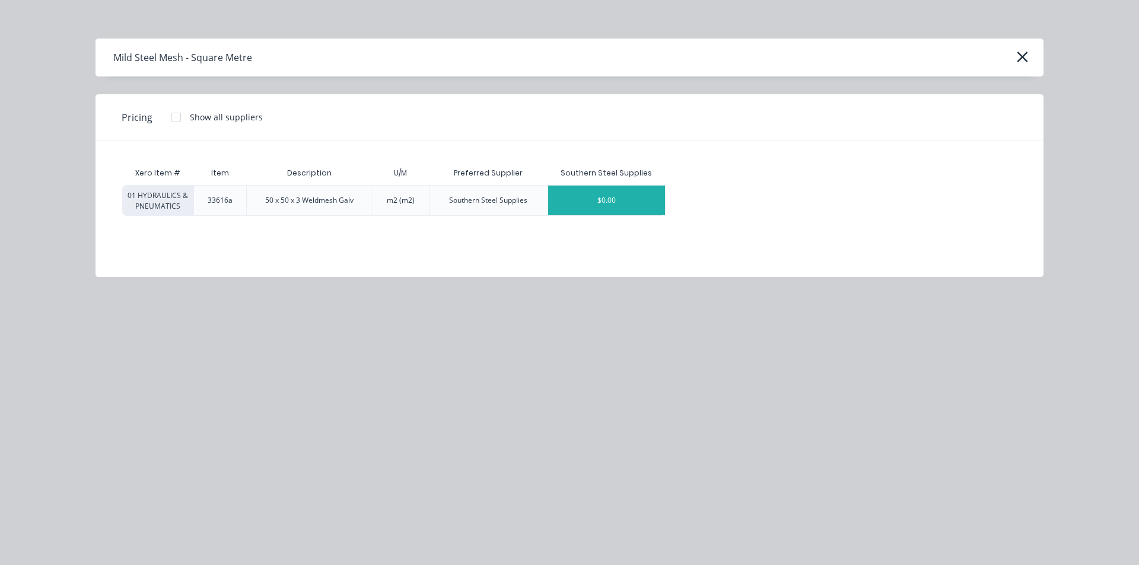
click at [563, 201] on div "$0.00" at bounding box center [606, 201] width 117 height 30
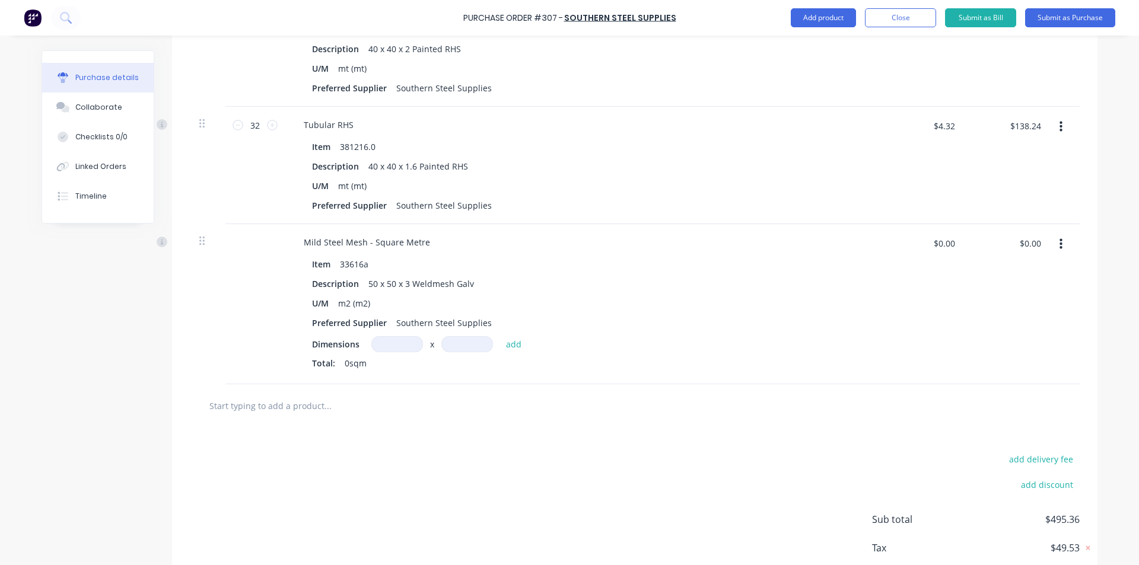
scroll to position [535, 0]
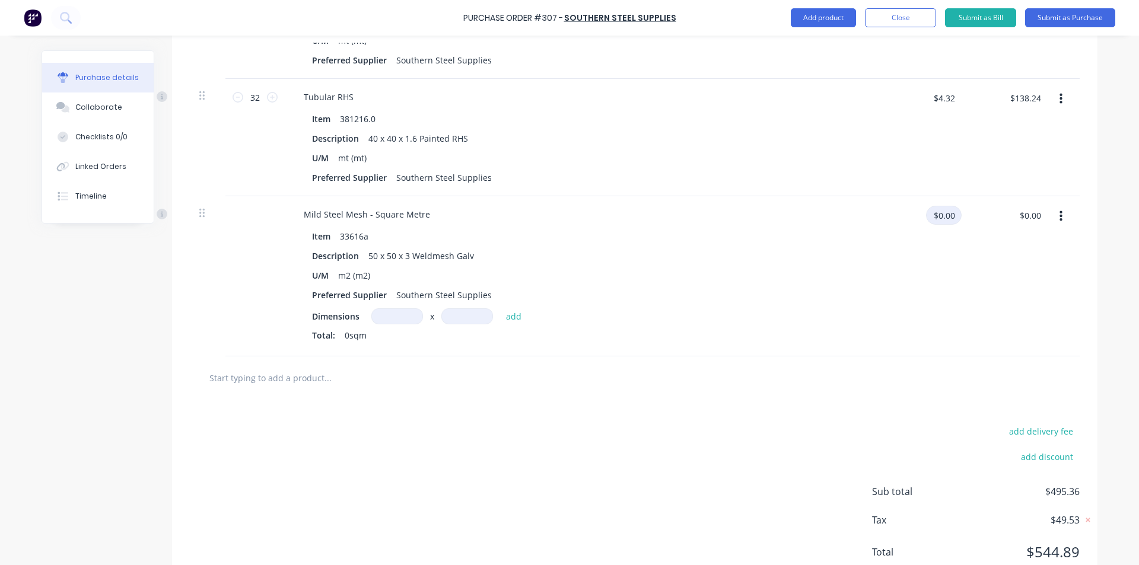
click at [950, 215] on input "$0.00" at bounding box center [944, 215] width 36 height 19
click at [382, 313] on input at bounding box center [397, 316] width 52 height 16
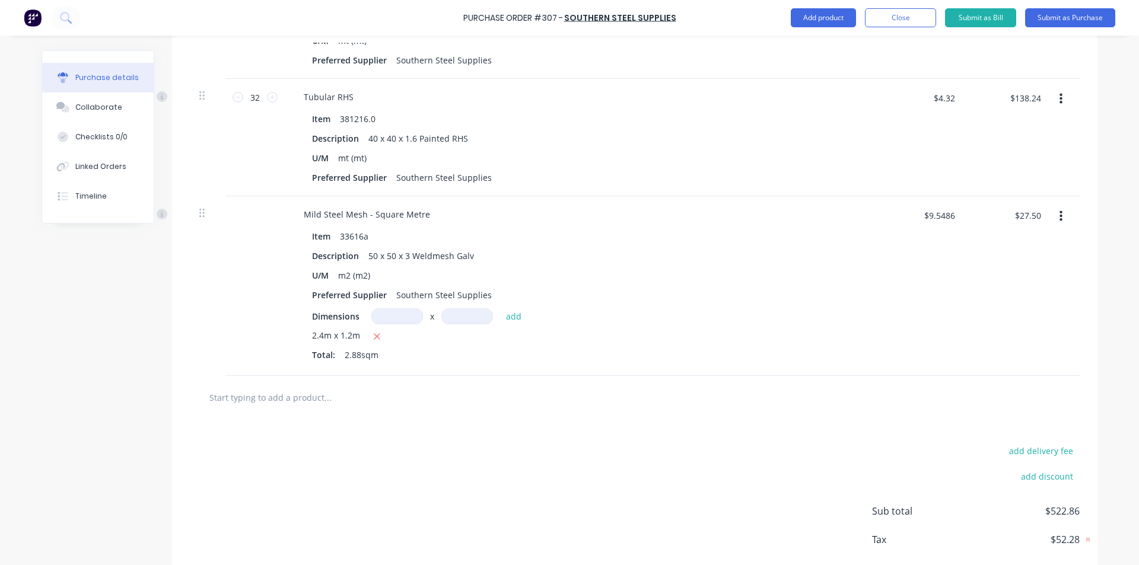
click at [394, 320] on input at bounding box center [397, 316] width 52 height 16
click at [500, 309] on button "add" at bounding box center [514, 316] width 28 height 14
click at [390, 317] on input at bounding box center [397, 316] width 52 height 16
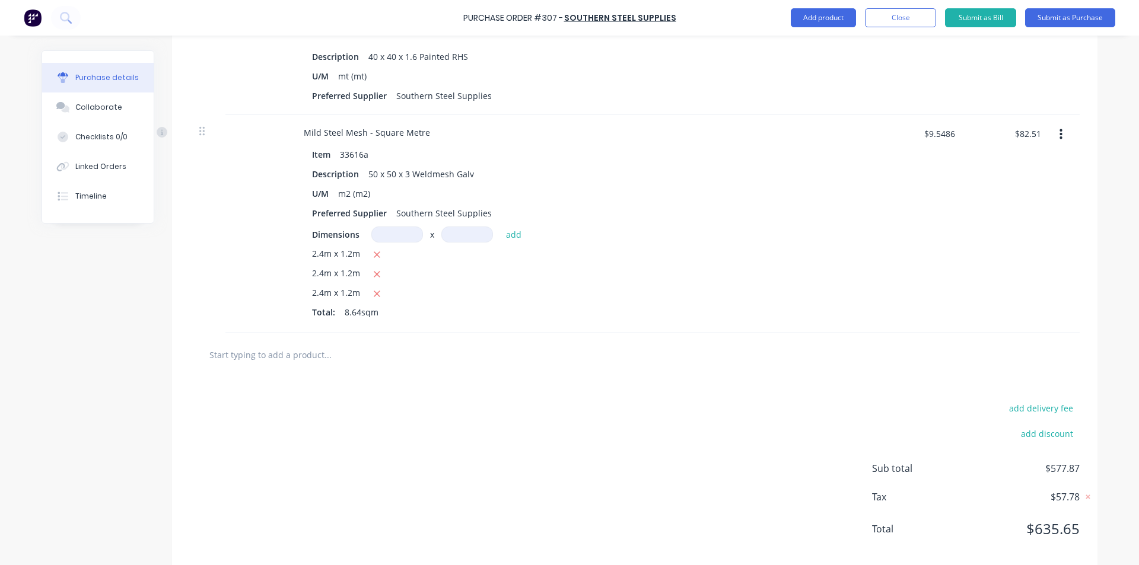
scroll to position [635, 0]
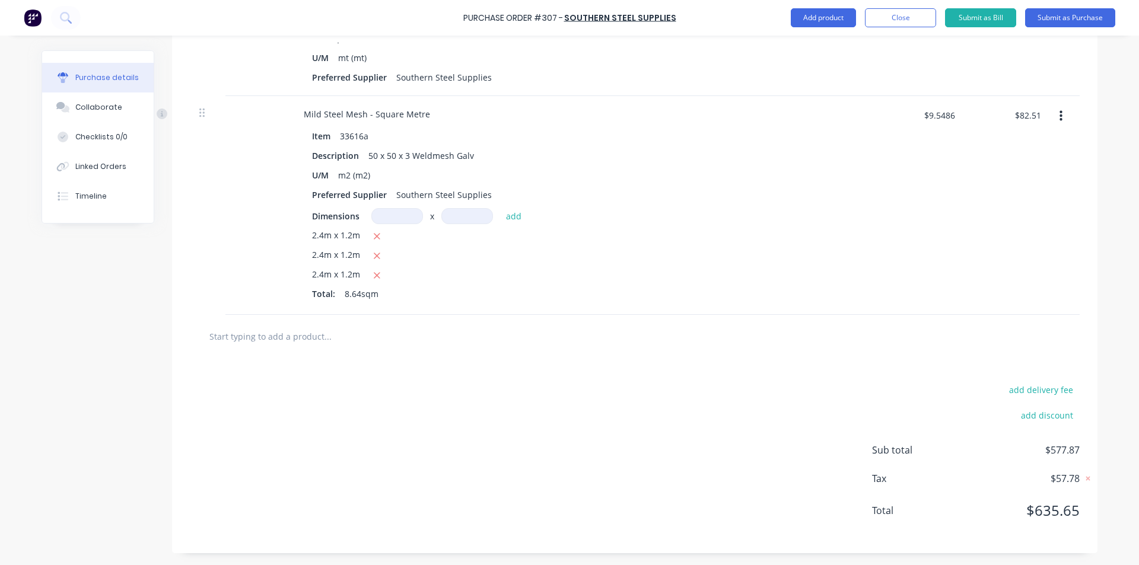
click at [305, 336] on input "text" at bounding box center [327, 336] width 237 height 24
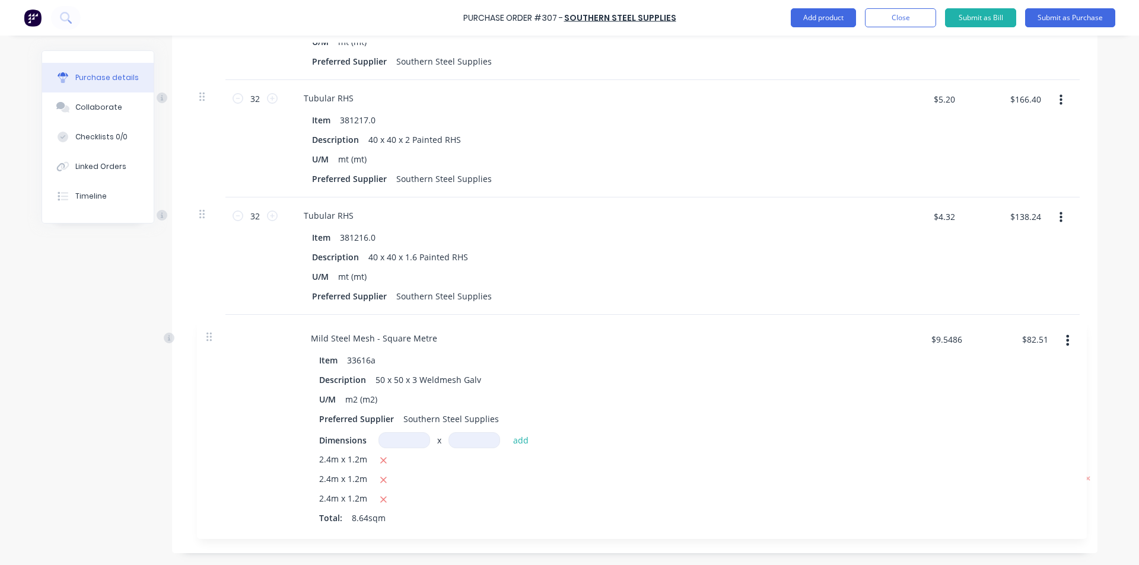
drag, startPoint x: 198, startPoint y: 112, endPoint x: 211, endPoint y: 348, distance: 236.4
click at [211, 348] on div "Products Show / Hide columns Add product Qty Price Total 16 16 Tubular RHS Item…" at bounding box center [634, 215] width 925 height 675
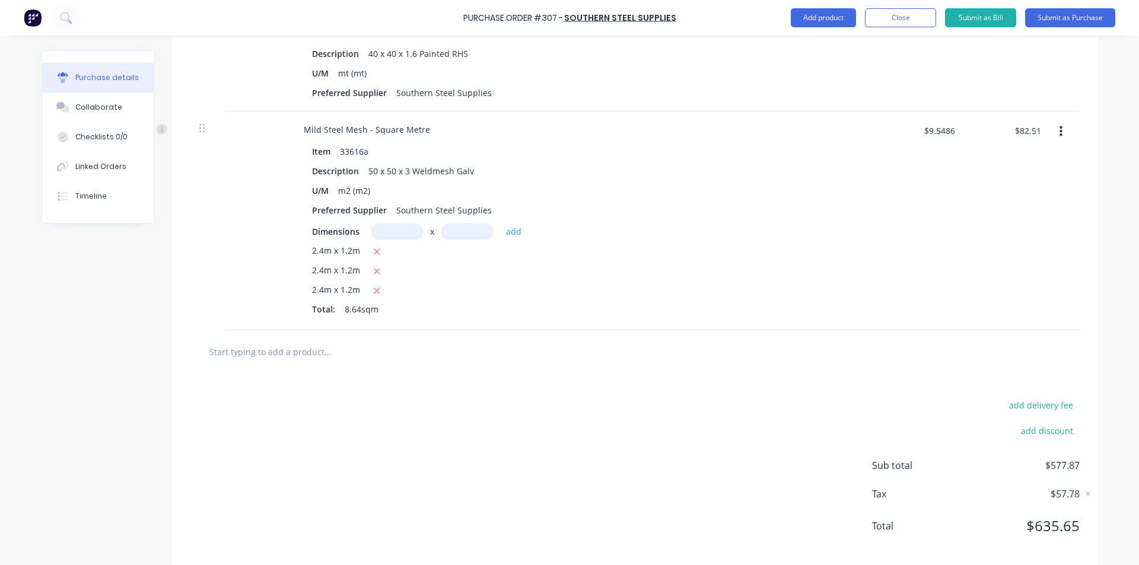
scroll to position [635, 0]
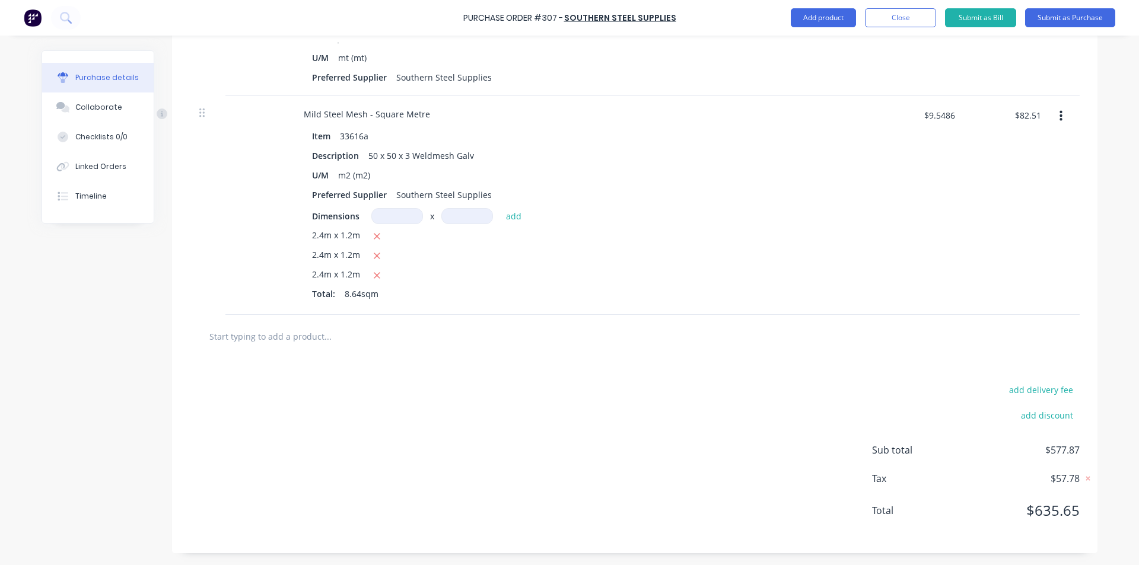
click at [294, 334] on input "text" at bounding box center [327, 336] width 237 height 24
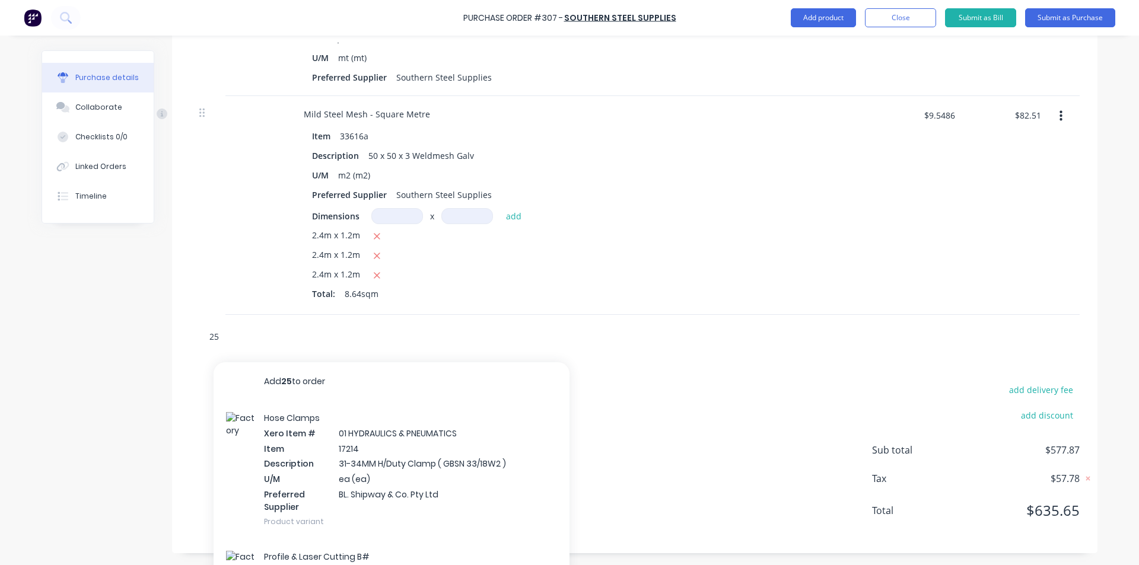
click at [294, 334] on input "25" at bounding box center [327, 336] width 237 height 24
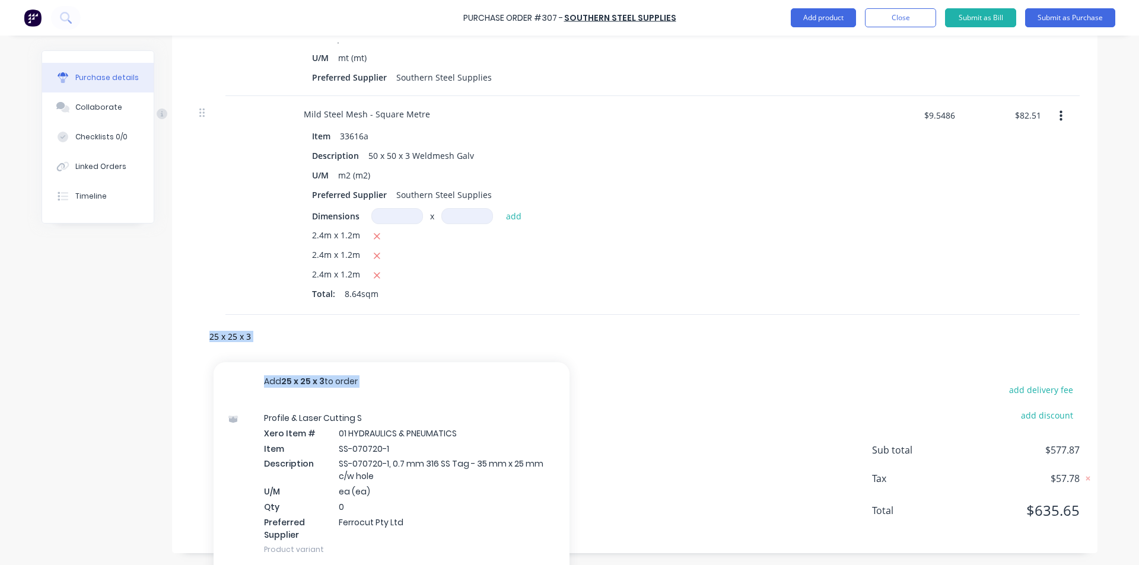
click at [315, 321] on div "25 x 25 x 3 Add 25 x 25 x 3 to order Profile & Laser Cutting S Xero Item # 01 H…" at bounding box center [635, 336] width 890 height 43
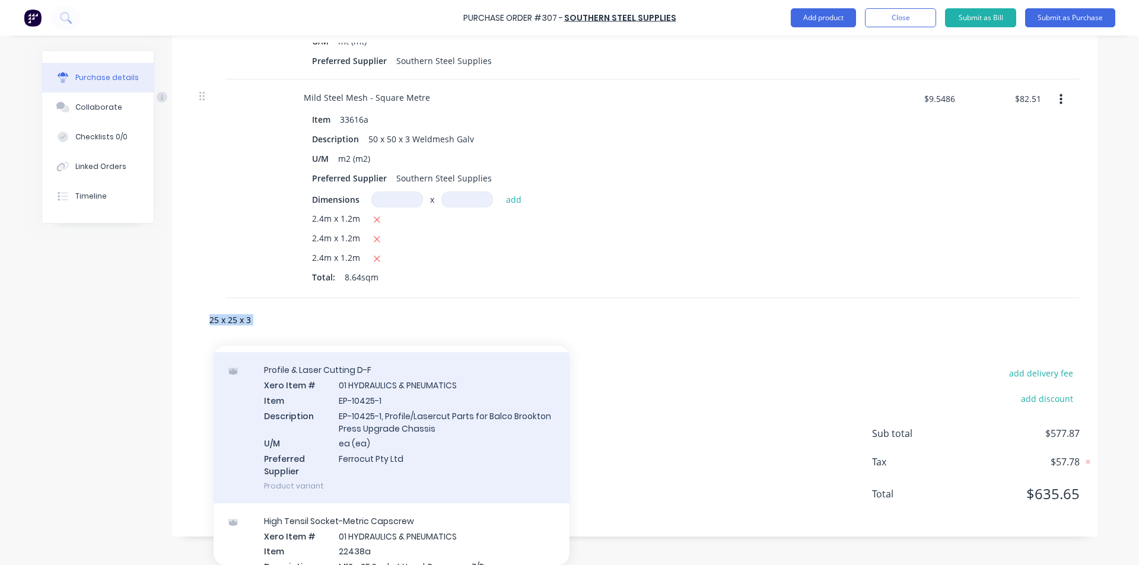
scroll to position [652, 0]
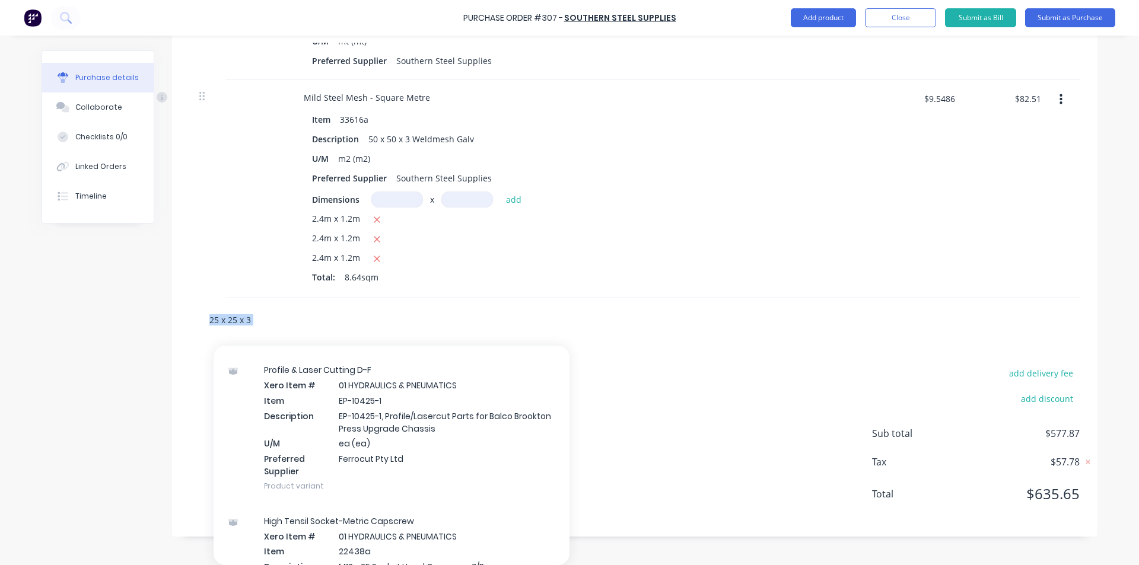
click at [250, 323] on input "25 x 25 x 3" at bounding box center [327, 320] width 237 height 24
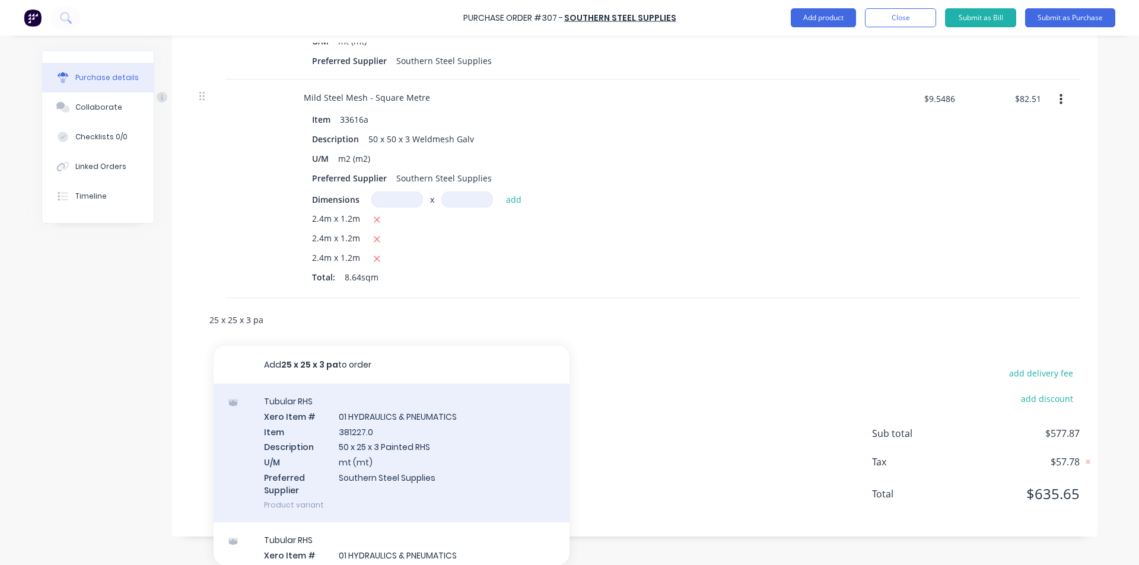
scroll to position [59, 0]
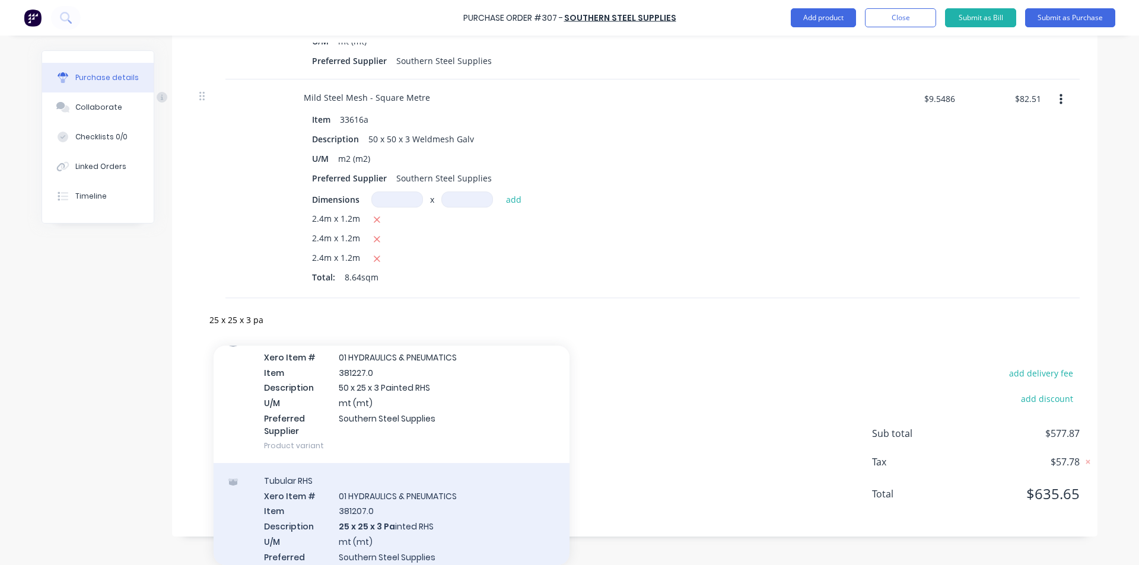
click at [399, 500] on div "Tubular RHS Xero Item # 01 HYDRAULICS & PNEUMATICS Item 381207.0 Description 25…" at bounding box center [391, 532] width 356 height 139
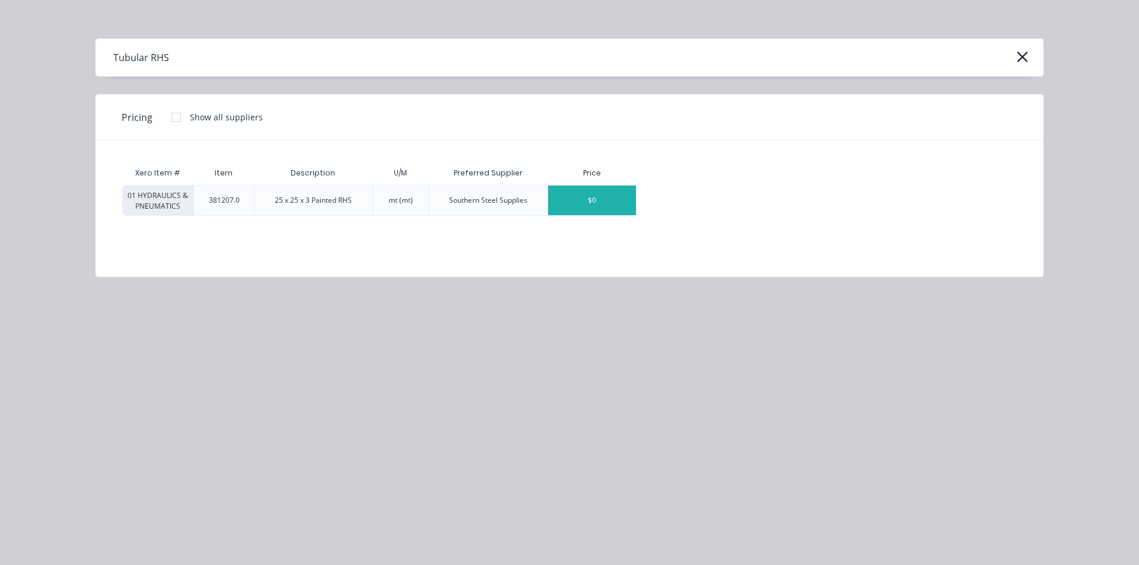
click at [560, 201] on div "$0" at bounding box center [592, 201] width 88 height 30
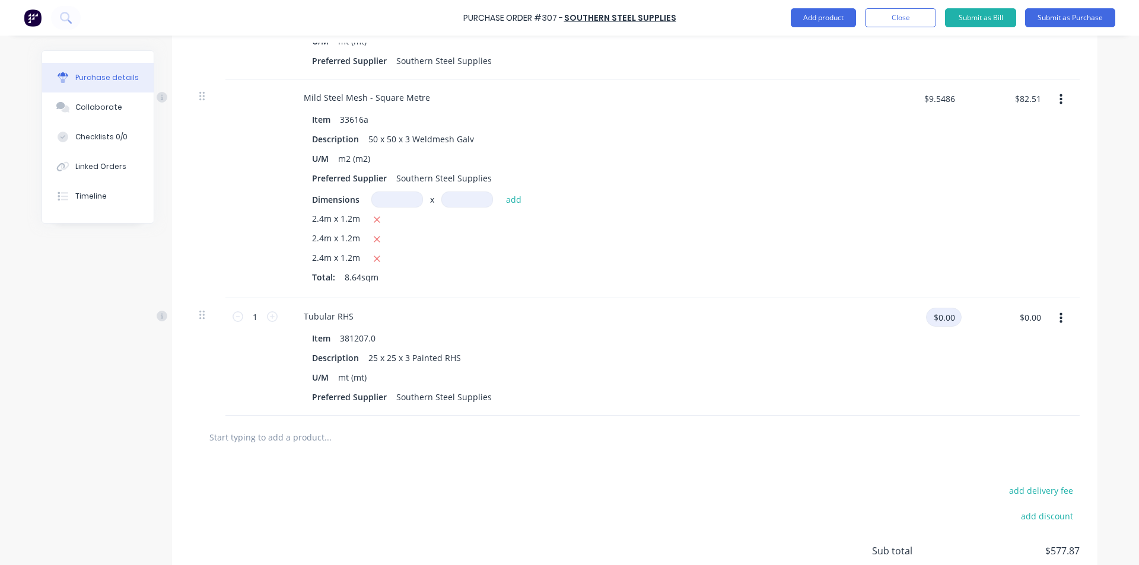
drag, startPoint x: 950, startPoint y: 316, endPoint x: 888, endPoint y: 327, distance: 62.7
click at [888, 327] on div "$0.00 $0.00" at bounding box center [924, 322] width 74 height 28
click at [248, 313] on input "1" at bounding box center [255, 317] width 24 height 18
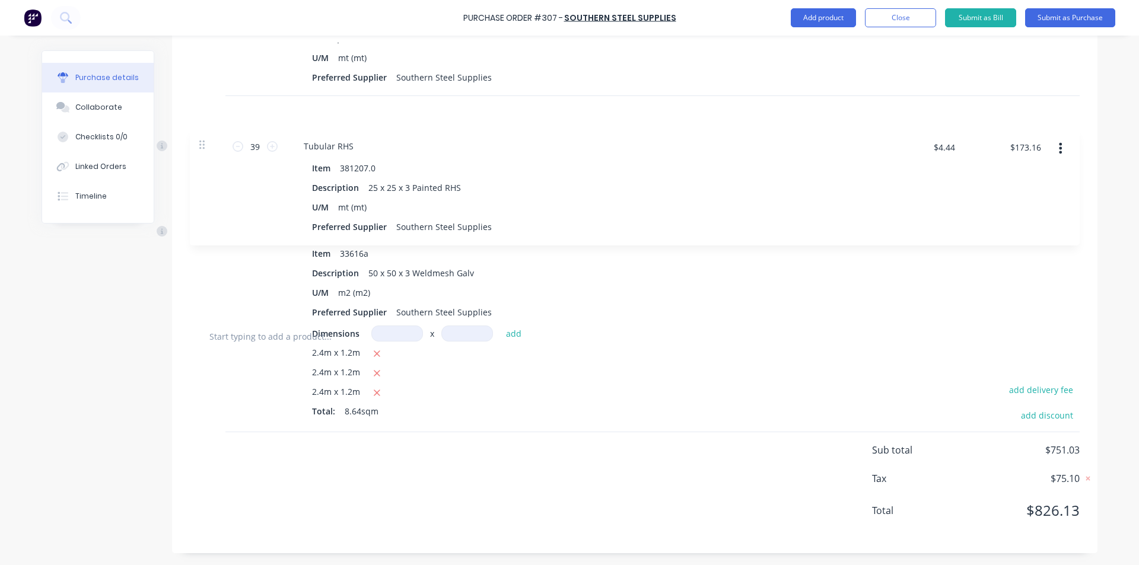
drag, startPoint x: 196, startPoint y: 317, endPoint x: 200, endPoint y: 136, distance: 181.5
click at [200, 136] on div "16 16 Tubular RHS Item 381250.0 Description 75 x 50 x 3 Painted RHS U/M mt (mt)…" at bounding box center [635, 29] width 890 height 571
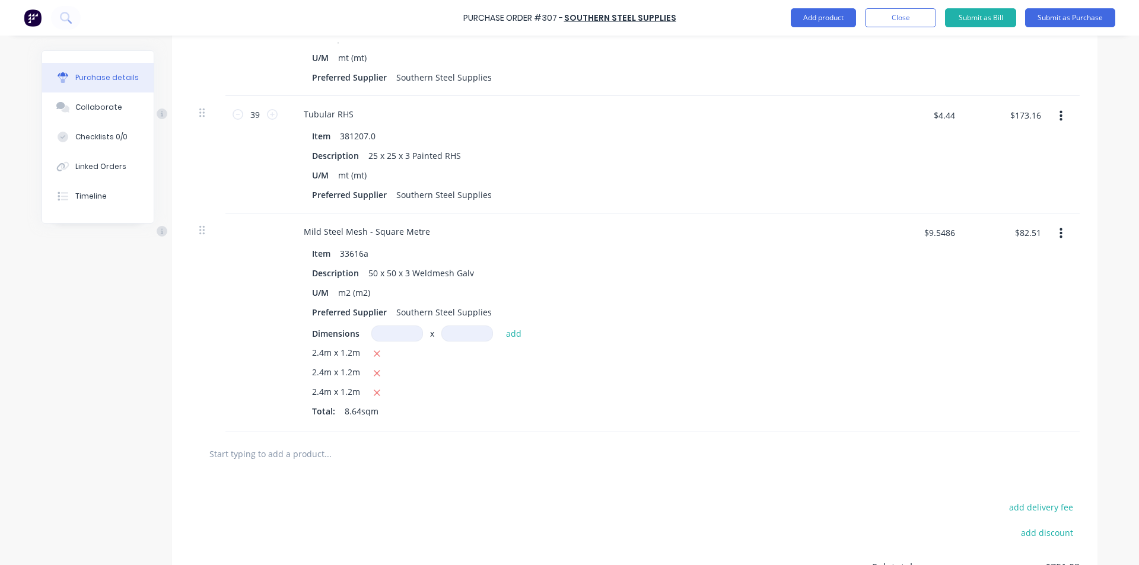
click at [252, 457] on input "text" at bounding box center [327, 454] width 237 height 24
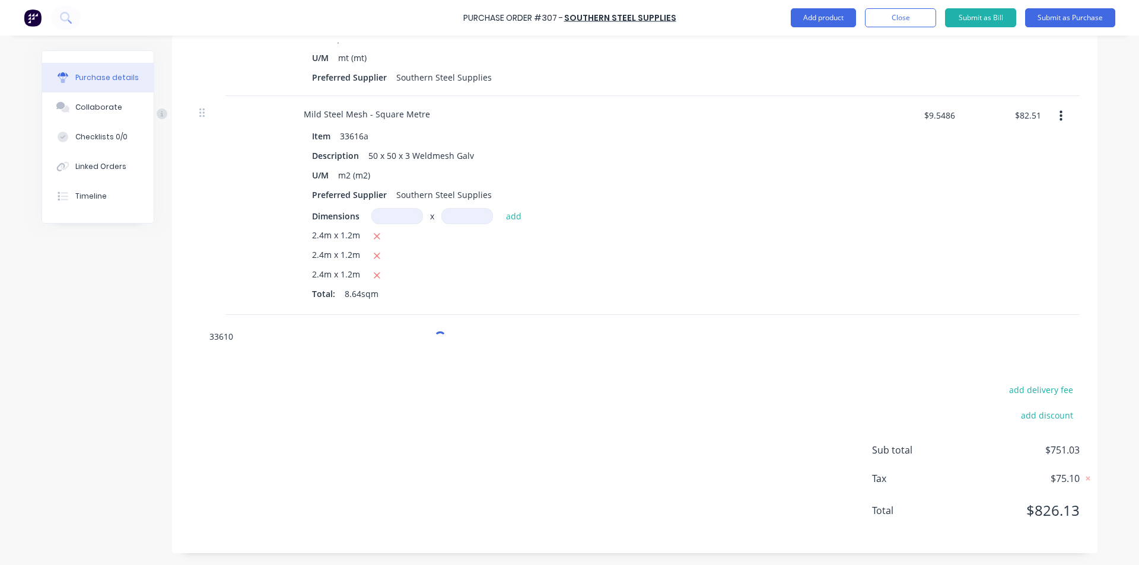
scroll to position [769, 0]
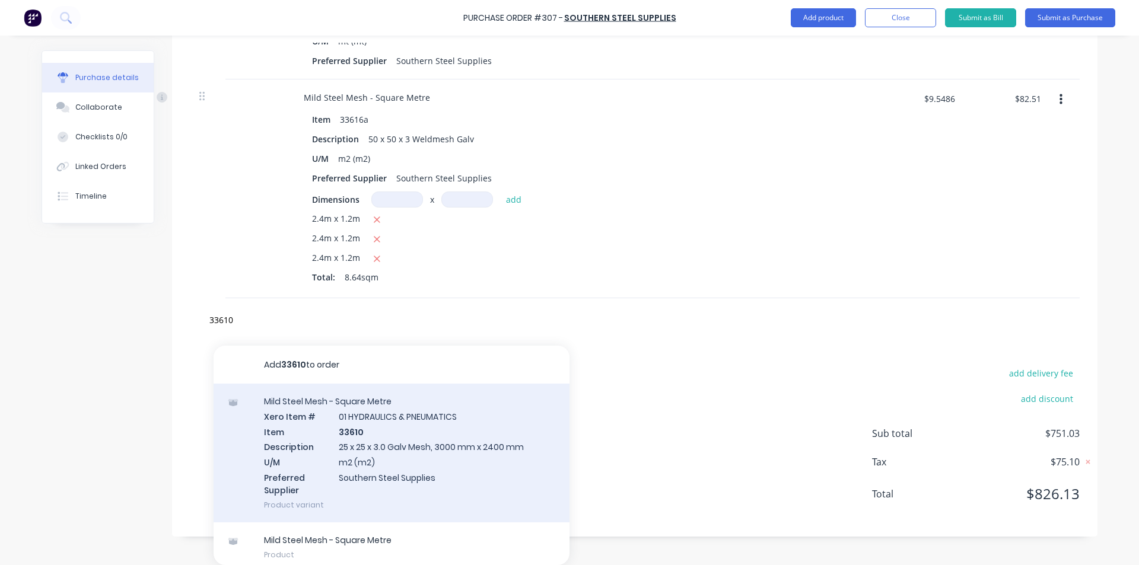
click at [391, 416] on div "Mild Steel Mesh - Square Metre Xero Item # 01 HYDRAULICS & PNEUMATICS Item 3361…" at bounding box center [391, 453] width 356 height 139
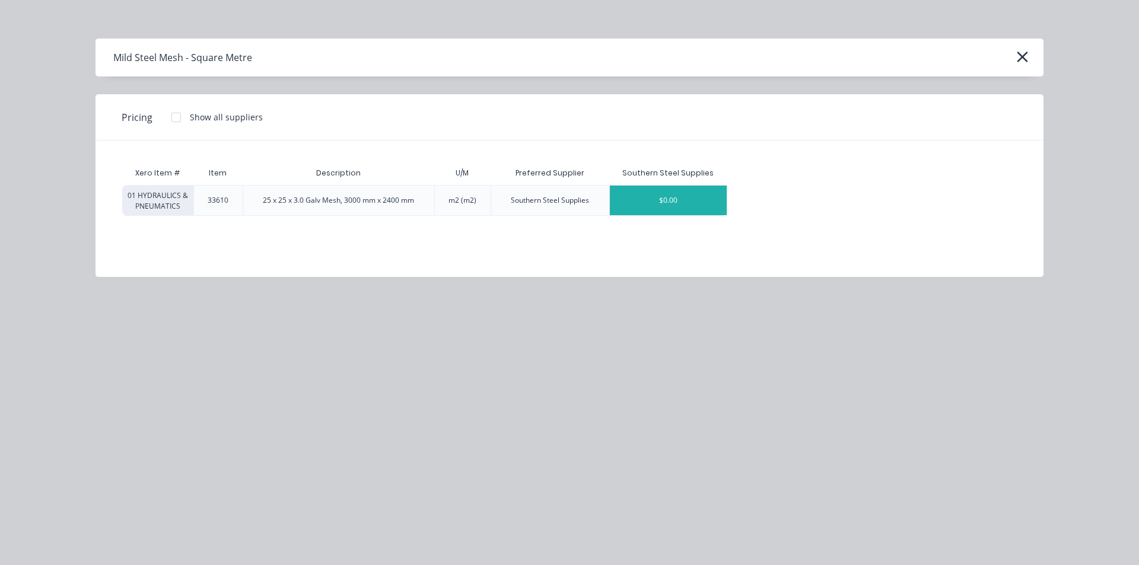
click at [634, 198] on div "$0.00" at bounding box center [668, 201] width 117 height 30
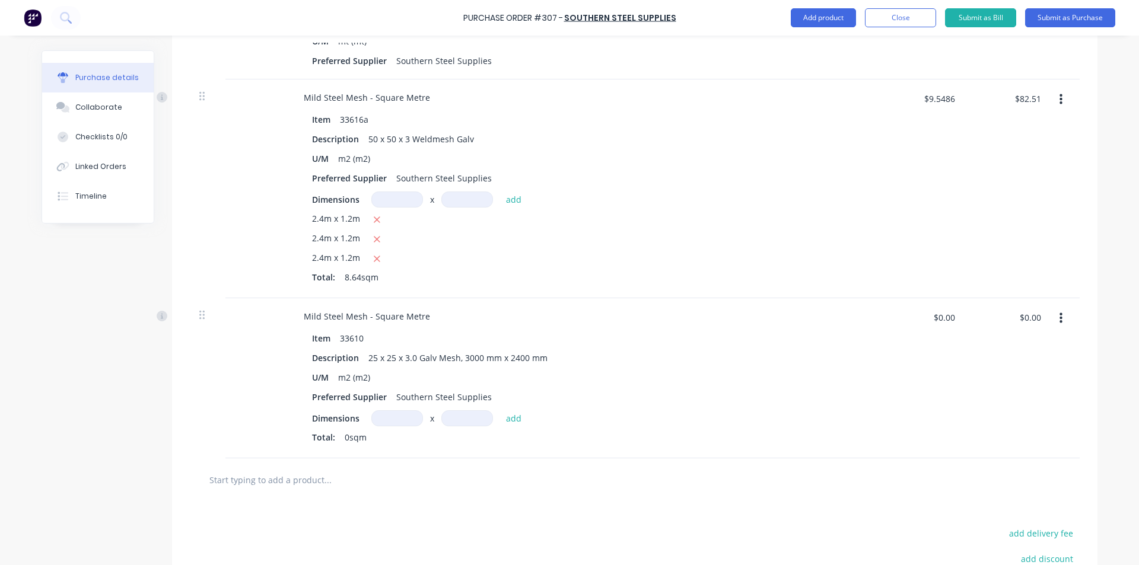
click at [397, 418] on input at bounding box center [397, 418] width 52 height 16
drag, startPoint x: 925, startPoint y: 322, endPoint x: 907, endPoint y: 326, distance: 18.3
click at [909, 324] on div "$0.00 $0.00" at bounding box center [924, 322] width 74 height 28
click at [410, 428] on div "Dimensions m m x add Total: 0sqm" at bounding box center [581, 429] width 538 height 38
click at [394, 421] on input "m" at bounding box center [397, 418] width 52 height 16
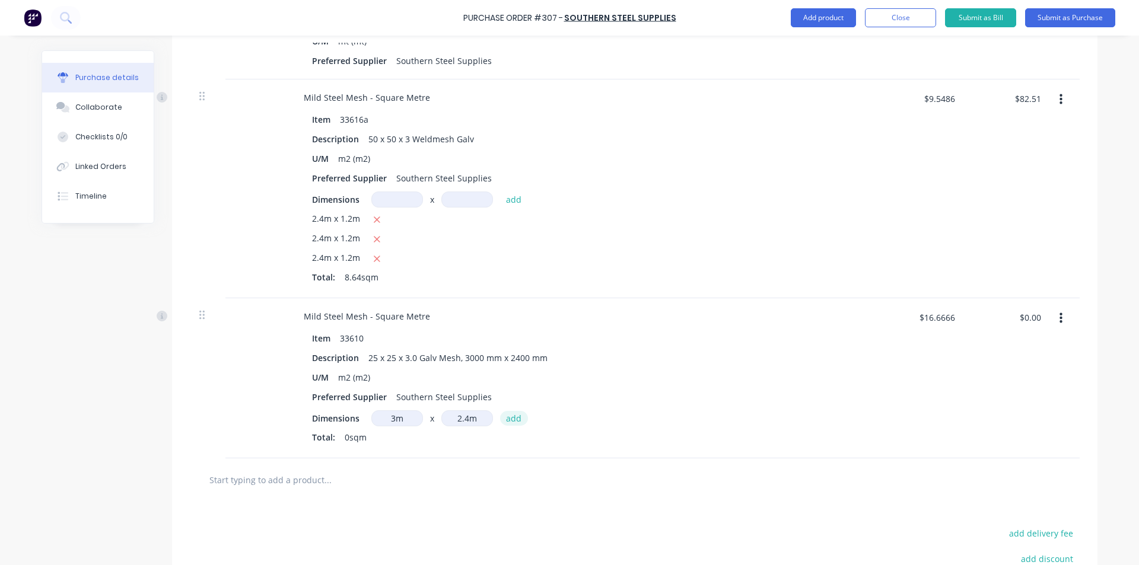
click at [501, 416] on button "add" at bounding box center [514, 418] width 28 height 14
click at [382, 416] on input at bounding box center [397, 418] width 52 height 16
click at [371, 419] on input at bounding box center [397, 418] width 52 height 16
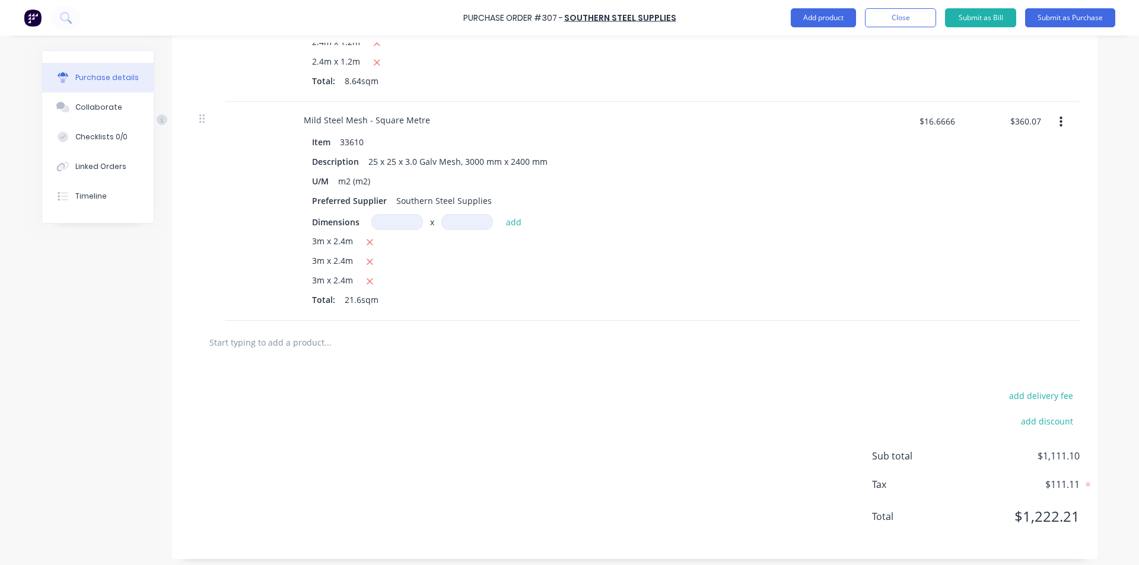
scroll to position [971, 0]
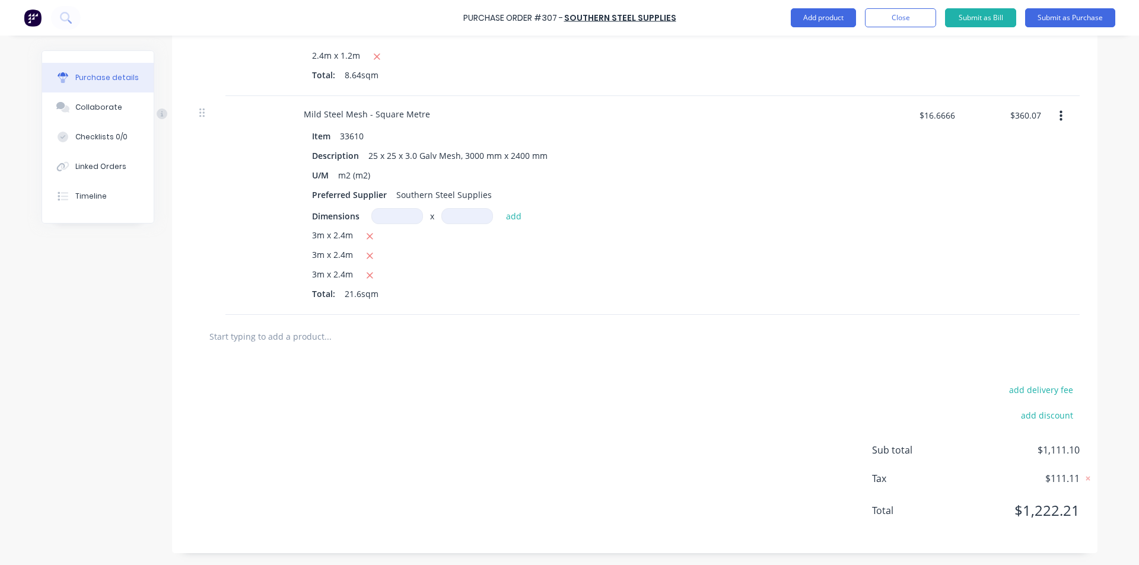
click at [291, 340] on input "text" at bounding box center [327, 336] width 237 height 24
drag, startPoint x: 455, startPoint y: 481, endPoint x: 375, endPoint y: 482, distance: 80.7
click at [455, 481] on div "add delivery fee add discount Sub total $1,111.10 Tax $111.11 Total $1,222.21" at bounding box center [634, 455] width 925 height 195
drag, startPoint x: 289, startPoint y: 335, endPoint x: 123, endPoint y: 326, distance: 166.3
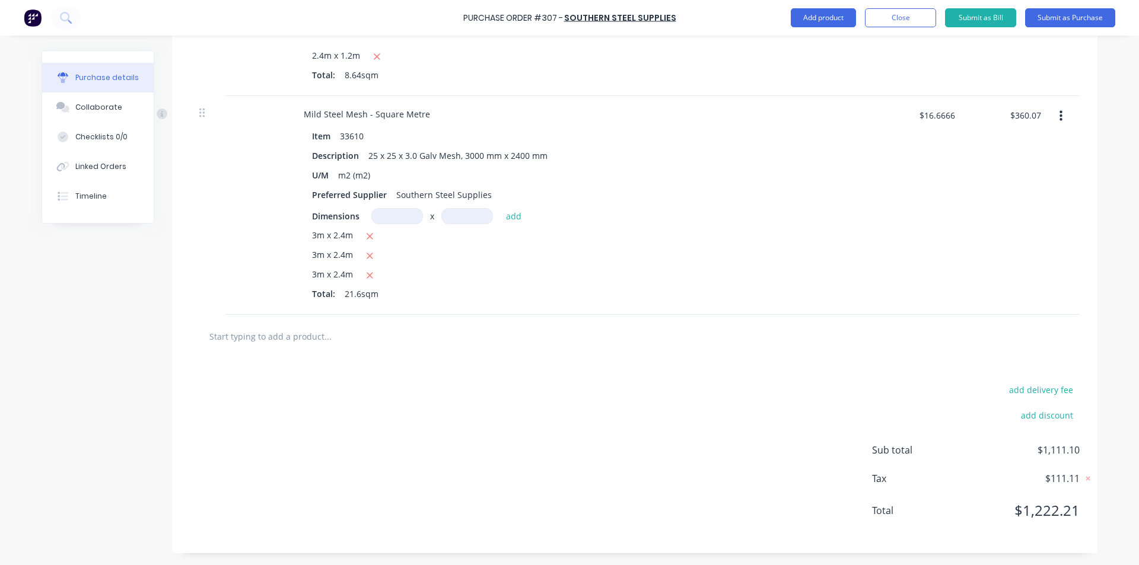
scroll to position [734, 0]
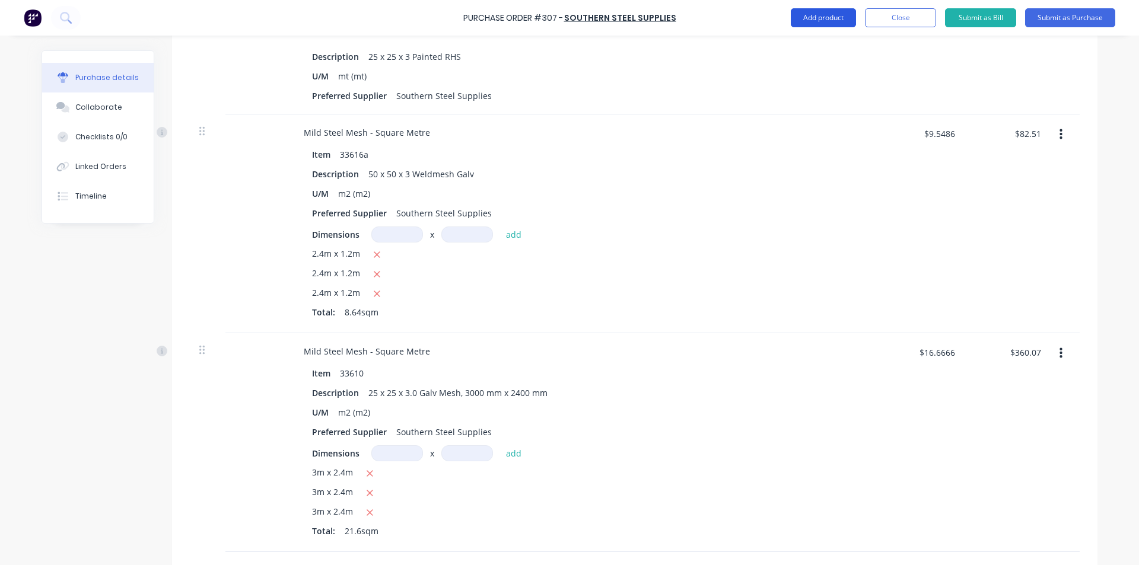
click at [811, 15] on button "Add product" at bounding box center [822, 17] width 65 height 19
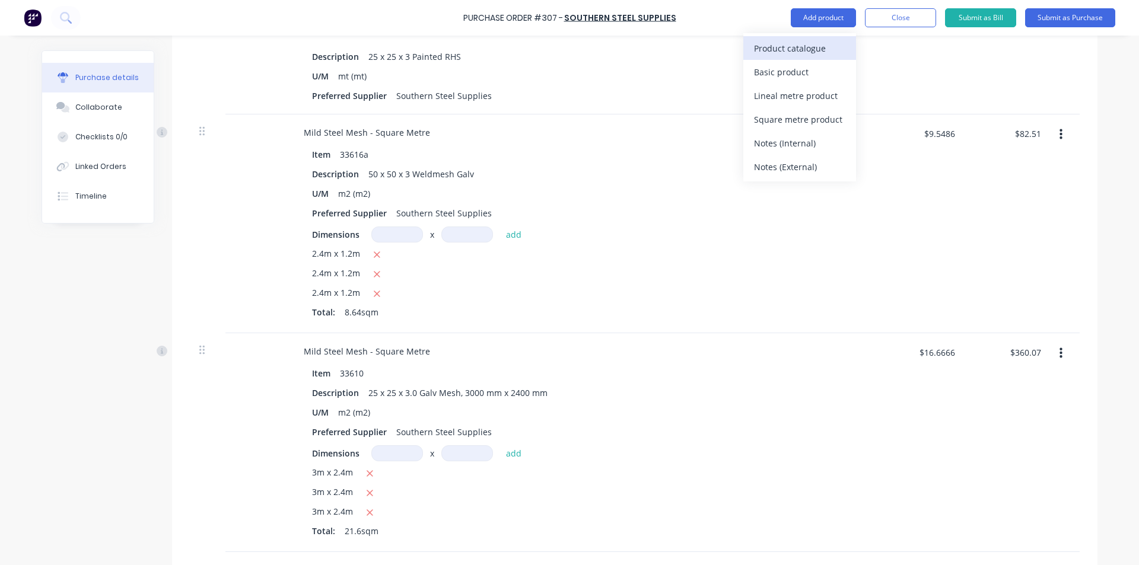
click at [789, 50] on div "Product catalogue" at bounding box center [799, 48] width 91 height 17
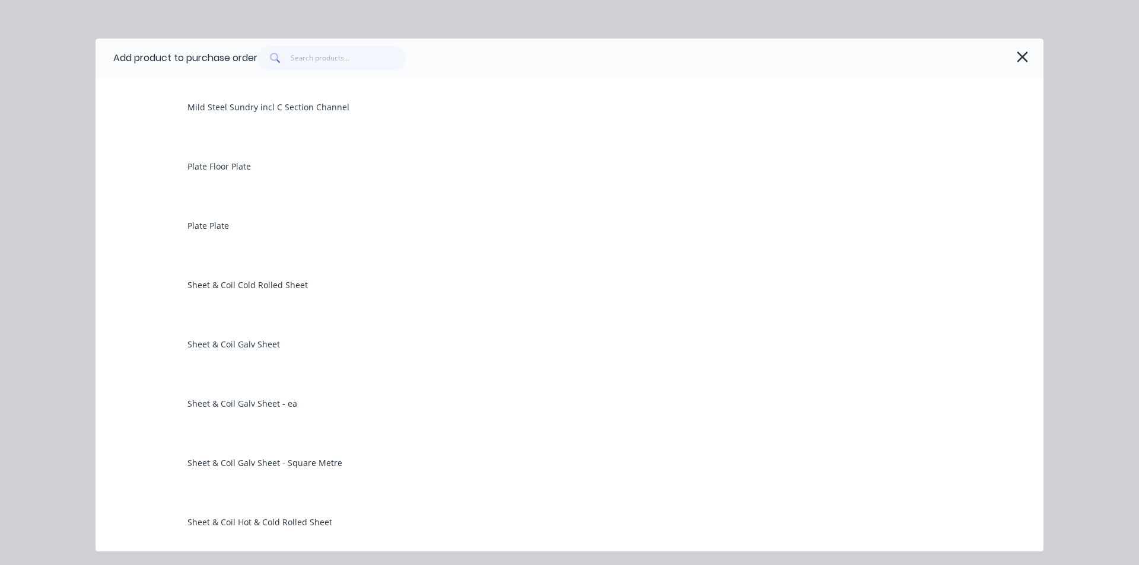
scroll to position [1542, 0]
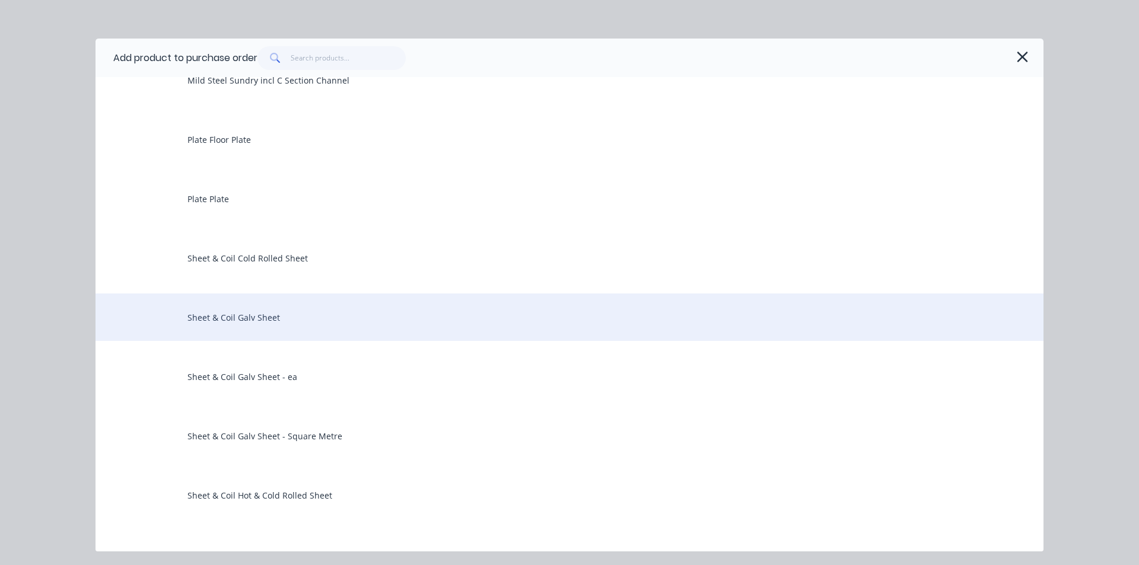
click at [257, 323] on div "Sheet & Coil Galv Sheet" at bounding box center [569, 317] width 948 height 47
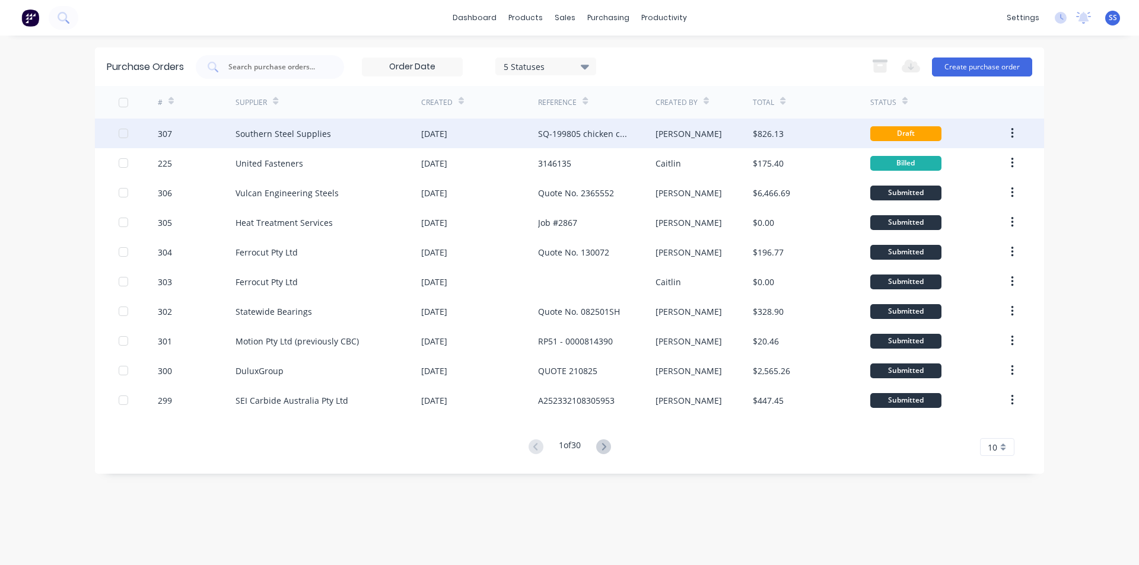
click at [673, 144] on div "[PERSON_NAME]" at bounding box center [704, 134] width 98 height 30
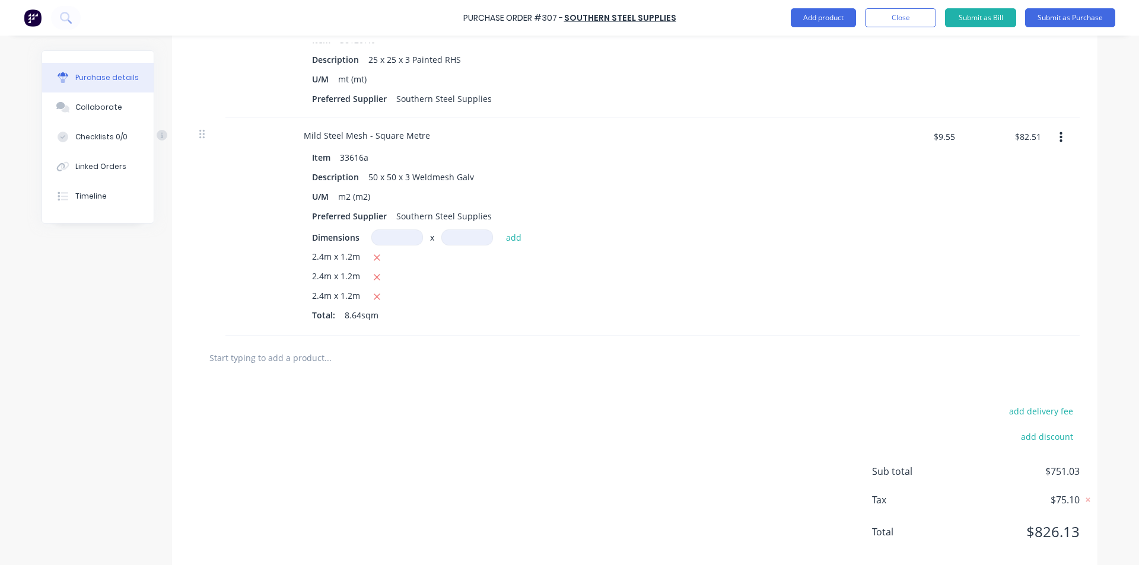
scroll to position [753, 0]
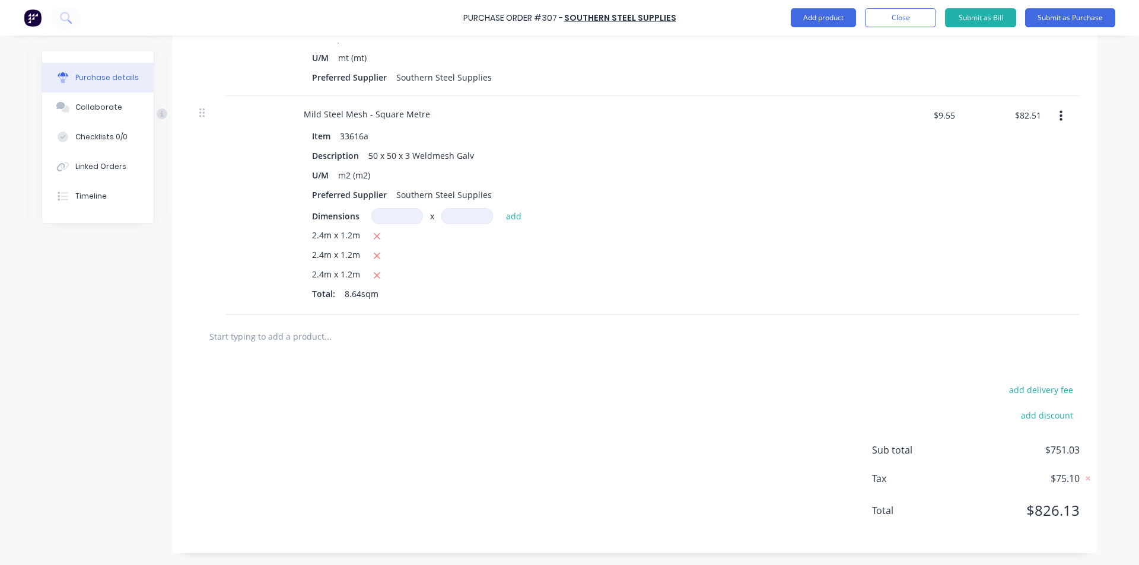
click at [302, 339] on input "text" at bounding box center [327, 336] width 237 height 24
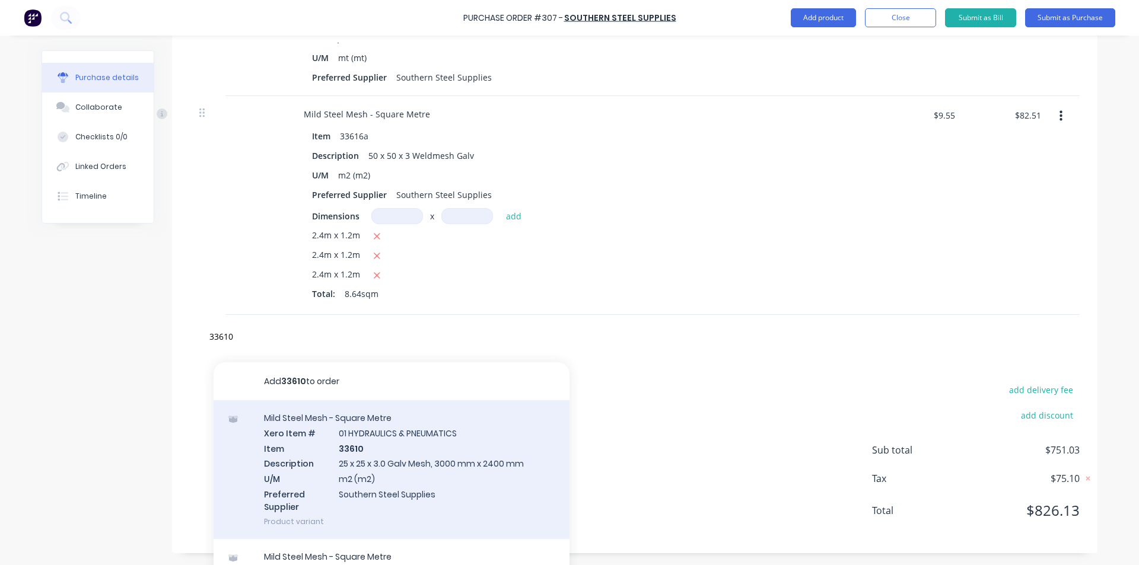
click at [355, 461] on div "Mild Steel Mesh - Square Metre Xero Item # 01 HYDRAULICS & PNEUMATICS Item 3361…" at bounding box center [391, 469] width 356 height 139
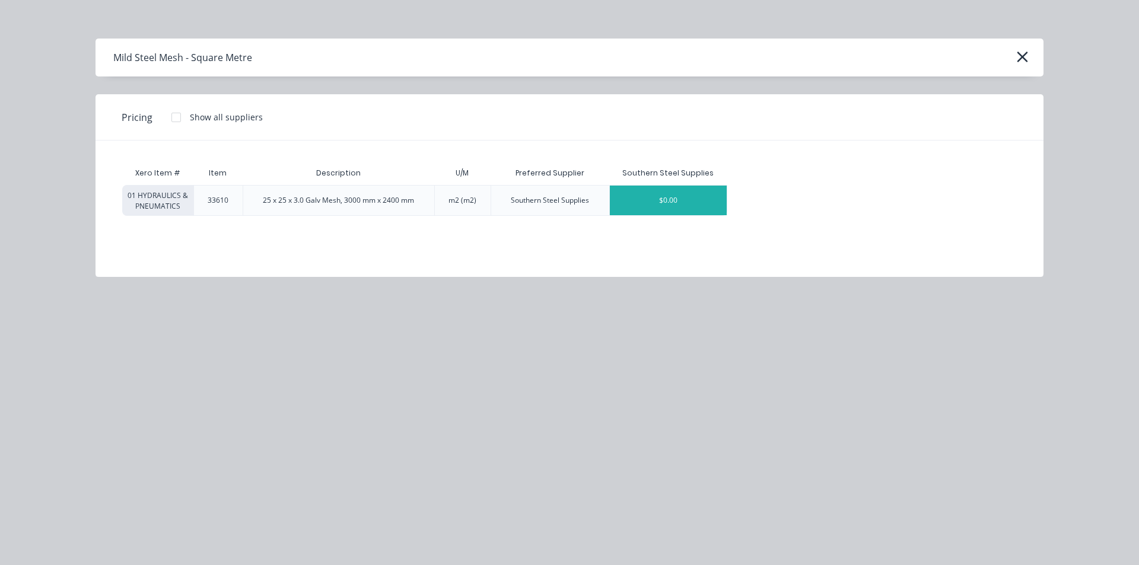
click at [629, 195] on div "$0.00" at bounding box center [668, 201] width 117 height 30
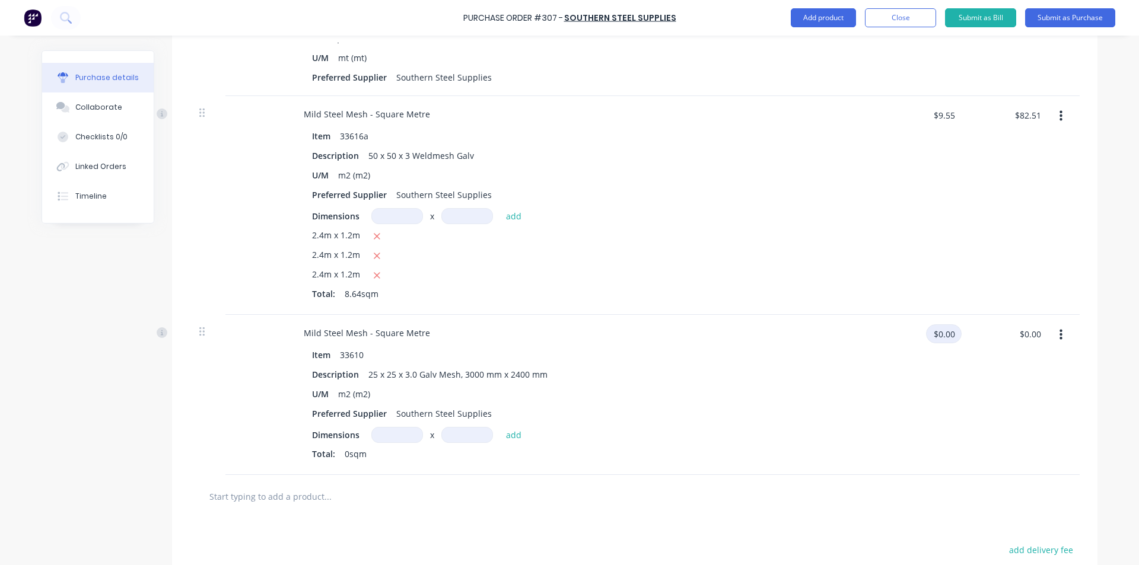
click at [948, 335] on input "$0.00" at bounding box center [944, 333] width 36 height 19
click at [382, 439] on input at bounding box center [397, 435] width 52 height 16
click at [516, 437] on button "add" at bounding box center [514, 435] width 28 height 14
click at [390, 436] on input at bounding box center [397, 435] width 52 height 16
click at [500, 433] on button "add" at bounding box center [514, 435] width 28 height 14
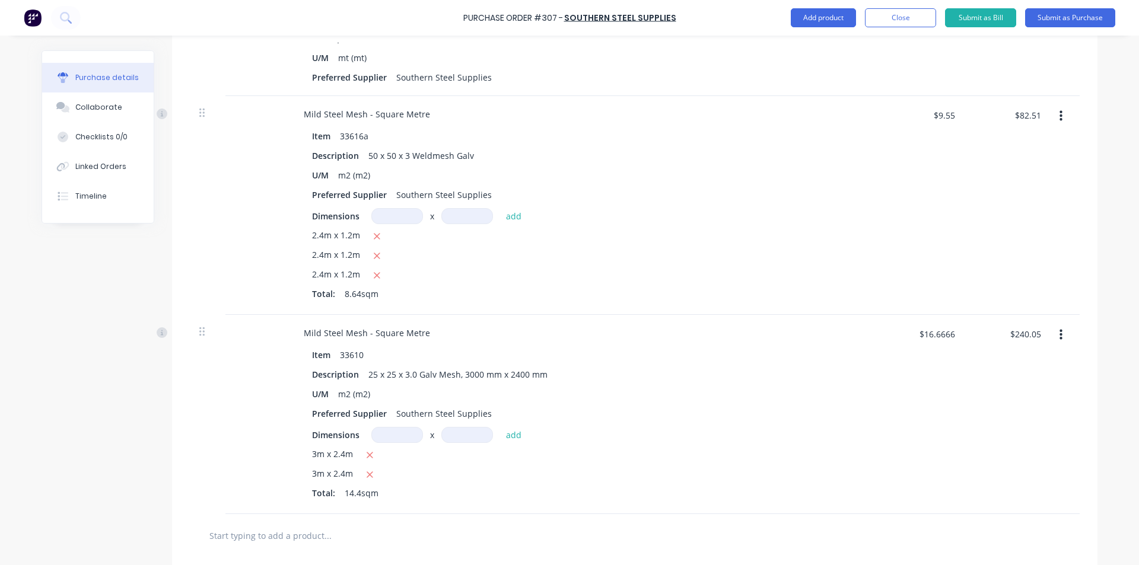
click at [408, 429] on input at bounding box center [397, 435] width 52 height 16
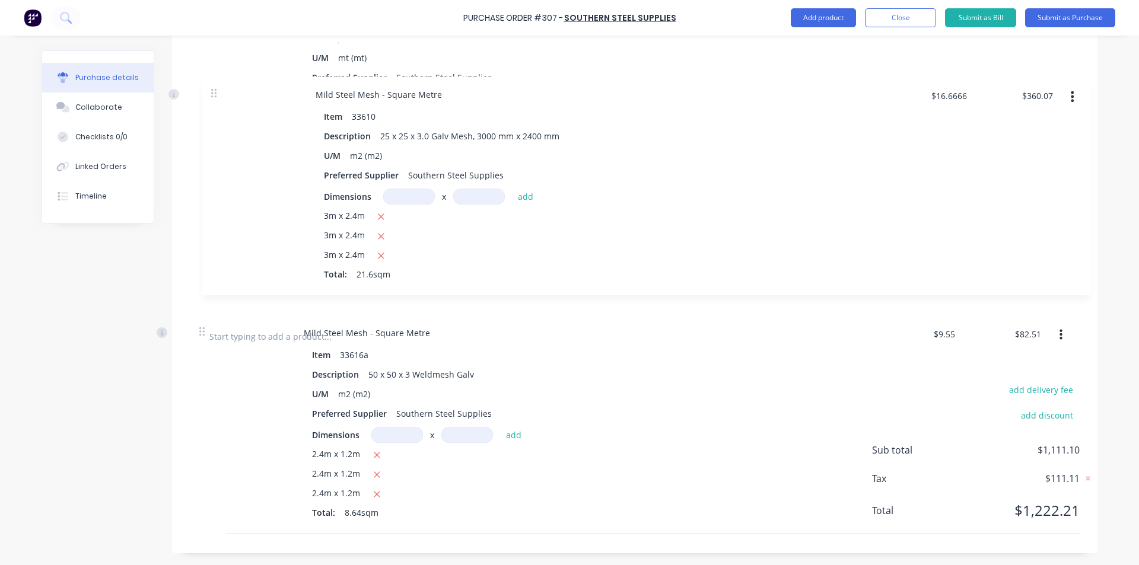
drag, startPoint x: 196, startPoint y: 211, endPoint x: 215, endPoint y: 85, distance: 127.1
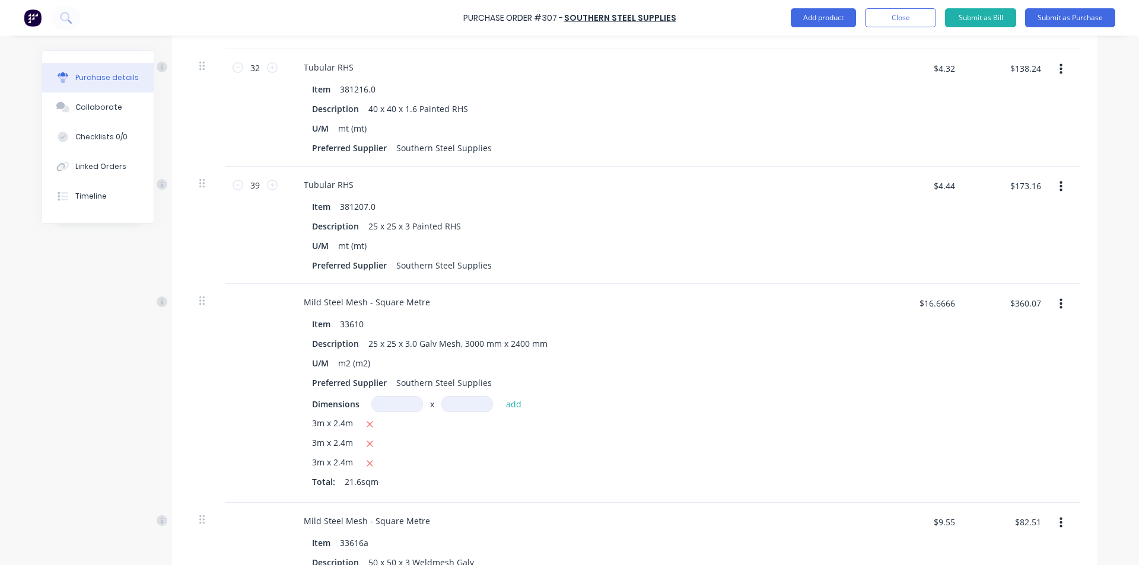
scroll to position [515, 0]
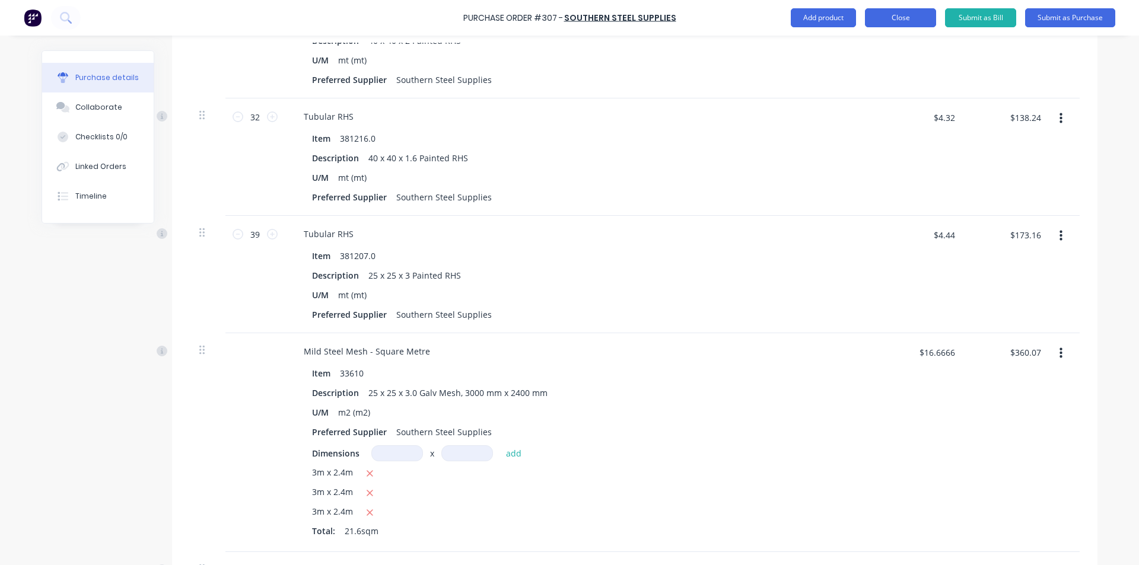
click at [900, 18] on button "Close" at bounding box center [900, 17] width 71 height 19
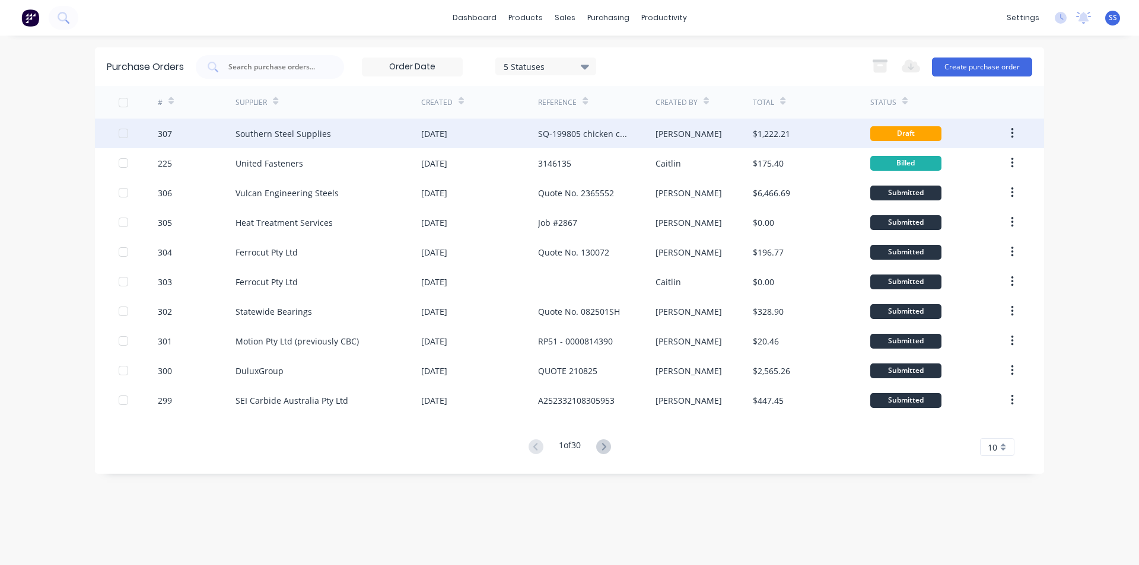
click at [779, 132] on div "$1,222.21" at bounding box center [771, 133] width 37 height 12
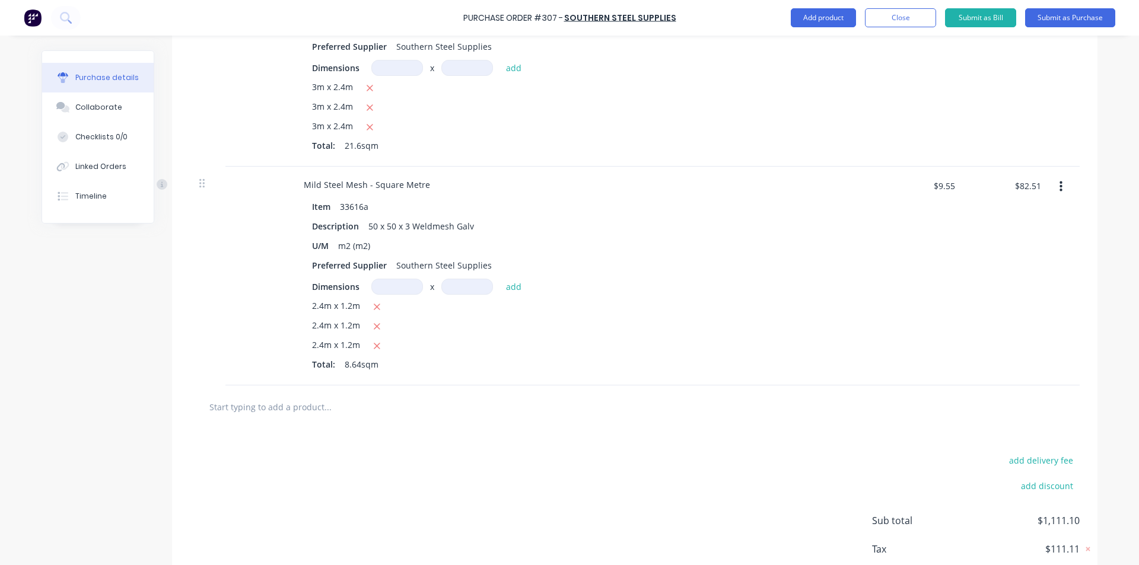
scroll to position [971, 0]
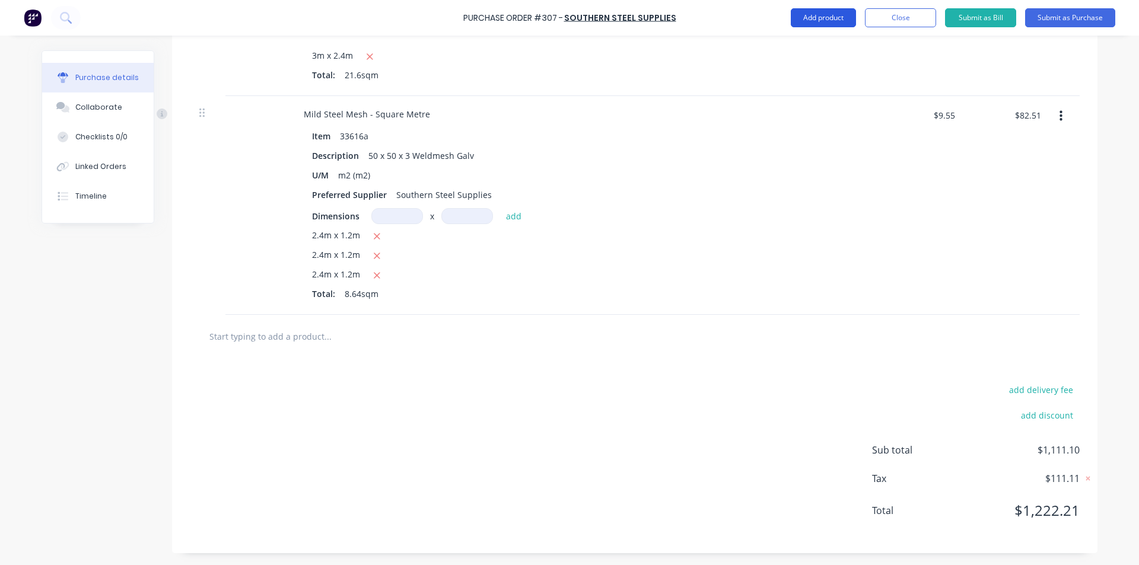
click at [820, 17] on button "Add product" at bounding box center [822, 17] width 65 height 19
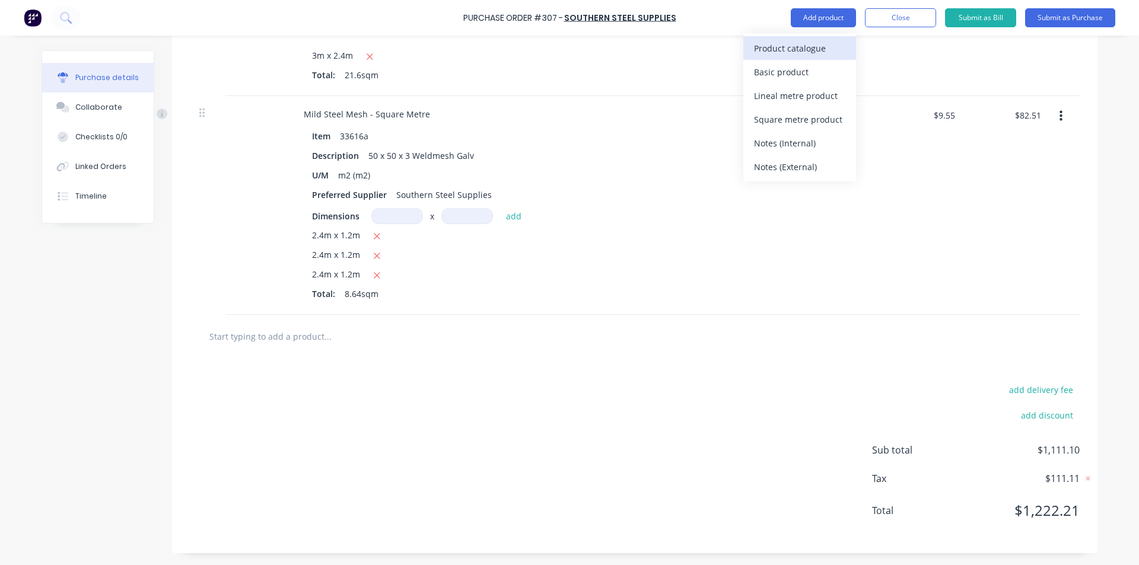
click at [796, 46] on div "Product catalogue" at bounding box center [799, 48] width 91 height 17
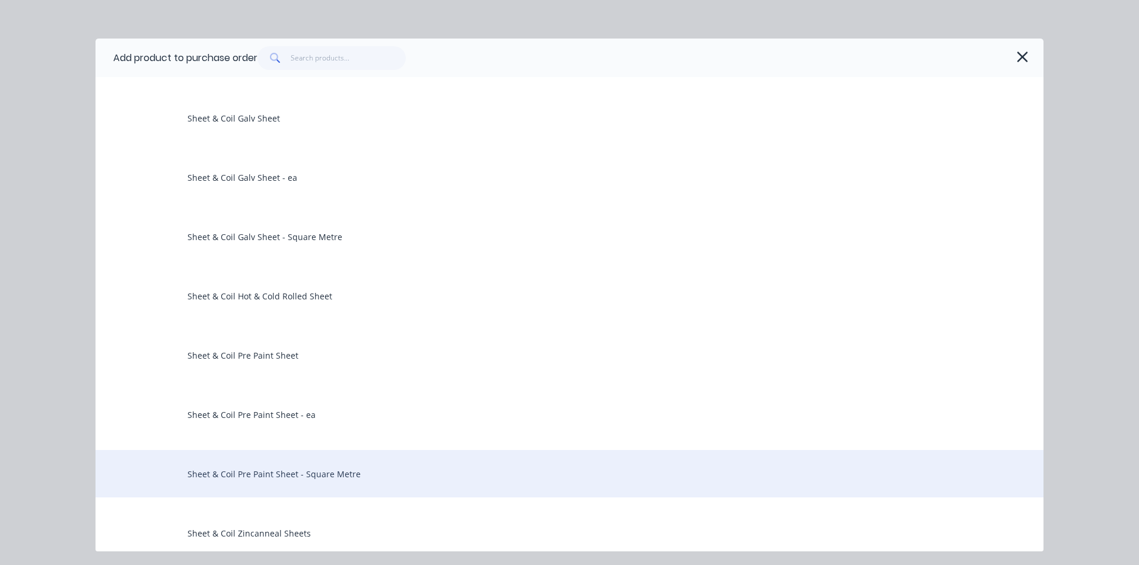
scroll to position [1720, 0]
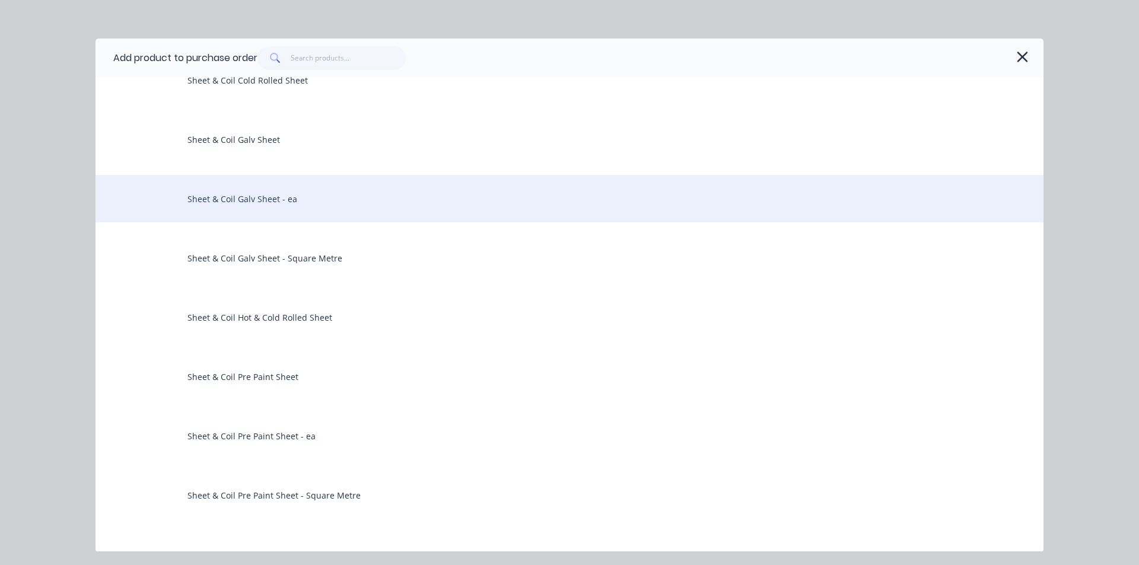
click at [253, 198] on div "Sheet & Coil Galv Sheet - ea" at bounding box center [569, 198] width 948 height 47
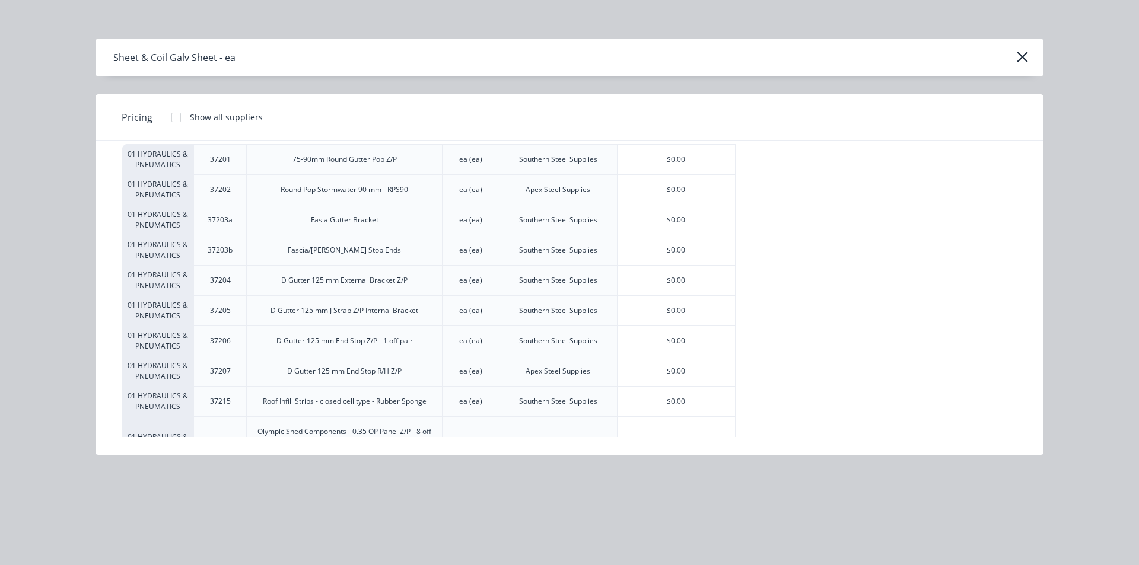
scroll to position [0, 0]
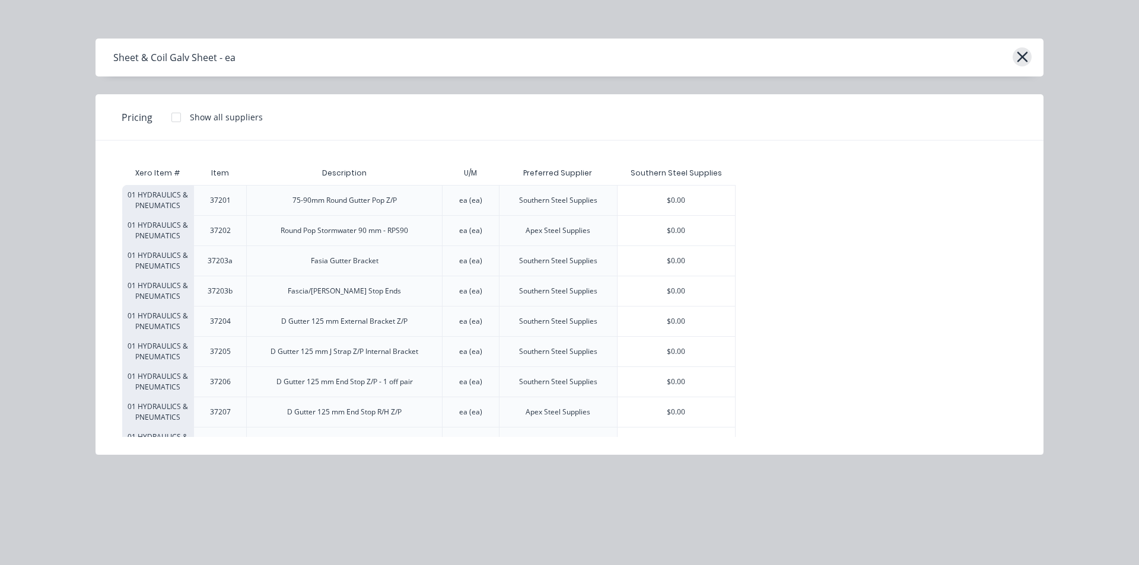
click at [1023, 58] on icon "button" at bounding box center [1021, 57] width 11 height 11
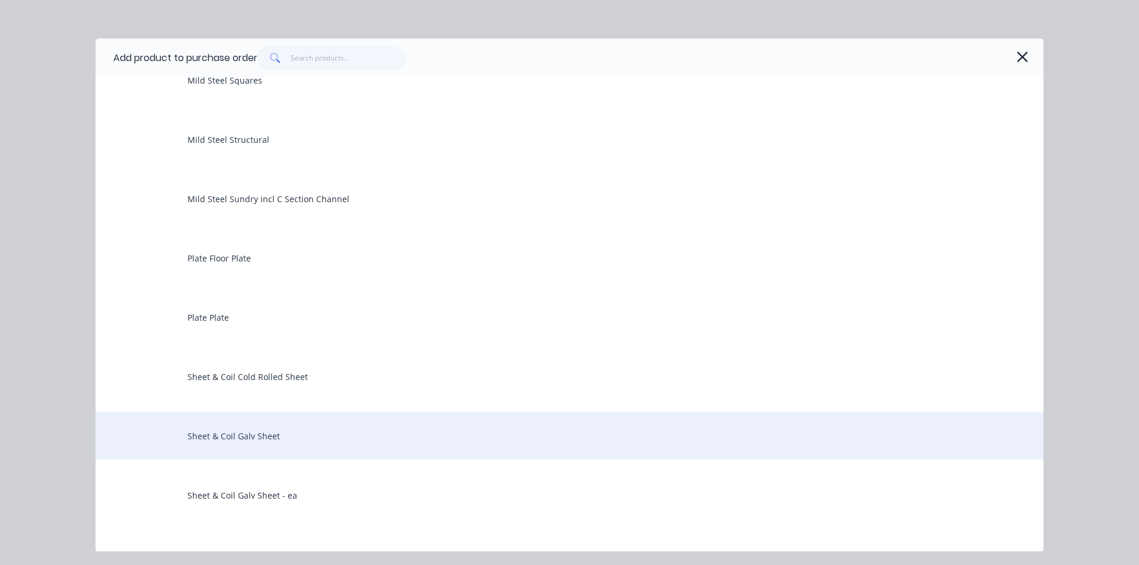
scroll to position [1483, 0]
click at [286, 441] on div "Sheet & Coil Galv Sheet - ea" at bounding box center [569, 435] width 948 height 47
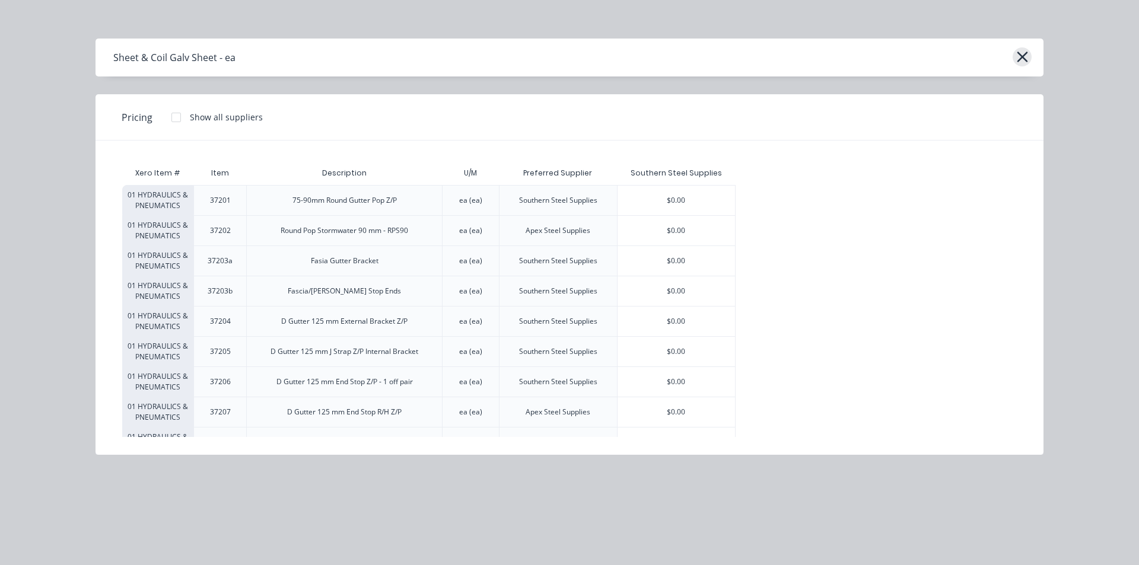
click at [1023, 52] on icon "button" at bounding box center [1022, 57] width 12 height 17
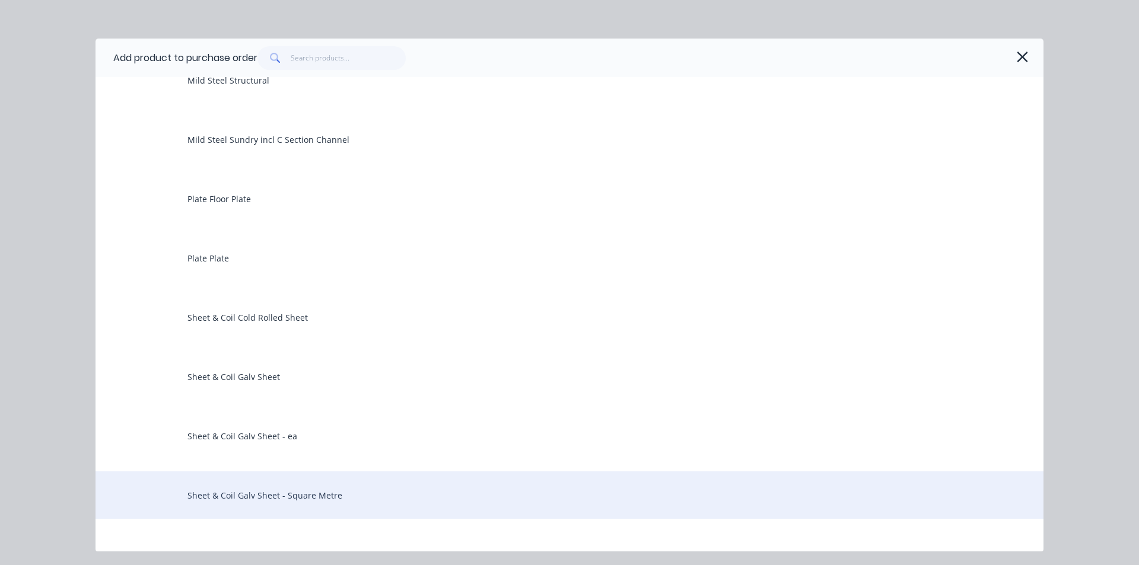
click at [288, 499] on div "Sheet & Coil Galv Sheet - Square Metre" at bounding box center [569, 494] width 948 height 47
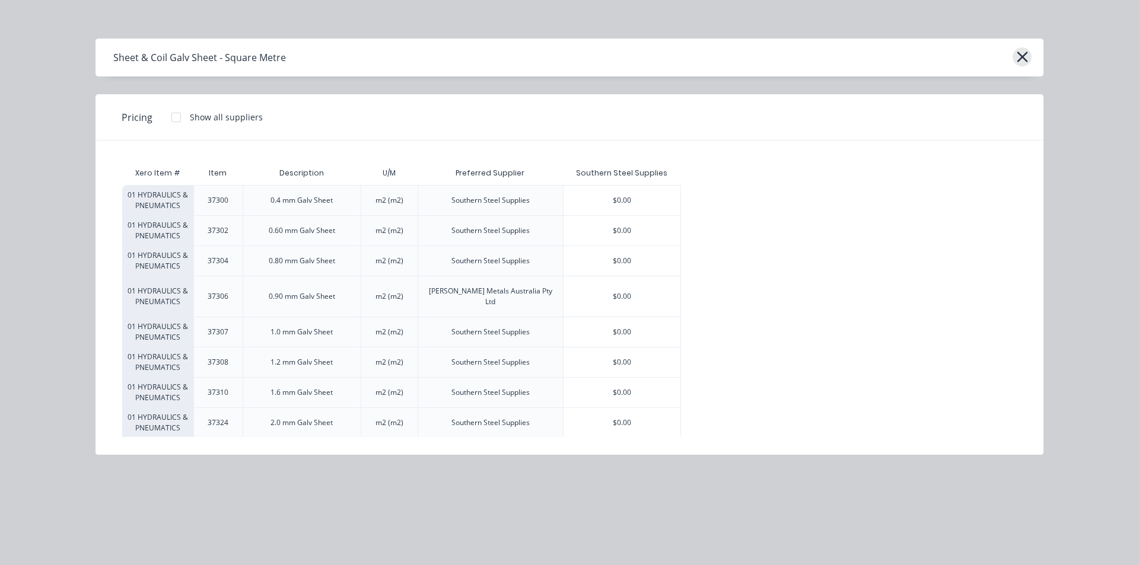
click at [1020, 49] on icon "button" at bounding box center [1022, 57] width 12 height 17
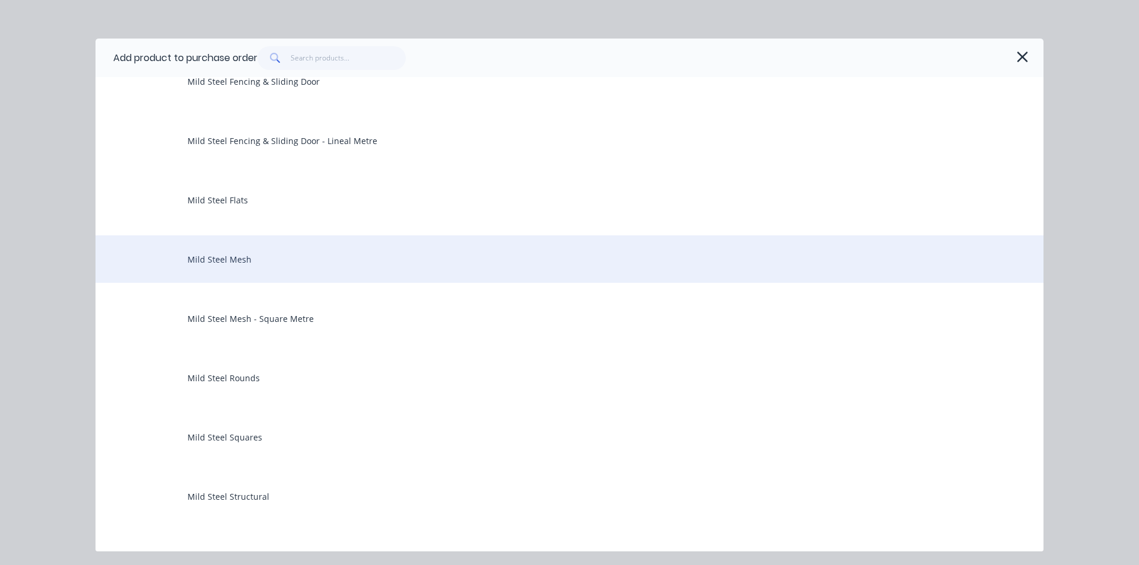
scroll to position [1067, 0]
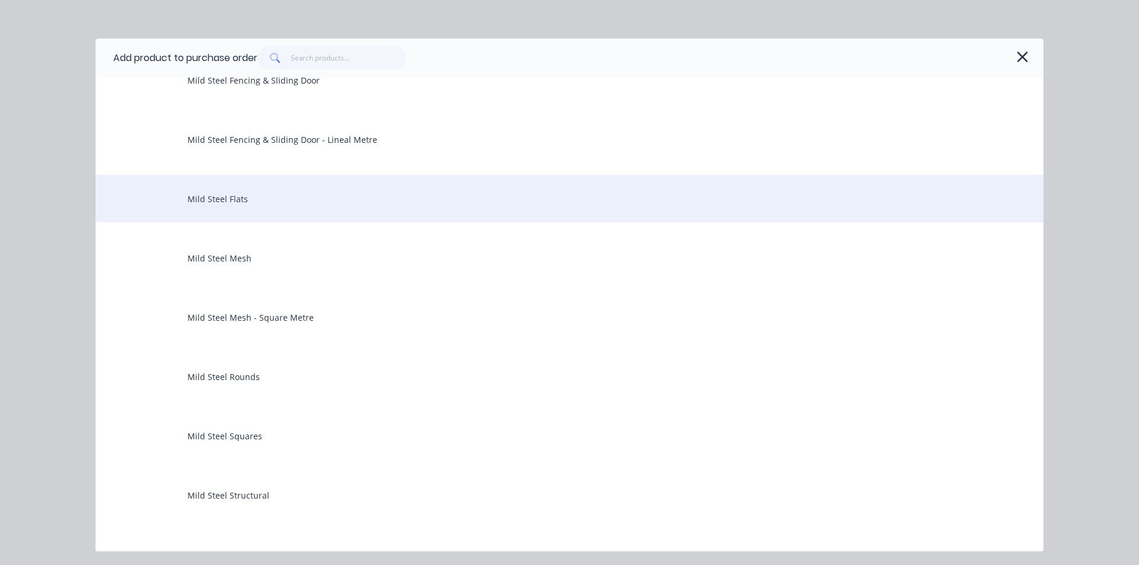
click at [219, 203] on div "Mild Steel Flats" at bounding box center [569, 198] width 948 height 47
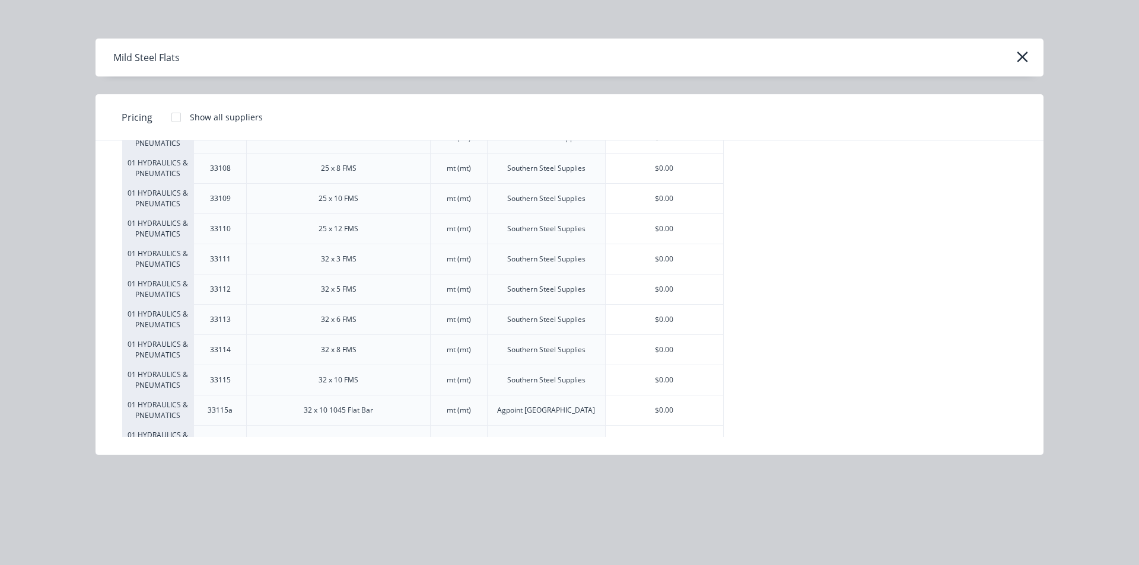
scroll to position [534, 0]
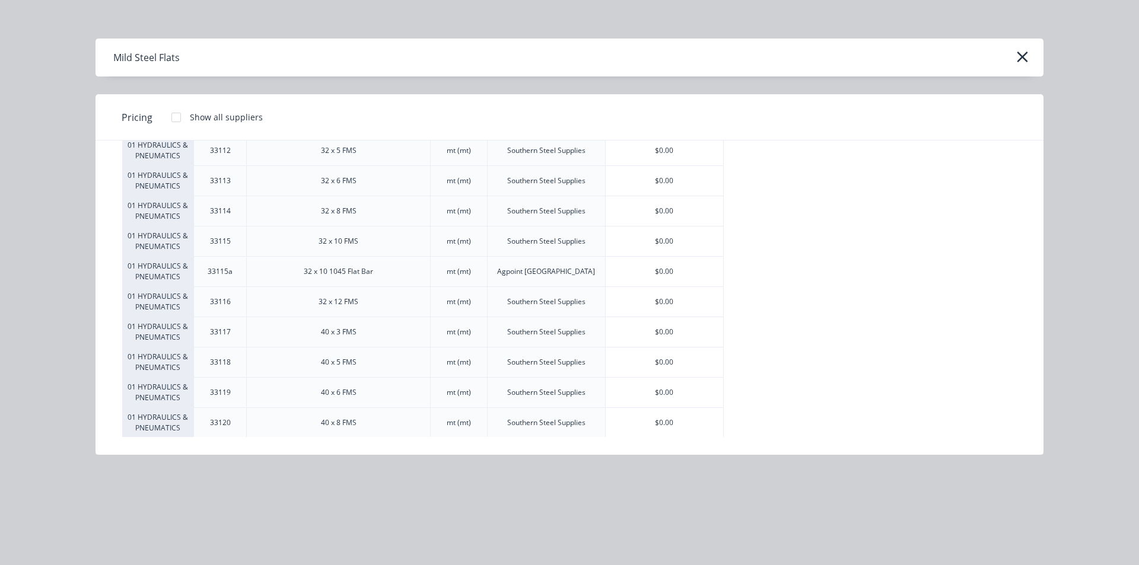
click at [344, 419] on div "40 x 8 FMS" at bounding box center [339, 422] width 36 height 11
click at [355, 426] on div "40 x 8 FMS" at bounding box center [339, 422] width 36 height 11
drag, startPoint x: 355, startPoint y: 428, endPoint x: 382, endPoint y: 417, distance: 29.8
click at [355, 428] on div "40 x 8 FMS" at bounding box center [339, 422] width 36 height 11
click at [635, 423] on div "$0.00" at bounding box center [663, 423] width 117 height 30
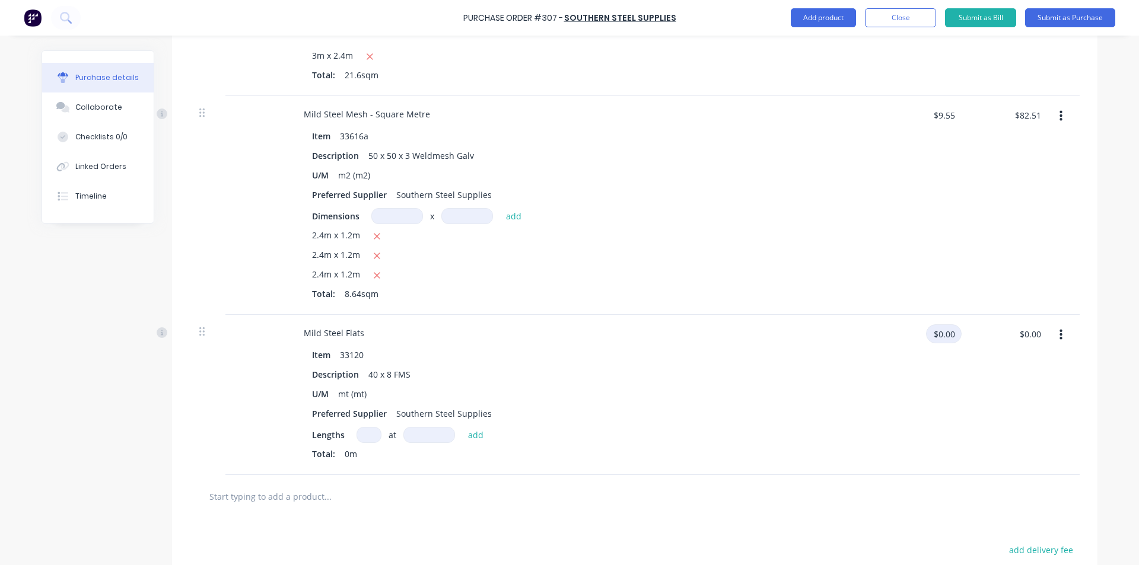
drag, startPoint x: 952, startPoint y: 338, endPoint x: 918, endPoint y: 356, distance: 38.7
click at [918, 356] on div "$0.00 $0.00" at bounding box center [921, 395] width 86 height 160
click at [918, 356] on div "$4.69 $4.69" at bounding box center [921, 395] width 86 height 160
click at [359, 440] on input at bounding box center [368, 435] width 25 height 16
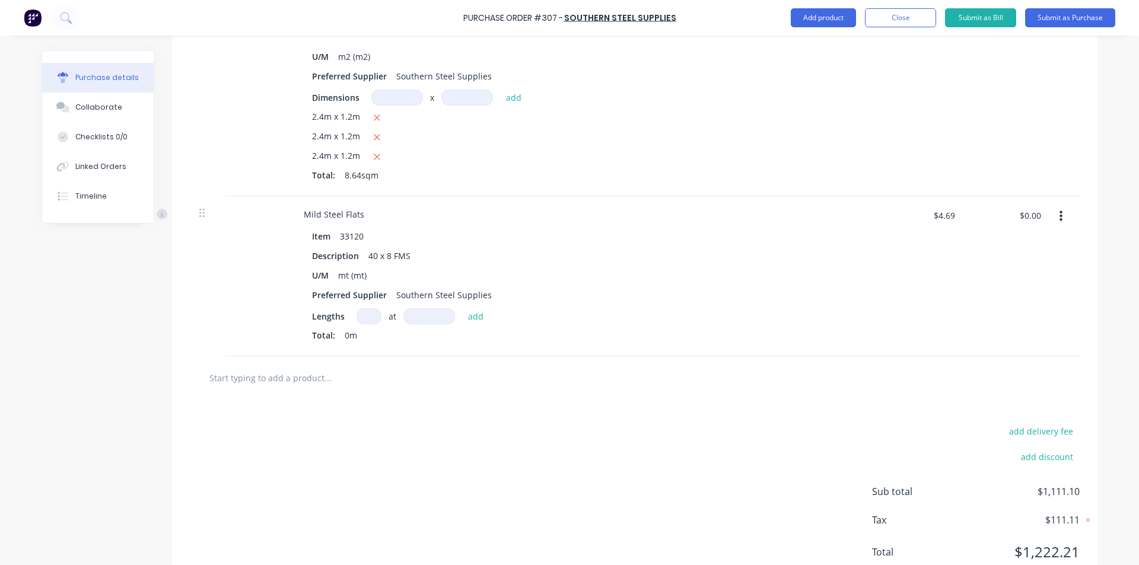
scroll to position [1131, 0]
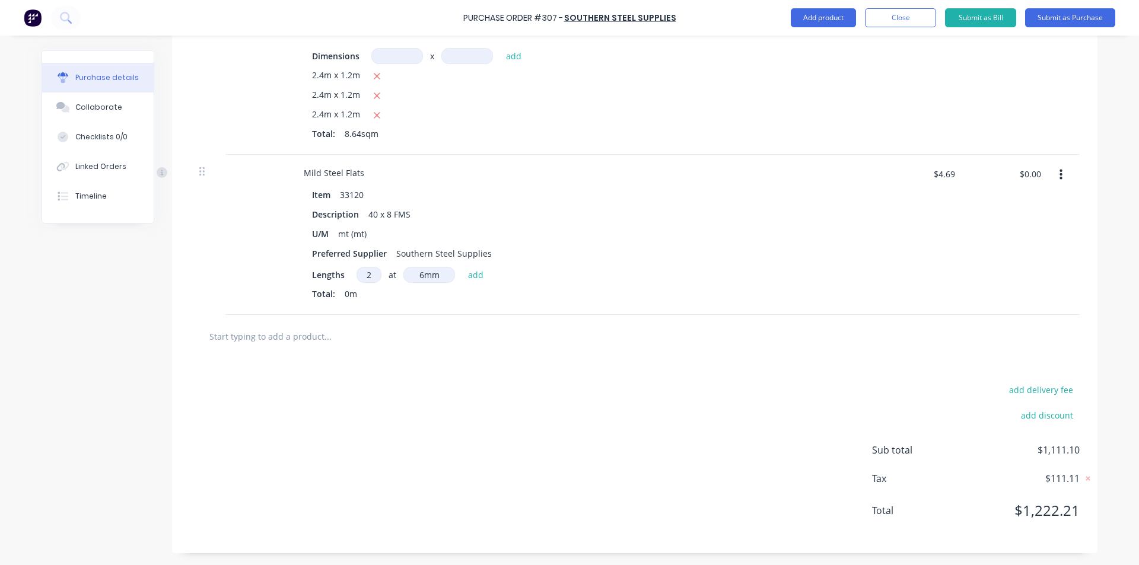
click at [462, 267] on button "add" at bounding box center [476, 274] width 28 height 14
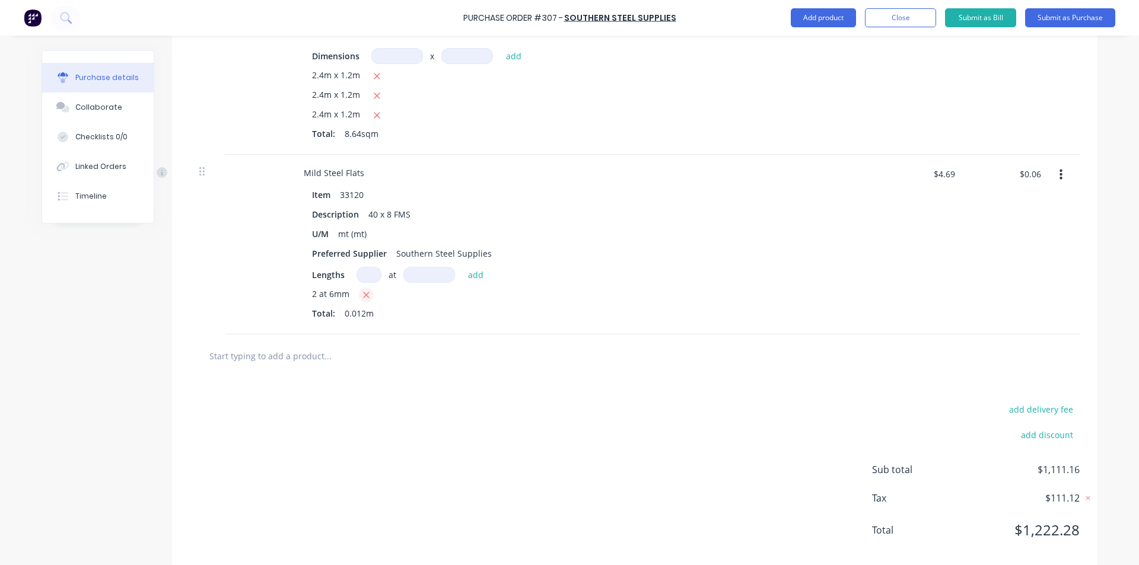
click at [363, 296] on icon "button" at bounding box center [366, 295] width 7 height 7
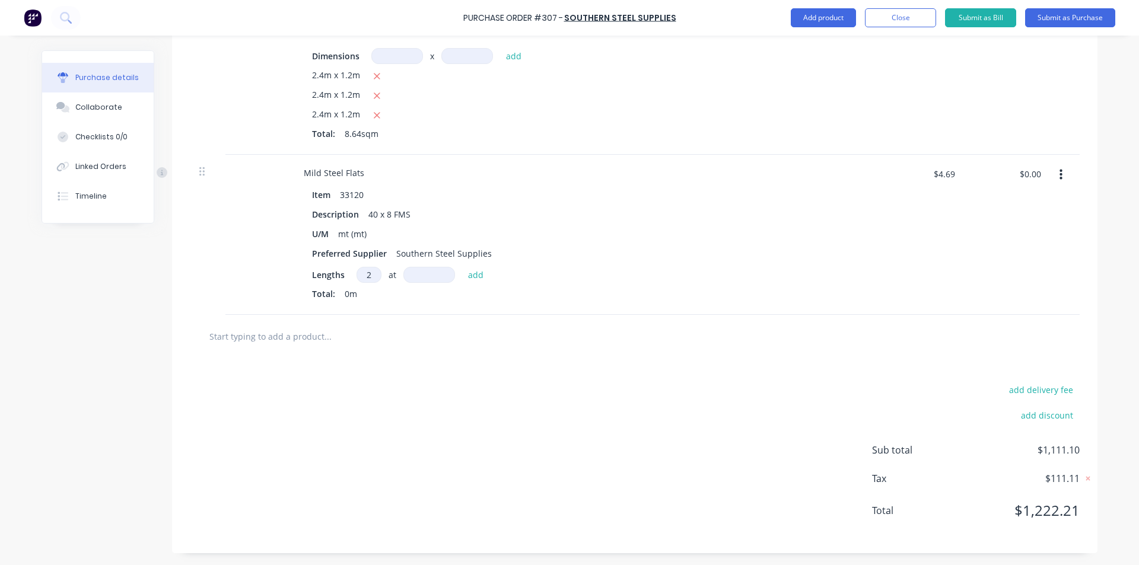
click at [407, 276] on input at bounding box center [429, 275] width 52 height 16
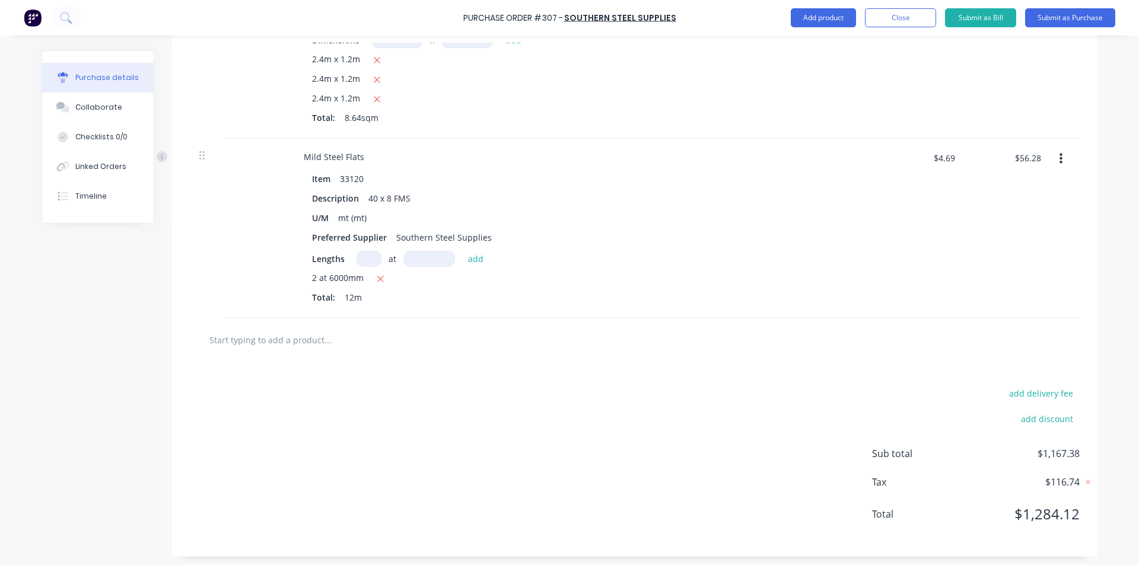
scroll to position [1151, 0]
click at [263, 333] on input "text" at bounding box center [327, 336] width 237 height 24
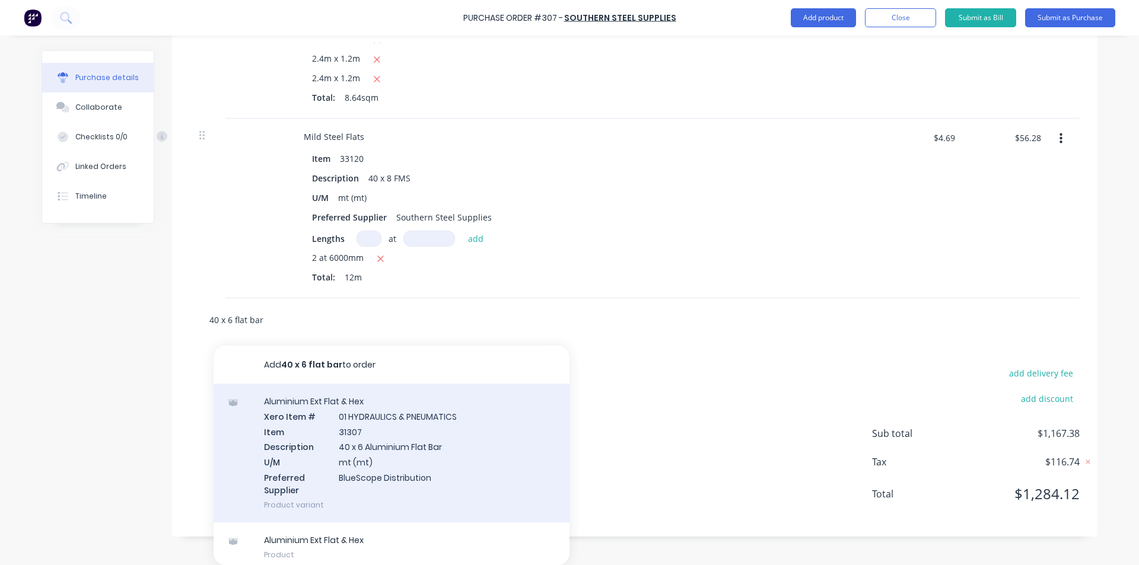
scroll to position [7, 0]
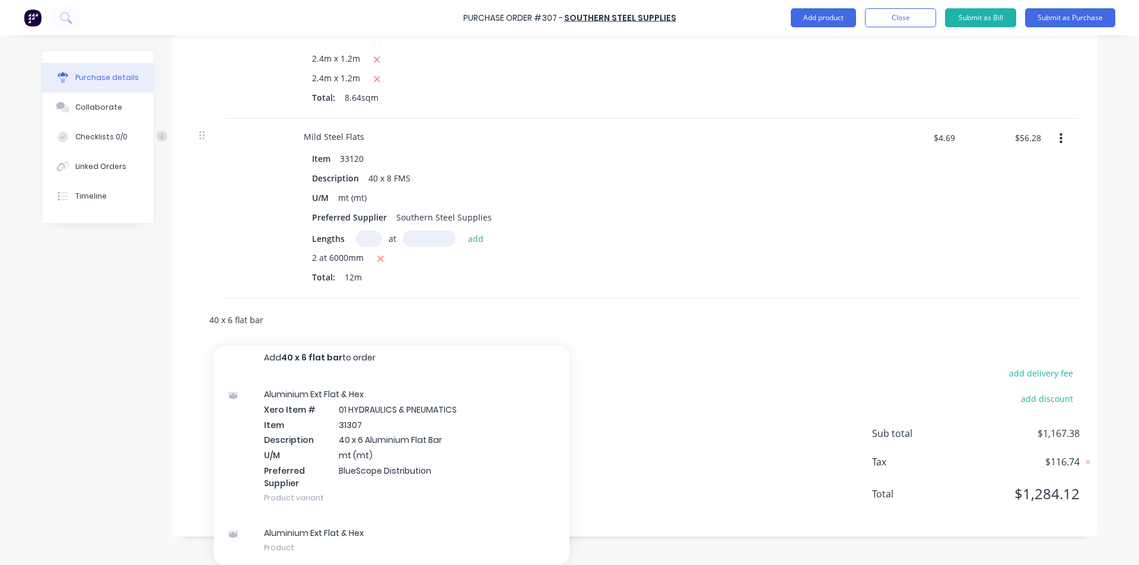
drag, startPoint x: 298, startPoint y: 318, endPoint x: 127, endPoint y: 326, distance: 170.4
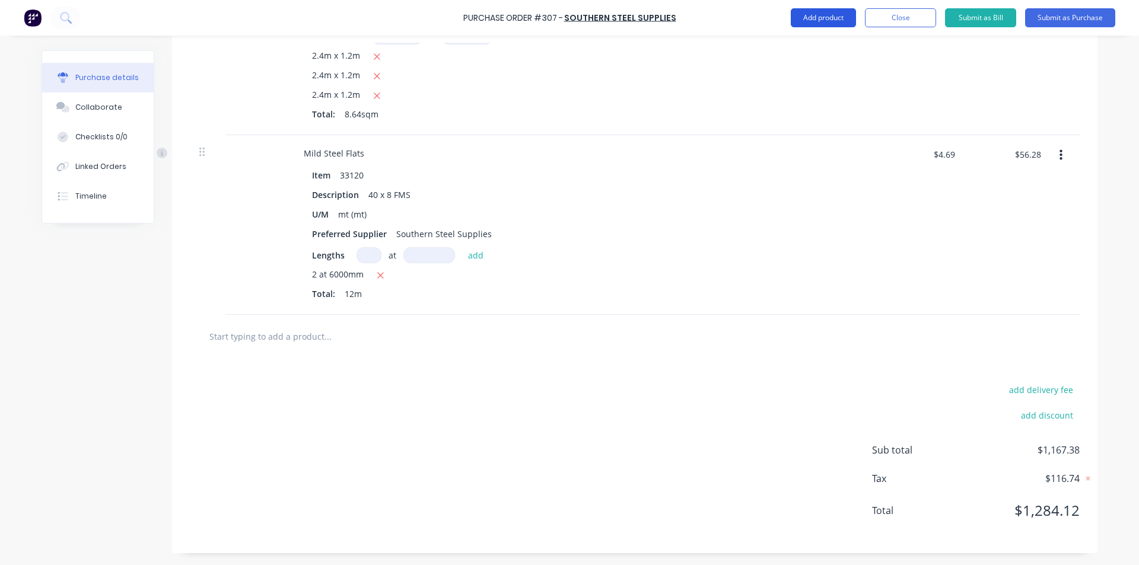
click at [814, 9] on button "Add product" at bounding box center [822, 17] width 65 height 19
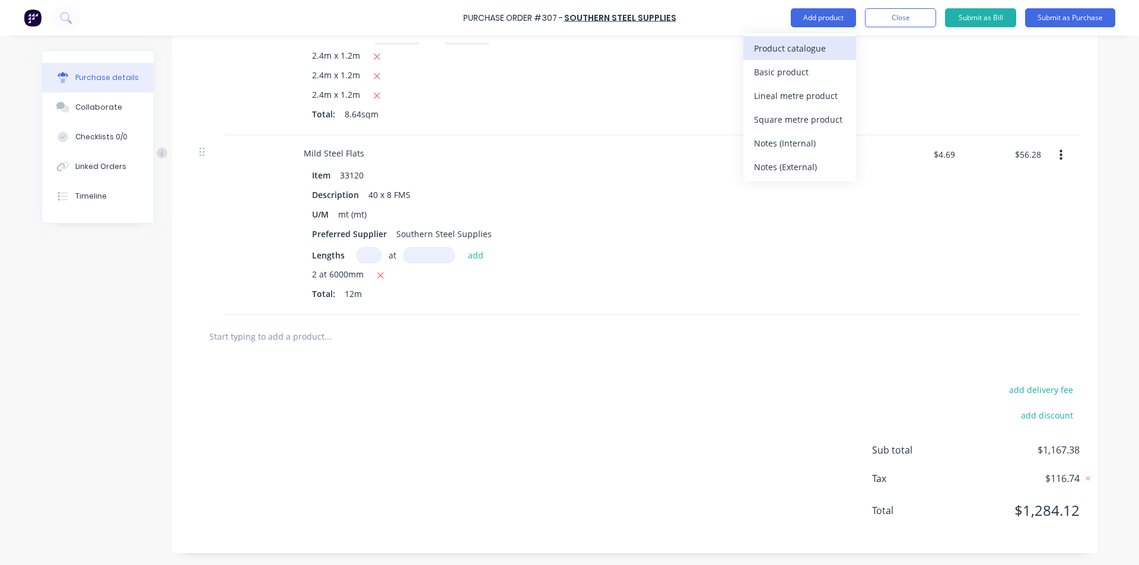
click at [782, 49] on div "Product catalogue" at bounding box center [799, 48] width 91 height 17
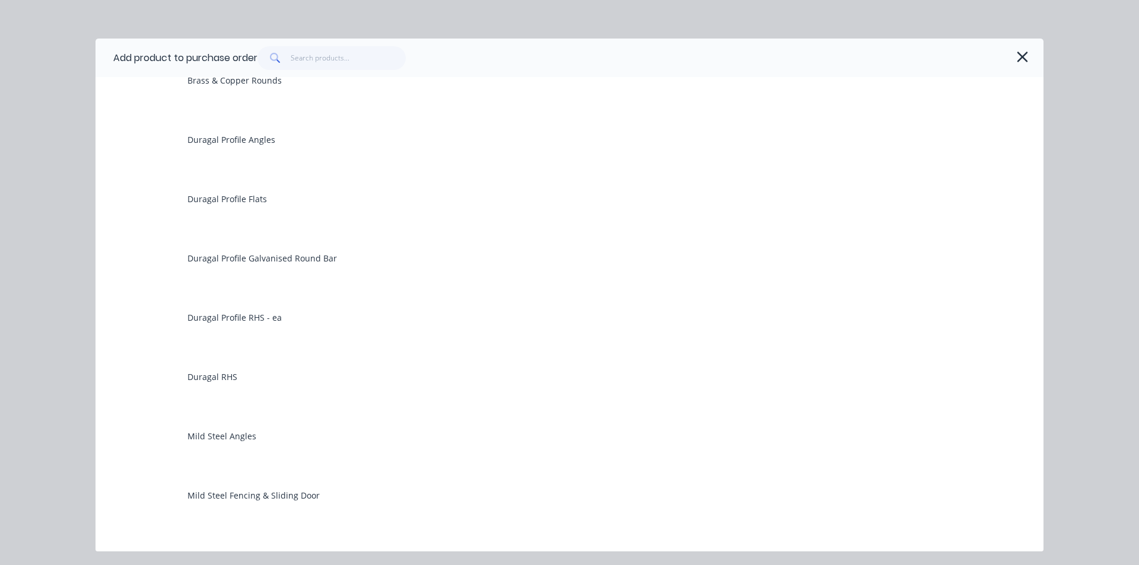
scroll to position [890, 0]
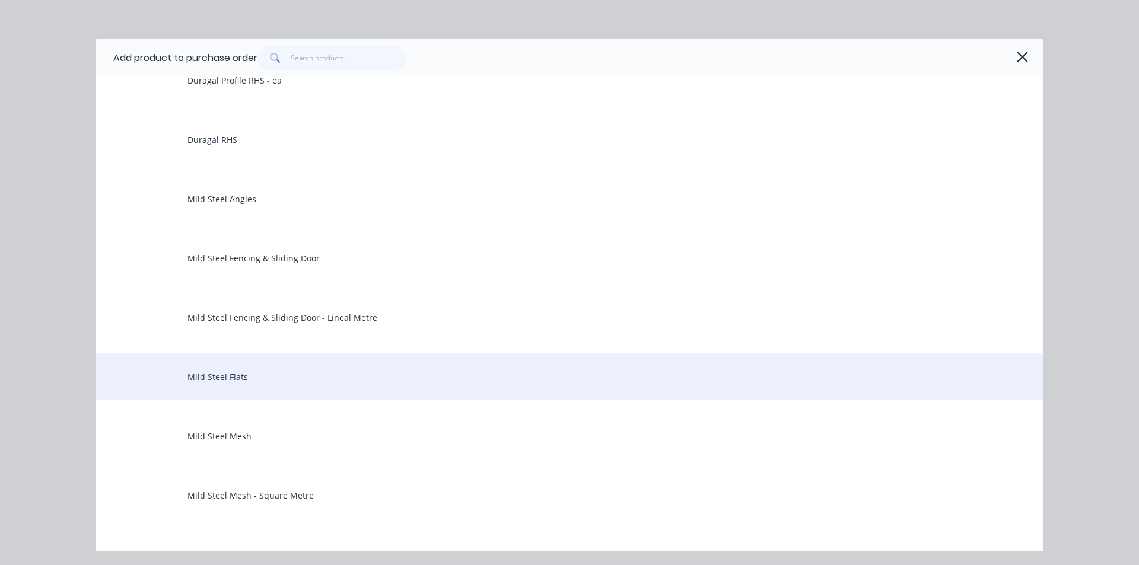
click at [224, 385] on div "Mild Steel Flats" at bounding box center [569, 376] width 948 height 47
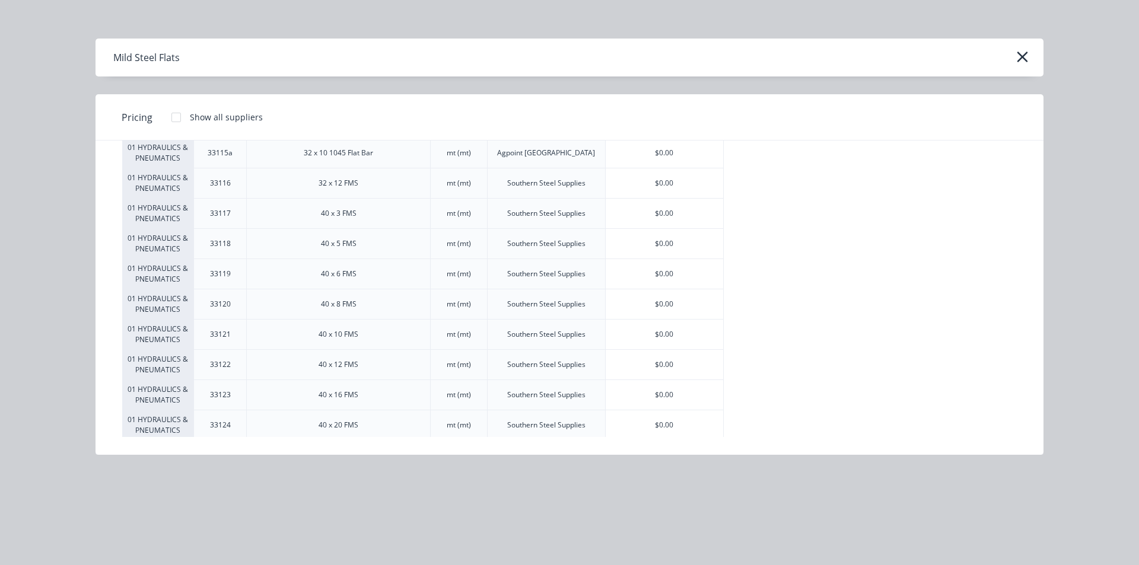
scroll to position [712, 0]
click at [620, 212] on div "$0.00" at bounding box center [663, 215] width 117 height 30
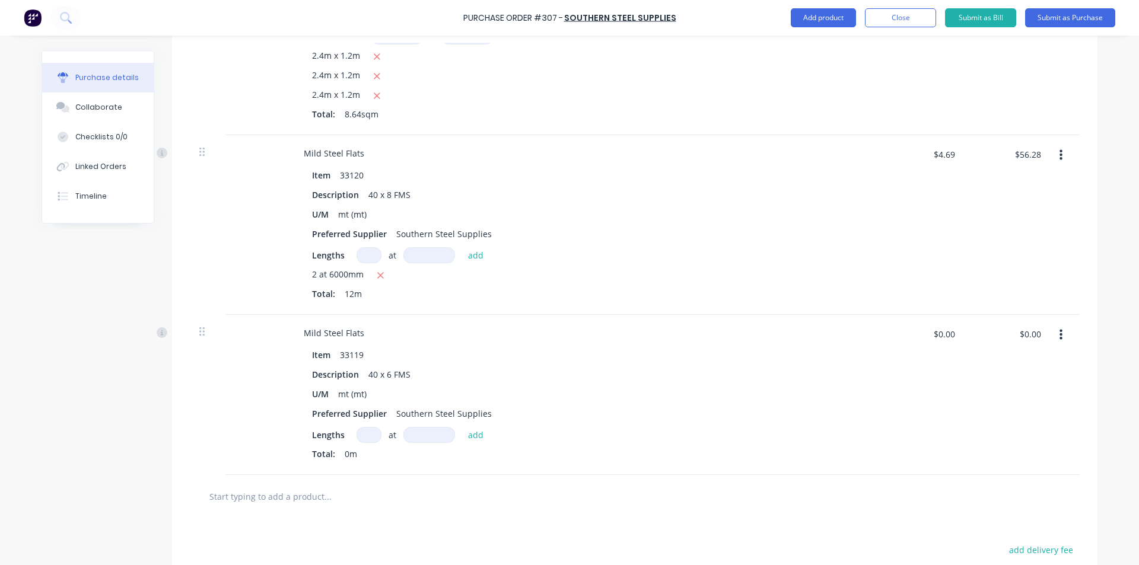
click at [365, 438] on input at bounding box center [368, 435] width 25 height 16
drag, startPoint x: 946, startPoint y: 333, endPoint x: 901, endPoint y: 342, distance: 45.4
click at [901, 342] on div "$0.00 $0.00" at bounding box center [924, 338] width 74 height 28
drag, startPoint x: 953, startPoint y: 331, endPoint x: 862, endPoint y: 353, distance: 93.8
click at [862, 353] on div "Mild Steel Flats Item 33119 Description 40 x 6 FMS U/M mt (mt) Preferred Suppli…" at bounding box center [635, 395] width 890 height 160
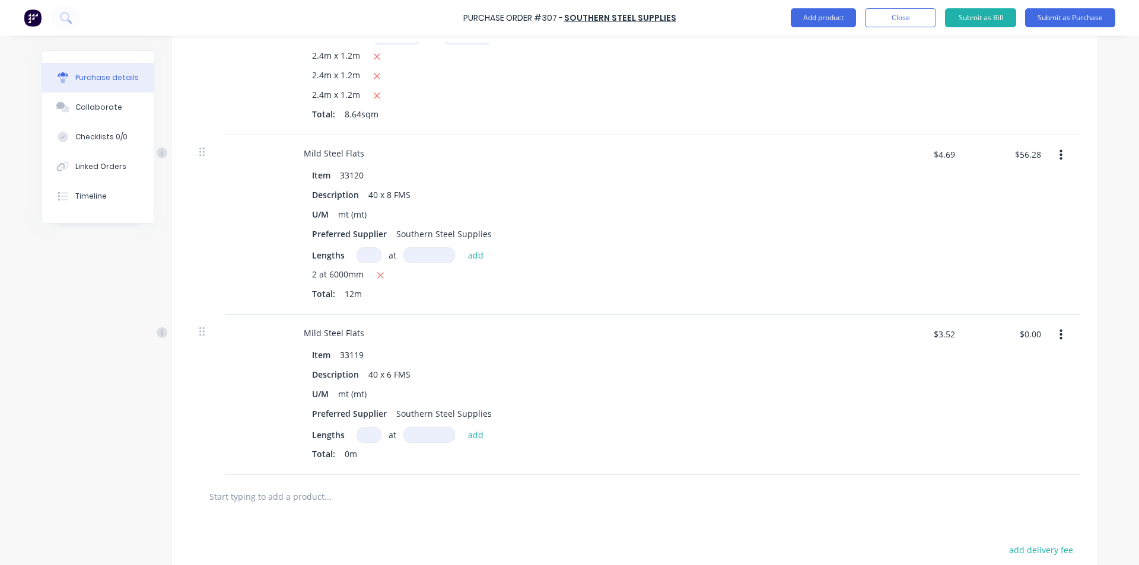
click at [366, 429] on input at bounding box center [368, 435] width 25 height 16
click at [296, 514] on input "text" at bounding box center [327, 516] width 237 height 24
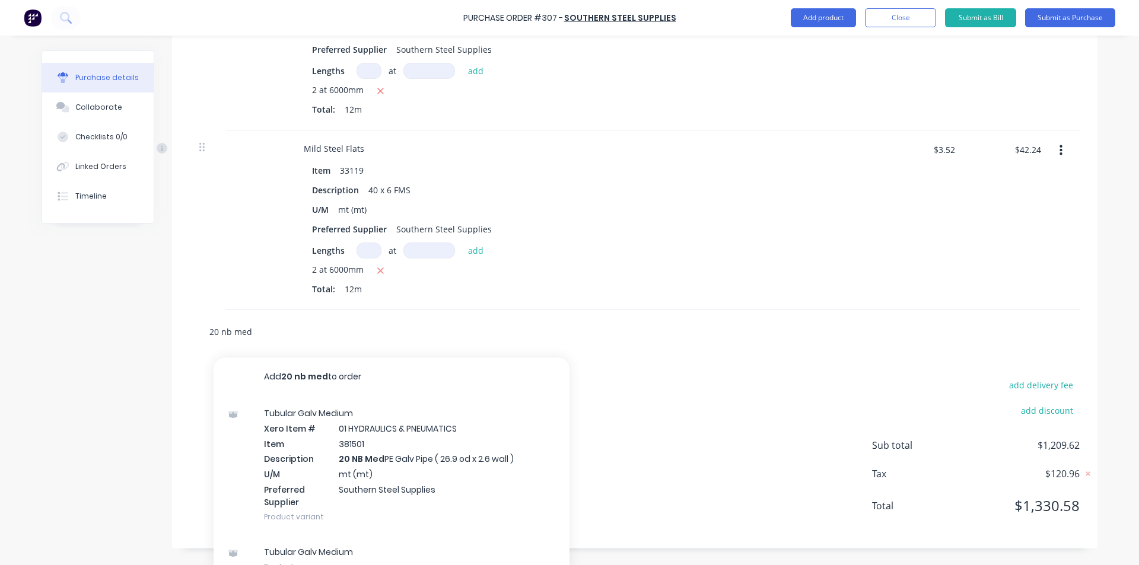
scroll to position [1347, 0]
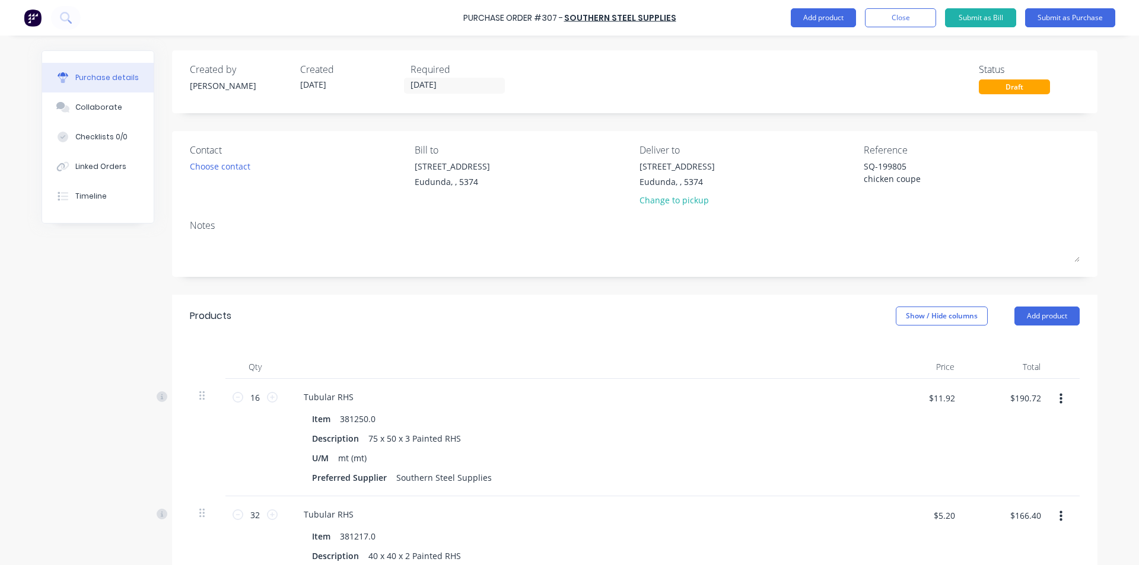
scroll to position [1347, 0]
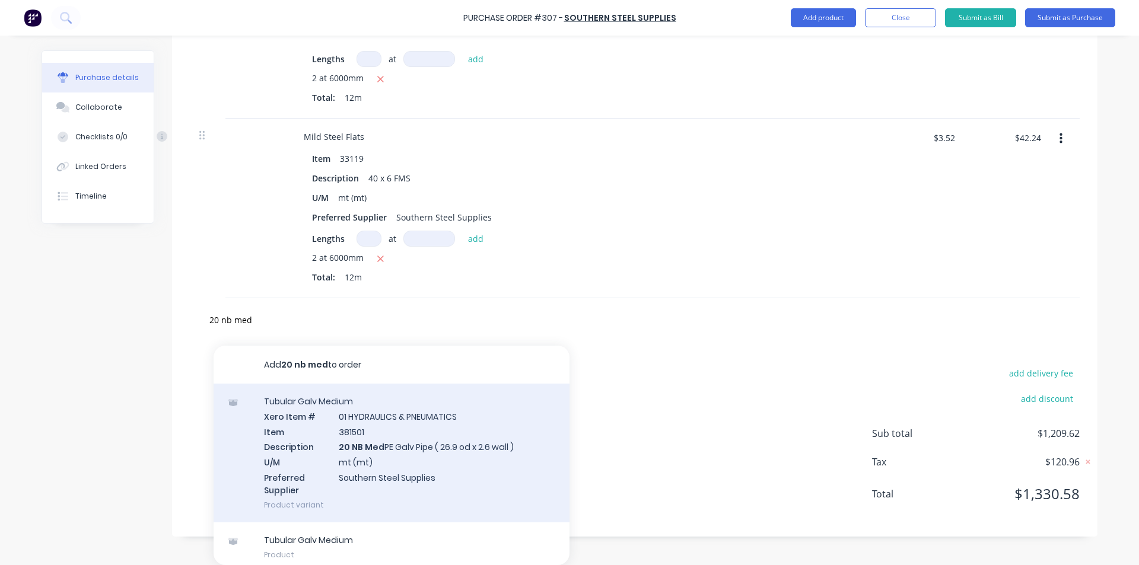
type input "20 nb med"
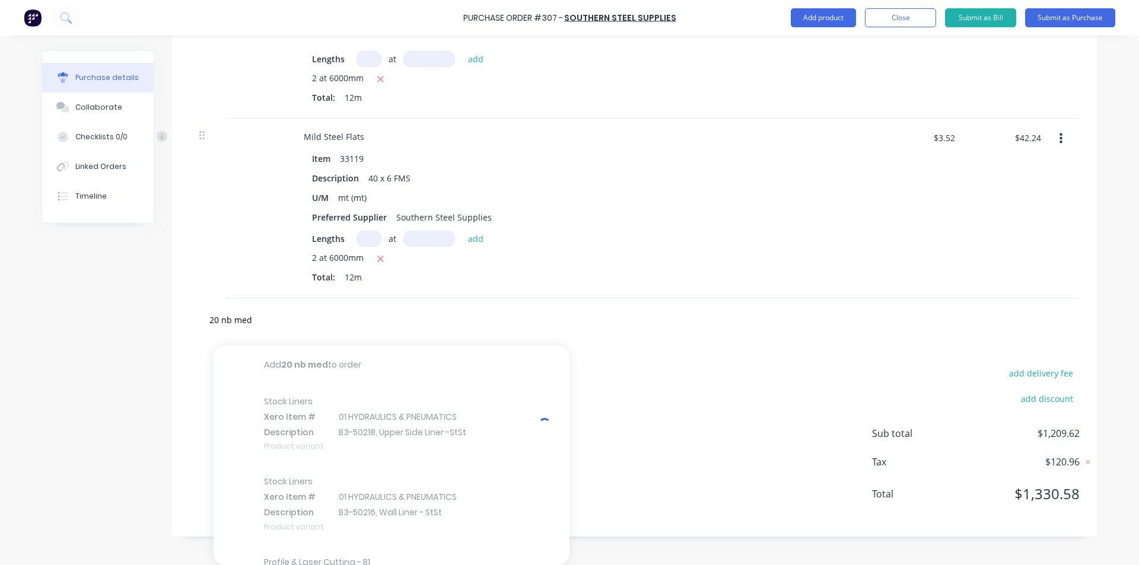
type textarea "x"
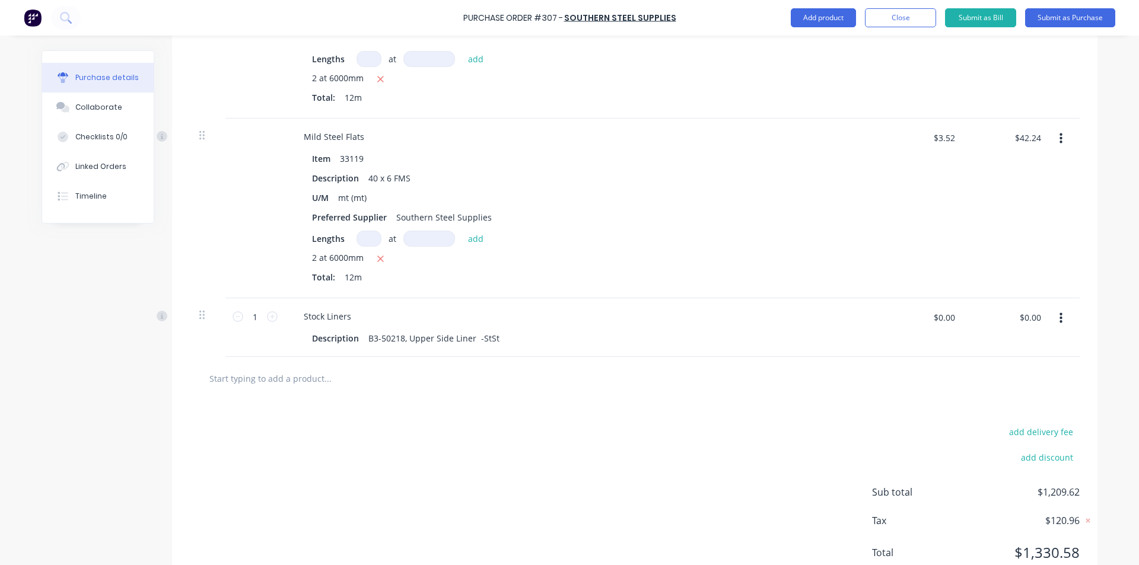
drag, startPoint x: 1048, startPoint y: 315, endPoint x: 890, endPoint y: 326, distance: 158.7
click at [890, 326] on div "$0.00 $0.00" at bounding box center [924, 322] width 74 height 28
click at [1059, 317] on icon "button" at bounding box center [1060, 318] width 3 height 13
drag, startPoint x: 1028, startPoint y: 345, endPoint x: 1005, endPoint y: 417, distance: 76.0
click at [1005, 417] on div "Edit Duplicate Exclude from tax Delete" at bounding box center [1024, 385] width 101 height 101
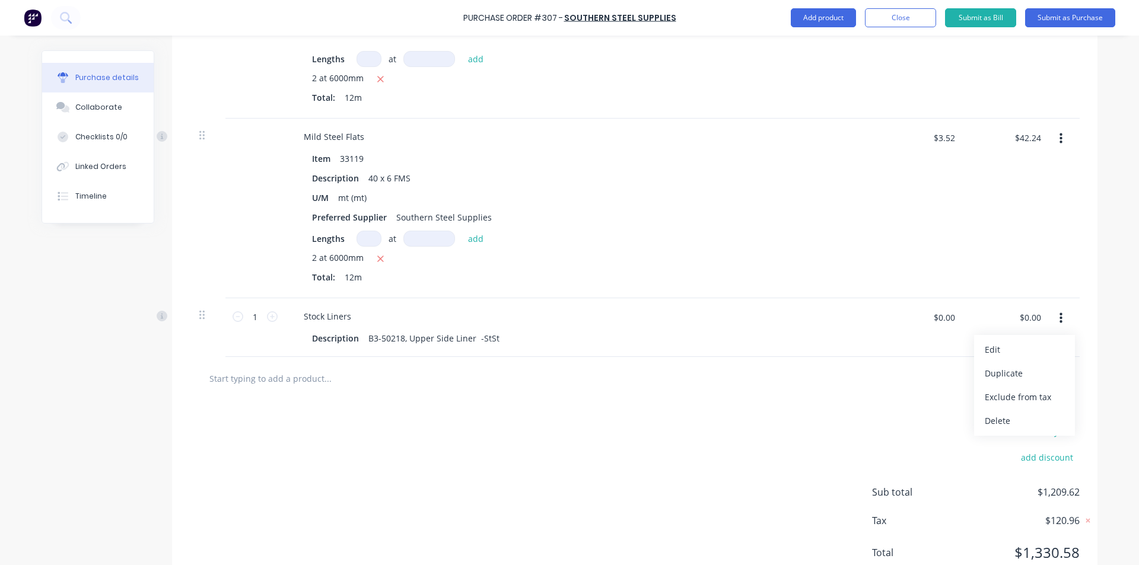
click at [995, 427] on button "Delete" at bounding box center [1024, 421] width 101 height 24
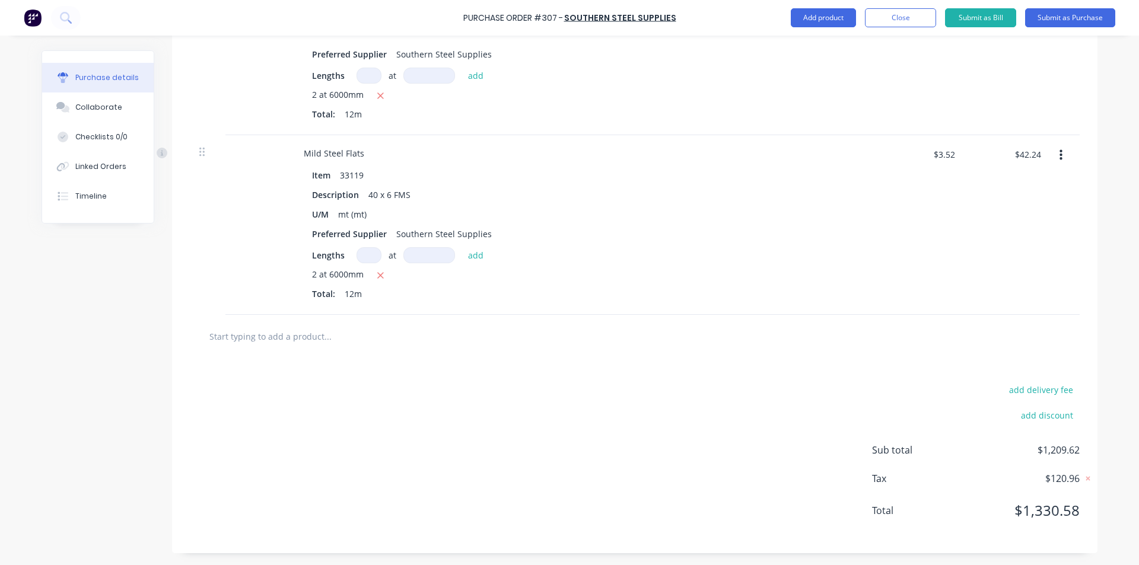
type textarea "x"
click at [349, 332] on input "text" at bounding box center [327, 336] width 237 height 24
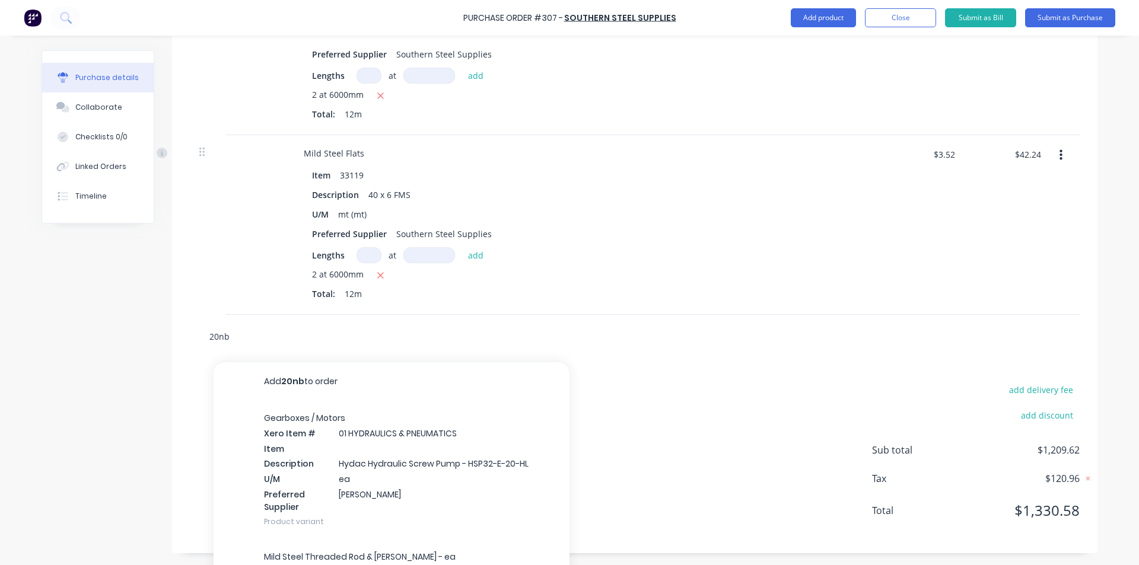
type input "20nb"
type textarea "x"
type input "20nb 20"
click at [297, 336] on input "20nb 20" at bounding box center [327, 336] width 237 height 24
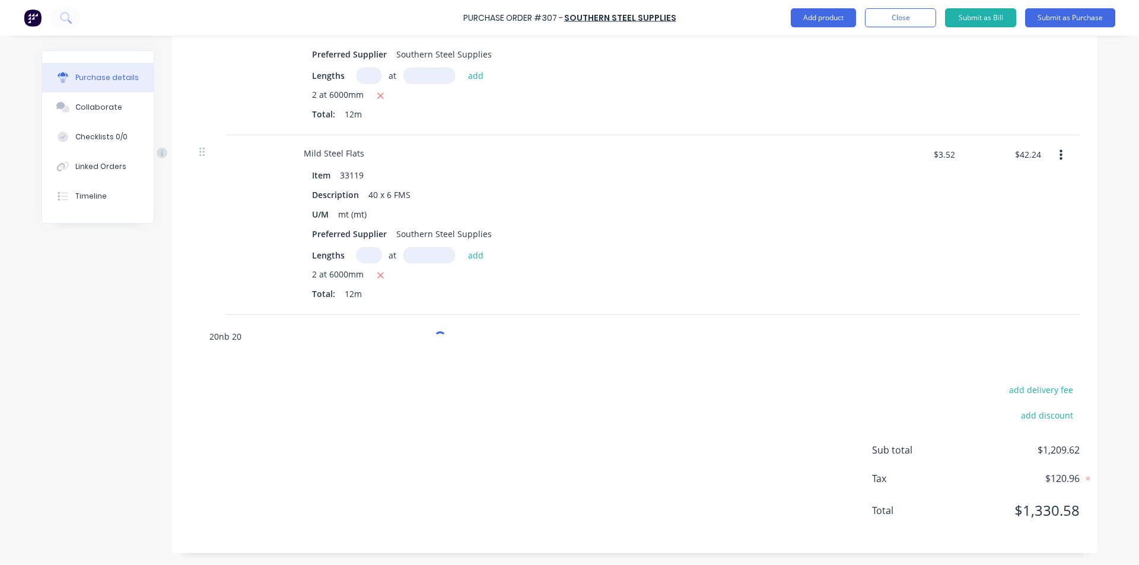
type textarea "x"
type input "20nb 2"
type textarea "x"
type input "20nb"
type textarea "x"
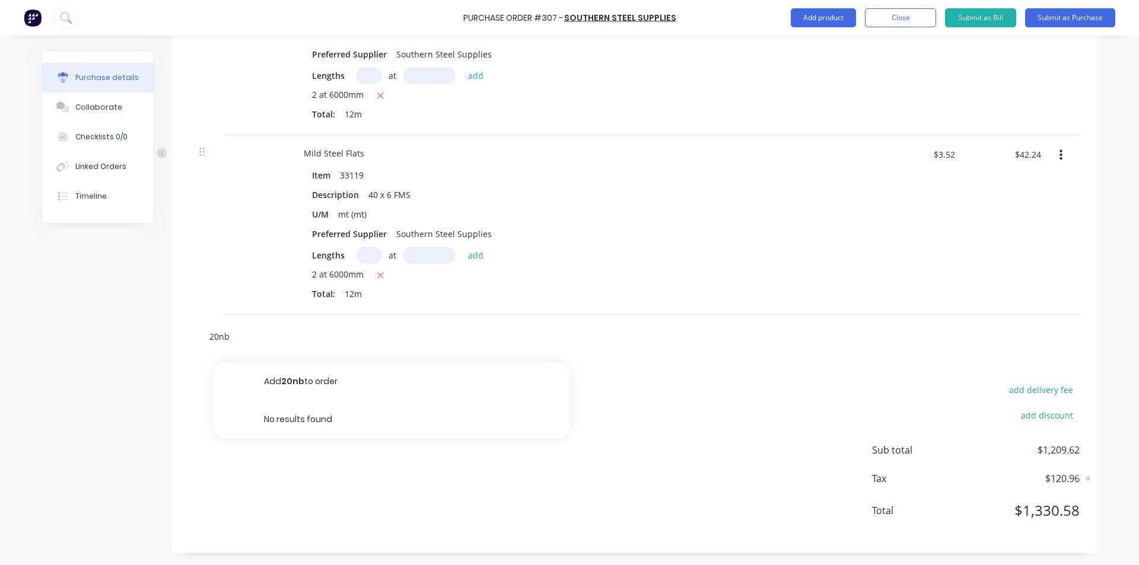
type input "20nb M"
type textarea "x"
type input "20nb Me"
type textarea "x"
type input "20nb Med"
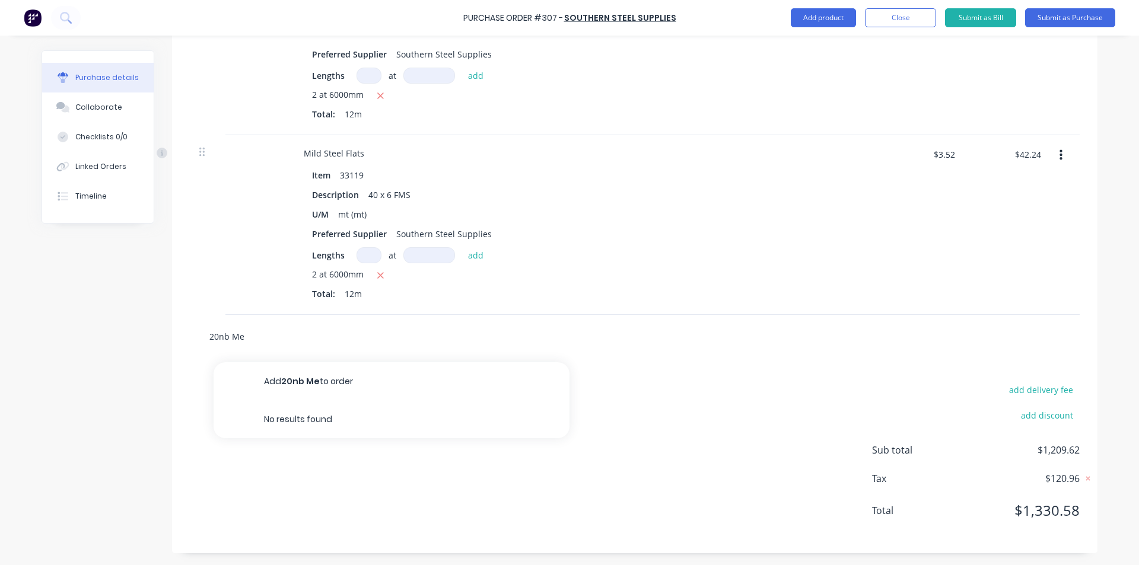
type textarea "x"
type input "20nb Med"
type textarea "x"
type input "20nb Med g"
type textarea "x"
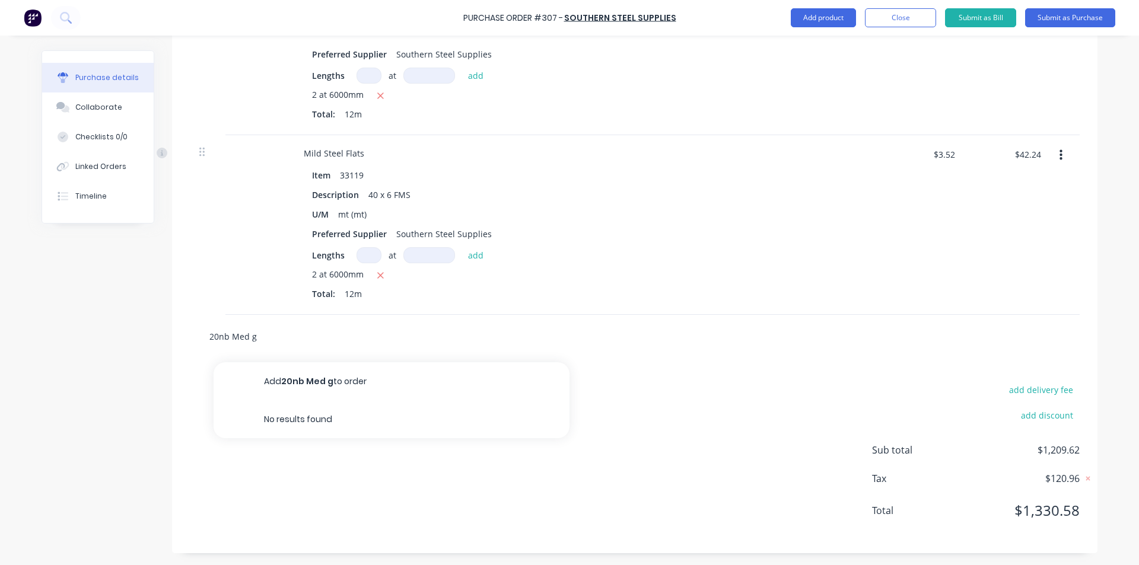
type input "20nb Med ga"
type textarea "x"
type input "20nb Med gal"
type textarea "x"
type input "20nb Med galv"
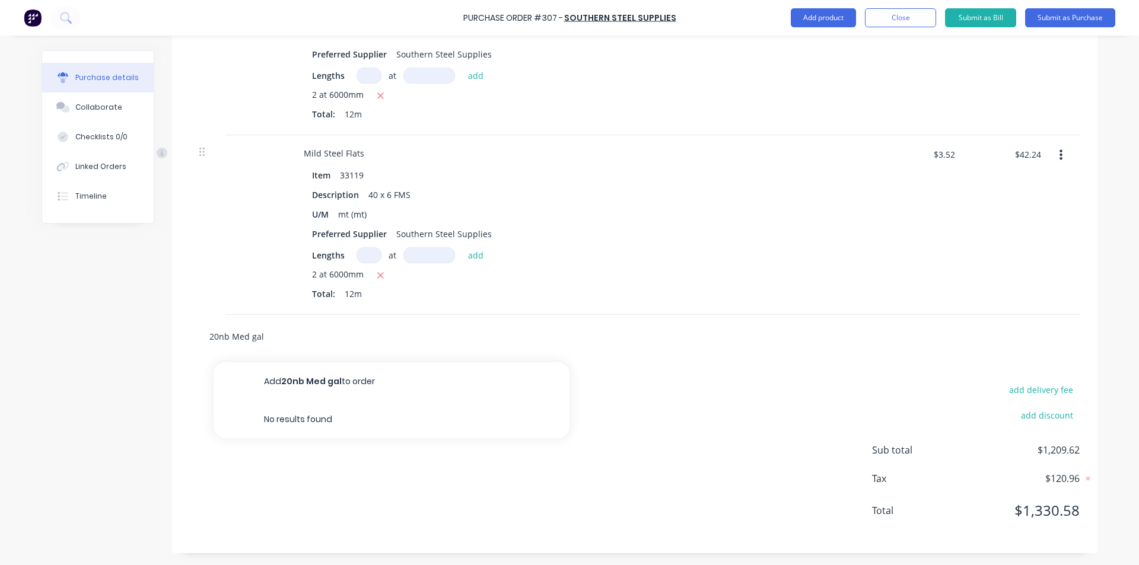
type textarea "x"
type input "20nb Med galve"
type textarea "x"
type input "20nb Med galv"
type textarea "x"
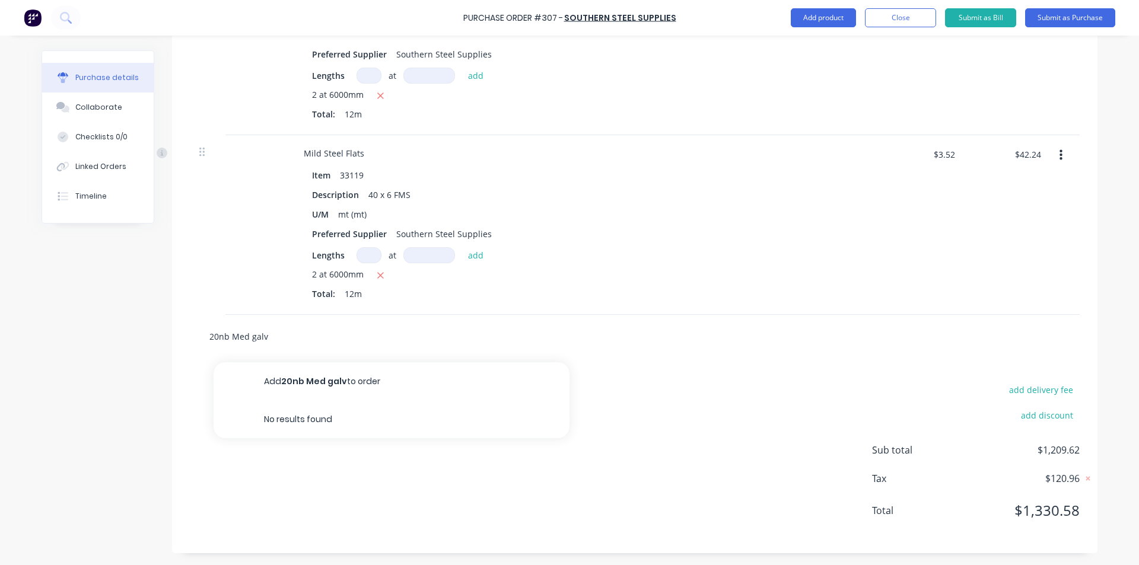
type input "20nb Med gal"
type textarea "x"
type input "20nb Med ga"
type textarea "x"
type input "20nb Med g"
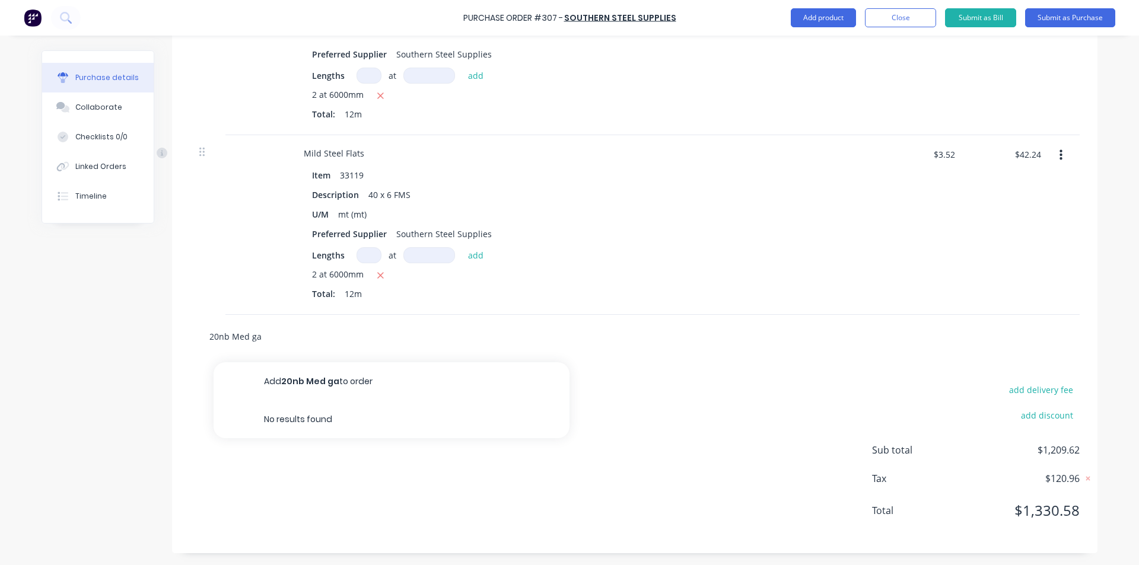
type textarea "x"
type input "20nb Med"
type textarea "x"
type input "20nb Med"
type textarea "x"
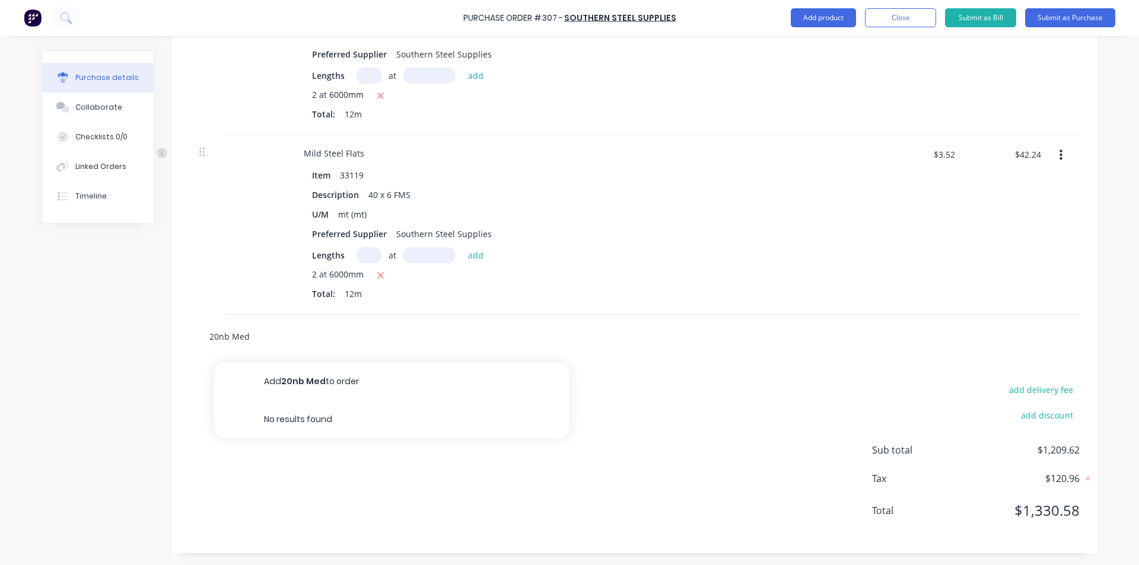
type input "20nb Me"
type textarea "x"
type input "20nb M"
type textarea "x"
type input "20nb"
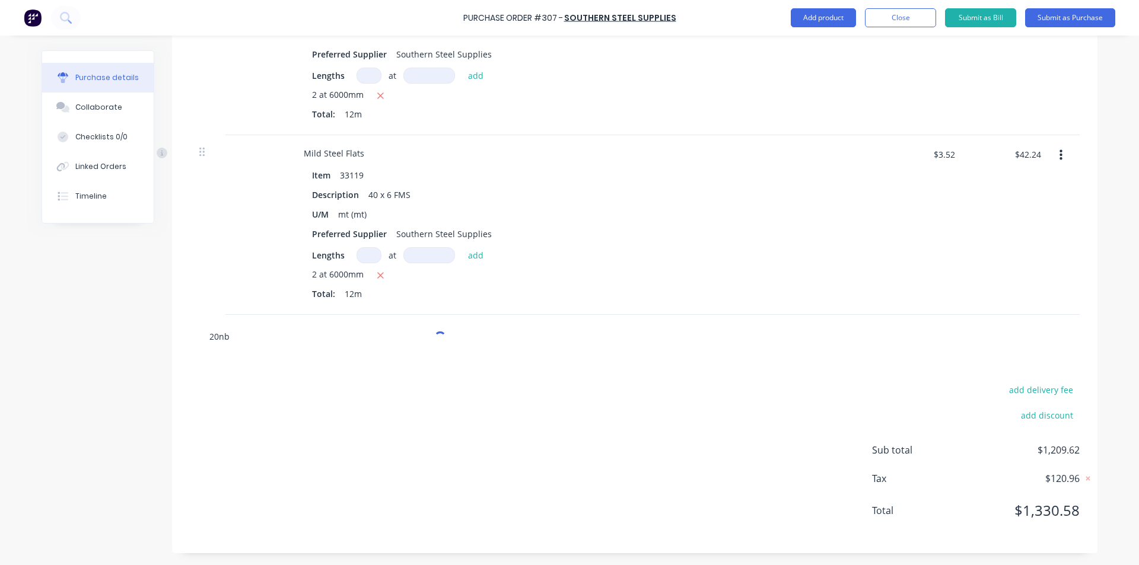
type textarea "x"
type input "20nb"
type textarea "x"
type input "20n"
type textarea "x"
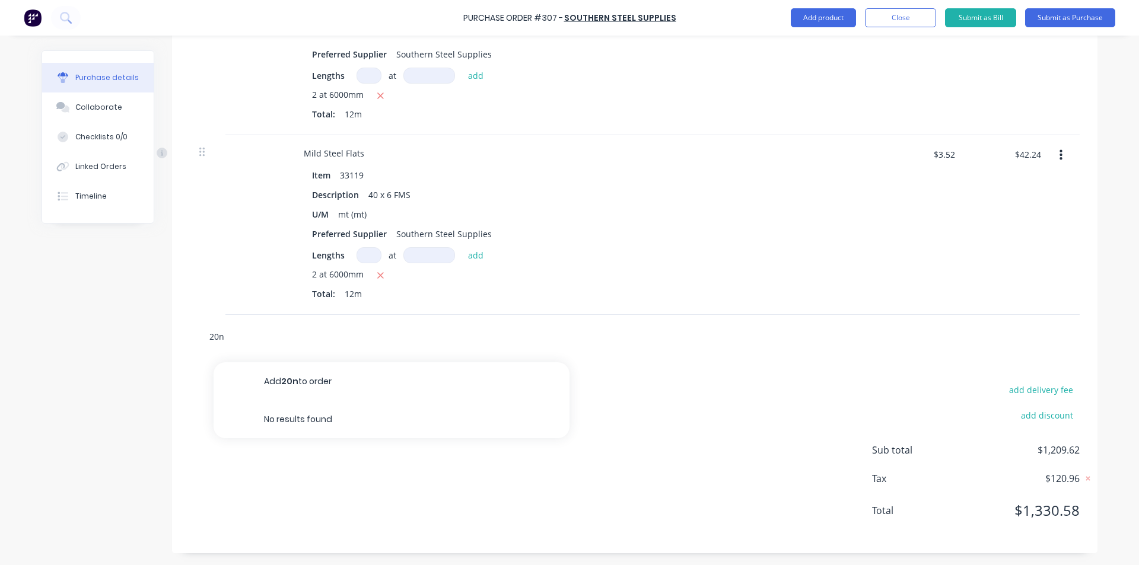
type input "20"
type textarea "x"
type input "20"
type textarea "x"
type input "20 n"
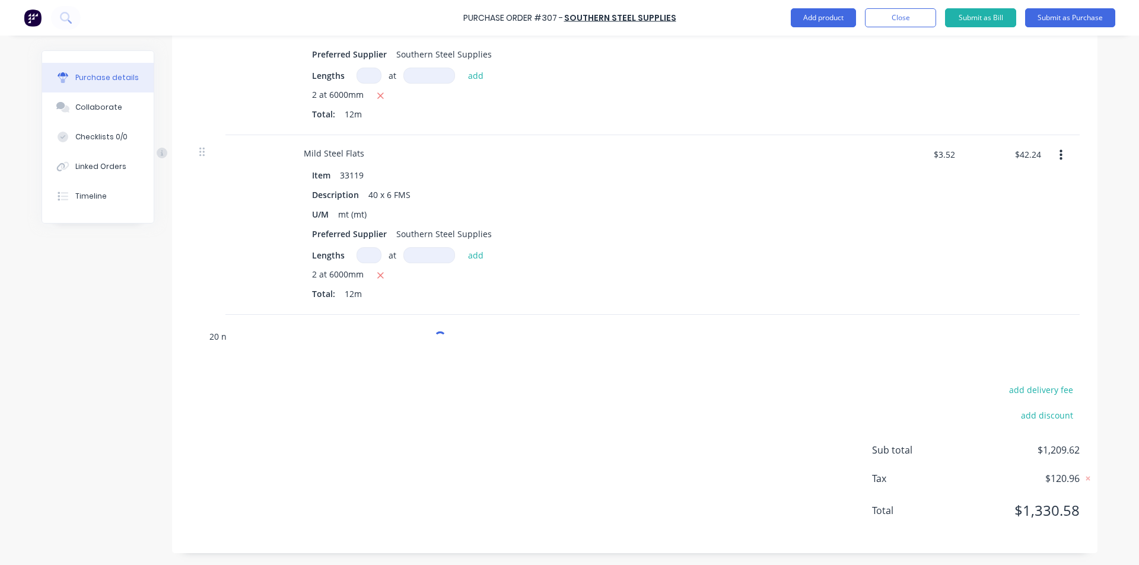
type textarea "x"
type input "20 nb"
type textarea "x"
type input "20 nb"
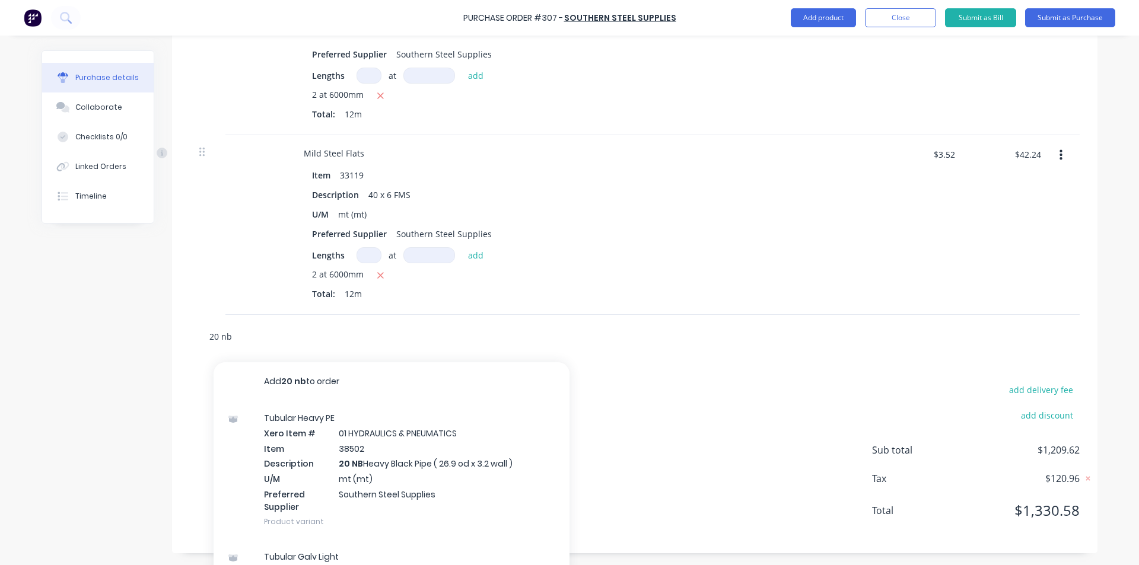
type textarea "x"
type input "20 nb m"
type textarea "x"
type input "20 nb me"
type textarea "x"
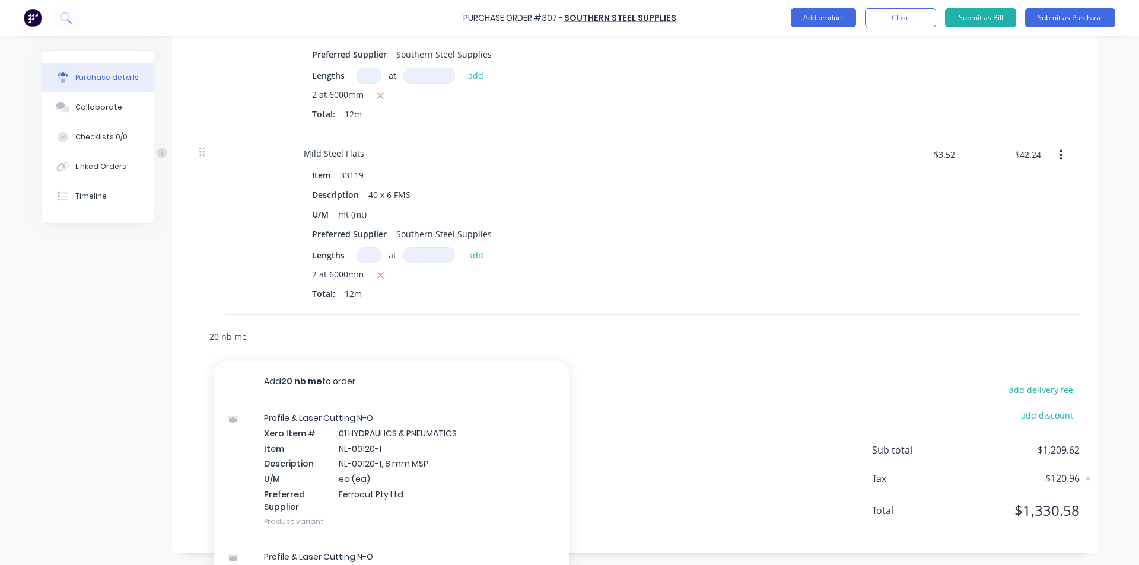
type input "20 nb med"
type textarea "x"
type input "20 nb med"
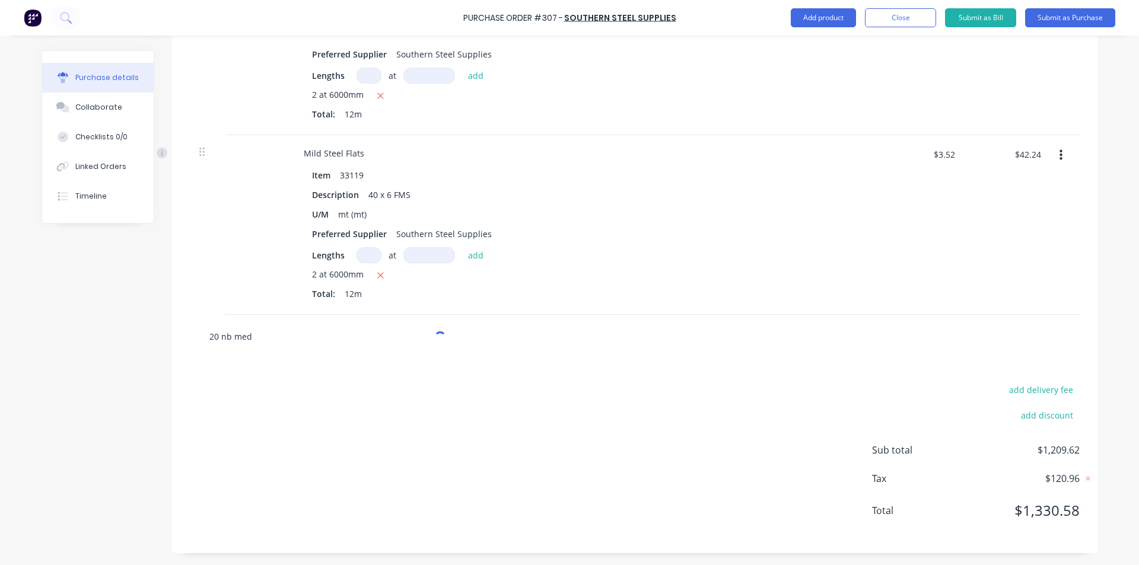
type textarea "x"
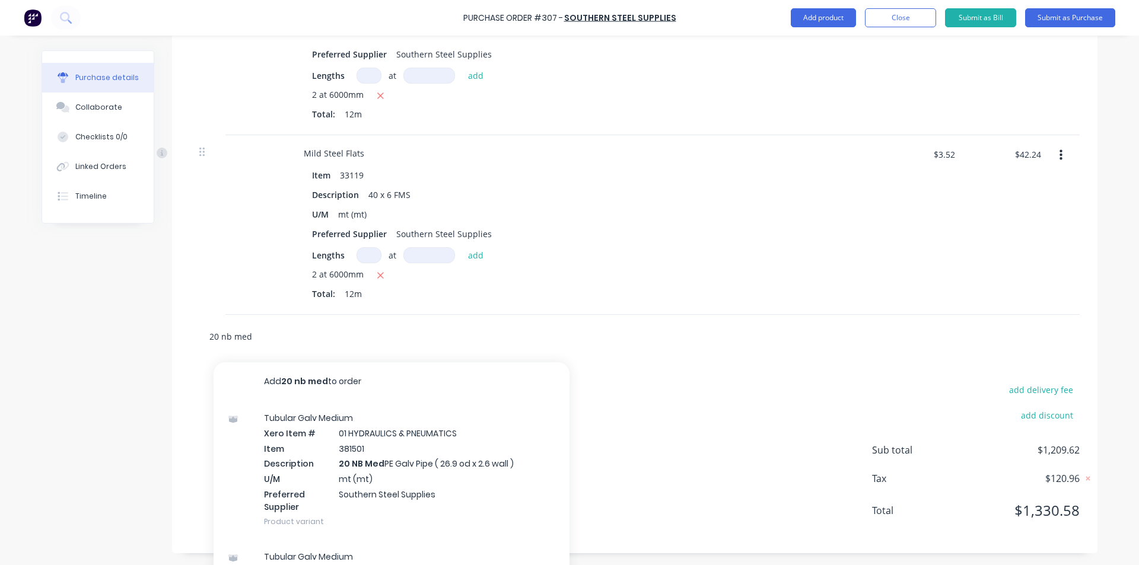
type input "20 nb med g"
type textarea "x"
type input "20 nb med ga"
type textarea "x"
type input "20 nb med gal"
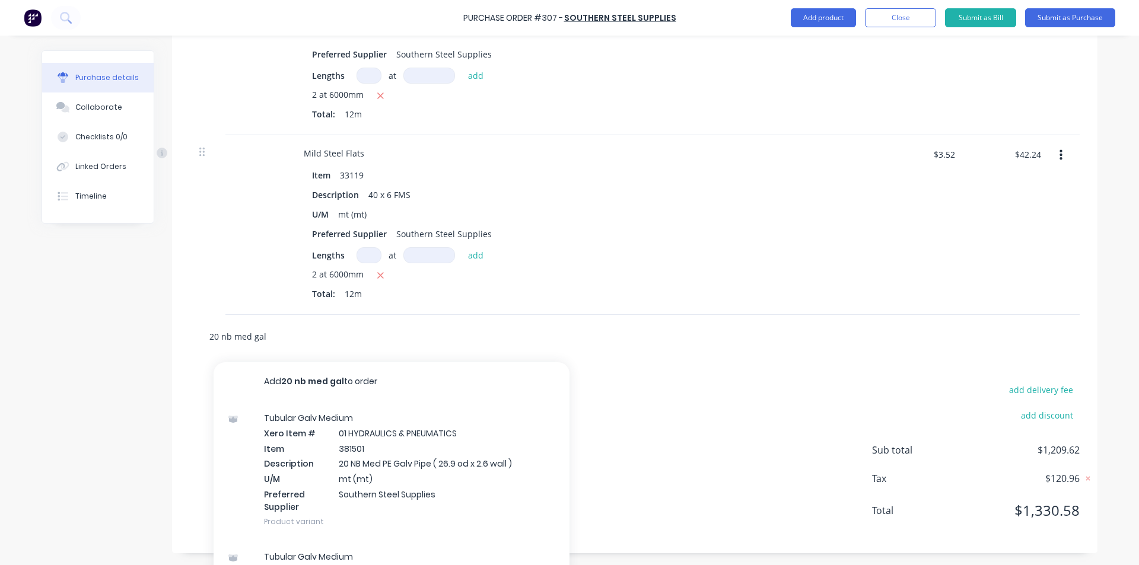
type textarea "x"
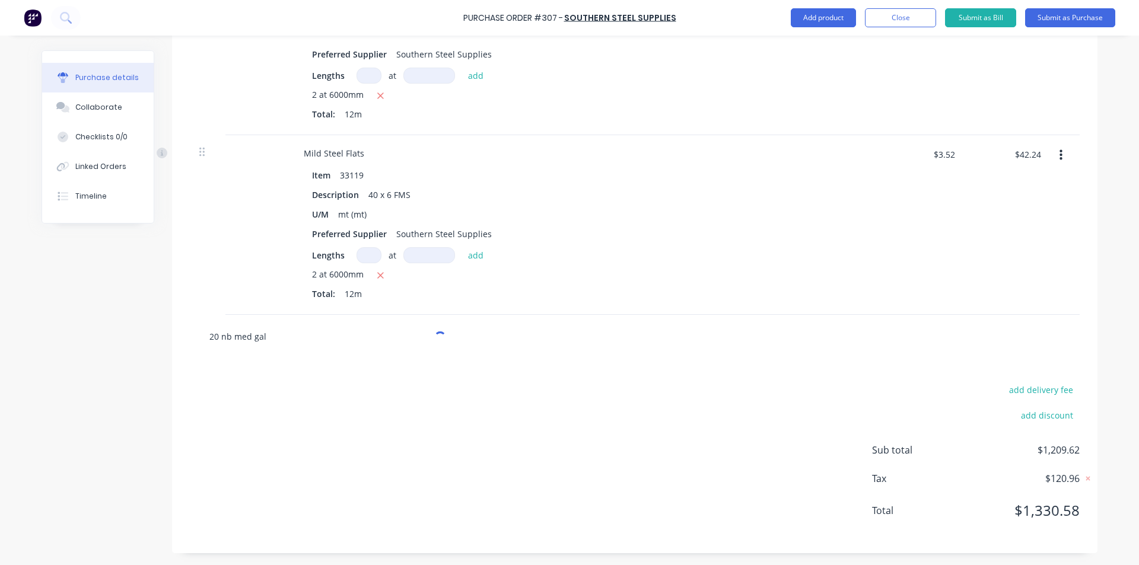
type input "20 nb med galv"
type textarea "x"
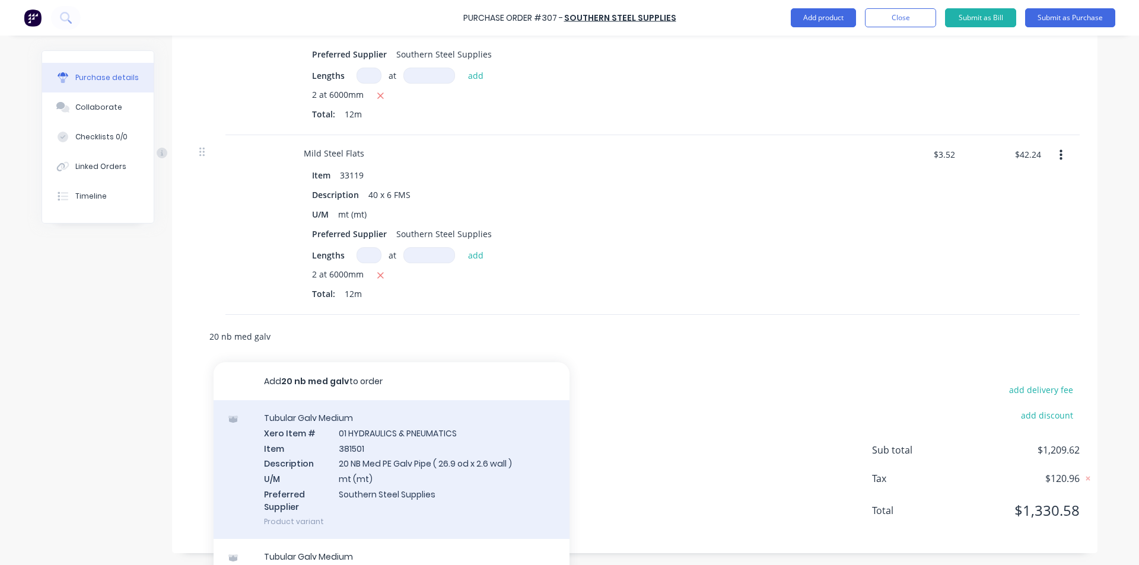
type input "20 nb med galv"
click at [382, 452] on div "Tubular Galv Medium Xero Item # 01 HYDRAULICS & PNEUMATICS Item 381501 Descript…" at bounding box center [391, 469] width 356 height 139
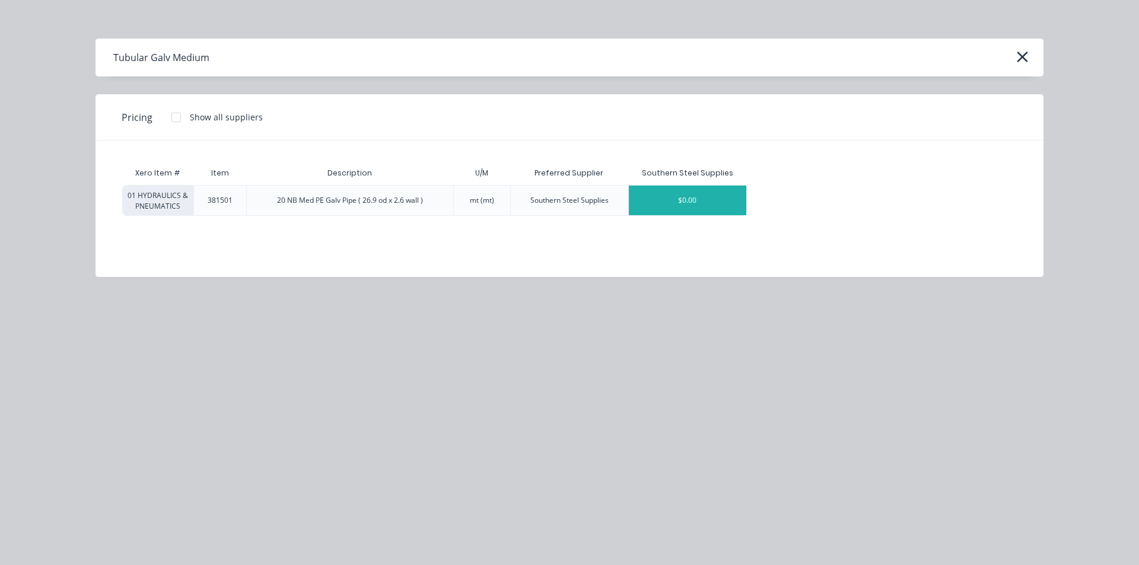
click at [653, 190] on div "$0.00" at bounding box center [687, 201] width 117 height 30
type textarea "x"
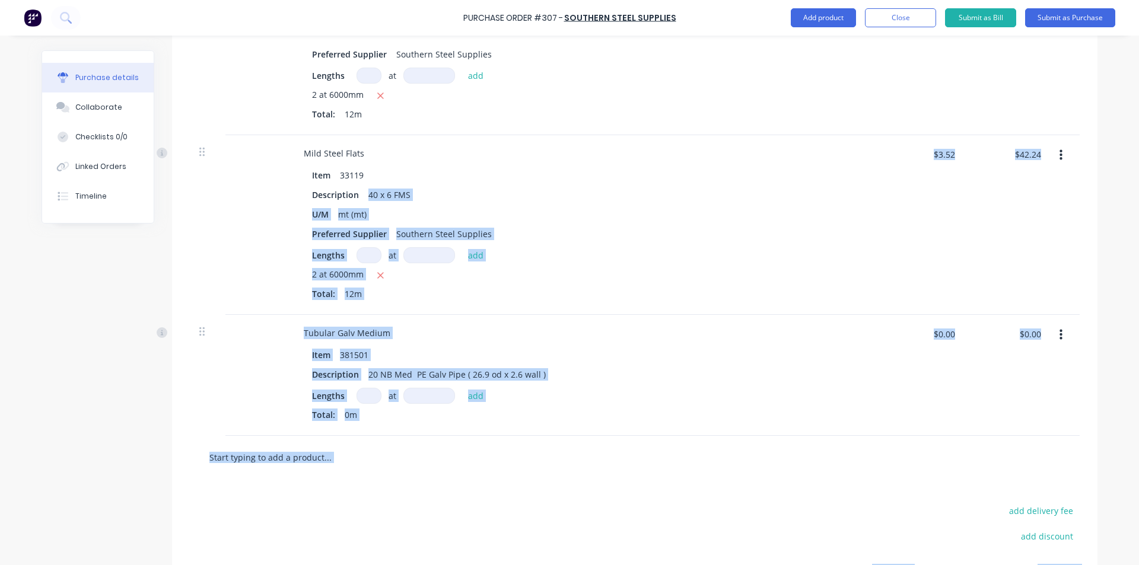
click at [373, 467] on input "text" at bounding box center [327, 457] width 237 height 24
click at [579, 326] on div "Tubular Galv Medium" at bounding box center [581, 332] width 574 height 17
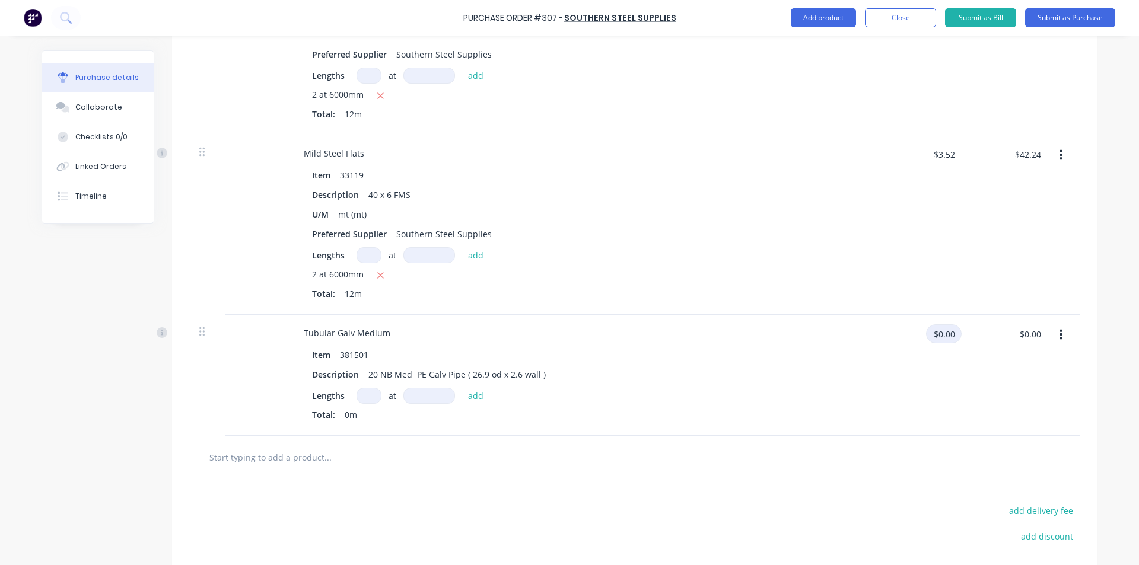
type textarea "x"
click at [951, 337] on input "$0.00" at bounding box center [944, 333] width 36 height 19
type input "3.46"
type textarea "x"
type input "$3.46"
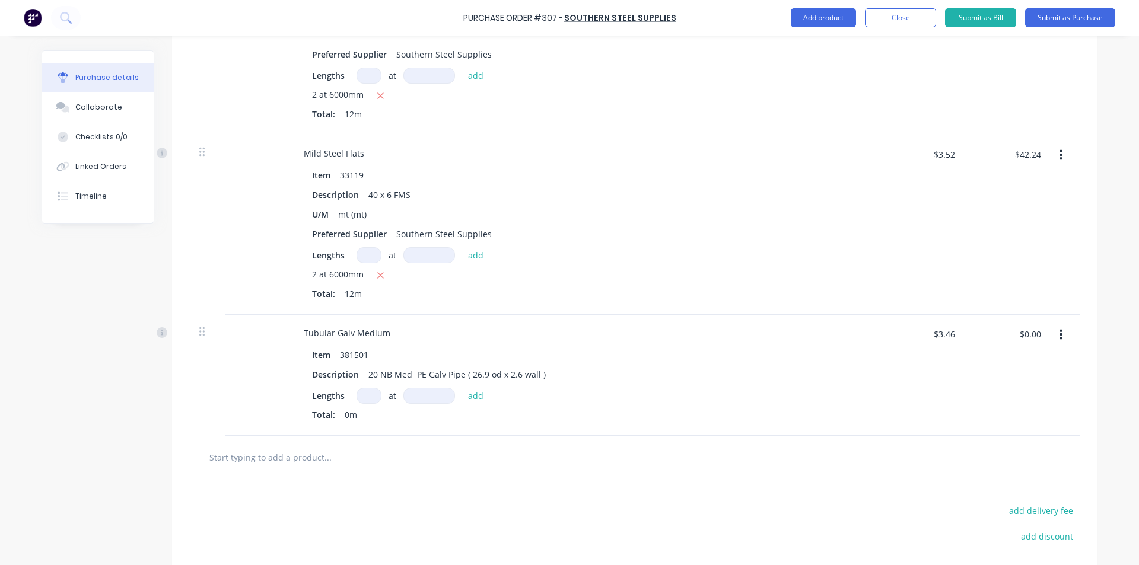
type textarea "x"
click at [361, 390] on input at bounding box center [368, 396] width 25 height 16
type input "3"
type textarea "x"
type input "3"
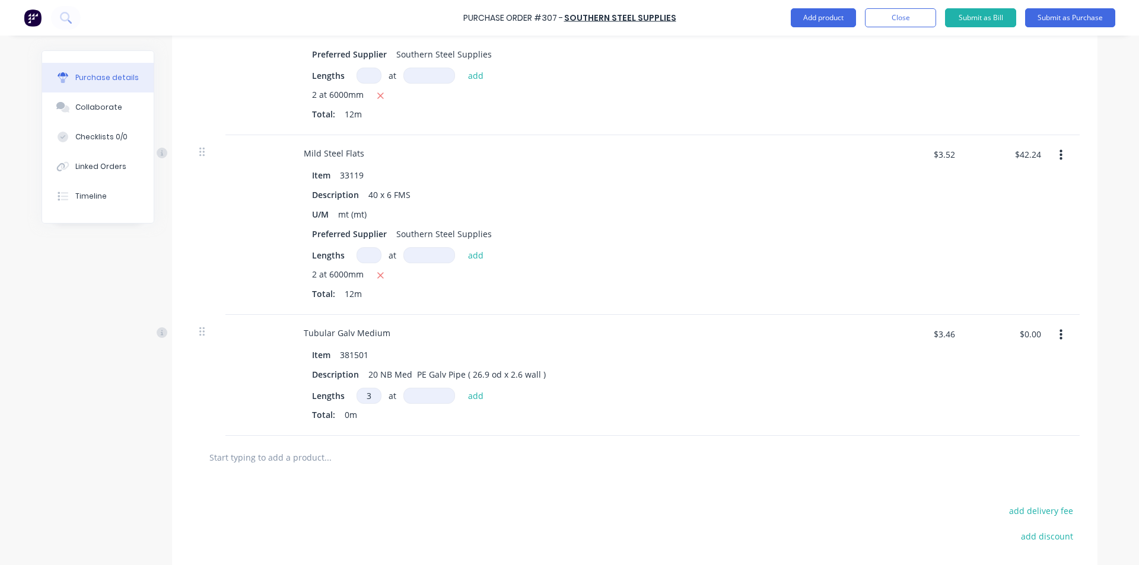
type textarea "x"
type input "6"
type textarea "x"
type input "65"
type textarea "x"
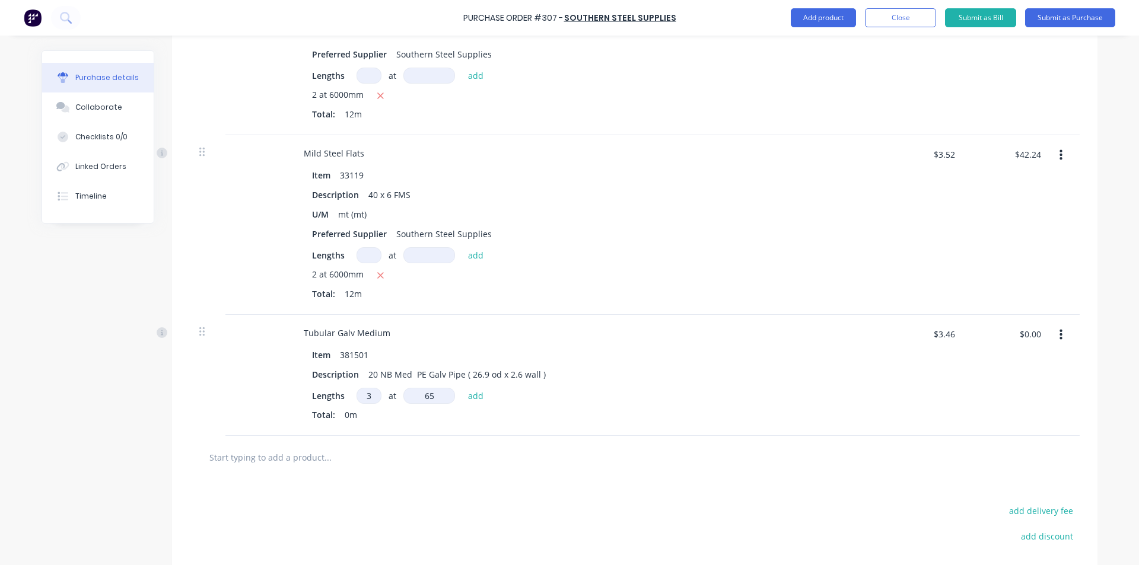
type input "650"
type textarea "x"
type input "6500"
type textarea "x"
type input "$67.47"
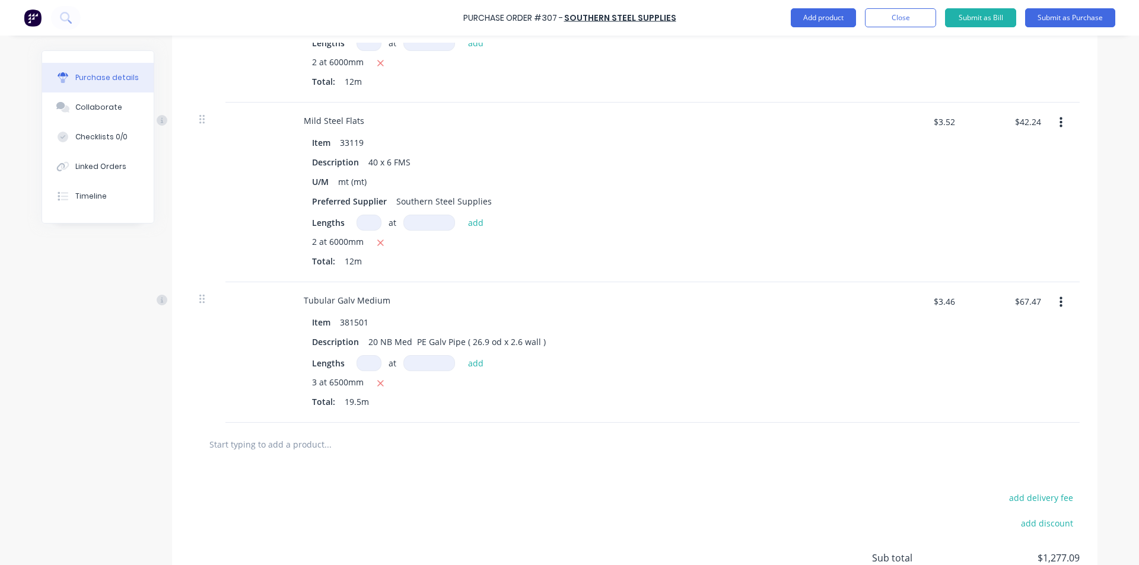
scroll to position [1449, 0]
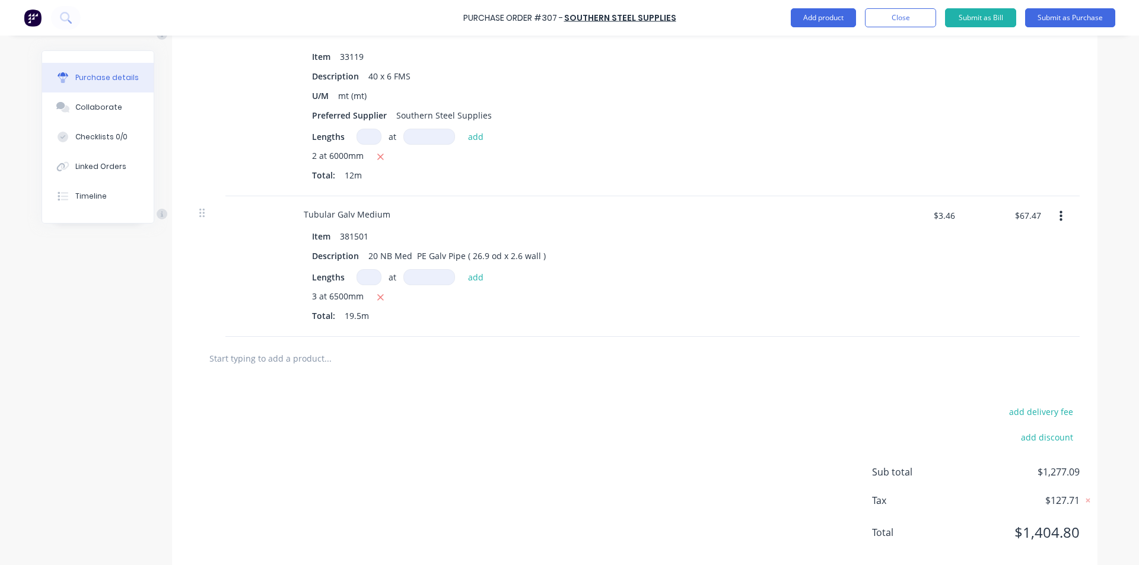
click at [312, 365] on input "text" at bounding box center [327, 358] width 237 height 24
click at [897, 15] on button "Close" at bounding box center [900, 17] width 71 height 19
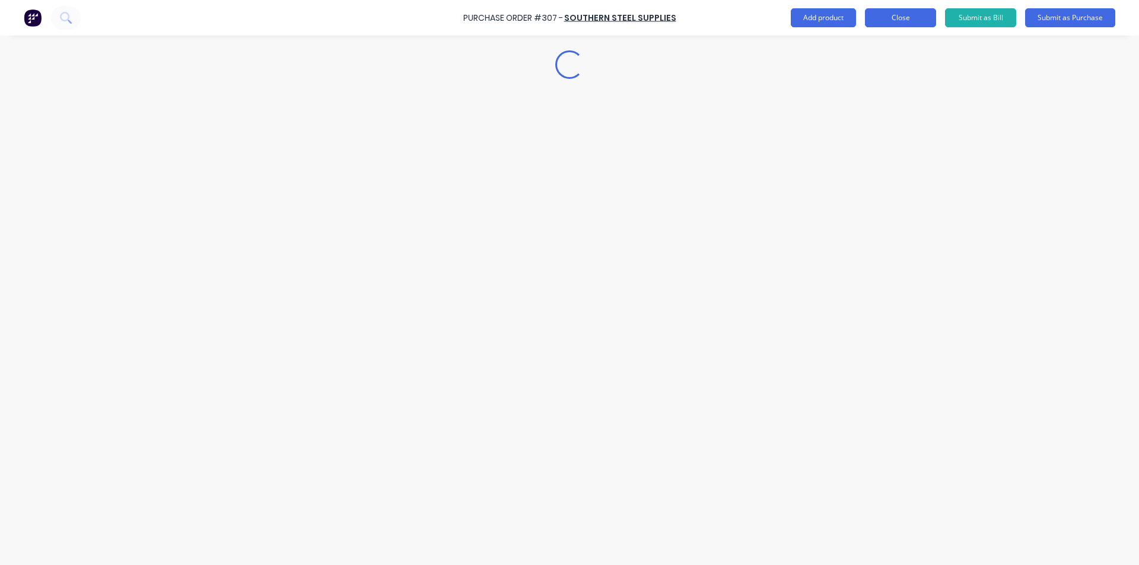
scroll to position [0, 0]
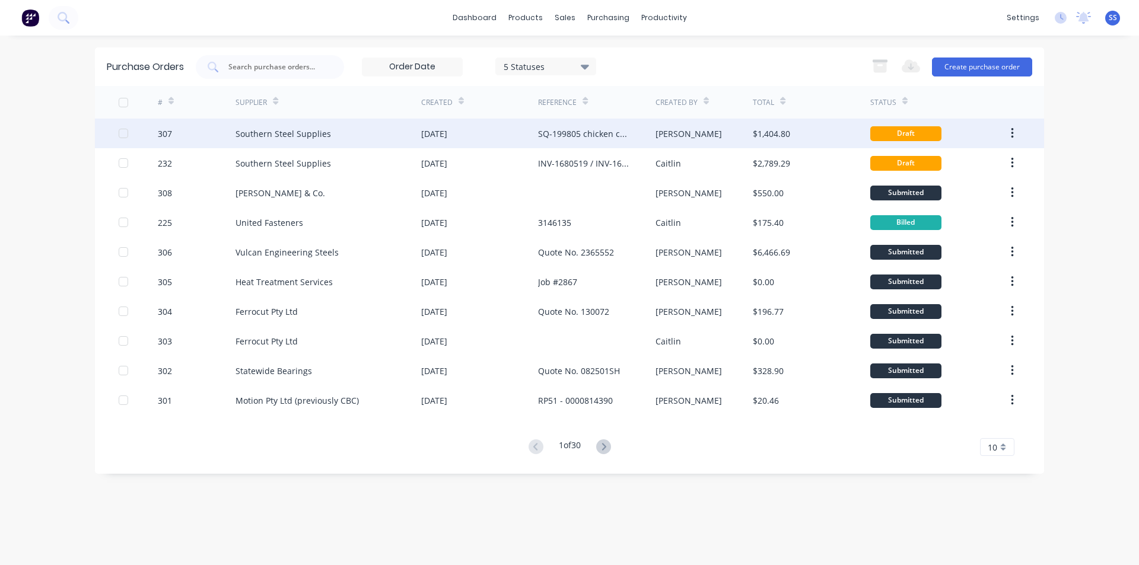
click at [561, 136] on div "SQ-199805 chicken coupe" at bounding box center [584, 133] width 93 height 12
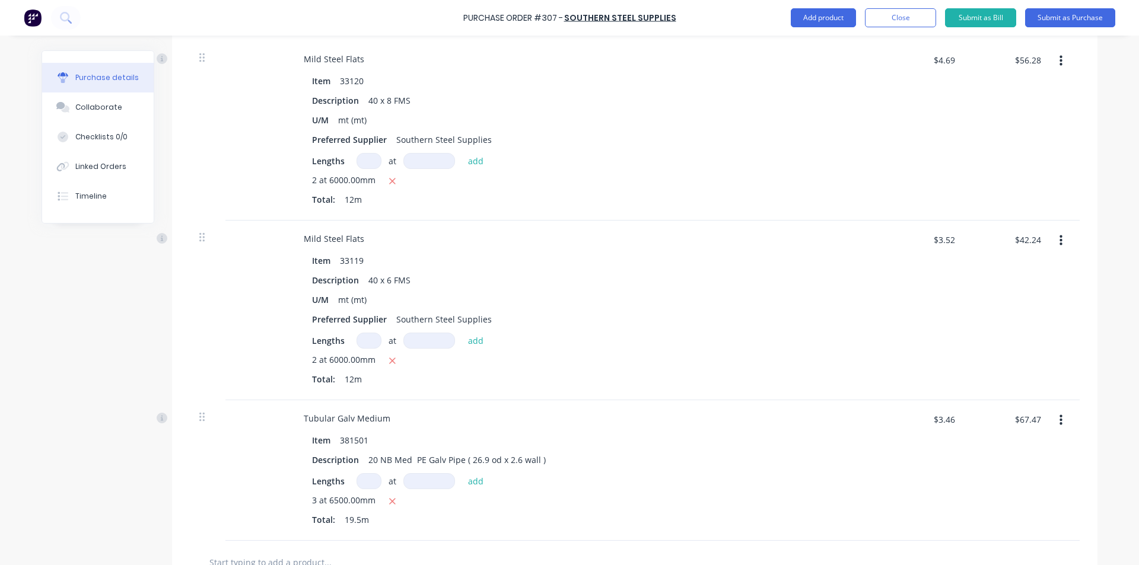
scroll to position [1471, 0]
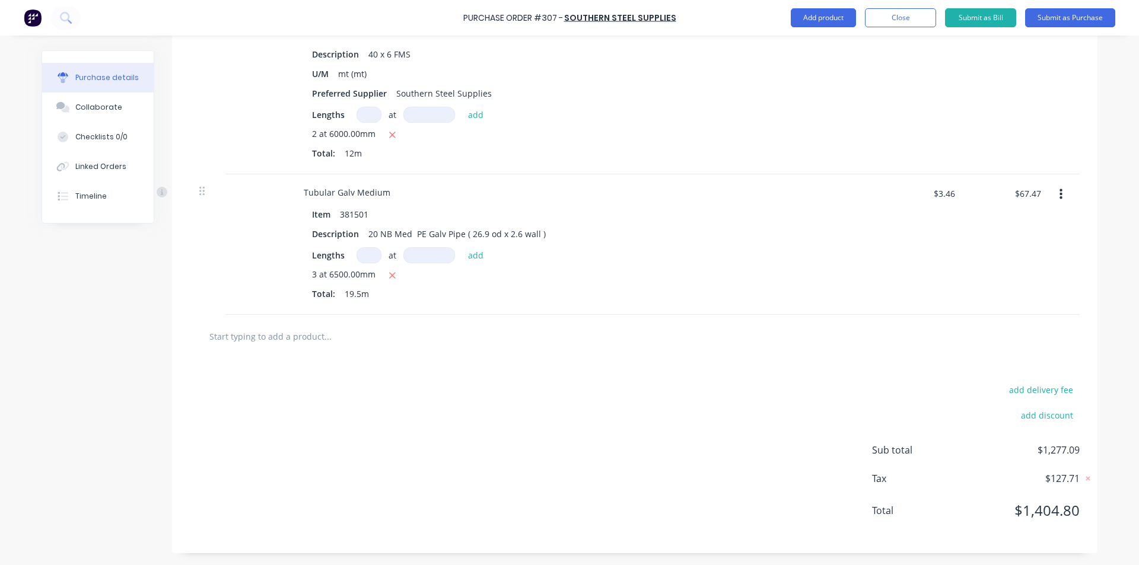
click at [319, 343] on input "text" at bounding box center [327, 336] width 237 height 24
type textarea "x"
type input "g"
type textarea "x"
type input "ga"
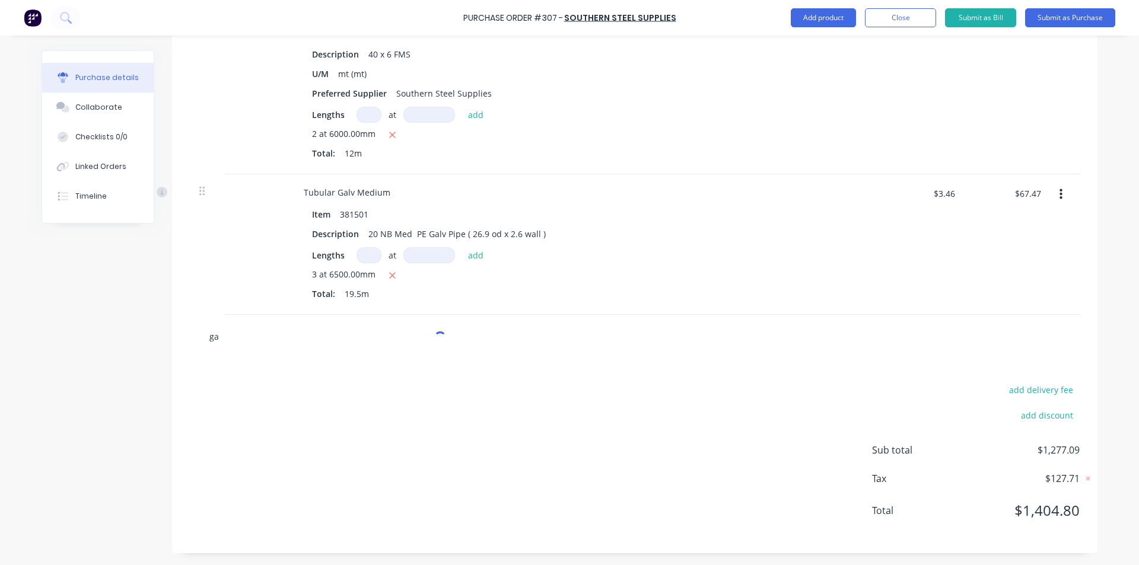
type textarea "x"
type input "gal"
type textarea "x"
type input "galv"
type textarea "x"
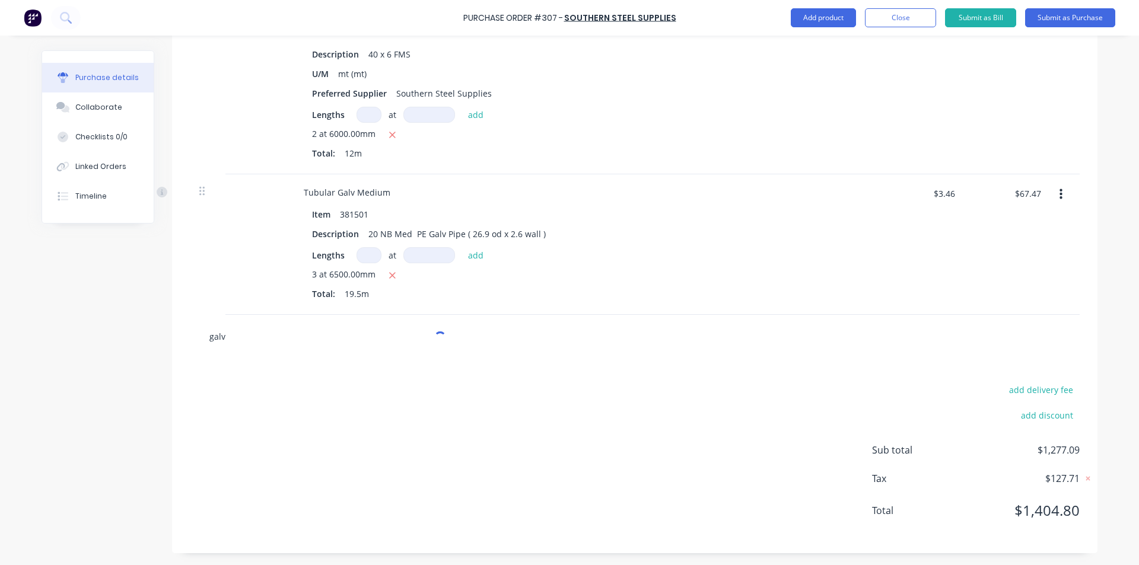
type input "galv"
type textarea "x"
type input "galv s"
type textarea "x"
type input "galv sh"
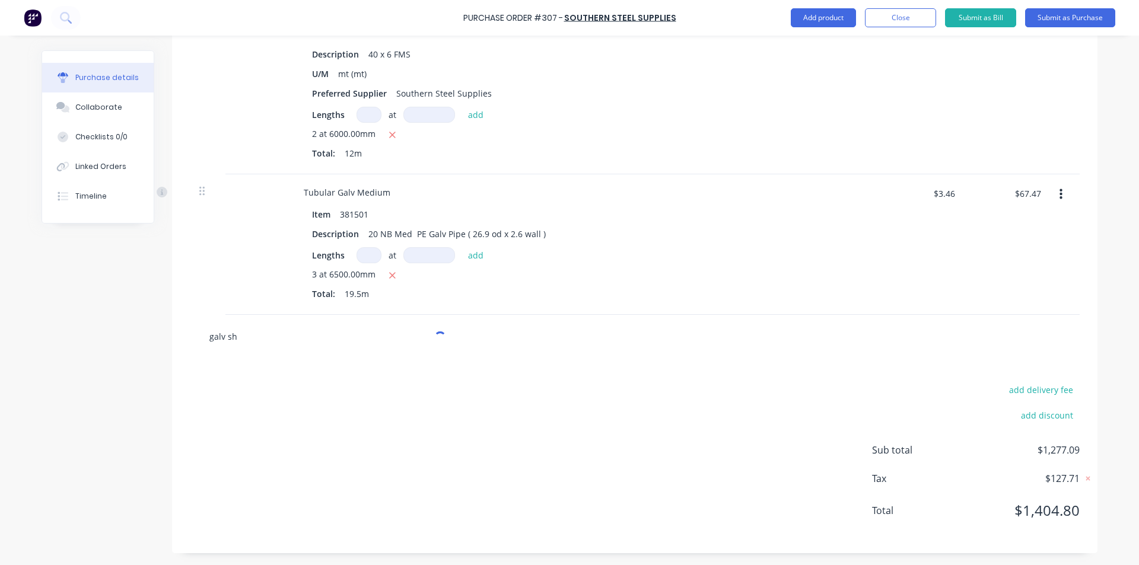
type textarea "x"
type input "galv she"
type textarea "x"
type input "galv shee"
type textarea "x"
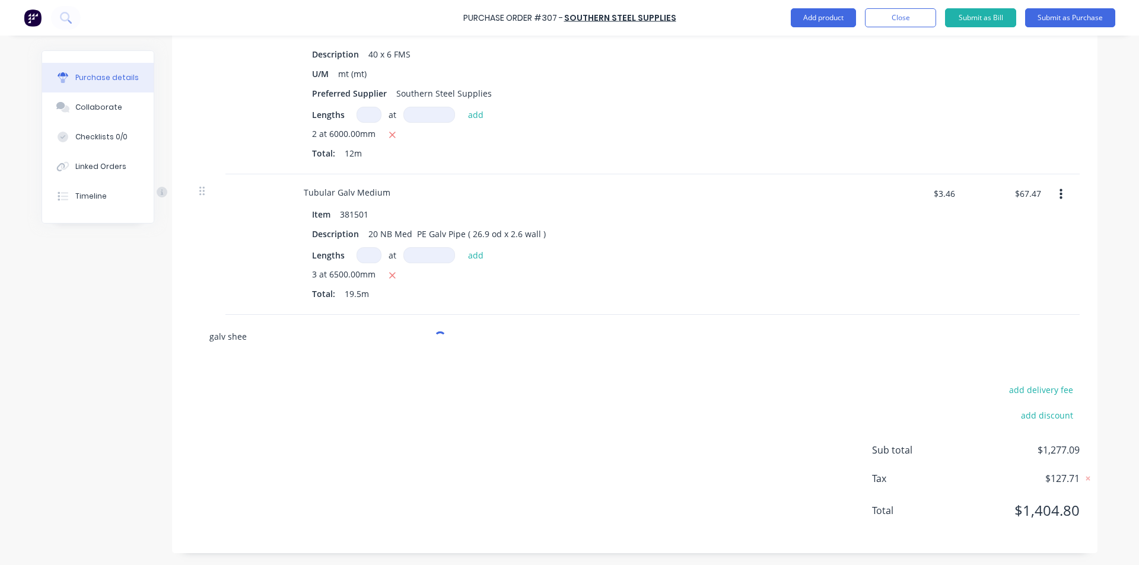
type input "galv sheet"
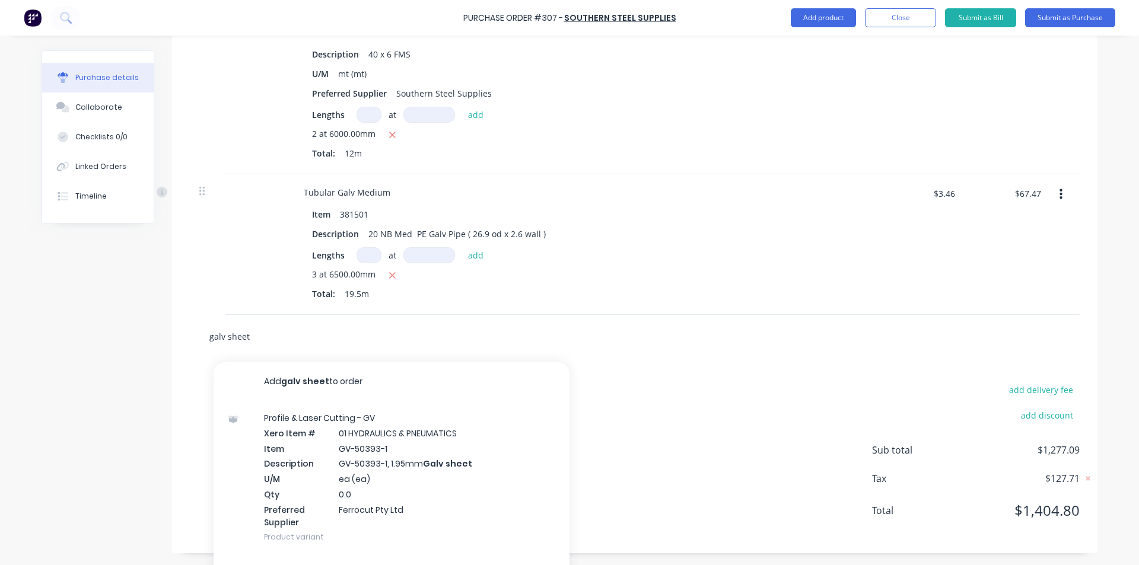
type textarea "x"
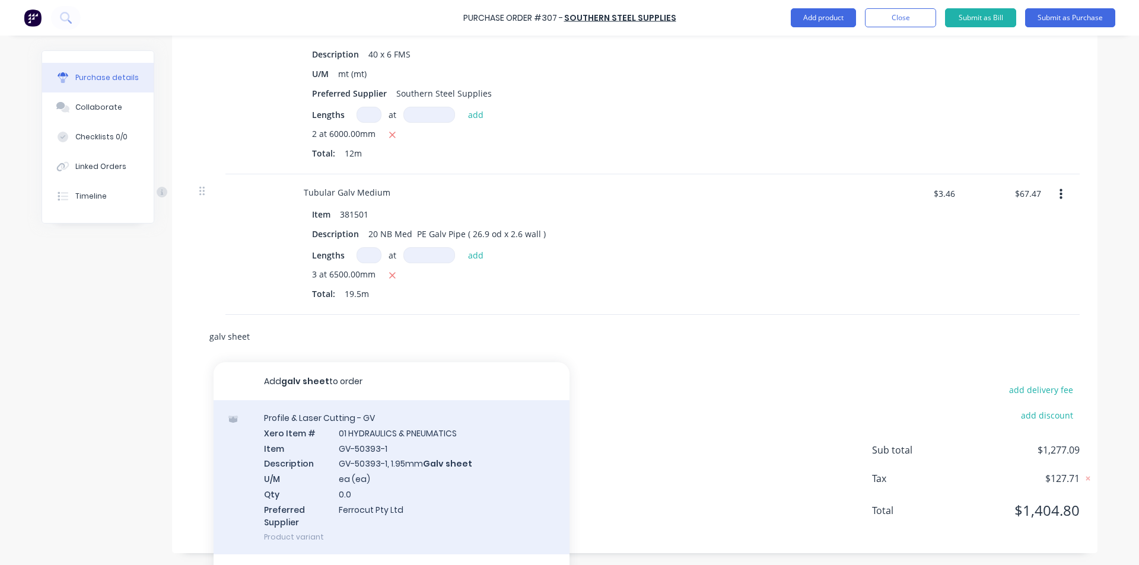
scroll to position [1412, 0]
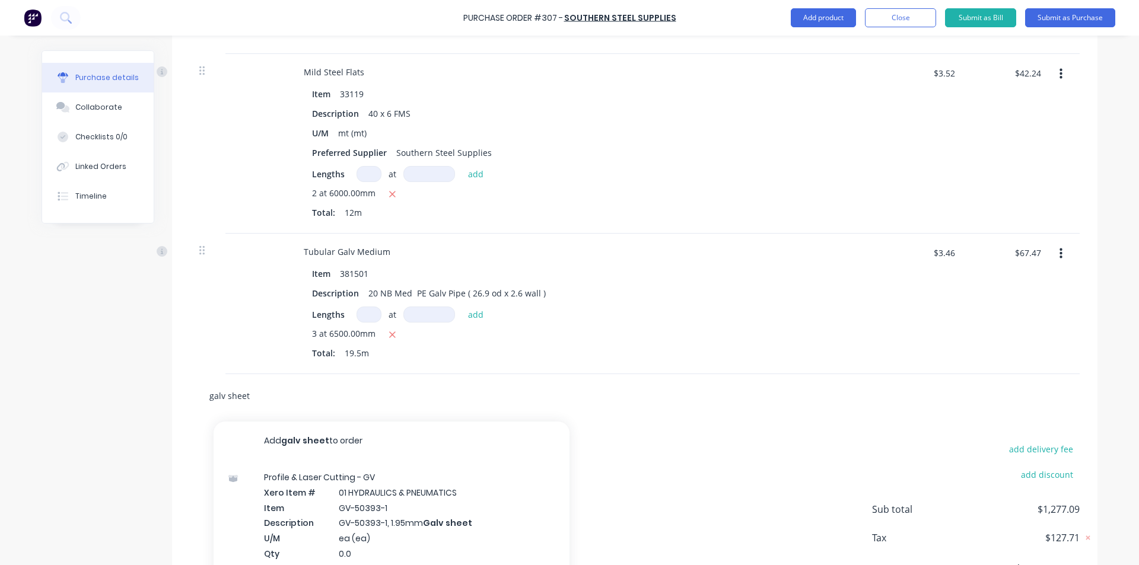
click at [175, 413] on div "galv sheet Add galv sheet to order Profile & Laser Cutting - GV Xero Item # 01 …" at bounding box center [634, 395] width 925 height 43
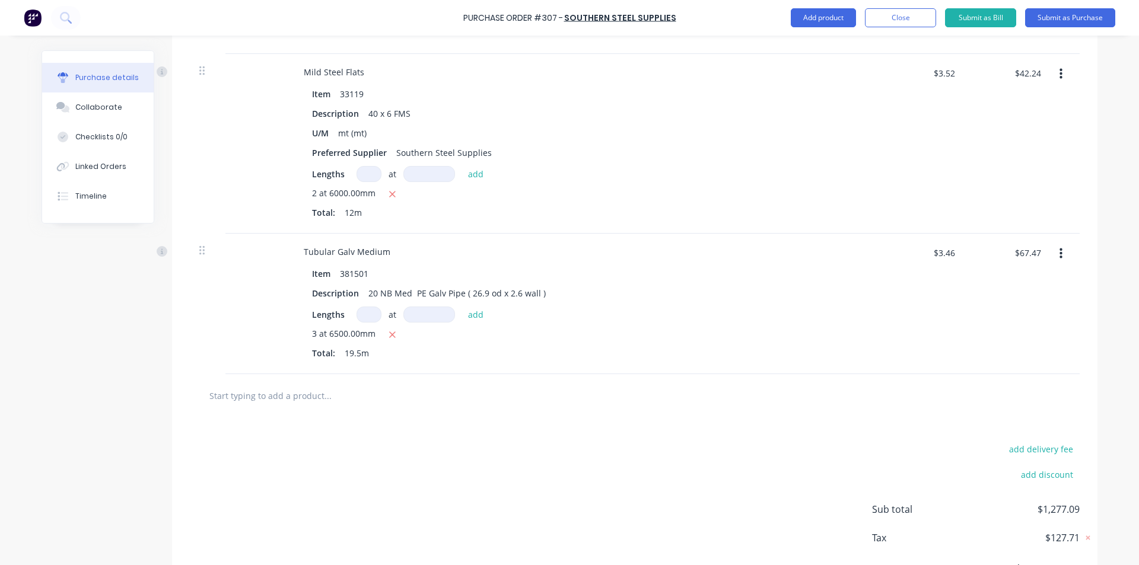
type textarea "x"
type input "2"
type textarea "x"
type input "24"
type textarea "x"
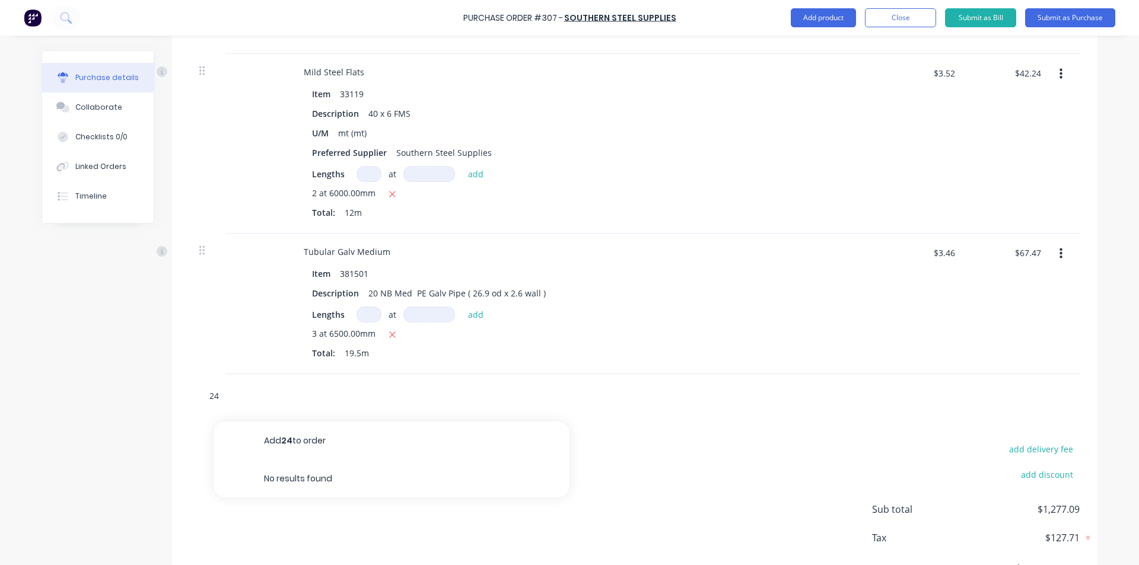
type input "240"
type textarea "x"
type input "2400"
type textarea "x"
type input "2400"
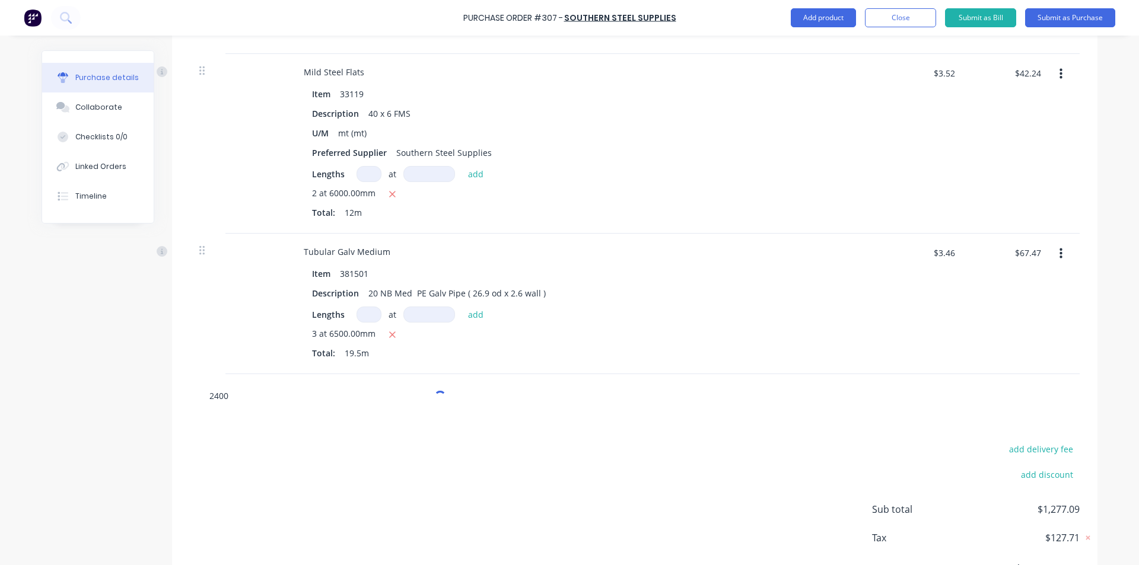
type textarea "x"
type input "2400 x"
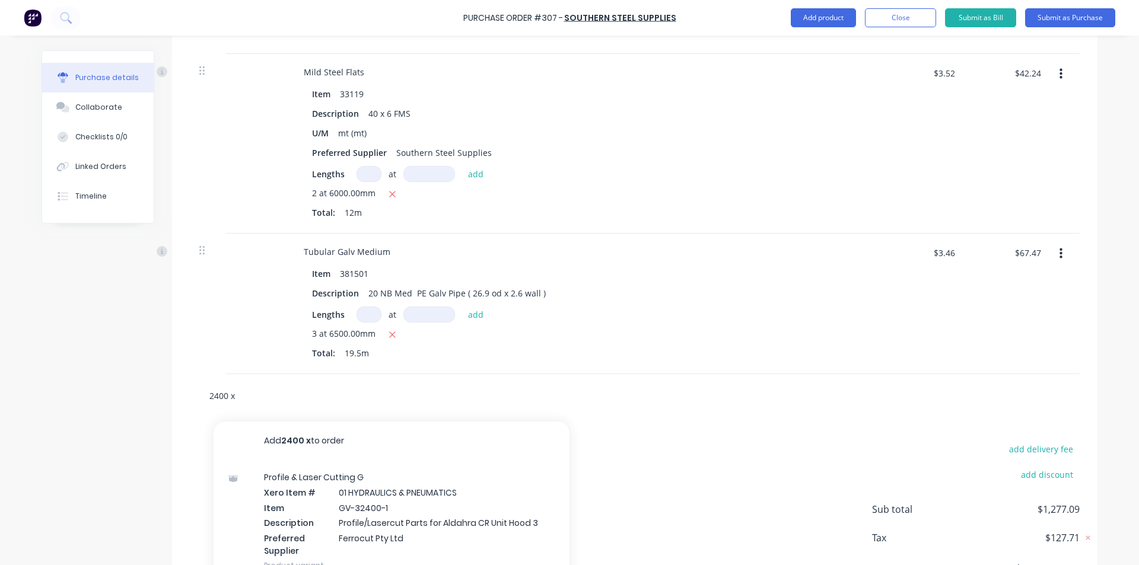
type textarea "x"
type input "2400 x 1"
type textarea "x"
type input "2400 x 12"
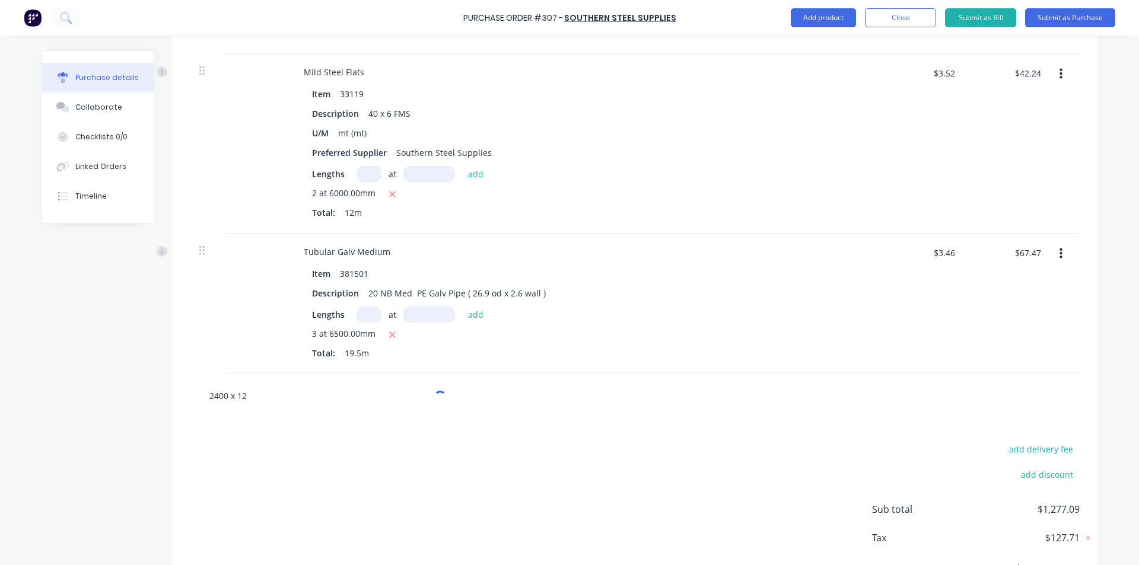
type textarea "x"
type input "2400 x 120"
type textarea "x"
type input "2400 x 1200"
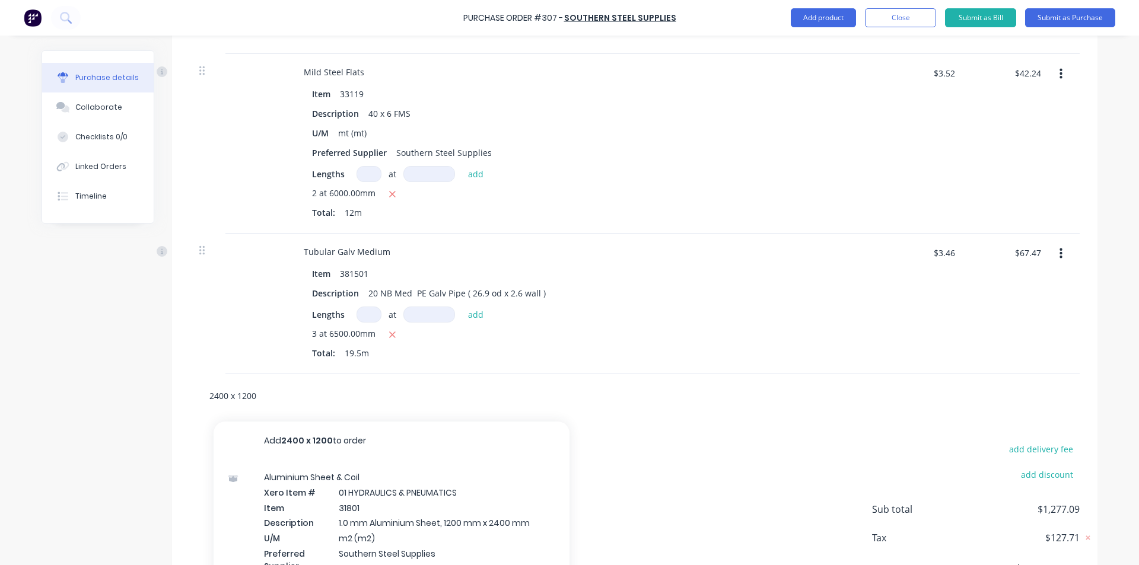
type textarea "x"
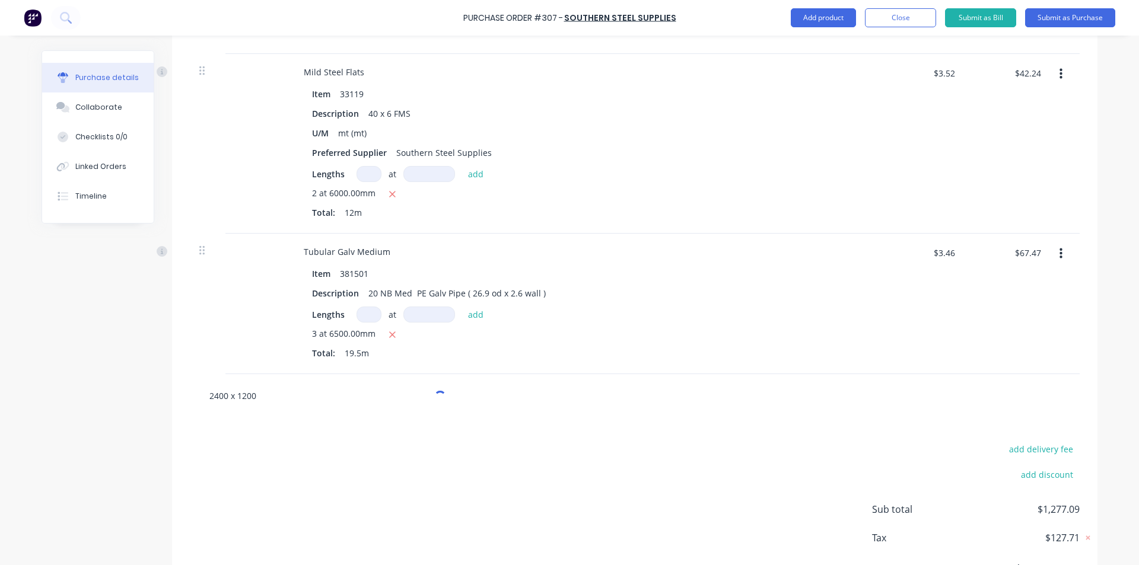
type input "2400 x 1200"
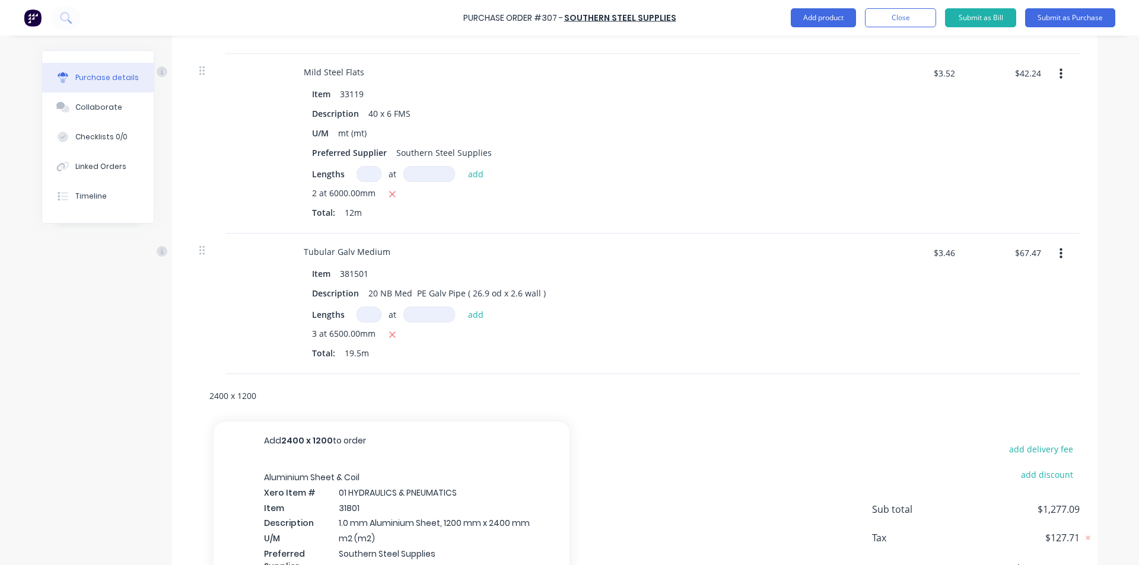
type textarea "x"
type input "2400 x 1200 x"
type textarea "x"
type input "2400 x 1200 x 1"
type textarea "x"
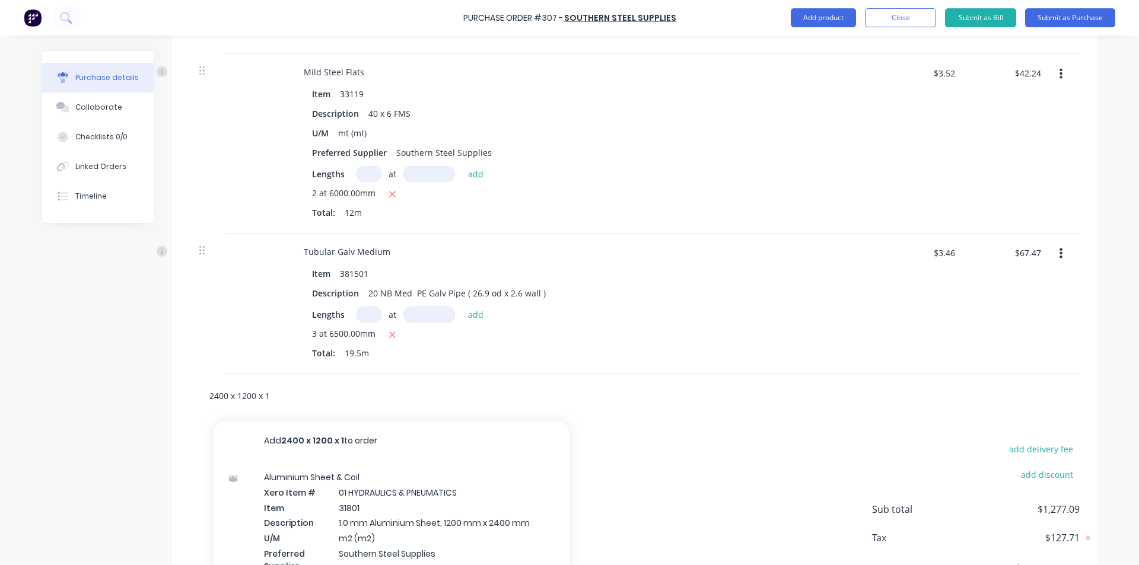
type input "2400 x 1200 x 1."
type textarea "x"
type input "2400 x 1200 x 1.1"
type textarea "x"
type input "2400 x 1200 x 1.15"
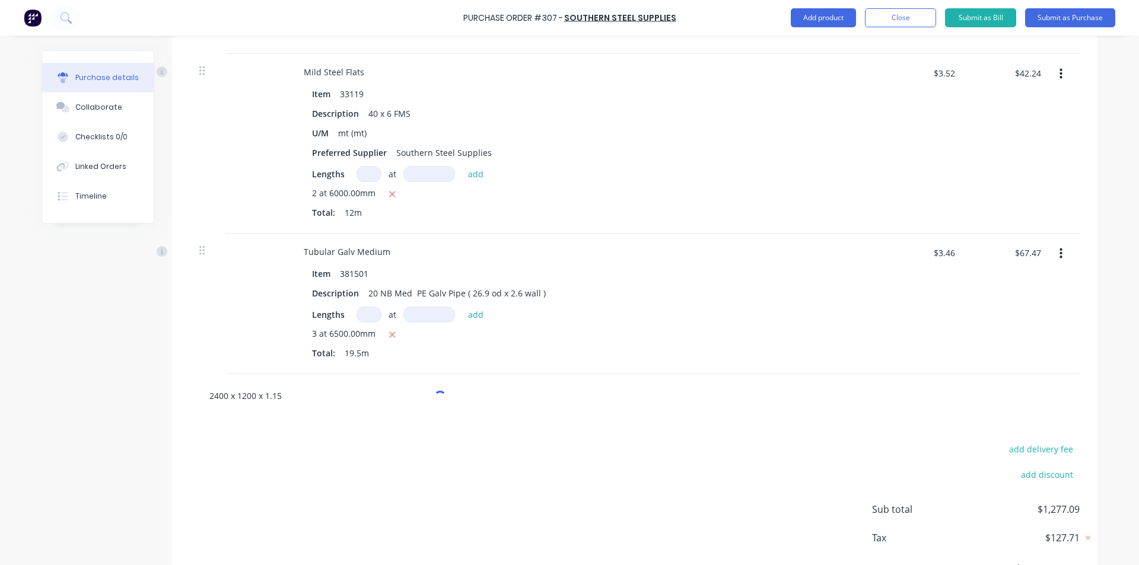
type textarea "x"
type input "2400 x 1200 x 1.15"
type textarea "x"
type input "2400 x 1200 x 1.15"
drag, startPoint x: 807, startPoint y: 14, endPoint x: 313, endPoint y: 495, distance: 690.3
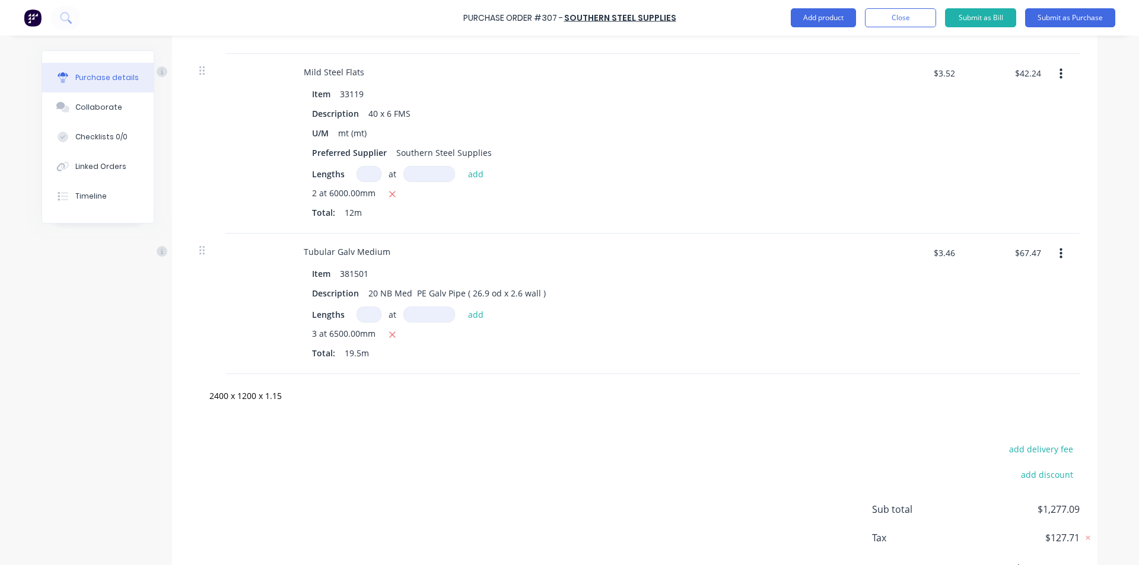
click at [361, 516] on div "Purchase Order #307 - Southern Steel Supplies Add product Close Submit as Bill …" at bounding box center [569, 282] width 1139 height 565
drag, startPoint x: 302, startPoint y: 401, endPoint x: 194, endPoint y: 438, distance: 114.6
type textarea "x"
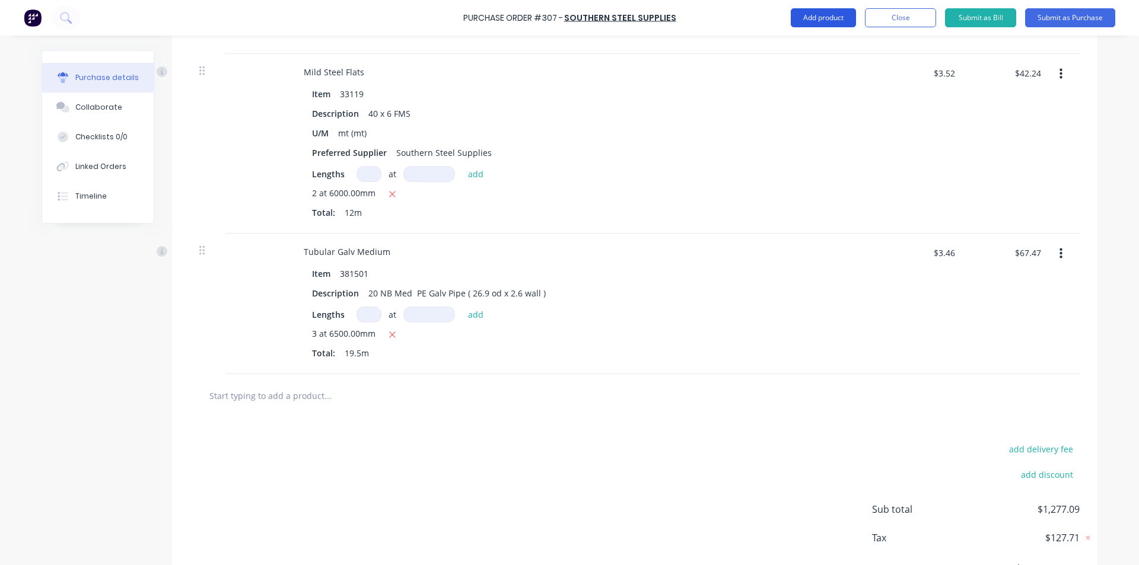
click at [815, 12] on button "Add product" at bounding box center [822, 17] width 65 height 19
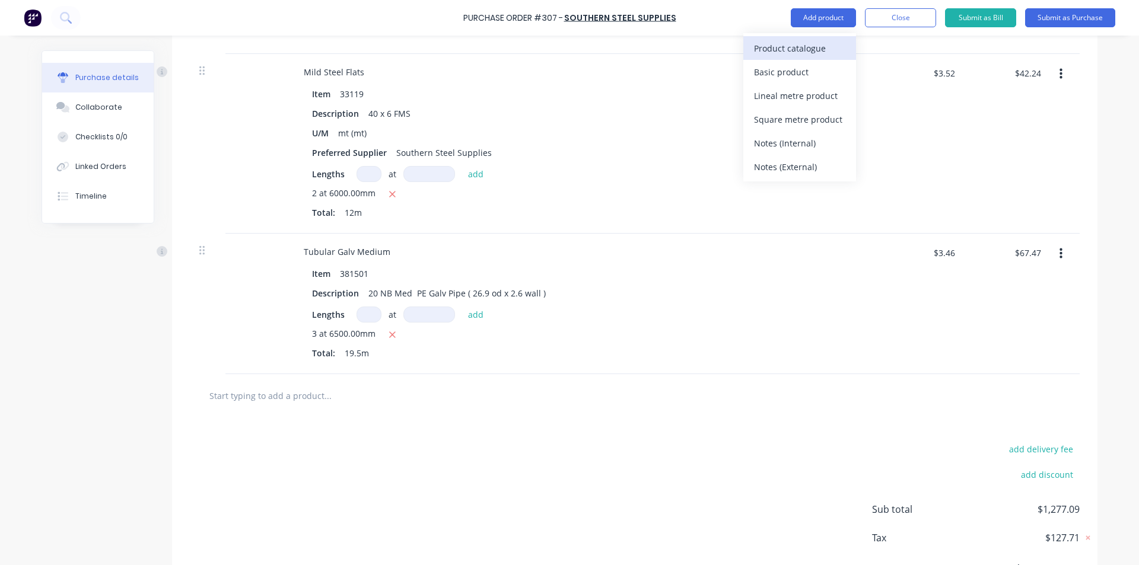
click at [805, 41] on div "Product catalogue" at bounding box center [799, 48] width 91 height 17
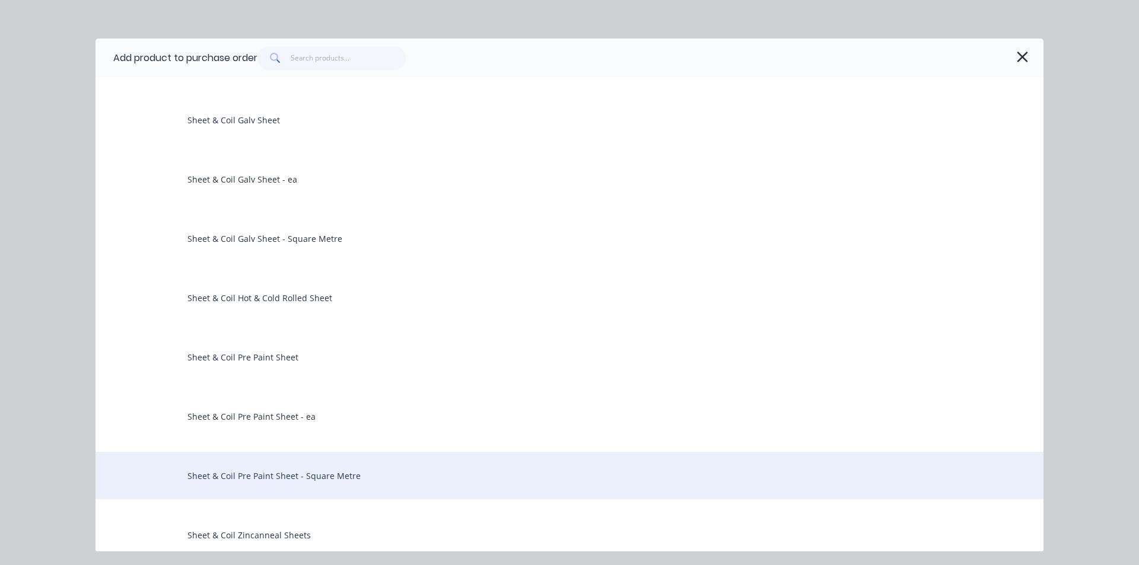
scroll to position [1720, 0]
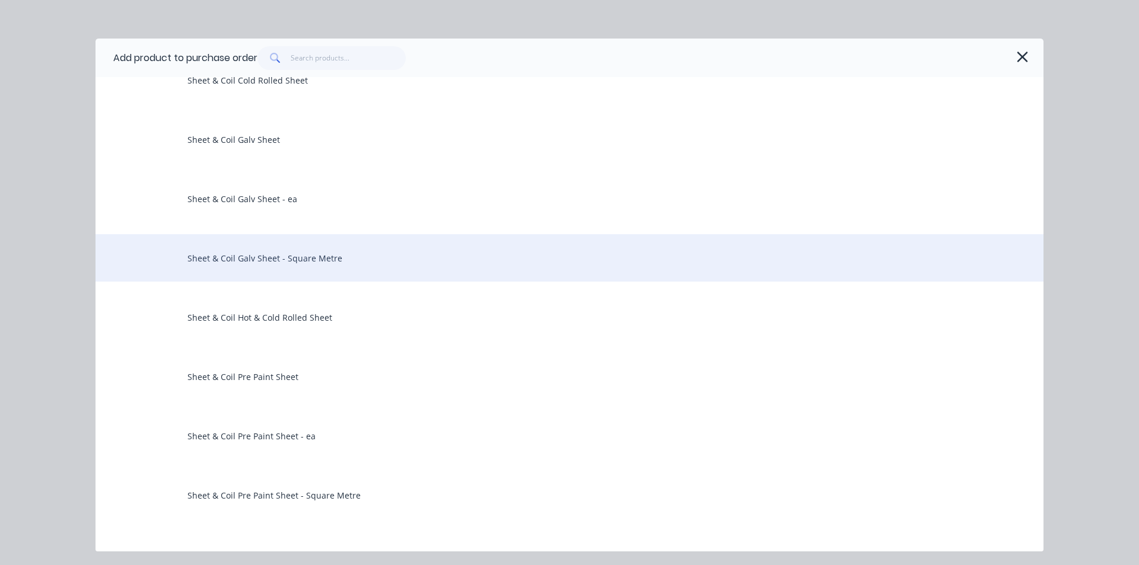
click at [298, 257] on div "Sheet & Coil Galv Sheet - Square Metre" at bounding box center [569, 257] width 948 height 47
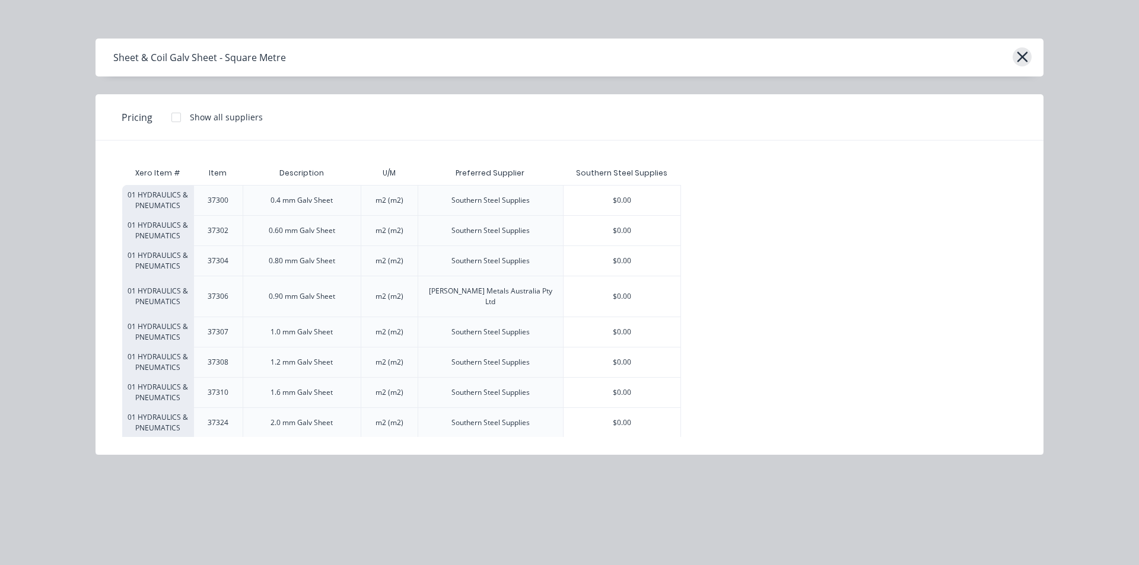
click at [1022, 56] on icon "button" at bounding box center [1022, 57] width 12 height 17
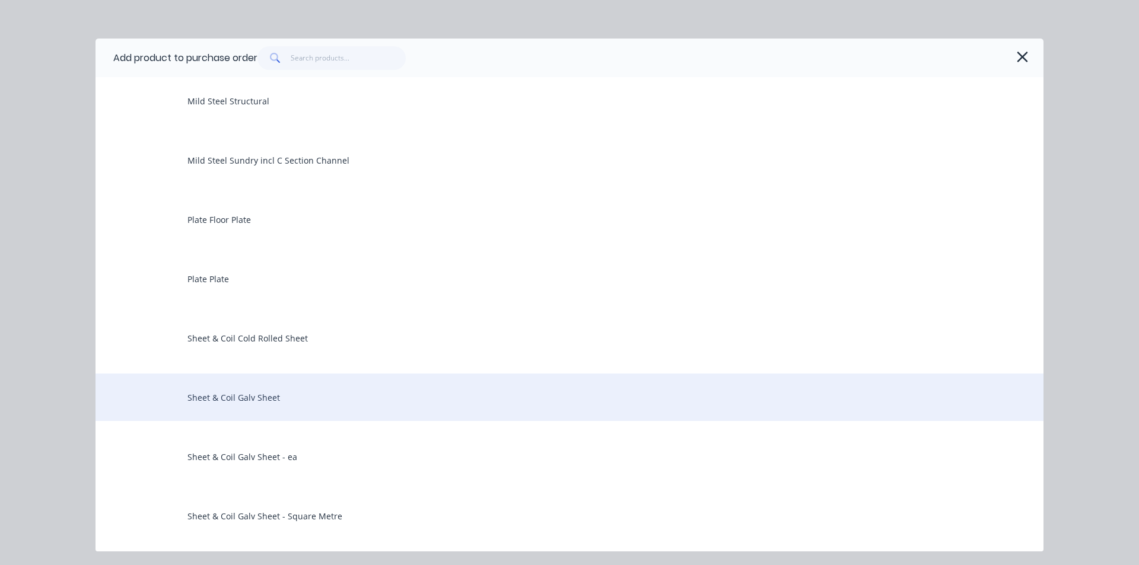
scroll to position [1483, 0]
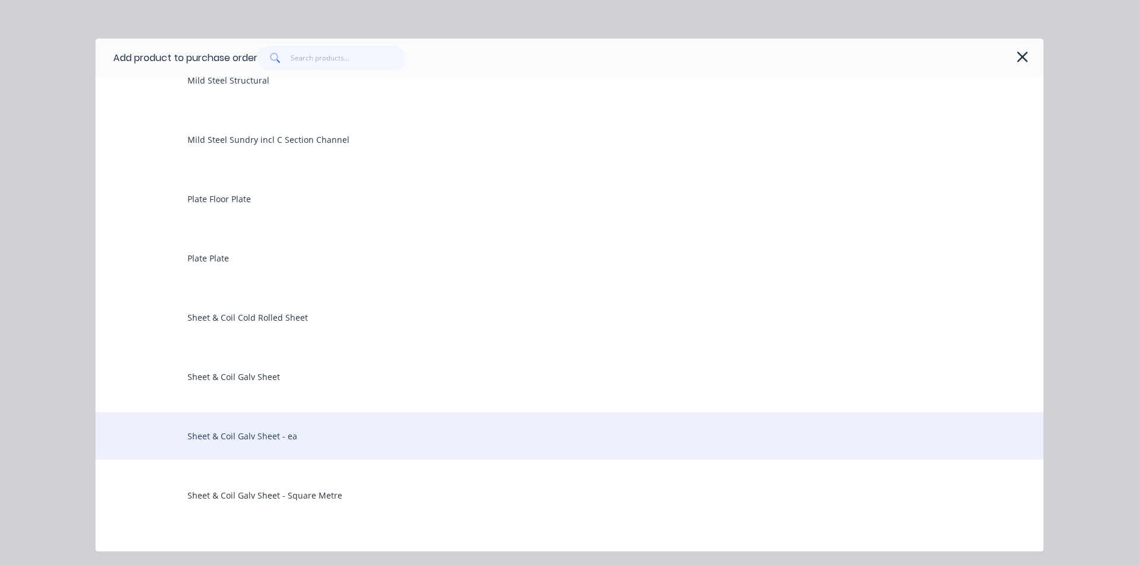
click at [269, 437] on div "Sheet & Coil Galv Sheet - ea" at bounding box center [569, 435] width 948 height 47
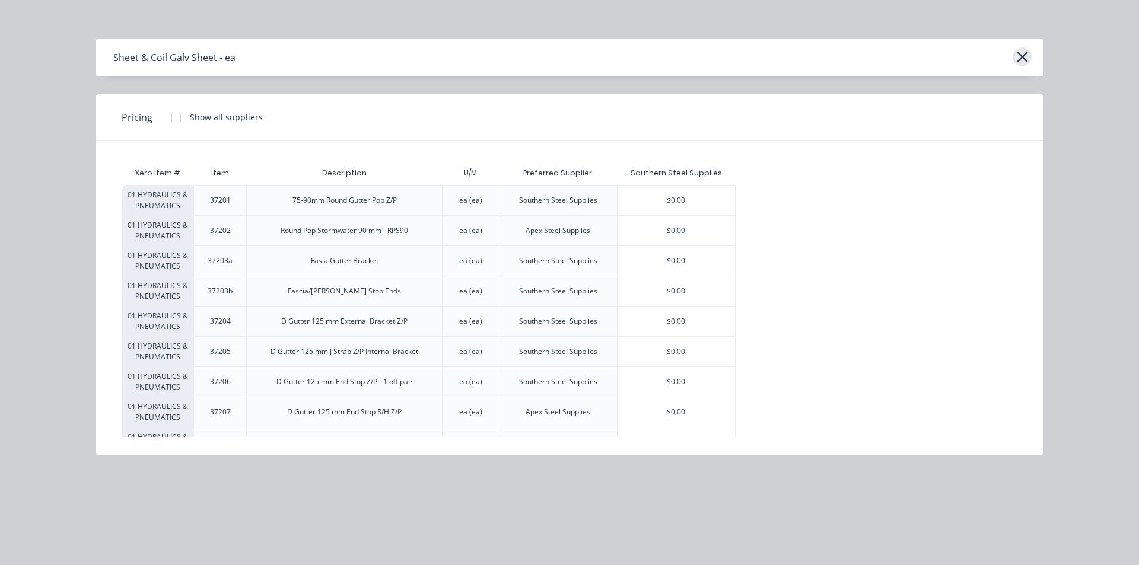
click at [1024, 56] on icon "button" at bounding box center [1022, 57] width 12 height 17
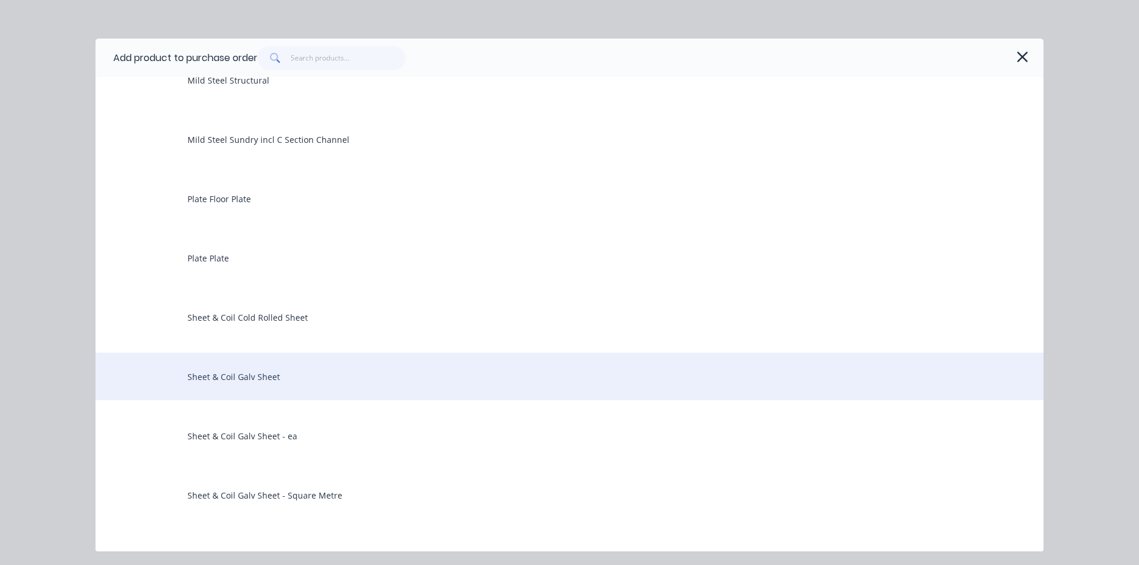
click at [269, 375] on div "Sheet & Coil Galv Sheet" at bounding box center [569, 376] width 948 height 47
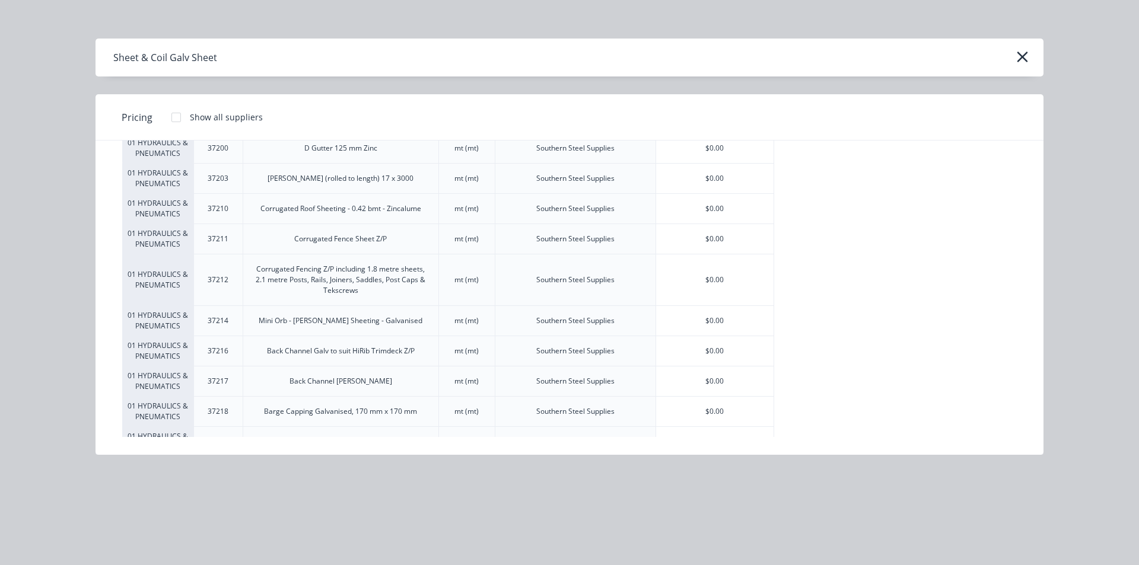
scroll to position [0, 0]
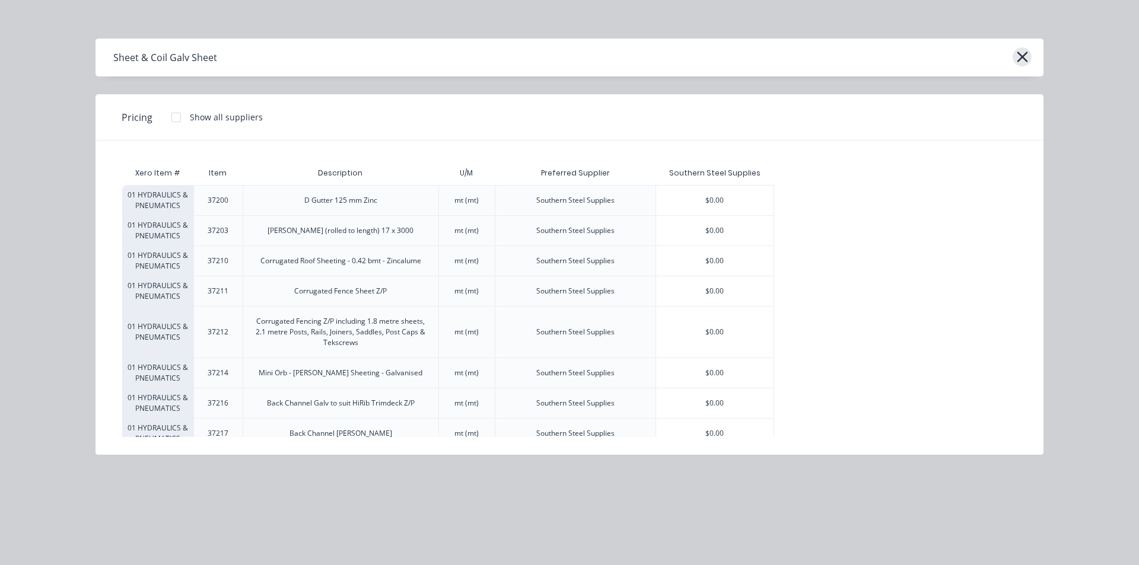
click at [1020, 61] on icon "button" at bounding box center [1022, 57] width 12 height 17
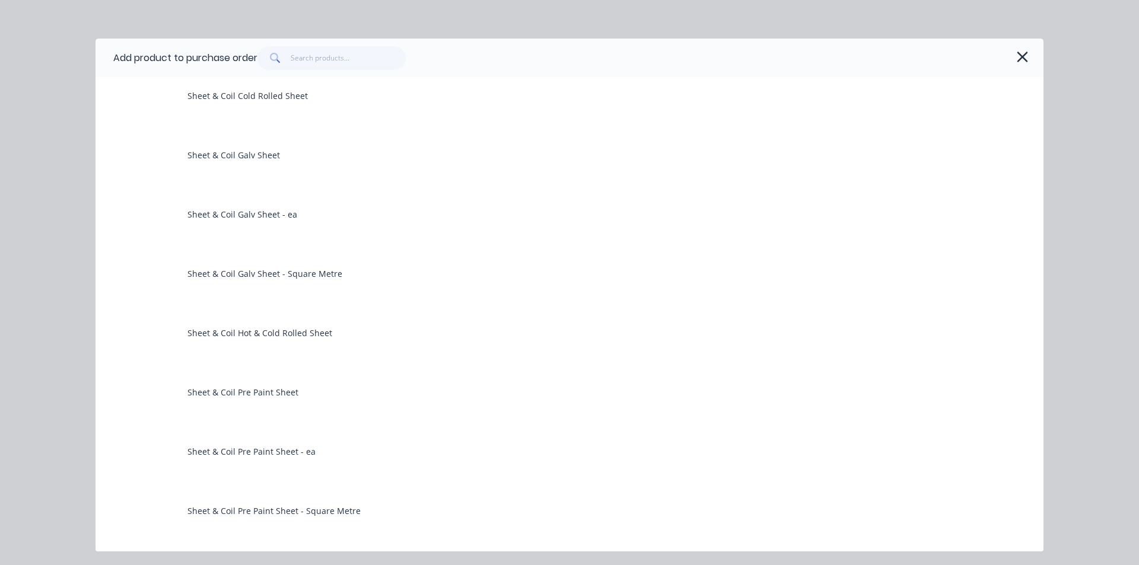
scroll to position [1720, 0]
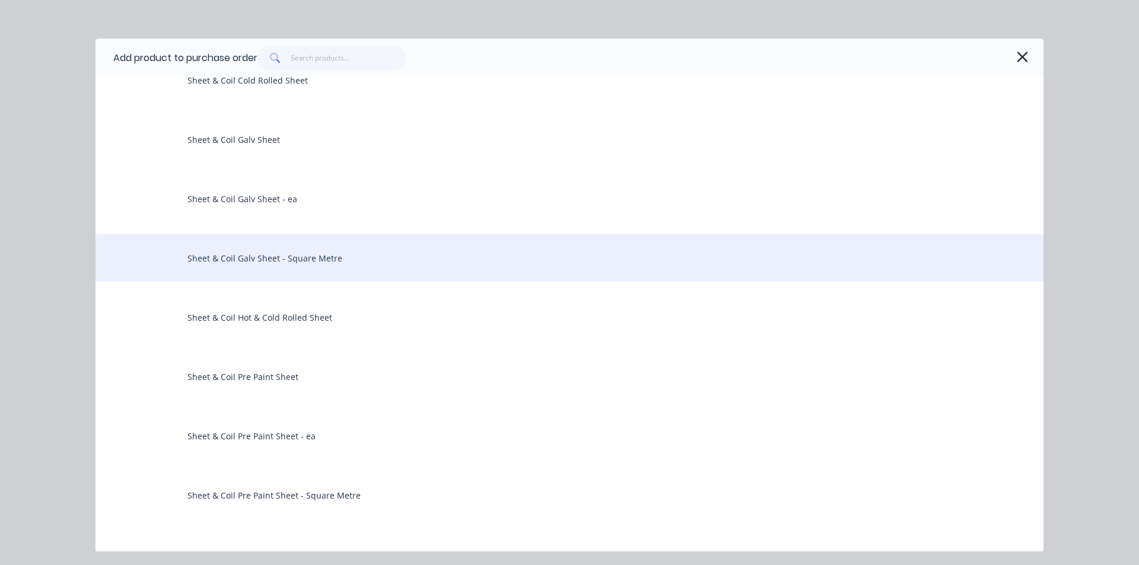
click at [272, 260] on div "Sheet & Coil Galv Sheet - Square Metre" at bounding box center [569, 257] width 948 height 47
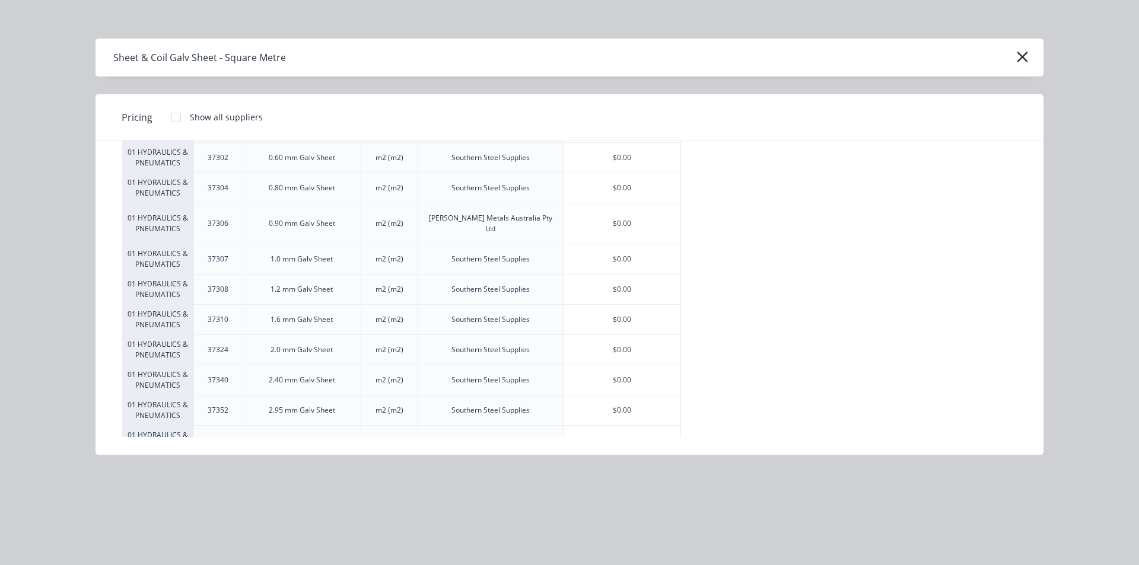
scroll to position [52, 0]
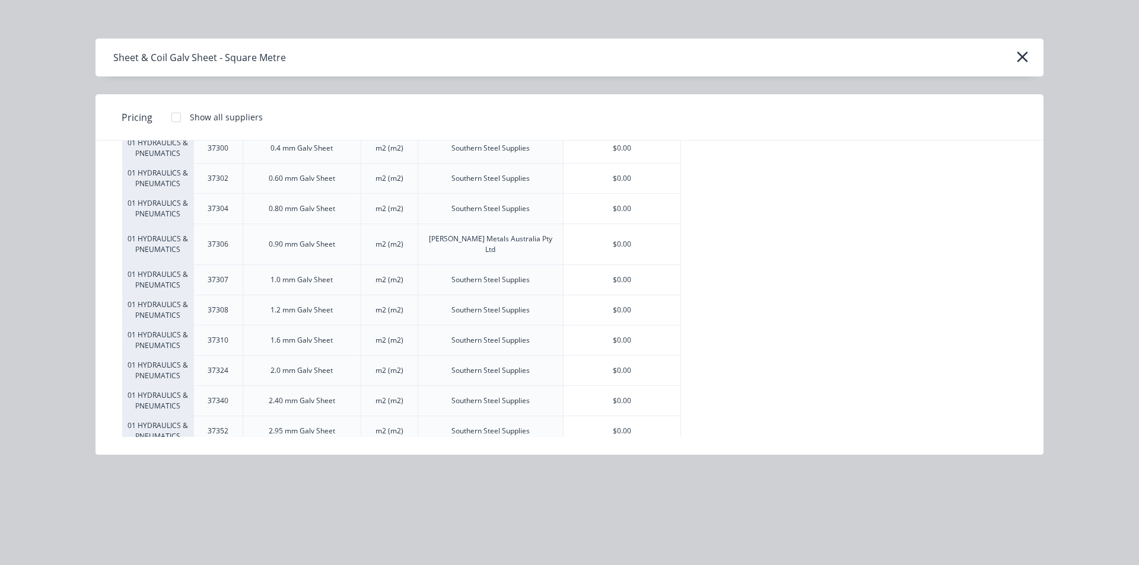
click at [280, 305] on div "1.2 mm Galv Sheet" at bounding box center [301, 310] width 62 height 11
click at [281, 305] on div "1.2 mm Galv Sheet" at bounding box center [301, 310] width 62 height 11
click at [276, 305] on div "1.2 mm Galv Sheet" at bounding box center [301, 310] width 62 height 11
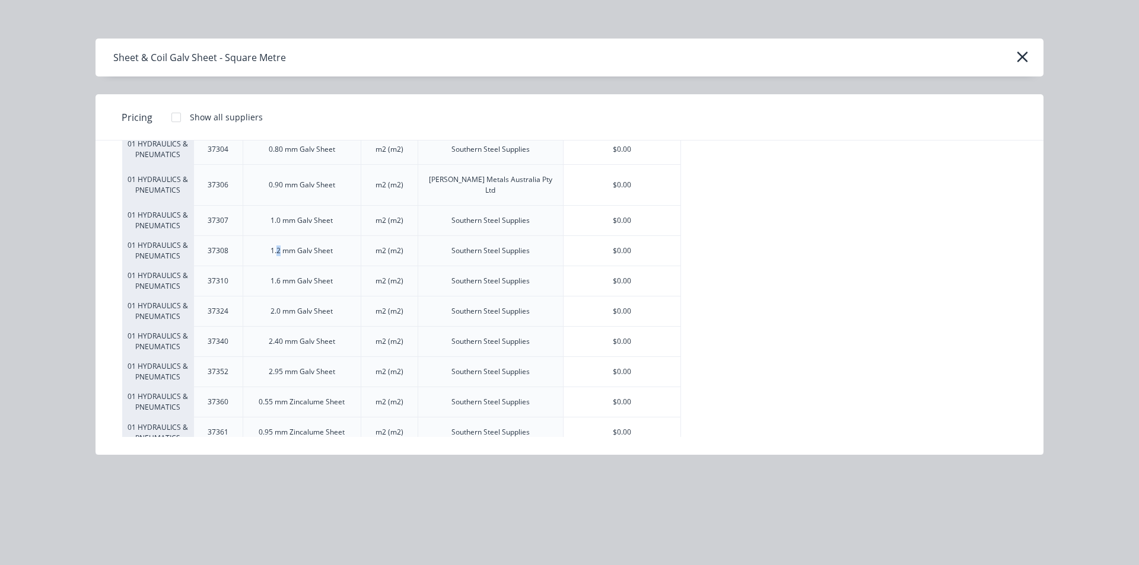
scroll to position [0, 0]
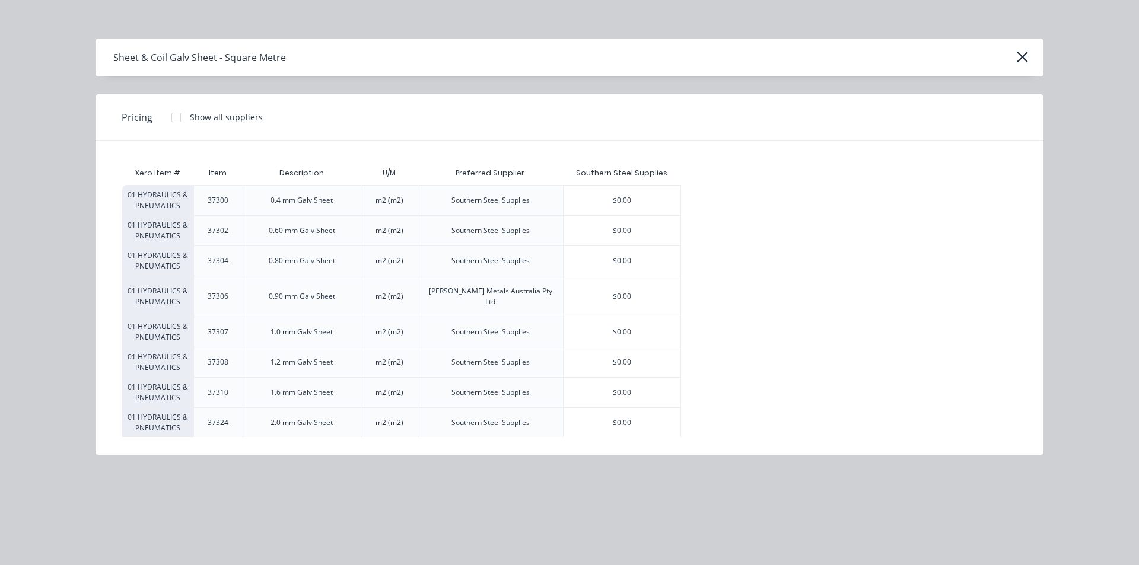
click at [848, 331] on div "01 HYDRAULICS & PNEUMATICS 37300 0.4 mm Galv Sheet m2 (m2) Southern Steel Suppl…" at bounding box center [569, 372] width 894 height 374
click at [1017, 56] on icon "button" at bounding box center [1022, 57] width 12 height 17
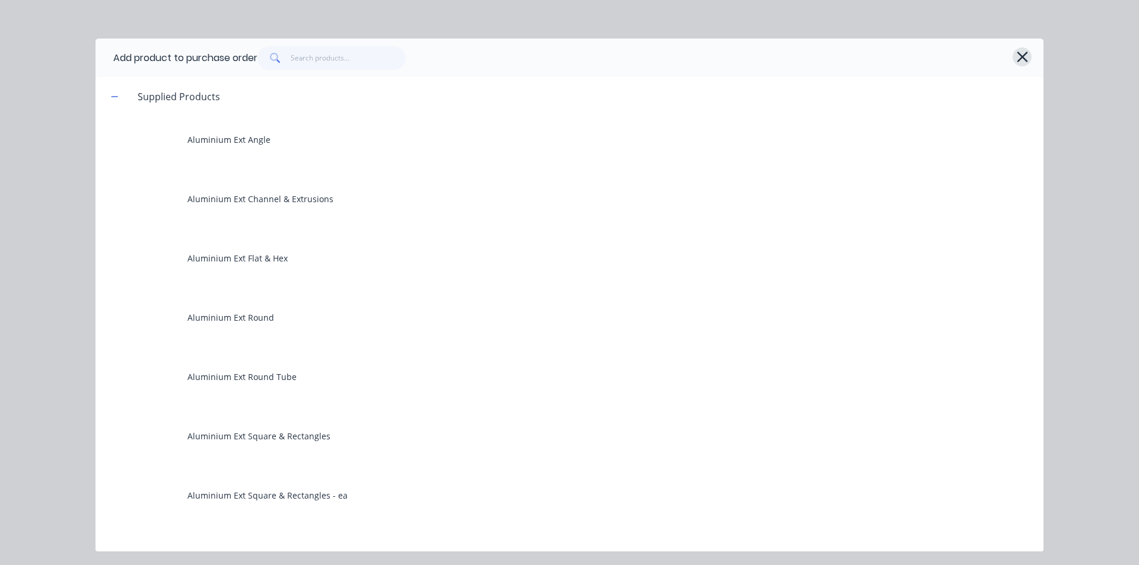
click at [1021, 53] on icon "button" at bounding box center [1022, 57] width 12 height 17
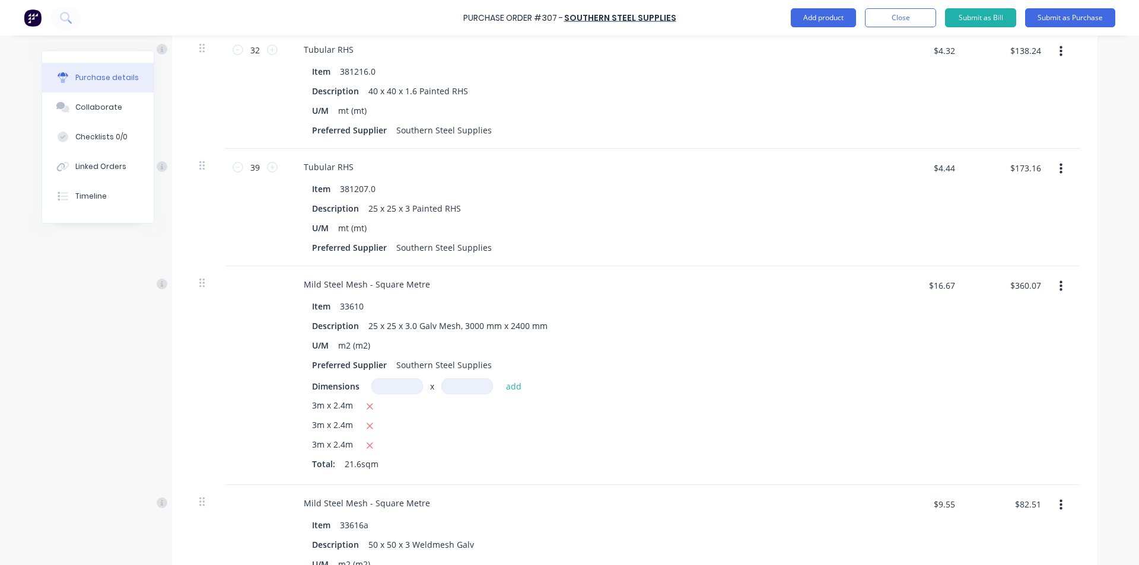
scroll to position [582, 0]
click at [909, 16] on button "Close" at bounding box center [900, 17] width 71 height 19
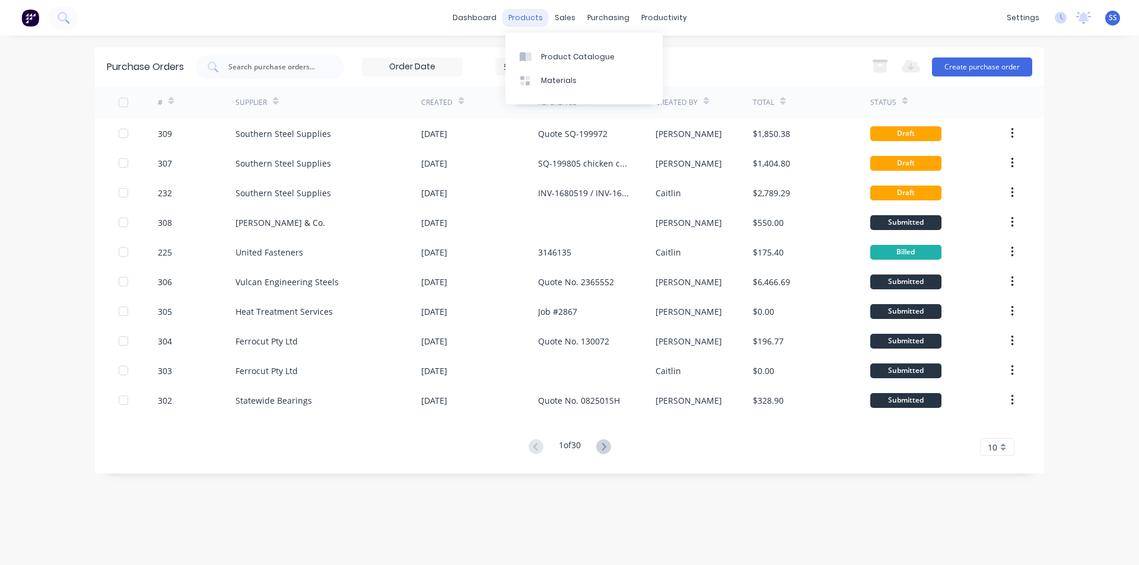
click at [517, 23] on div "products" at bounding box center [525, 18] width 46 height 18
click at [535, 50] on link "Product Catalogue" at bounding box center [583, 56] width 157 height 24
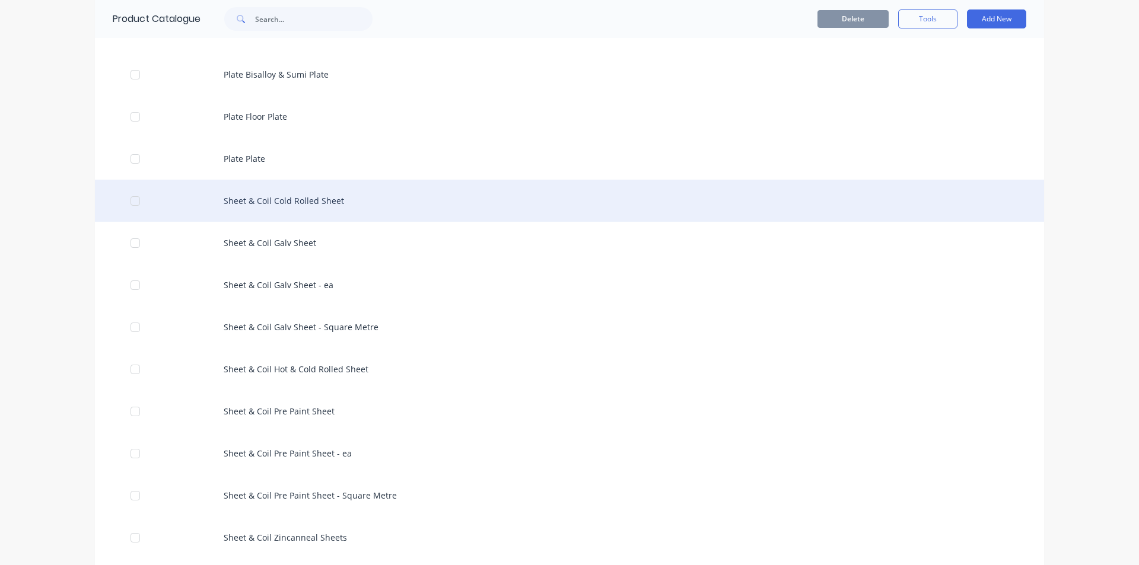
scroll to position [1779, 0]
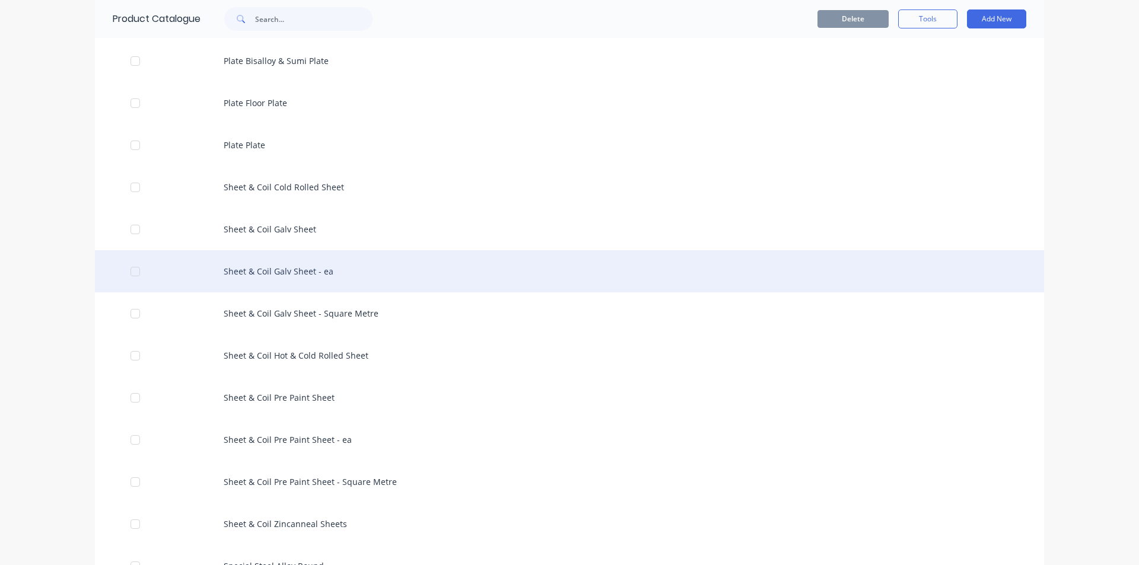
click at [282, 269] on div "Sheet & Coil Galv Sheet - ea" at bounding box center [569, 271] width 949 height 42
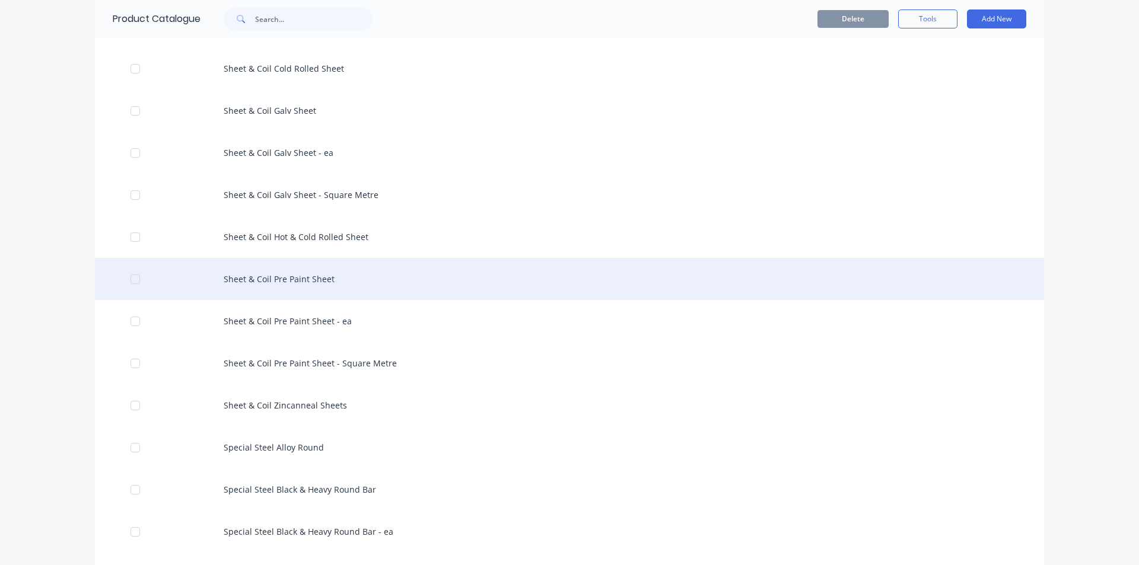
scroll to position [1838, 0]
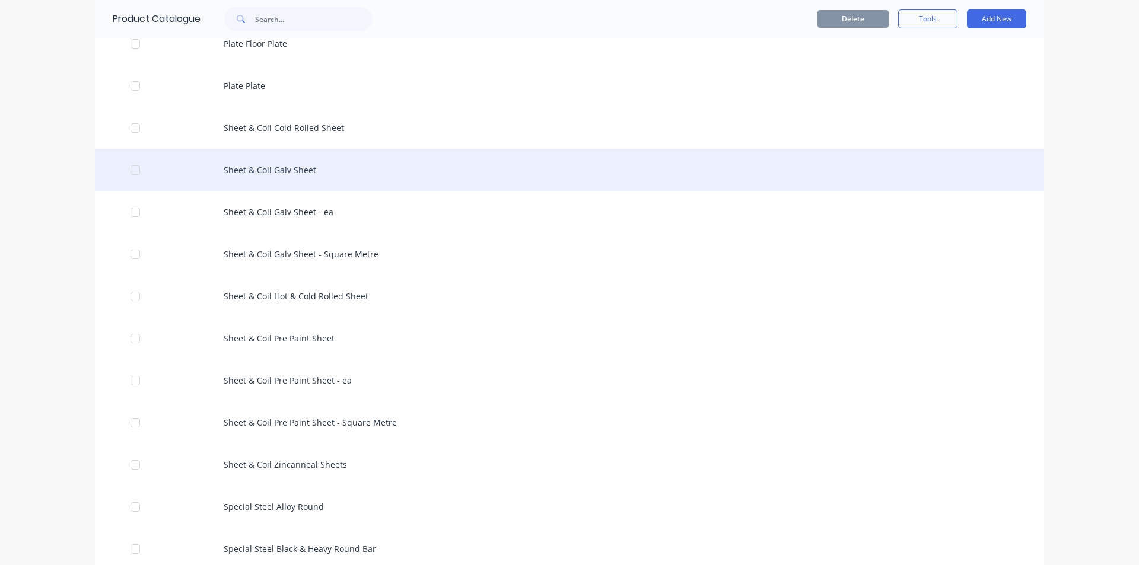
click at [295, 168] on div "Sheet & Coil Galv Sheet" at bounding box center [569, 170] width 949 height 42
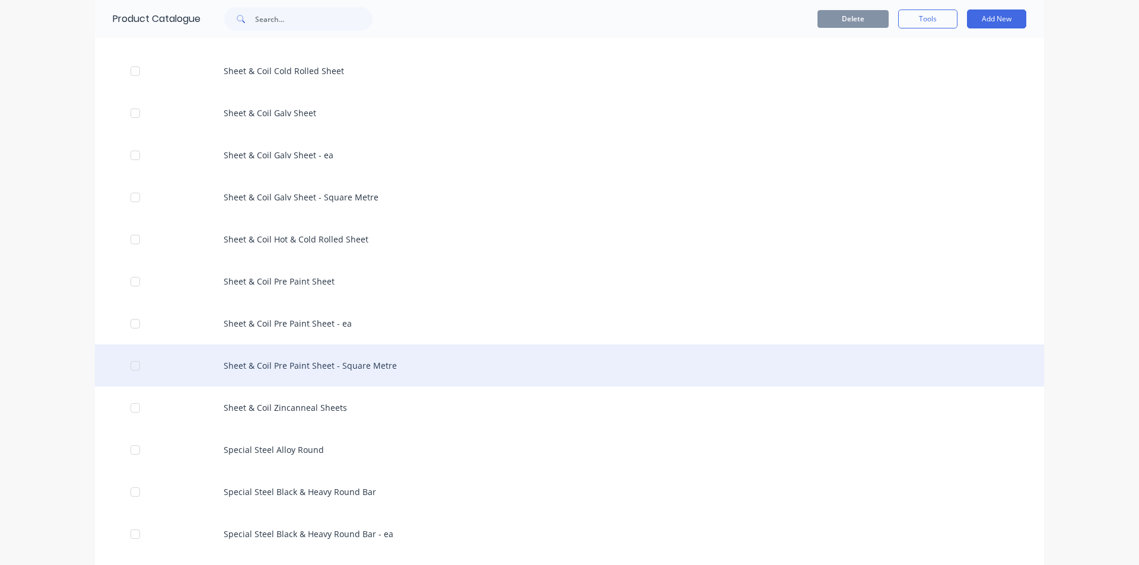
scroll to position [1898, 0]
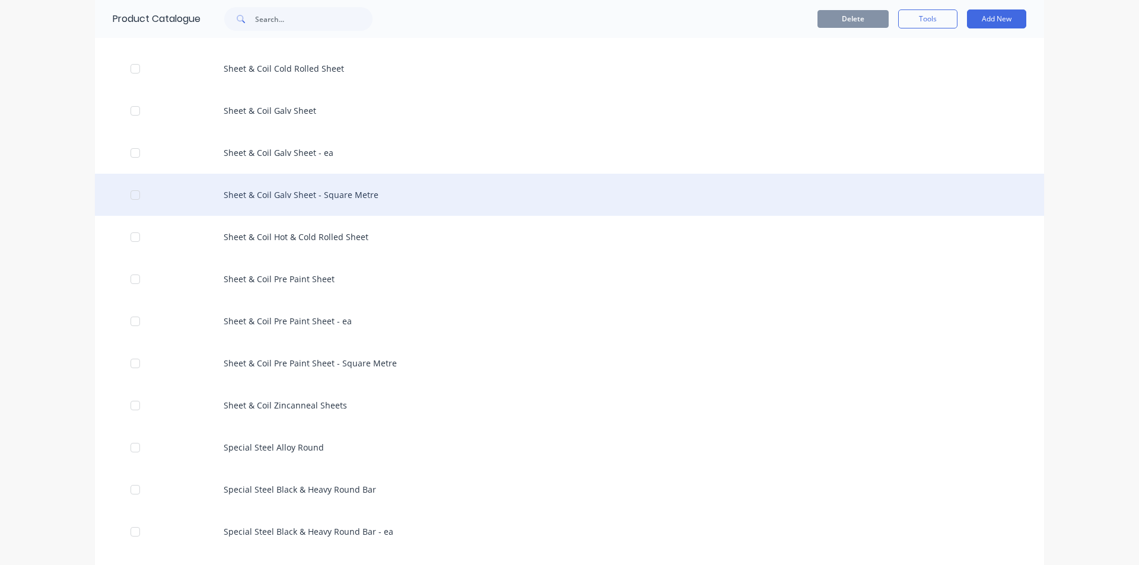
click at [271, 190] on div "Sheet & Coil Galv Sheet - Square Metre" at bounding box center [569, 195] width 949 height 42
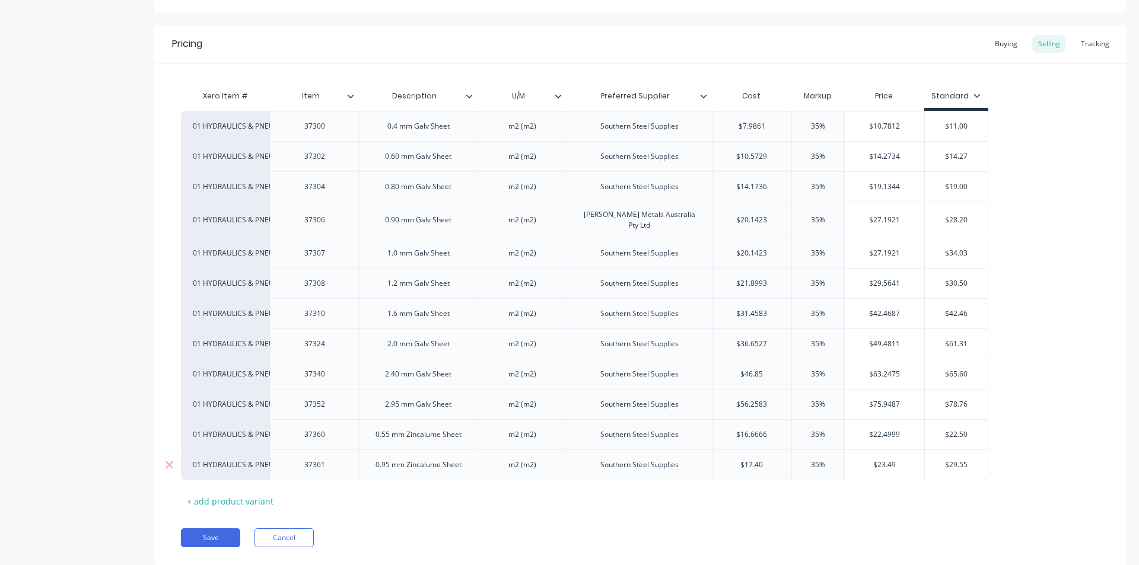
scroll to position [233, 0]
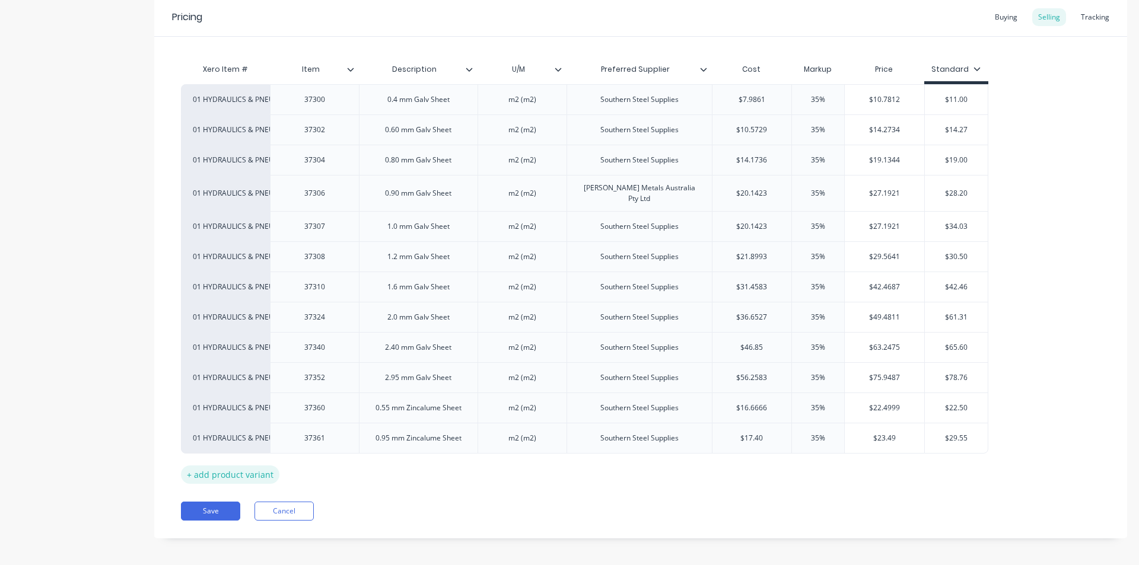
click at [203, 468] on div "+ add product variant" at bounding box center [230, 475] width 98 height 18
type textarea "x"
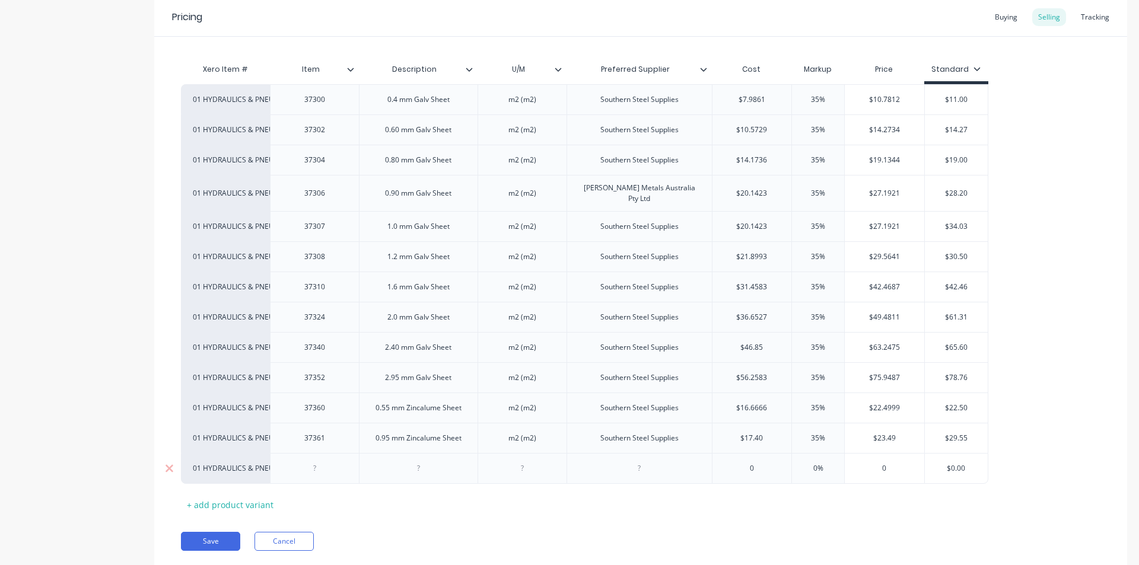
click at [313, 473] on div at bounding box center [314, 468] width 89 height 31
click at [317, 468] on div at bounding box center [314, 468] width 59 height 15
type textarea "x"
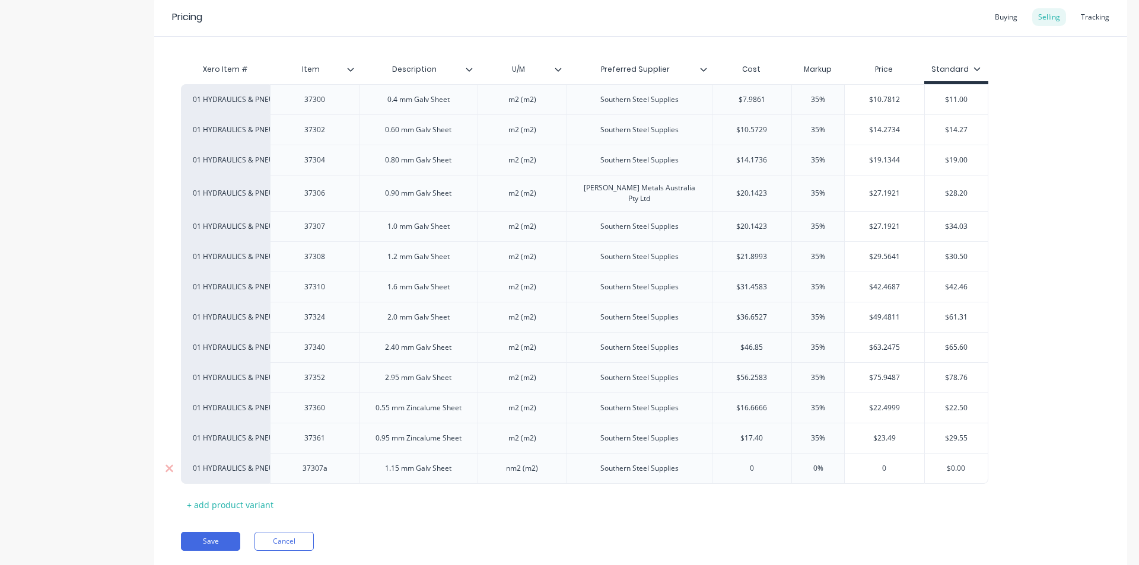
type input "0"
click at [209, 546] on div "Pricing Buying Selling Tracking Xero Item # Item Description U/M Preferred Supp…" at bounding box center [640, 283] width 973 height 570
click at [197, 535] on button "Save" at bounding box center [210, 541] width 59 height 19
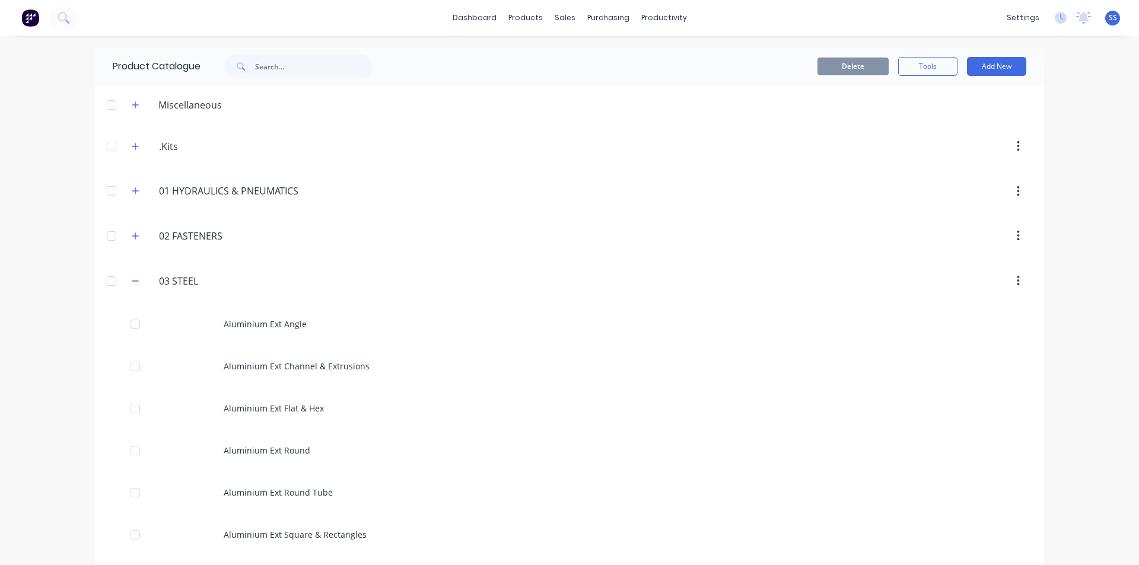
drag, startPoint x: 685, startPoint y: 49, endPoint x: 687, endPoint y: 55, distance: 6.2
click at [685, 49] on div "Delete Tools Add New" at bounding box center [723, 66] width 642 height 38
click at [607, 53] on link "Purchase Orders" at bounding box center [653, 56] width 157 height 24
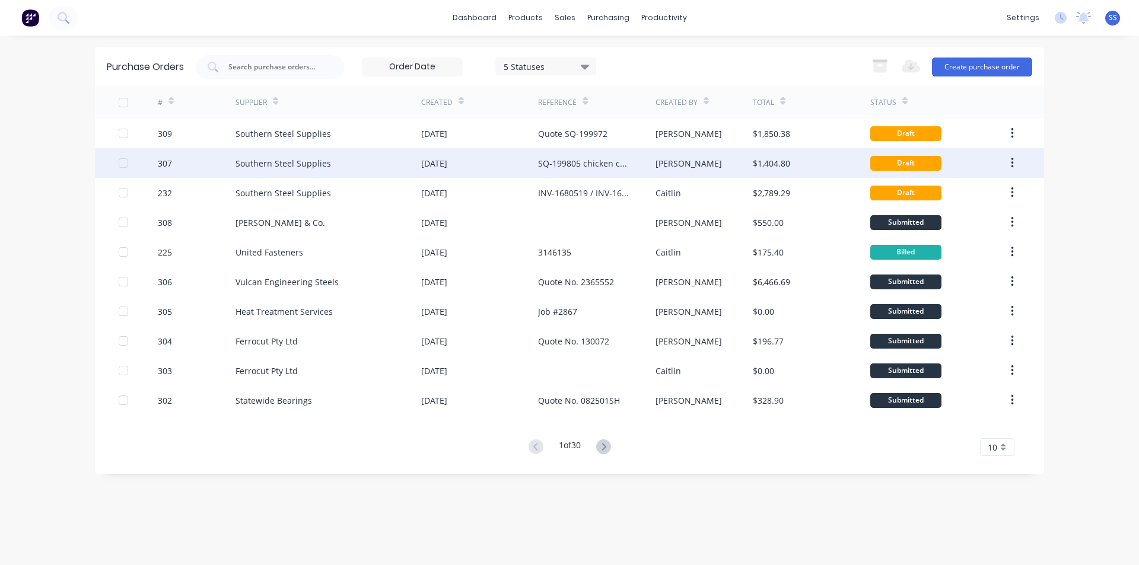
click at [605, 167] on div "SQ-199805 chicken coupe" at bounding box center [584, 163] width 93 height 12
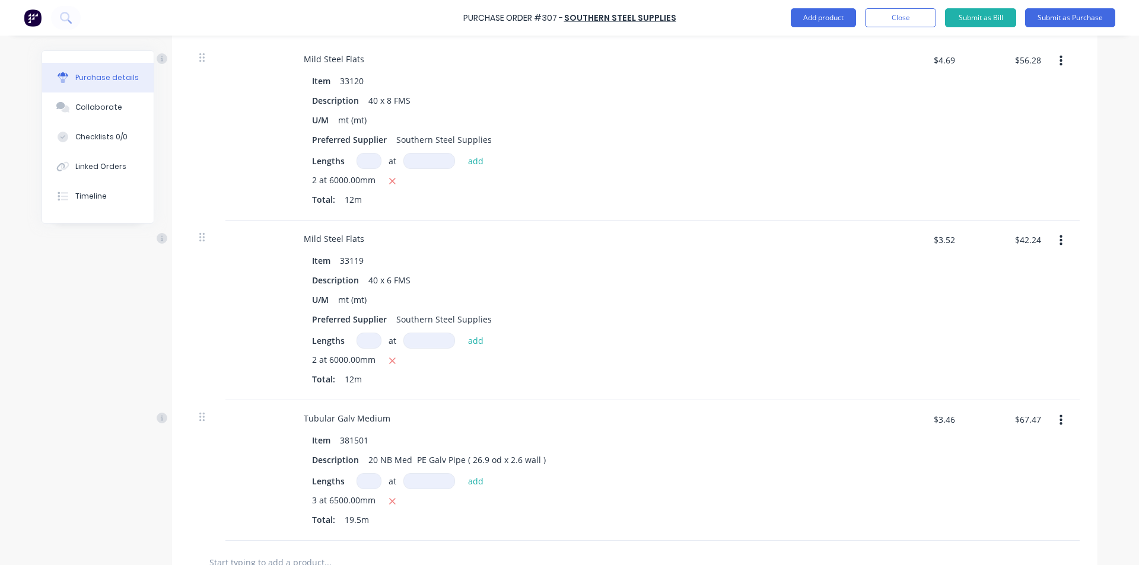
scroll to position [1471, 0]
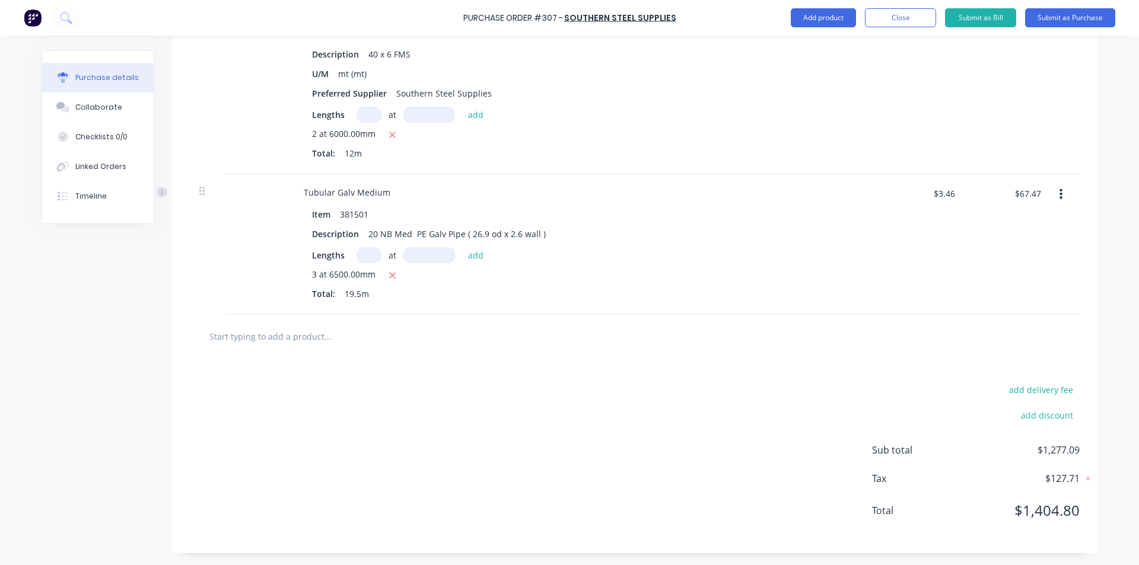
click at [270, 336] on input "text" at bounding box center [327, 336] width 237 height 24
type textarea "x"
type input "1"
type textarea "x"
type input "1."
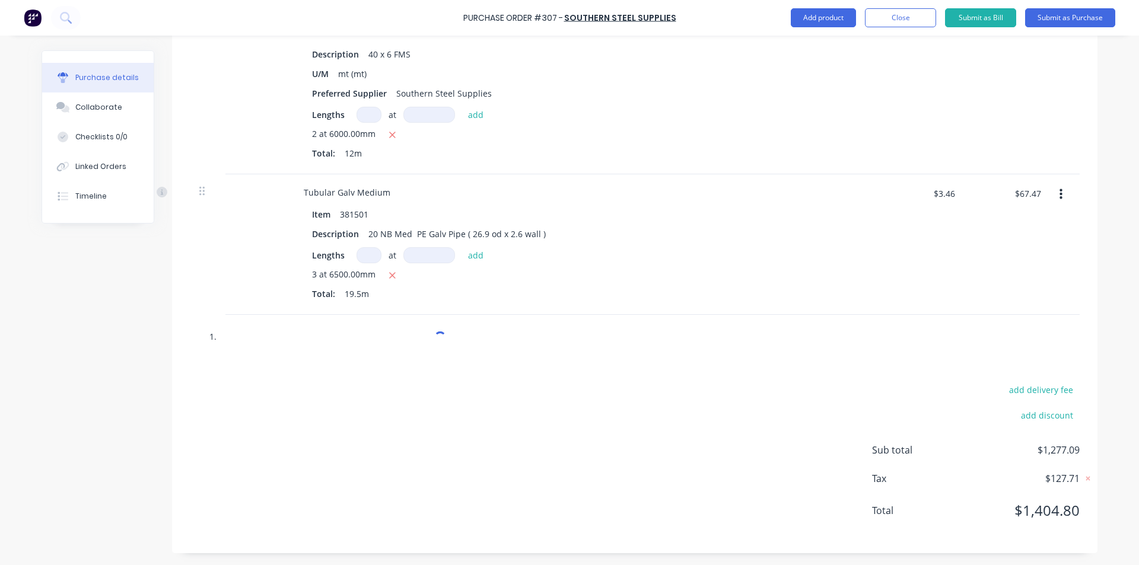
type textarea "x"
type input "1.1"
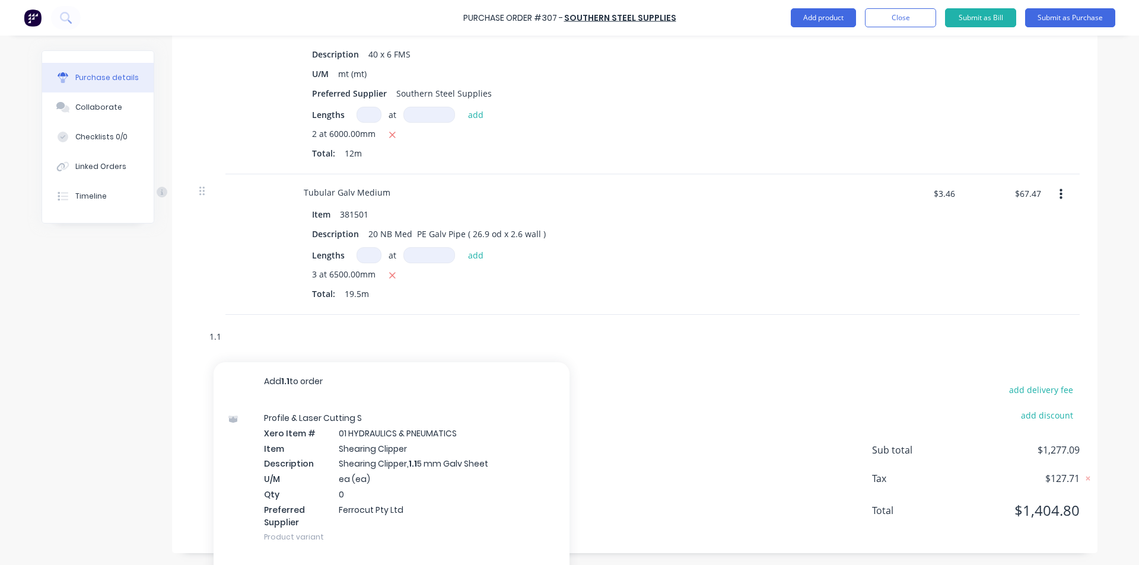
type textarea "x"
type input "1.15"
type textarea "x"
type input "1.15"
type textarea "x"
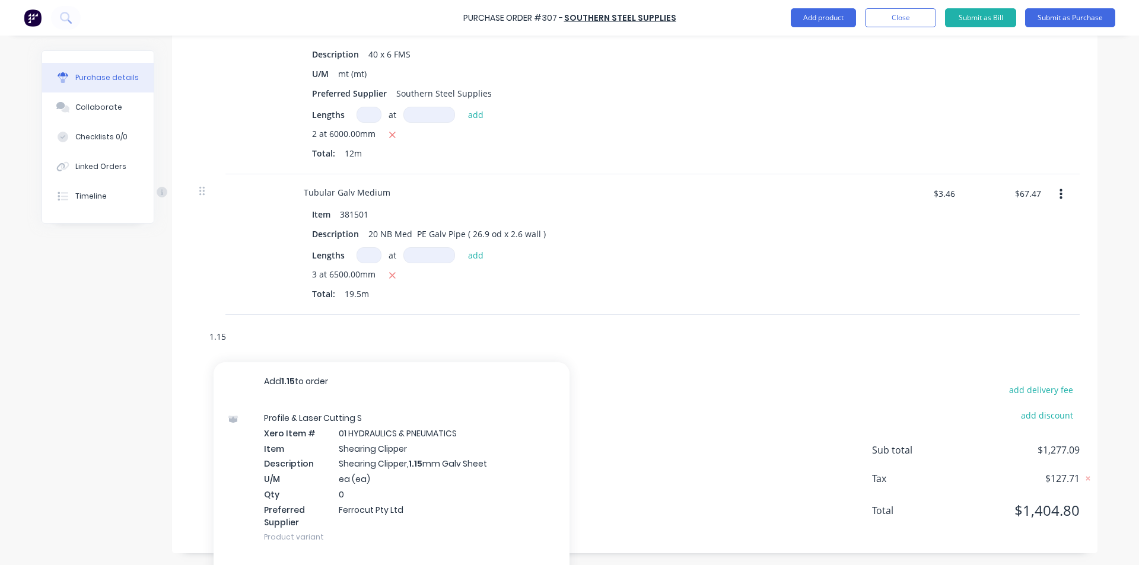
type input "1.15 g"
type textarea "x"
type input "1.15 ga"
type textarea "x"
type input "1.15 gal"
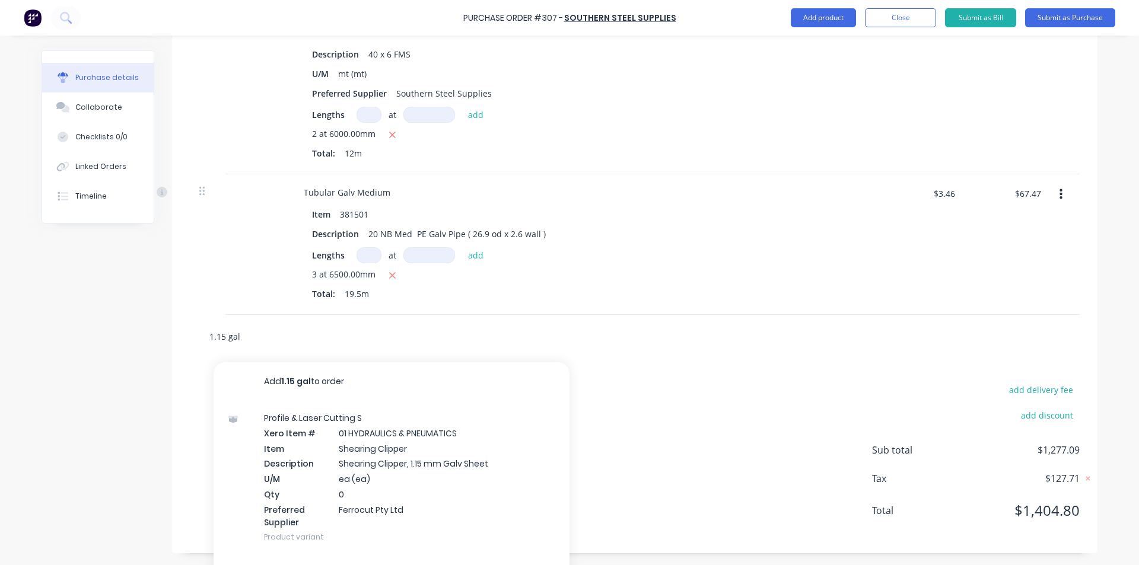
type textarea "x"
type input "1.15 galv"
type textarea "x"
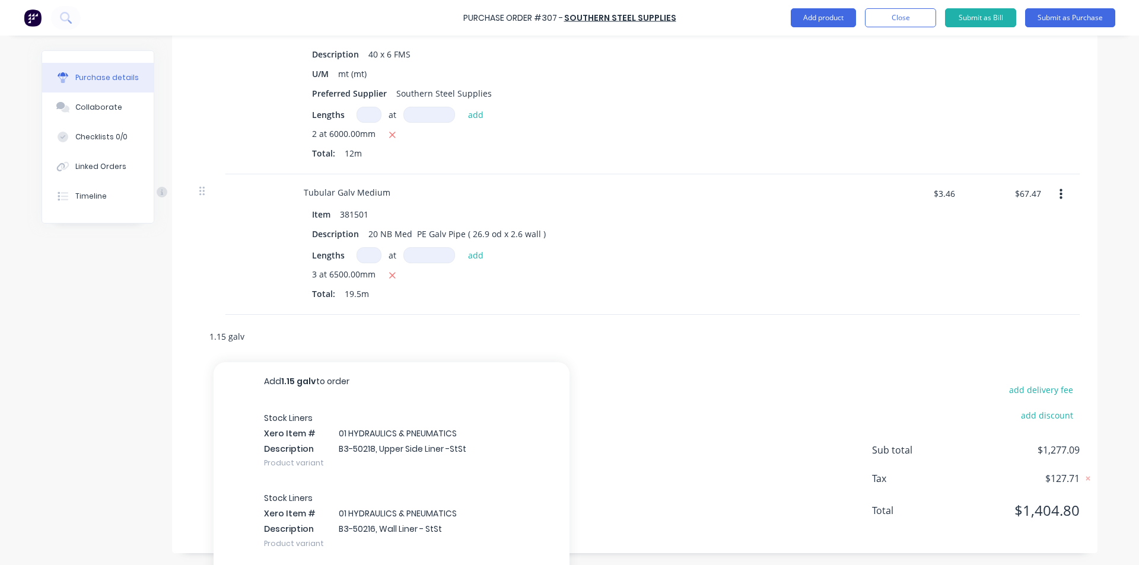
type input "1.15 galv"
type textarea "x"
type input "1.15 galv s"
type textarea "x"
type input "1.15 galv shee"
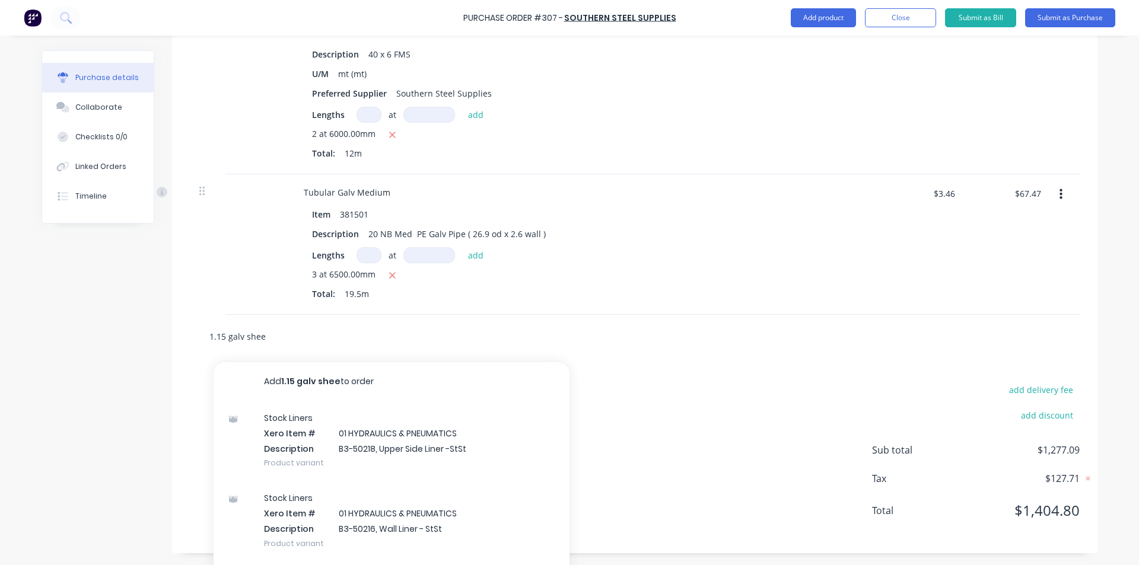
type textarea "x"
type input "1.15 galv sheet"
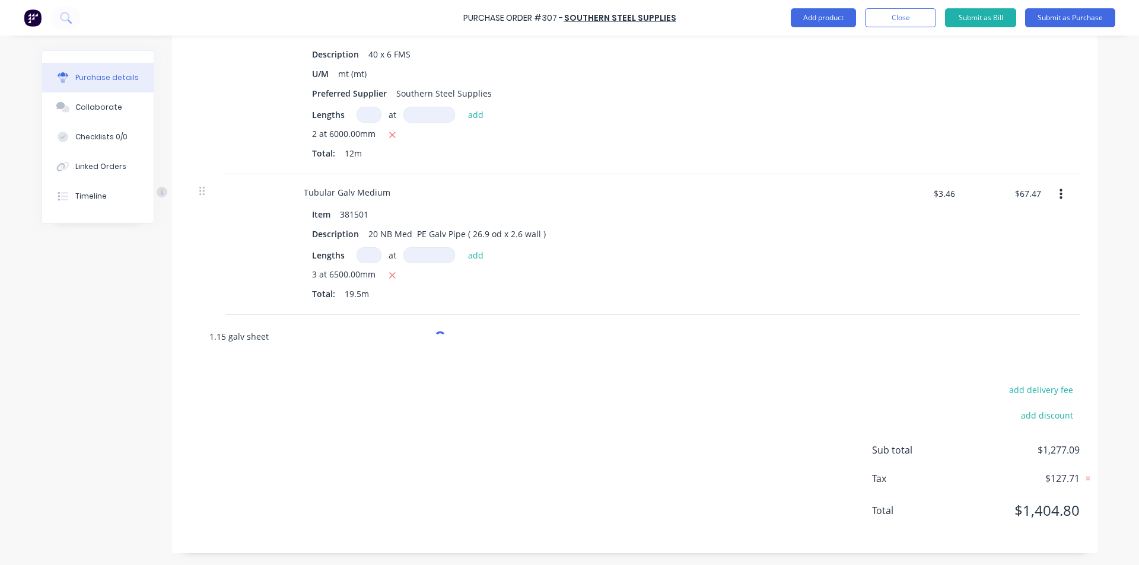
type textarea "x"
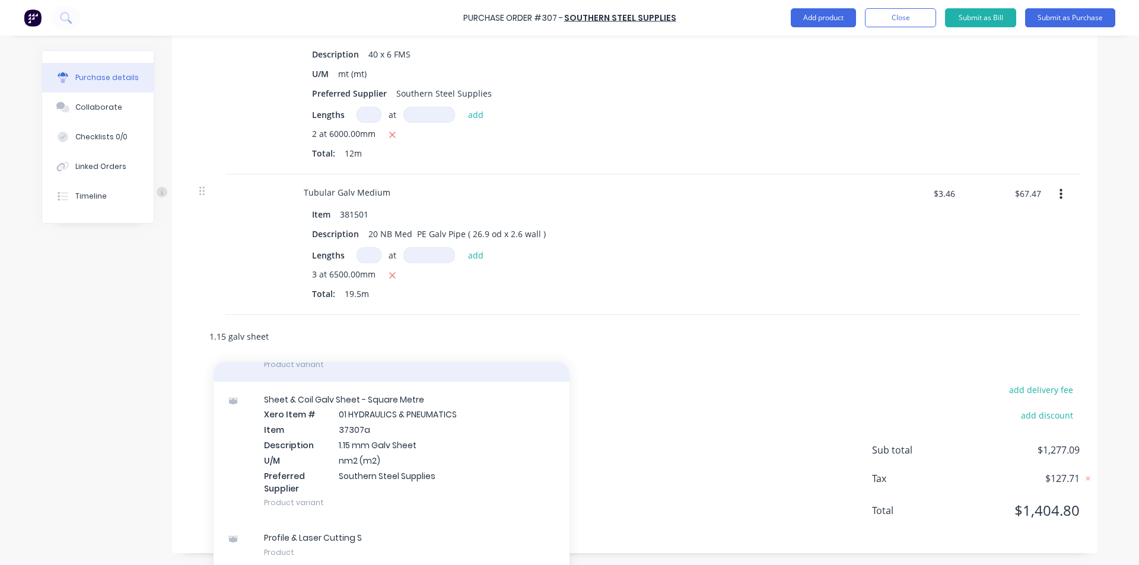
scroll to position [151, 0]
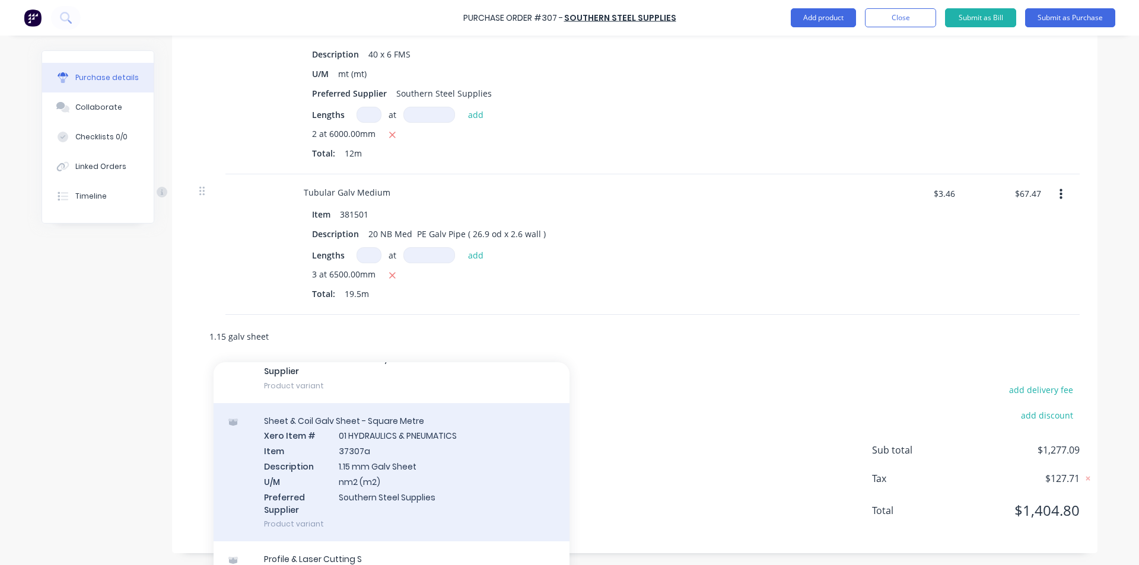
type input "1.15 galv sheet"
click at [372, 460] on div "Sheet & Coil Galv Sheet - Square Metre Xero Item # 01 HYDRAULICS & PNEUMATICS I…" at bounding box center [391, 472] width 356 height 139
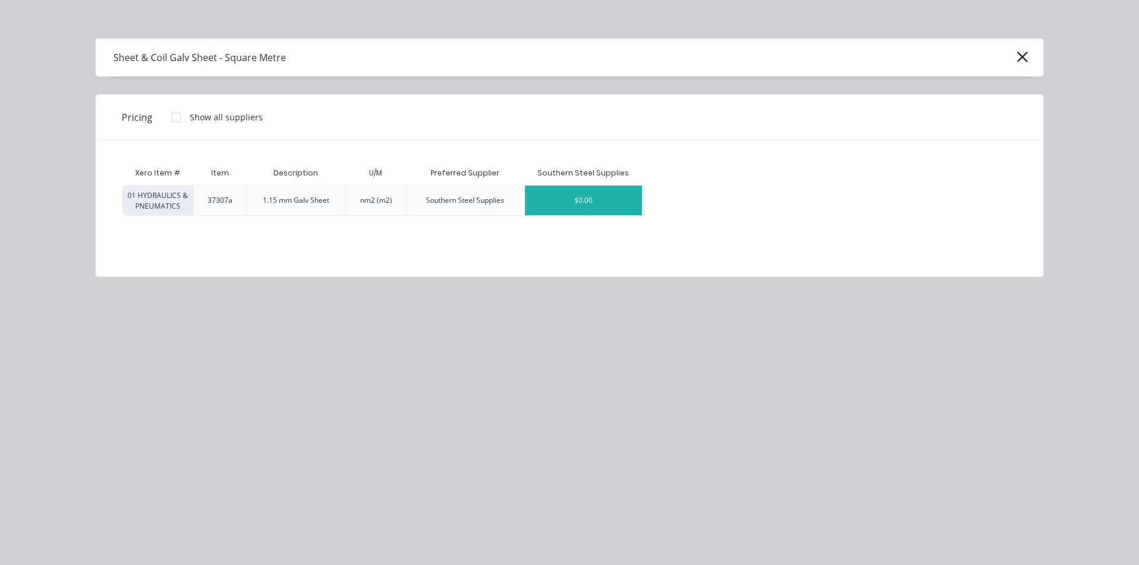
click at [527, 197] on div "$0.00" at bounding box center [583, 201] width 117 height 30
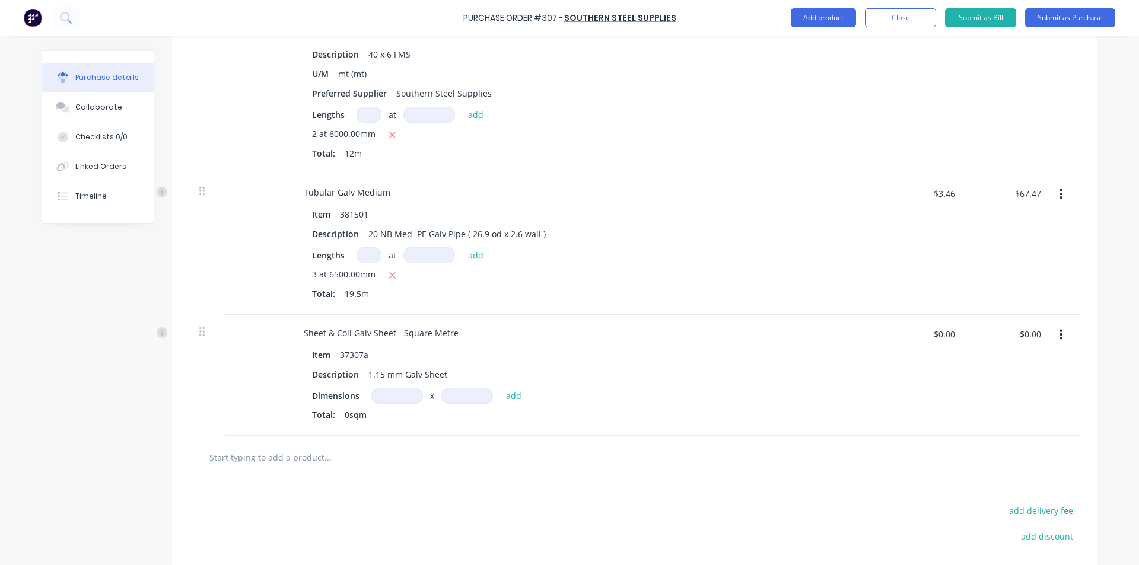
click at [391, 395] on input at bounding box center [397, 396] width 52 height 16
drag, startPoint x: 950, startPoint y: 332, endPoint x: 900, endPoint y: 346, distance: 51.6
click at [900, 346] on div "$0.00 $0.00" at bounding box center [924, 338] width 74 height 28
click at [382, 391] on input "m" at bounding box center [397, 396] width 52 height 16
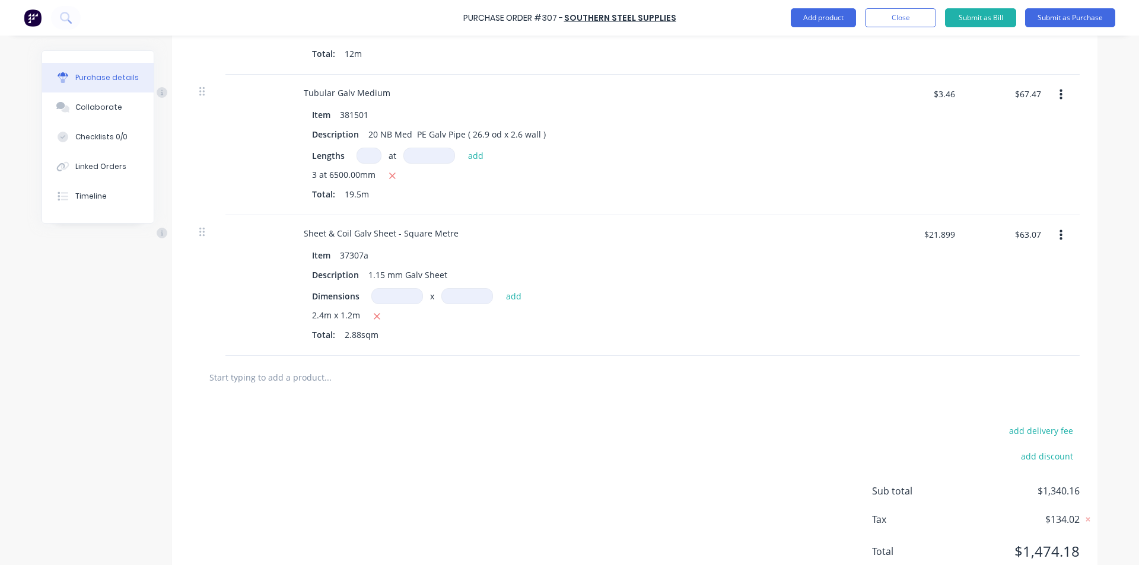
scroll to position [1612, 0]
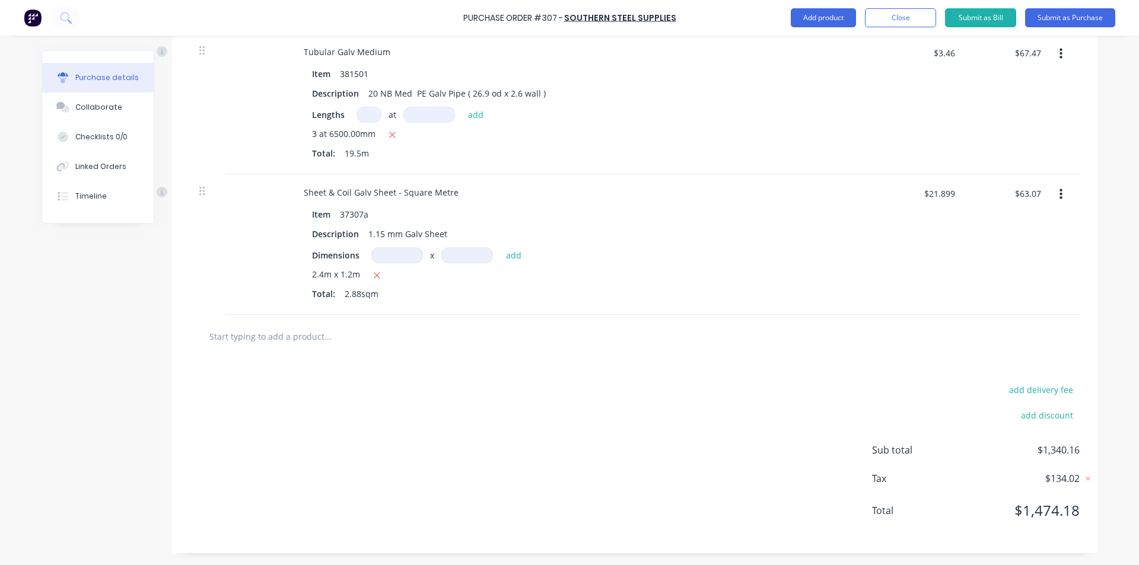
click at [308, 339] on input "text" at bounding box center [327, 336] width 237 height 24
click at [797, 20] on button "Add product" at bounding box center [822, 17] width 65 height 19
drag, startPoint x: 798, startPoint y: 50, endPoint x: 674, endPoint y: 251, distance: 236.2
click at [642, 253] on div "Purchase Order #307 - Southern Steel Supplies Add product Product catalogue Bas…" at bounding box center [569, 282] width 1139 height 565
click at [892, 15] on button "Close" at bounding box center [900, 17] width 71 height 19
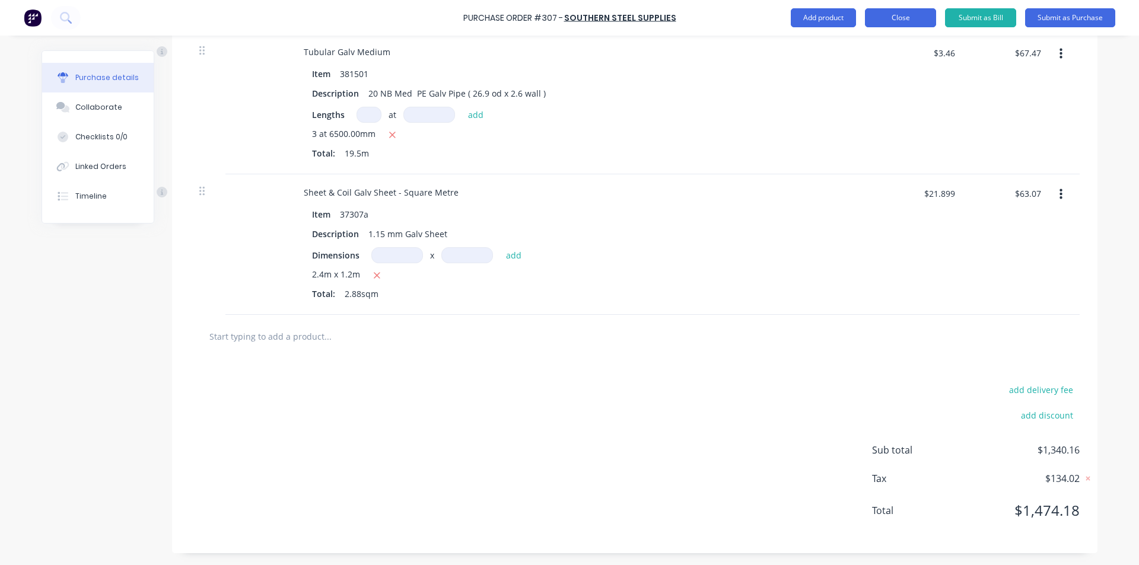
scroll to position [0, 0]
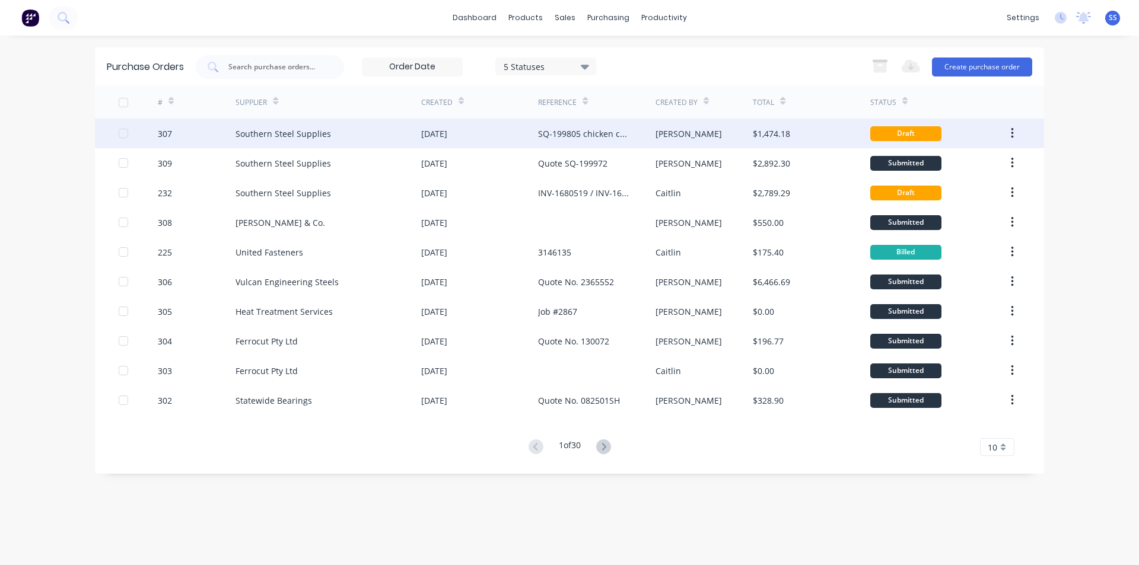
click at [675, 132] on div "[PERSON_NAME]" at bounding box center [688, 133] width 66 height 12
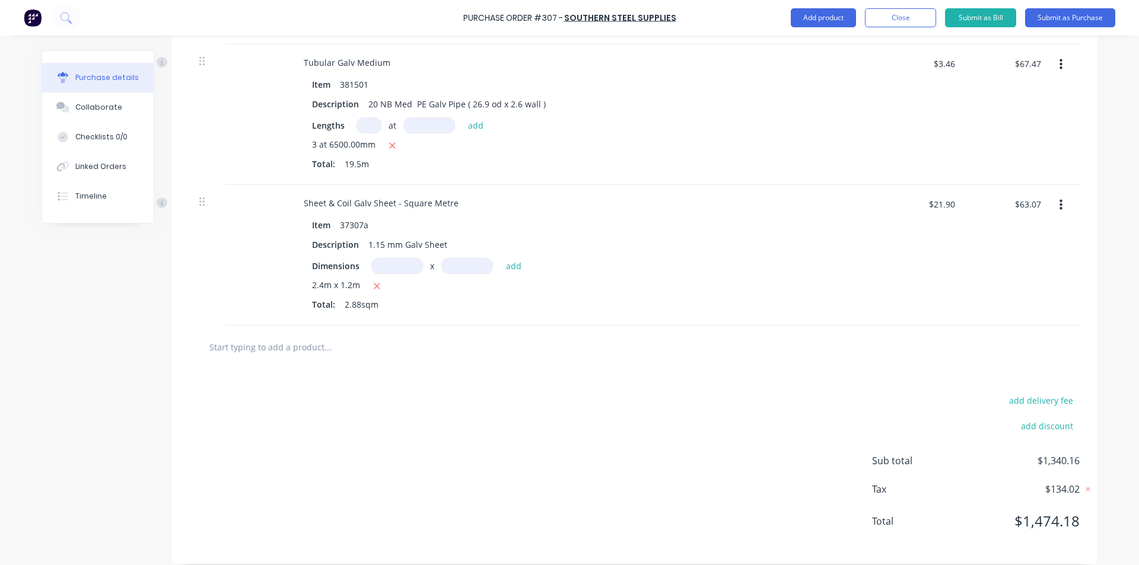
scroll to position [1612, 0]
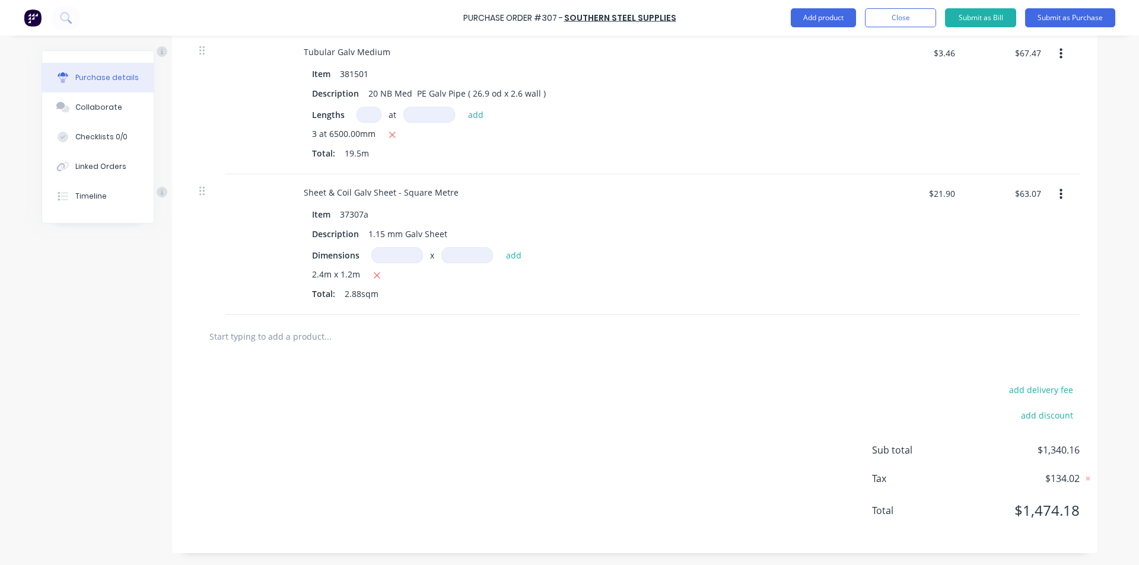
click at [318, 335] on input "text" at bounding box center [327, 336] width 237 height 24
click at [815, 20] on button "Add product" at bounding box center [822, 17] width 65 height 19
click at [795, 56] on div "Product catalogue" at bounding box center [799, 48] width 91 height 17
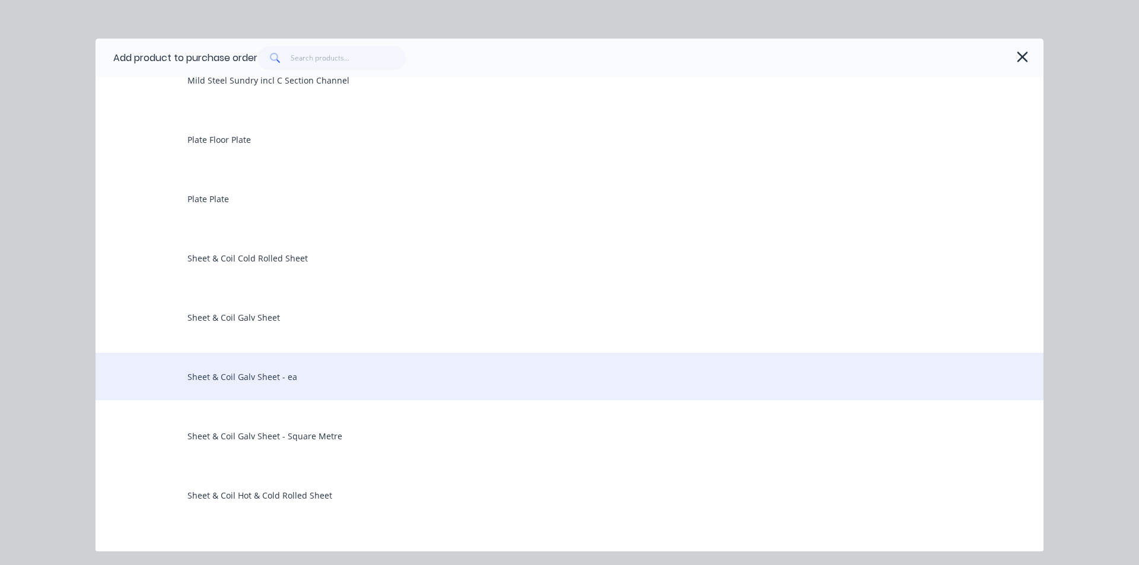
scroll to position [1483, 0]
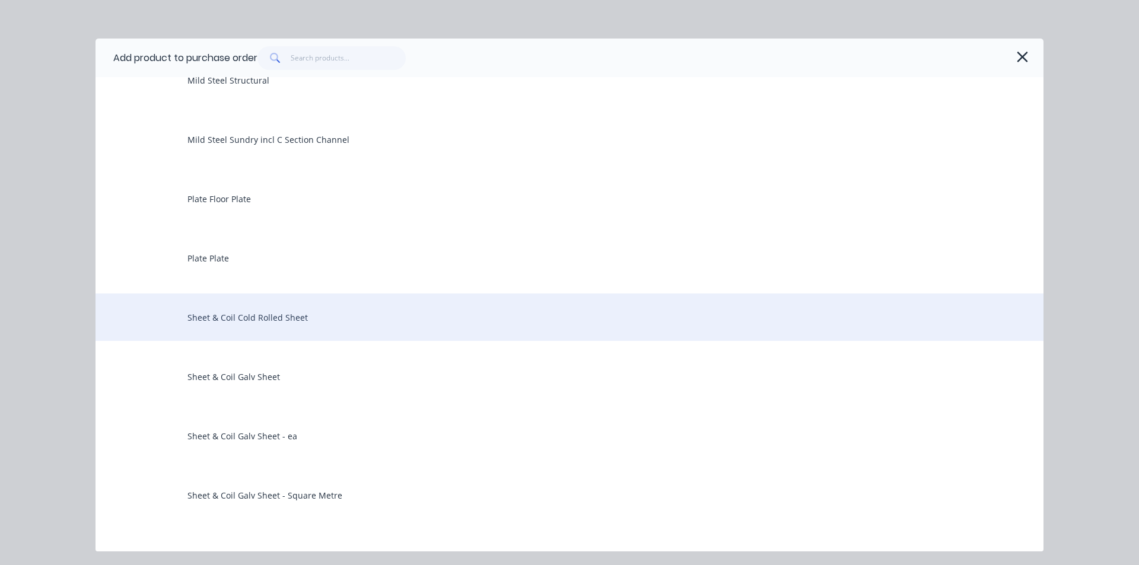
click at [244, 321] on div "Sheet & Coil Cold Rolled Sheet" at bounding box center [569, 317] width 948 height 47
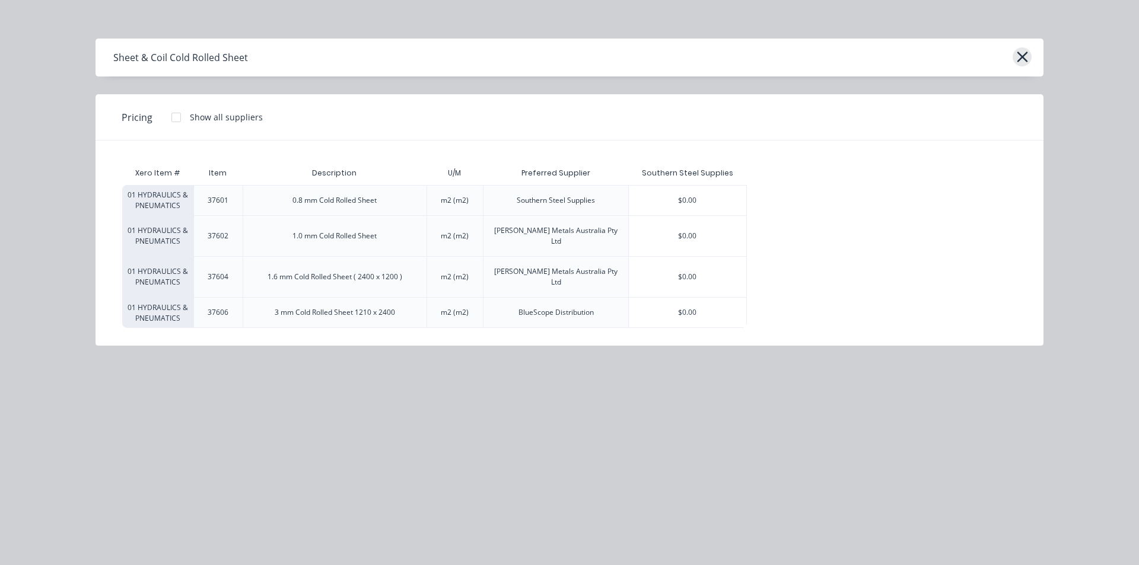
click at [1024, 58] on icon "button" at bounding box center [1021, 57] width 11 height 11
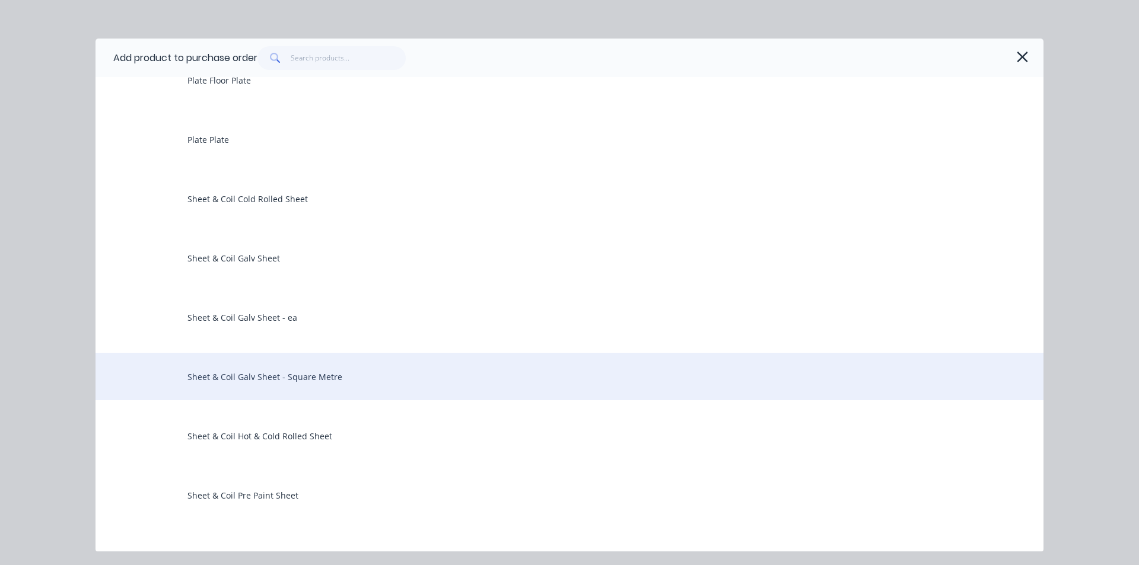
scroll to position [1660, 0]
click at [274, 382] on div "Sheet & Coil Hot & Cold Rolled Sheet" at bounding box center [569, 376] width 948 height 47
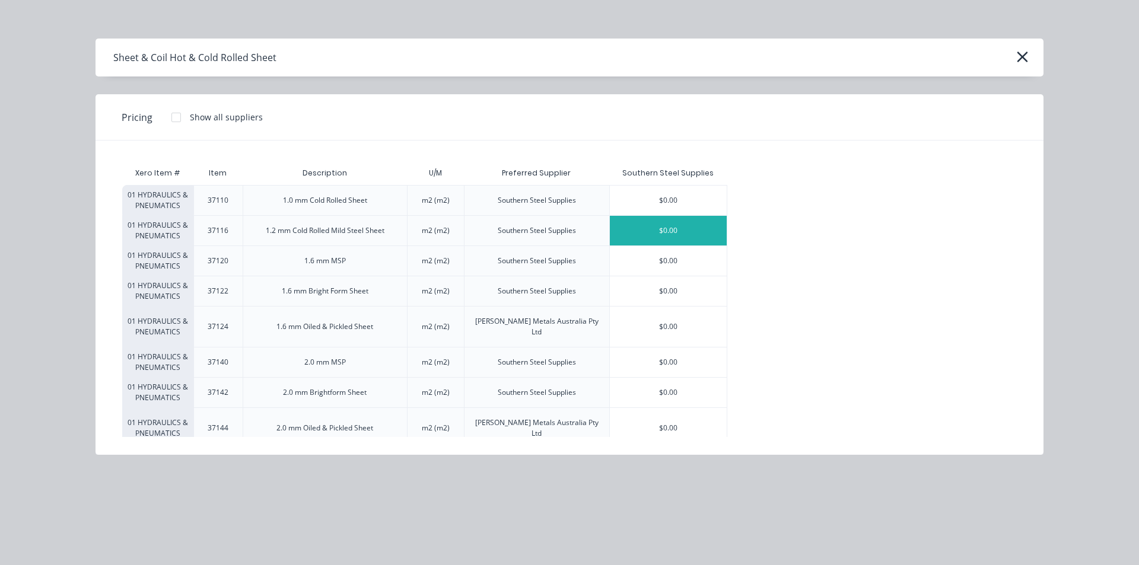
click at [621, 225] on div "$0.00" at bounding box center [668, 231] width 117 height 30
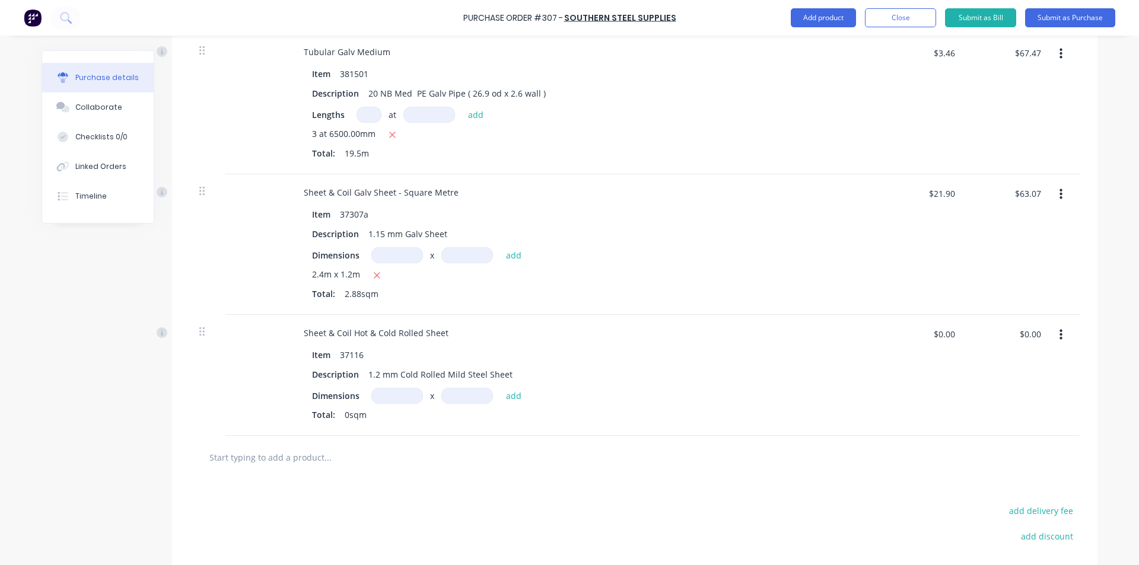
click at [394, 396] on input at bounding box center [397, 396] width 52 height 16
drag, startPoint x: 953, startPoint y: 334, endPoint x: 885, endPoint y: 348, distance: 69.1
click at [887, 348] on div "$0.00 $0.00" at bounding box center [924, 338] width 74 height 28
click at [757, 413] on div "Total: 0sqm" at bounding box center [581, 415] width 538 height 12
click at [390, 398] on input "m" at bounding box center [397, 396] width 52 height 16
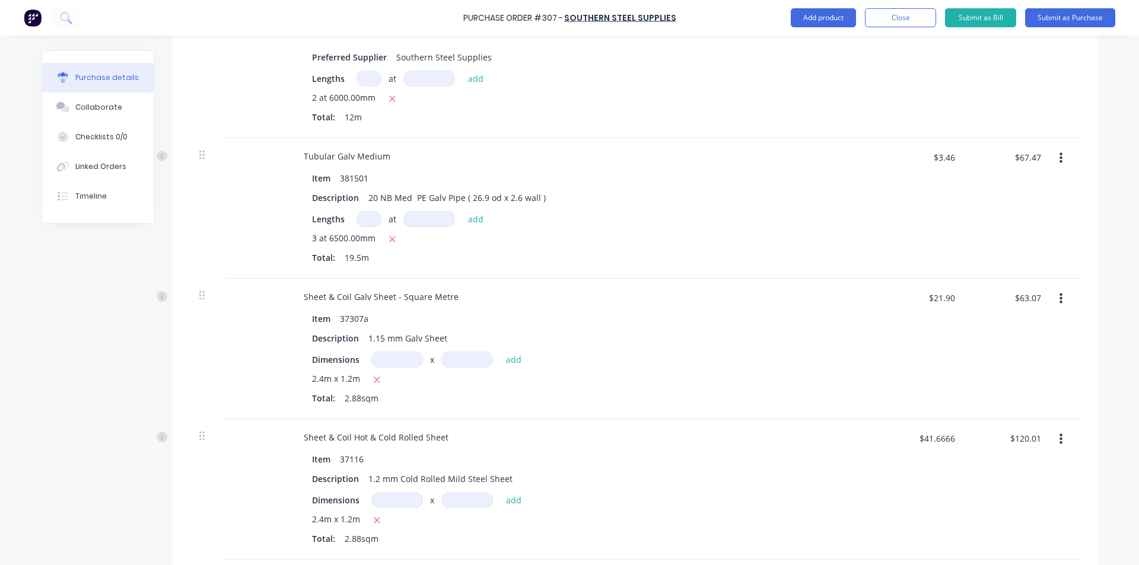
scroll to position [1612, 0]
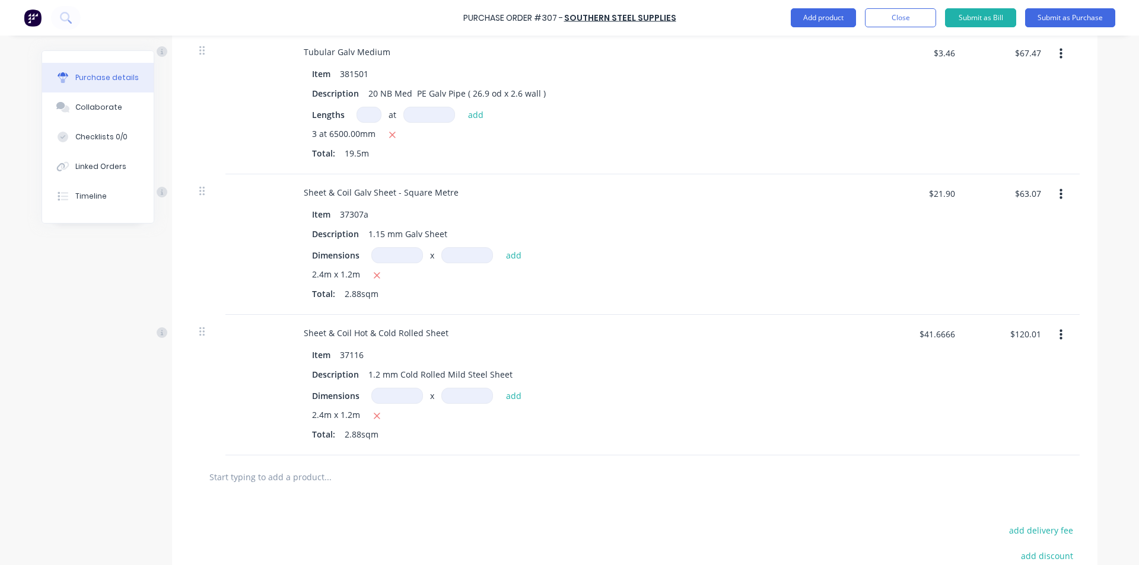
click at [397, 398] on input at bounding box center [397, 396] width 52 height 16
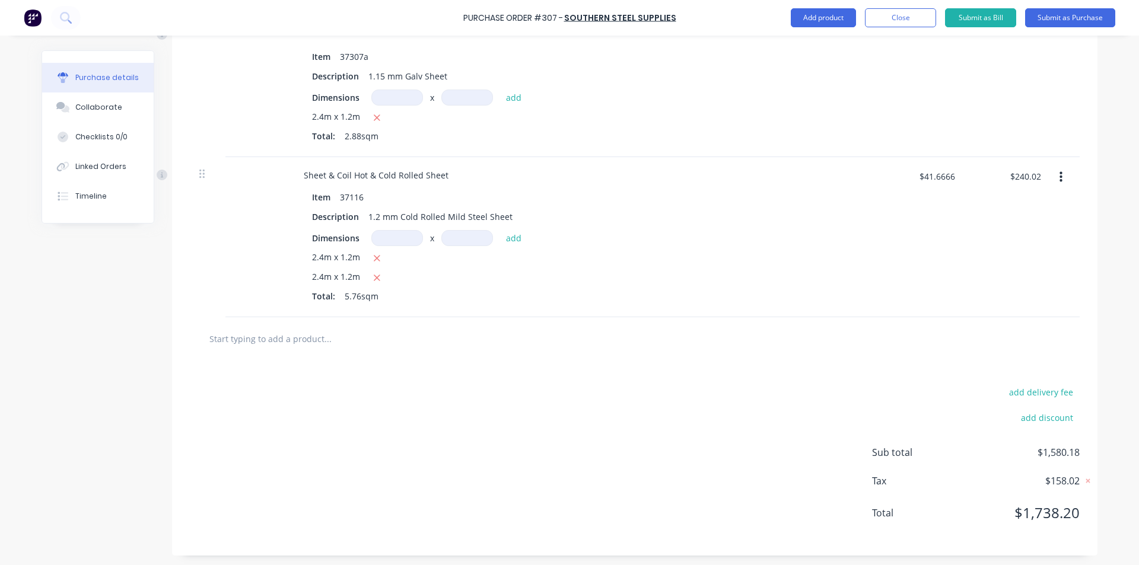
scroll to position [1772, 0]
click at [1037, 416] on button "add discount" at bounding box center [1046, 414] width 66 height 15
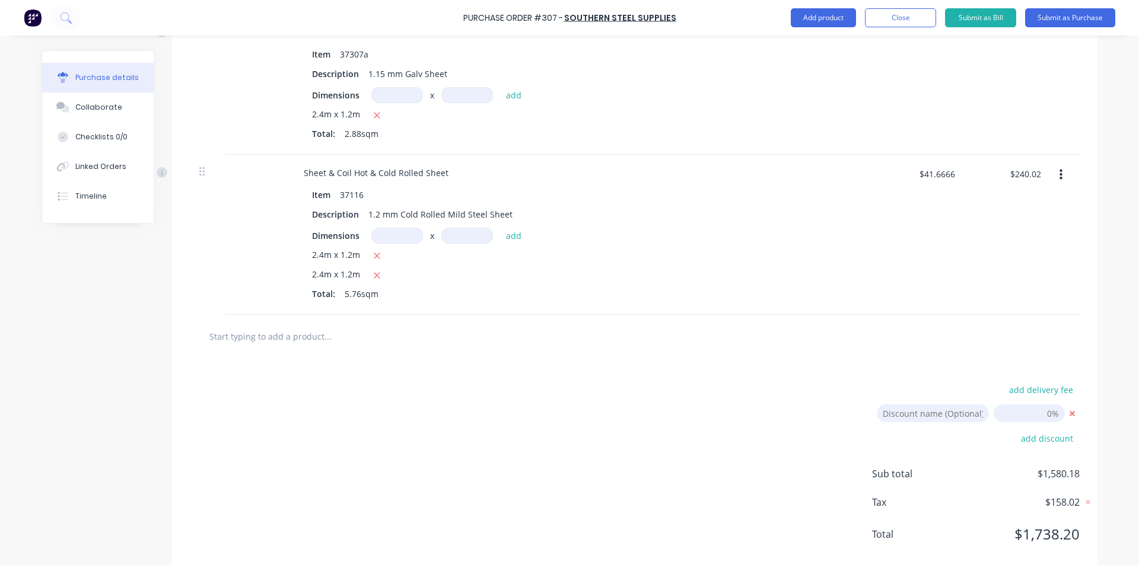
click at [1027, 414] on input "[DATE]" at bounding box center [1028, 413] width 71 height 18
click at [827, 426] on div "add delivery fee Discount name (Optional) 15.00% add discount Sub total $1,343.…" at bounding box center [634, 467] width 925 height 219
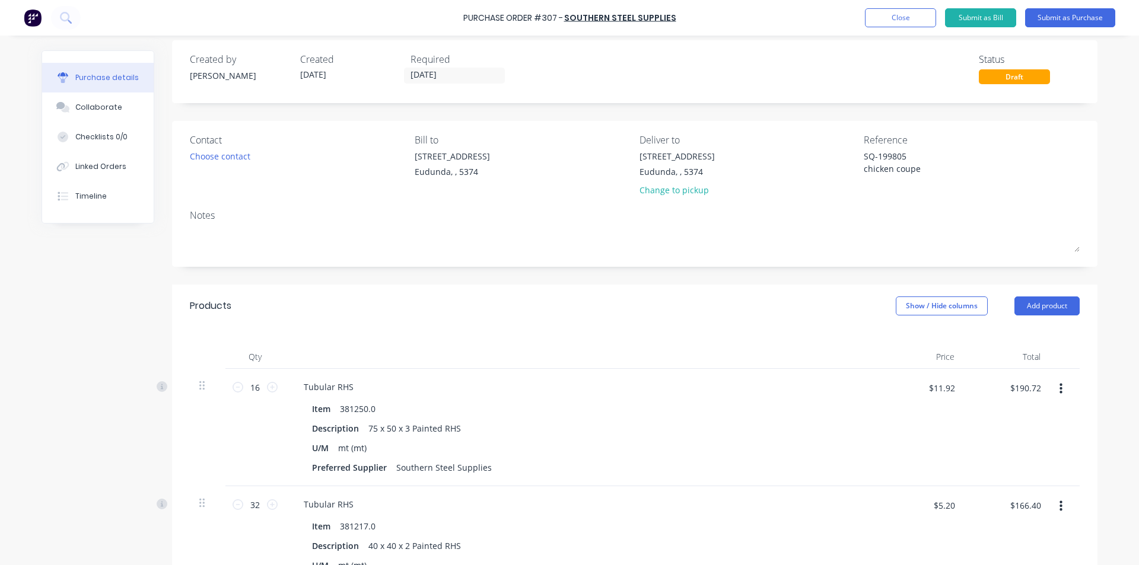
scroll to position [0, 0]
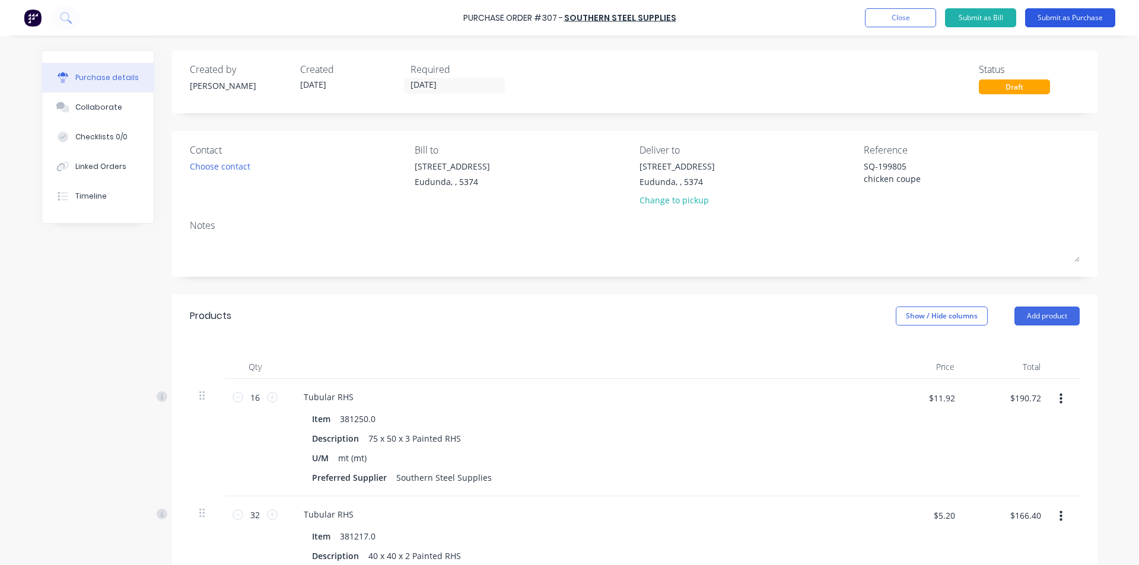
click at [1054, 14] on button "Submit as Purchase" at bounding box center [1070, 17] width 90 height 19
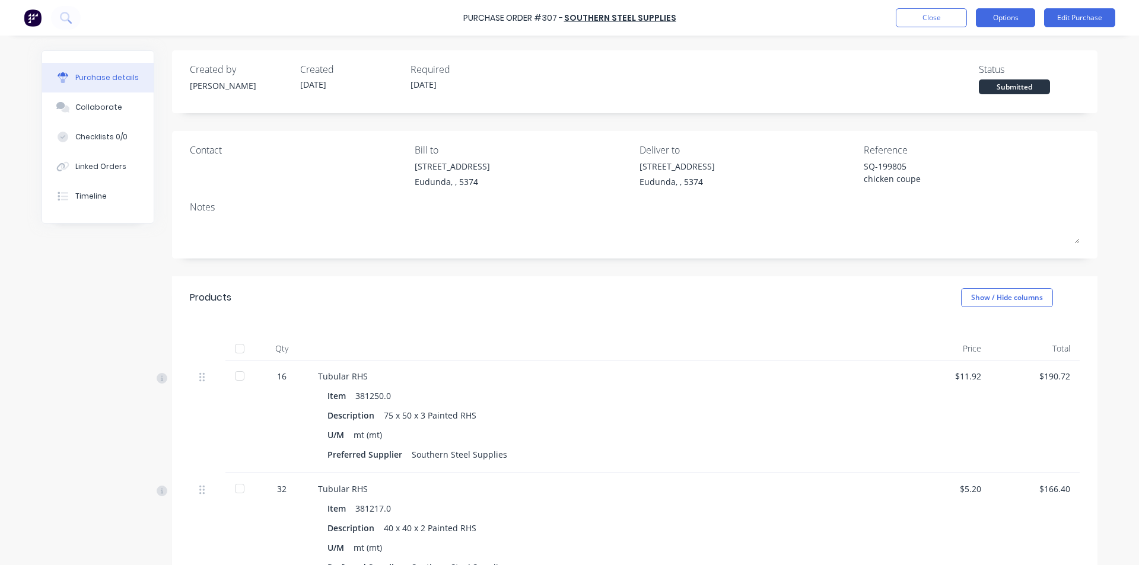
click at [1011, 14] on button "Options" at bounding box center [1005, 17] width 59 height 19
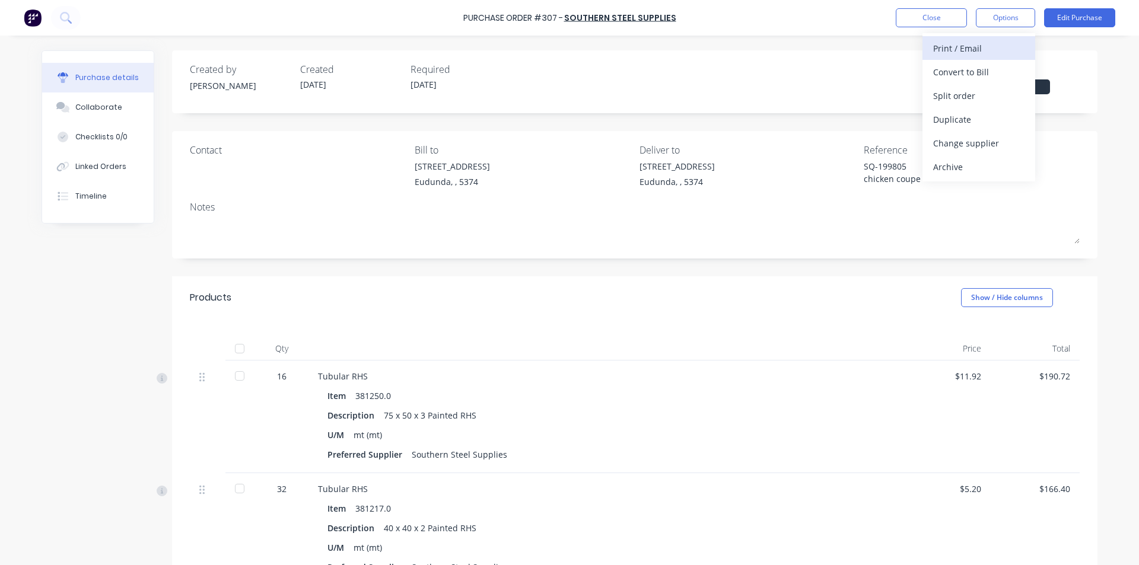
click at [967, 47] on div "Print / Email" at bounding box center [978, 48] width 91 height 17
click at [951, 68] on div "With pricing" at bounding box center [978, 71] width 91 height 17
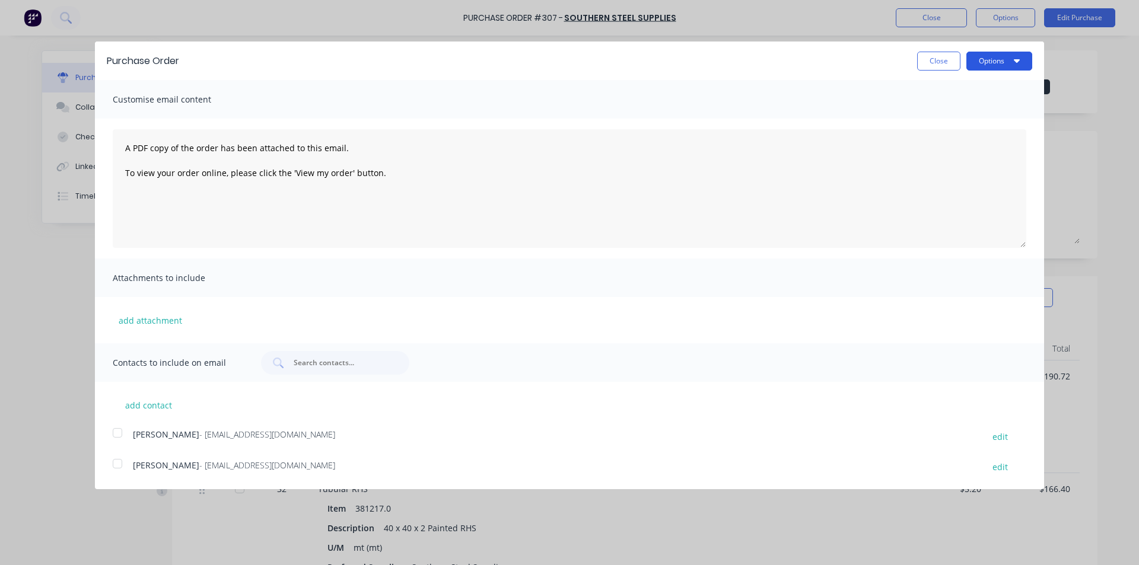
click at [999, 62] on button "Options" at bounding box center [999, 61] width 66 height 19
click at [934, 87] on div "Print" at bounding box center [975, 90] width 91 height 17
